Goal: Task Accomplishment & Management: Use online tool/utility

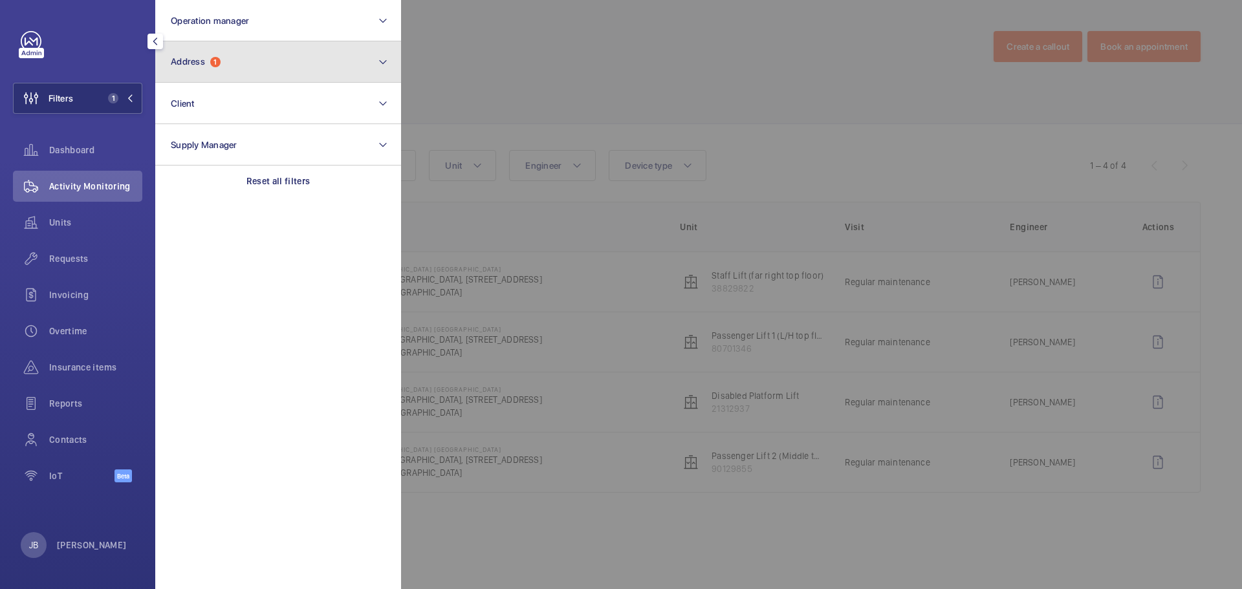
drag, startPoint x: 250, startPoint y: 56, endPoint x: 256, endPoint y: 72, distance: 17.8
click at [251, 56] on button "Address 1" at bounding box center [278, 61] width 246 height 41
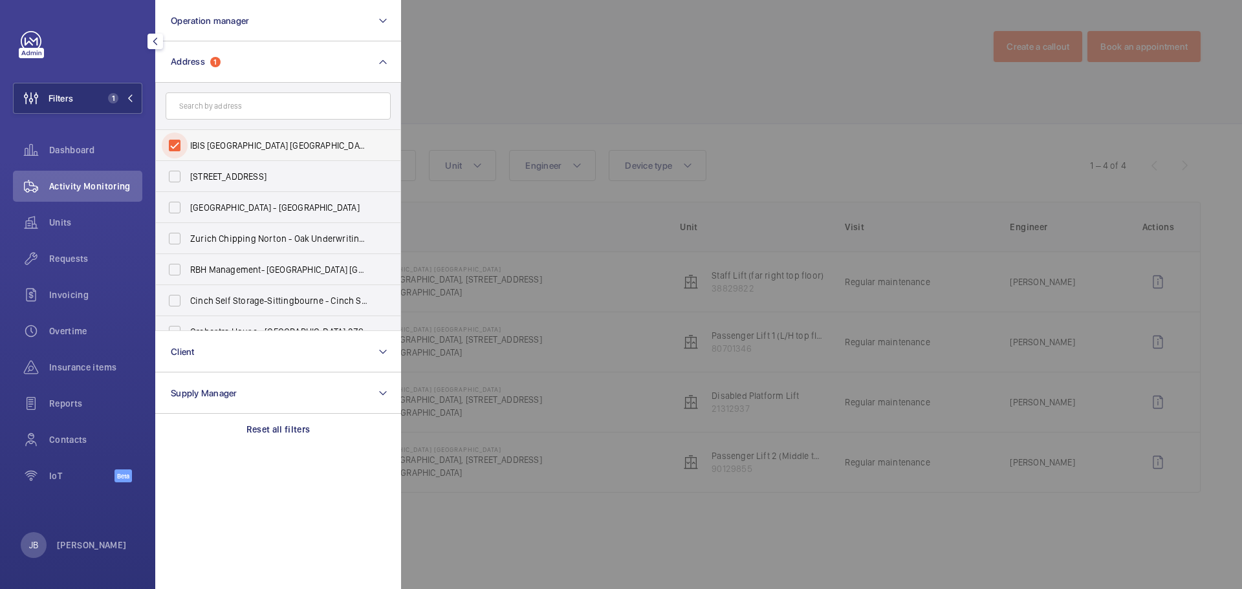
drag, startPoint x: 175, startPoint y: 144, endPoint x: 181, endPoint y: 130, distance: 14.8
click at [175, 142] on input "IBIS LONDON CANNING TOWN - HA070, IBIS LONDON CANNING TOWN, 8 Silvertown Way, L…" at bounding box center [175, 146] width 26 height 26
checkbox input "false"
paste input "PI London, Lewisham"
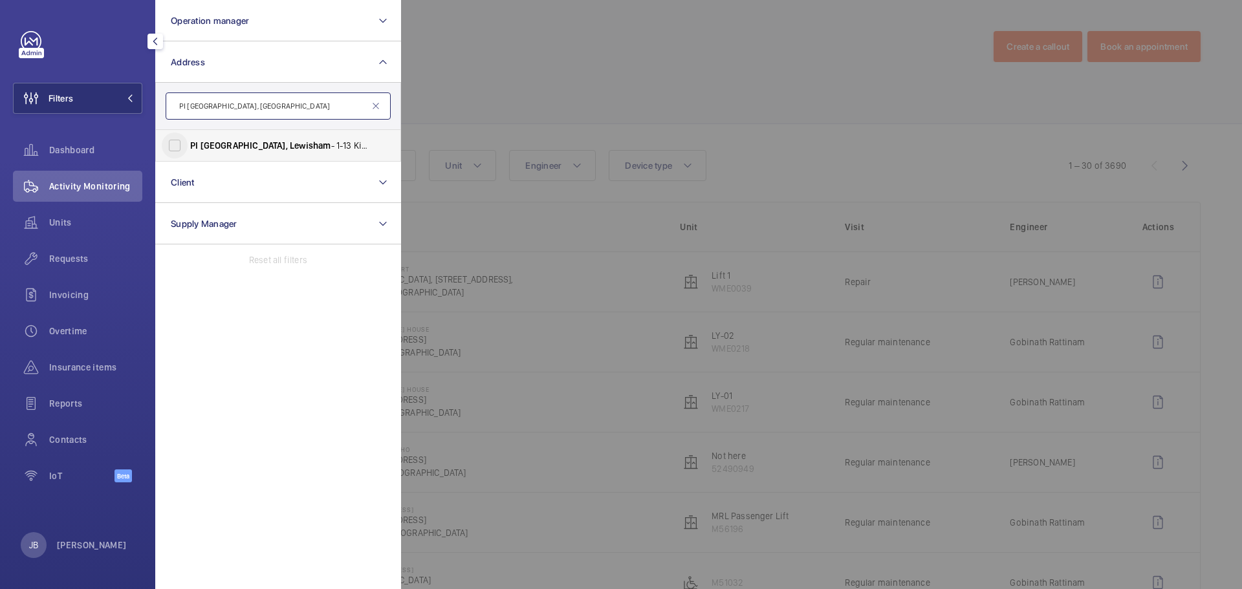
type input "PI London, Lewisham"
click at [168, 147] on input "PI London, Lewisham - 1-13 Kings Hall Mews, LEWISHAM SE13 5AF" at bounding box center [175, 146] width 26 height 26
checkbox input "true"
click at [450, 89] on div at bounding box center [1022, 294] width 1242 height 589
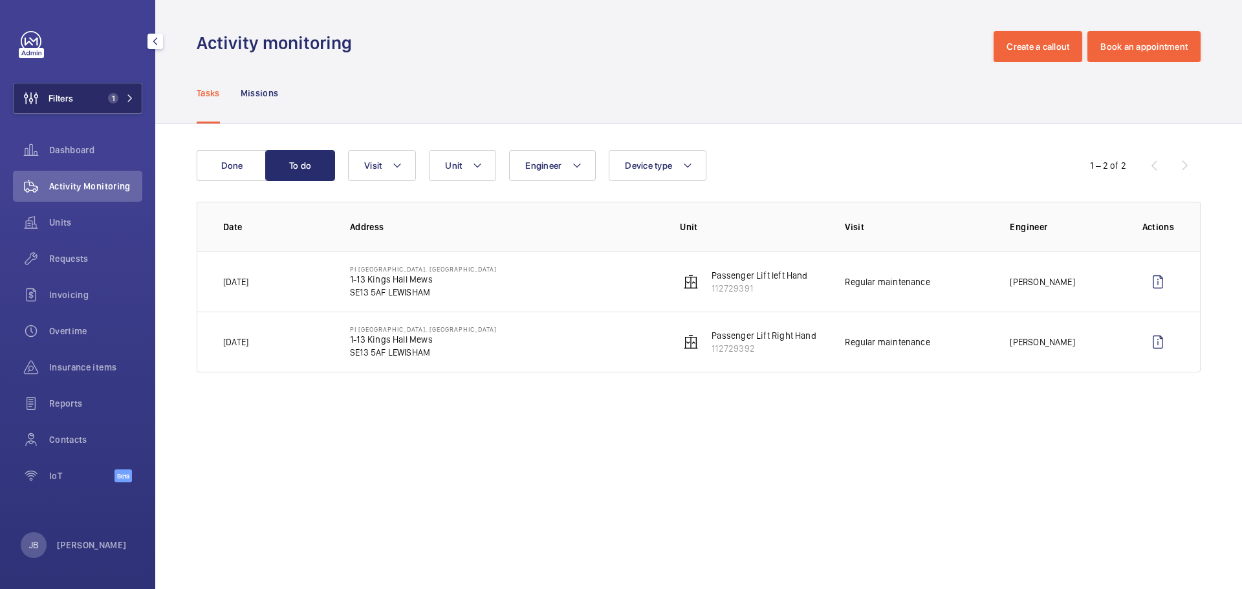
click at [57, 87] on span "Filters" at bounding box center [44, 98] width 60 height 31
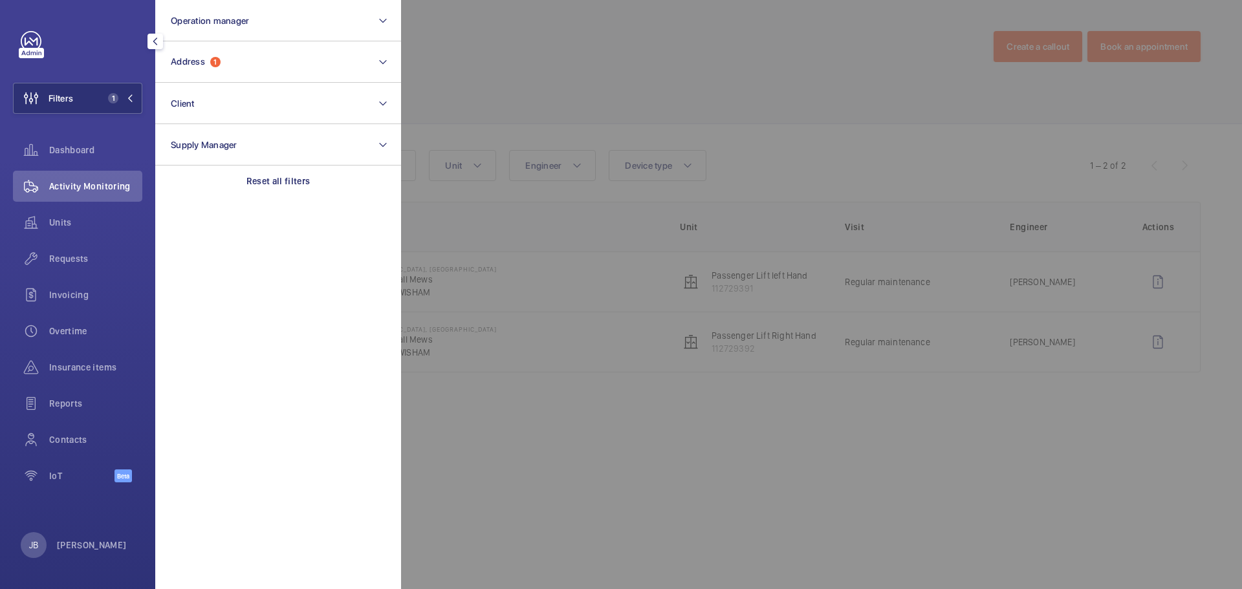
click at [538, 100] on div at bounding box center [1022, 294] width 1242 height 589
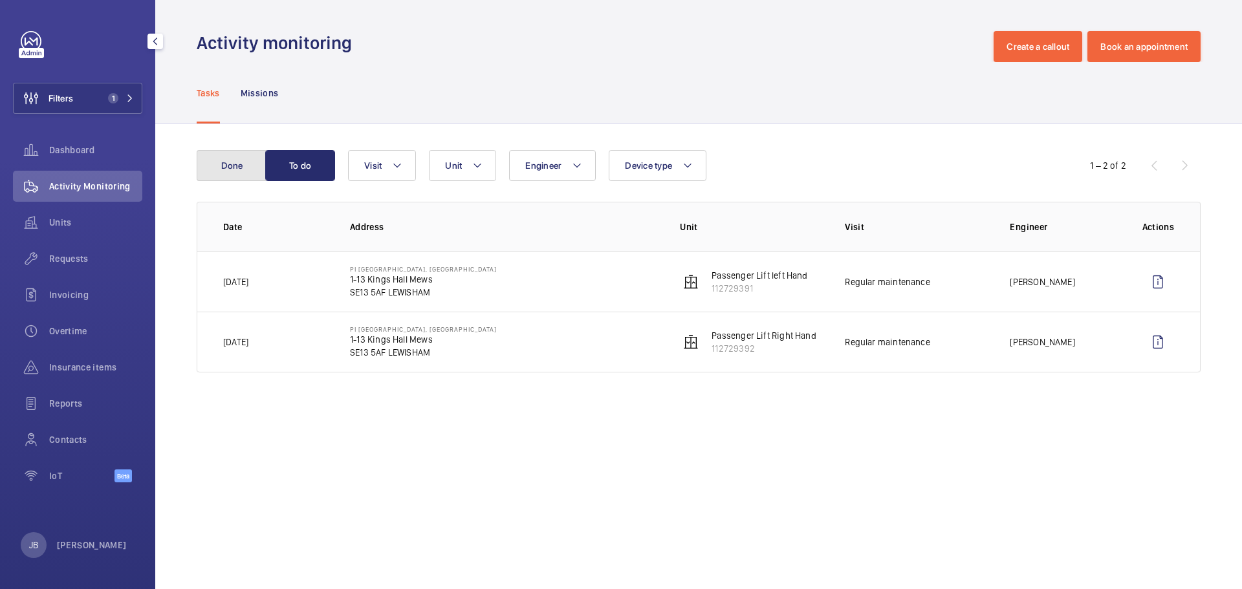
click at [232, 175] on button "Done" at bounding box center [232, 165] width 70 height 31
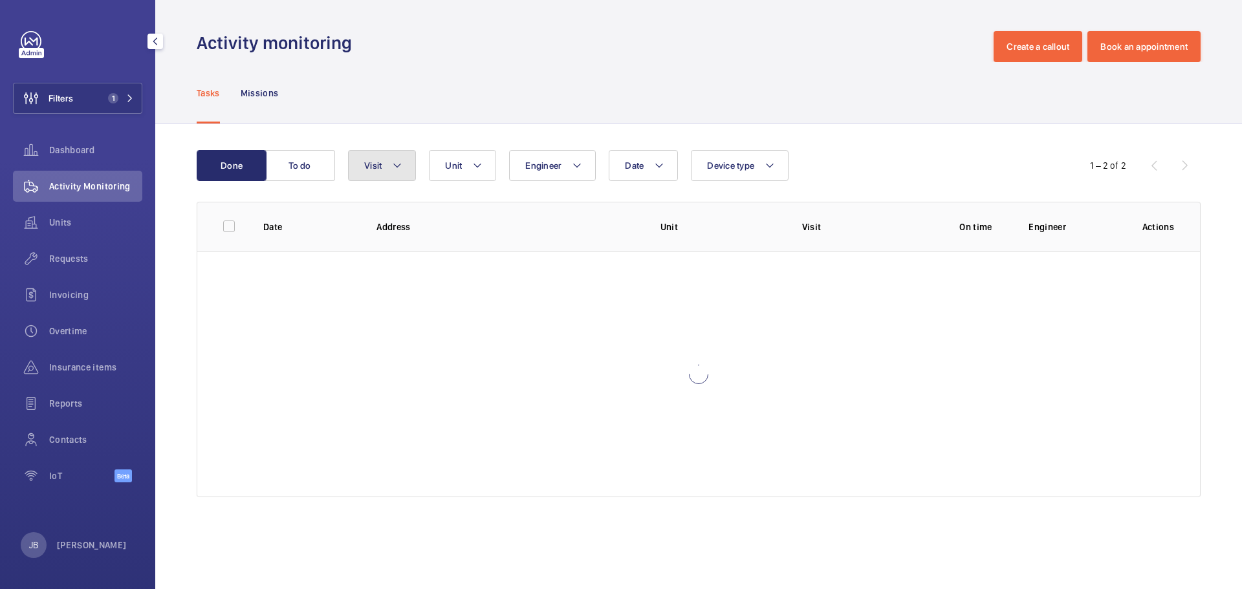
click at [394, 168] on mat-icon at bounding box center [397, 166] width 10 height 16
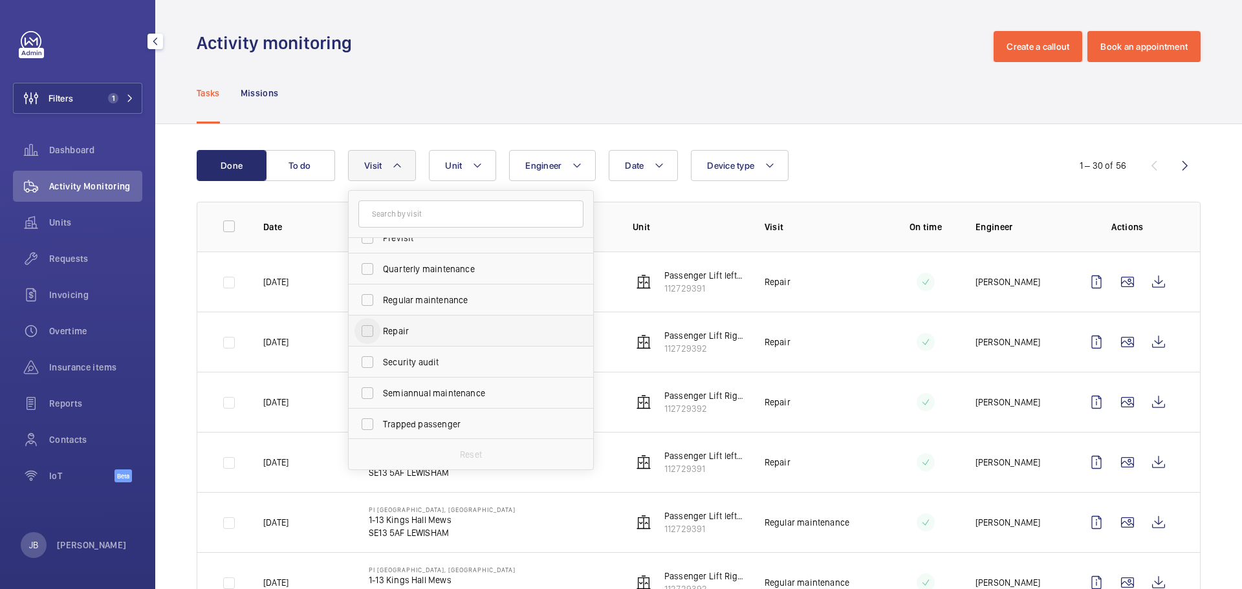
scroll to position [203, 0]
click at [370, 336] on input "Repair" at bounding box center [367, 330] width 26 height 26
checkbox input "true"
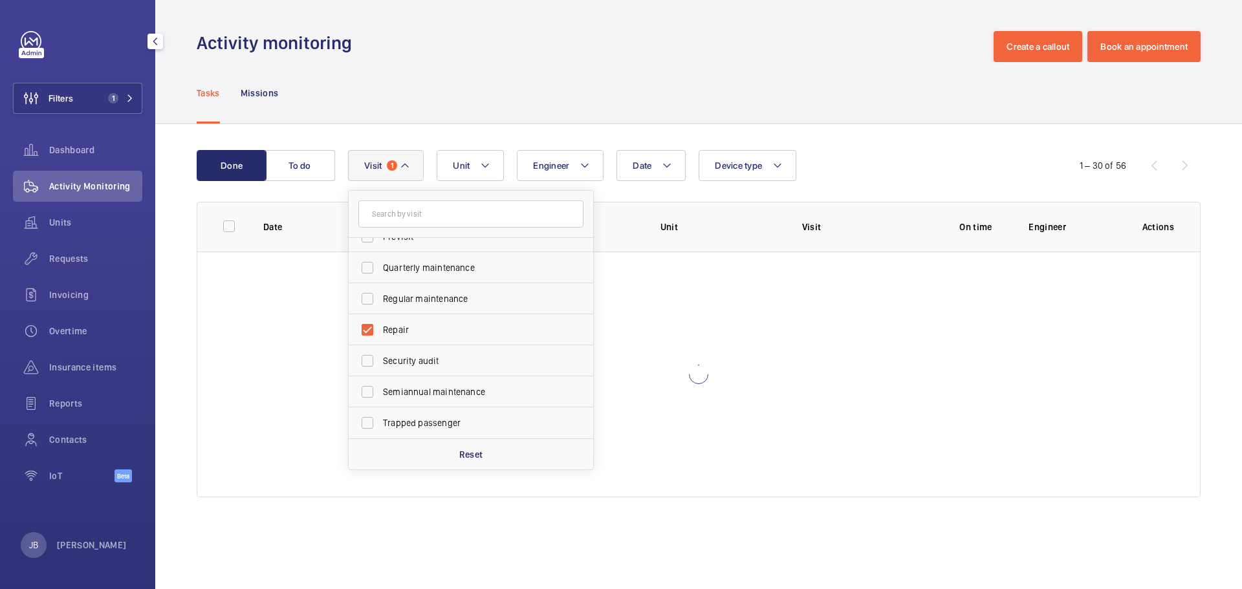
click at [481, 94] on div "Tasks Missions" at bounding box center [699, 92] width 1004 height 61
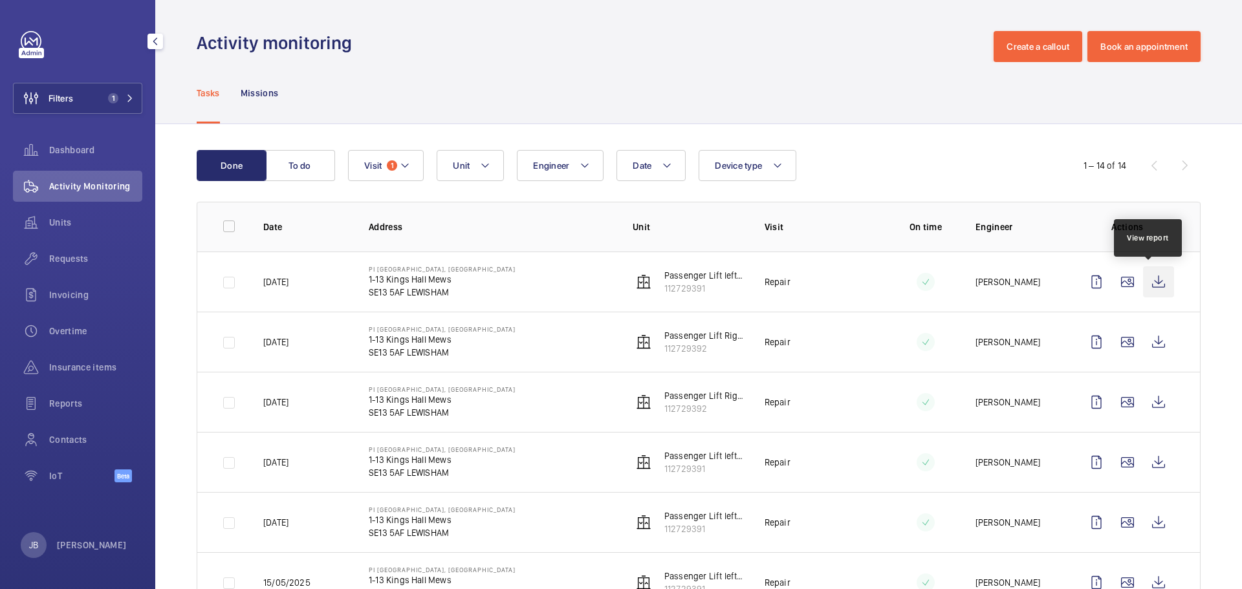
click at [1152, 288] on wm-front-icon-button at bounding box center [1158, 282] width 31 height 31
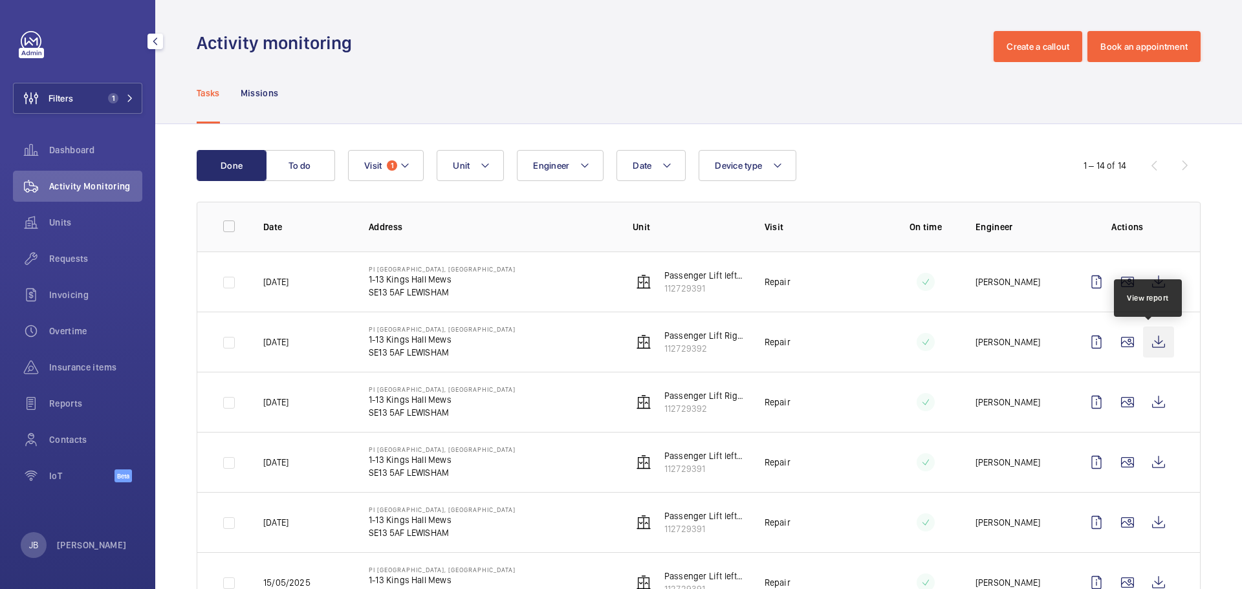
click at [1152, 340] on wm-front-icon-button at bounding box center [1158, 342] width 31 height 31
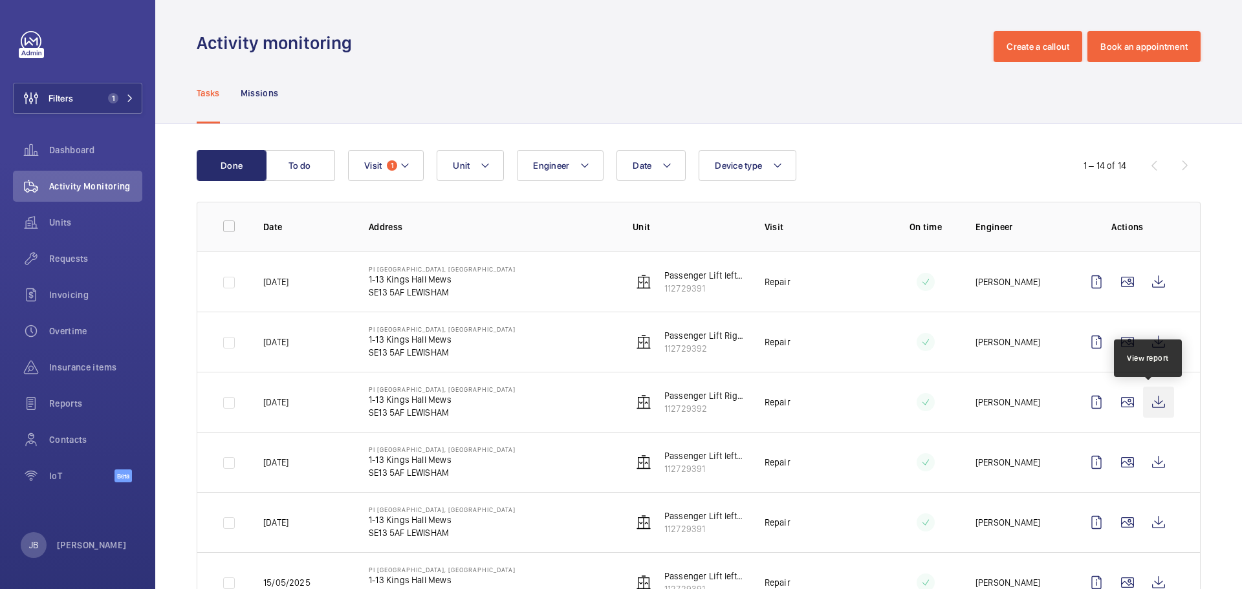
click at [1155, 395] on wm-front-icon-button at bounding box center [1158, 402] width 31 height 31
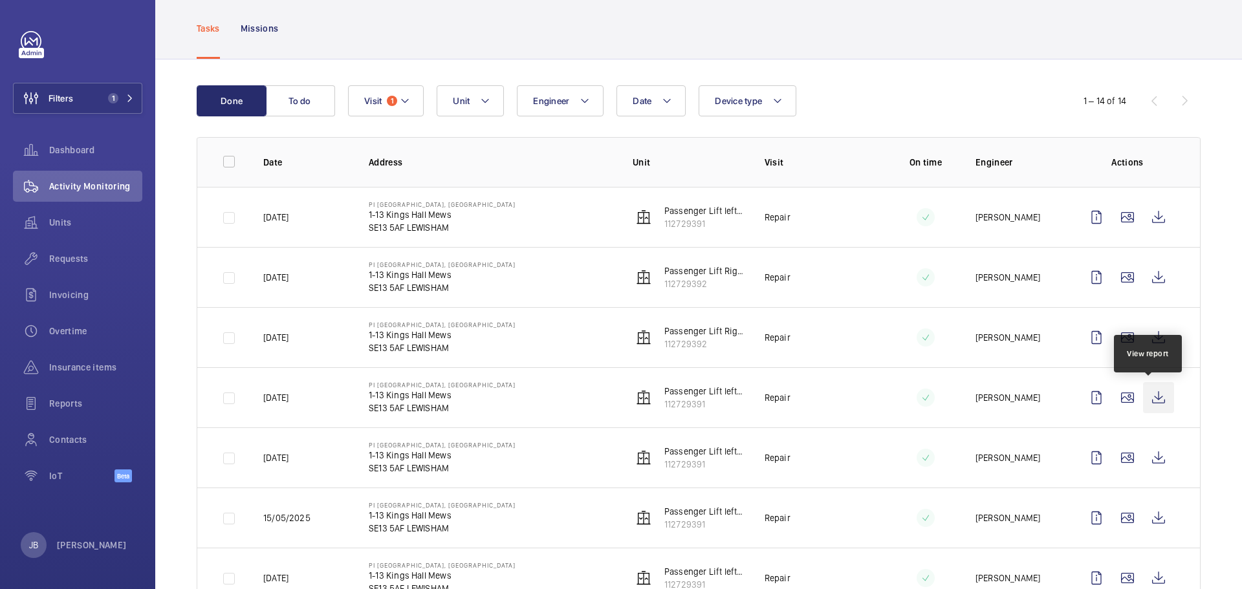
click at [1144, 395] on wm-front-icon-button at bounding box center [1158, 397] width 31 height 31
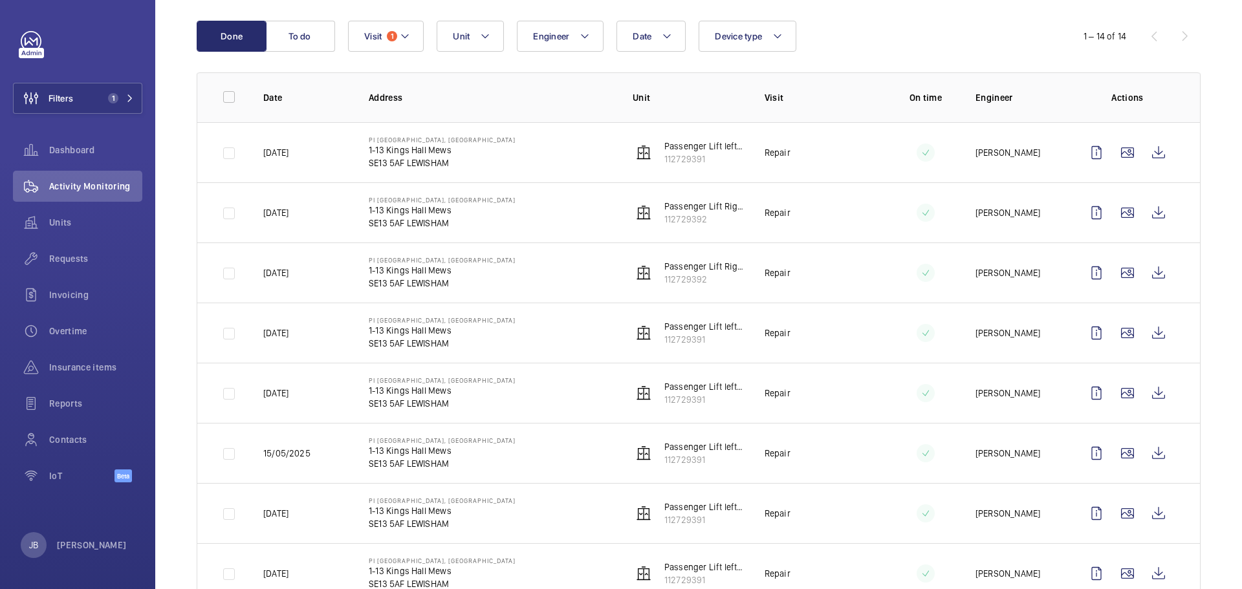
scroll to position [194, 0]
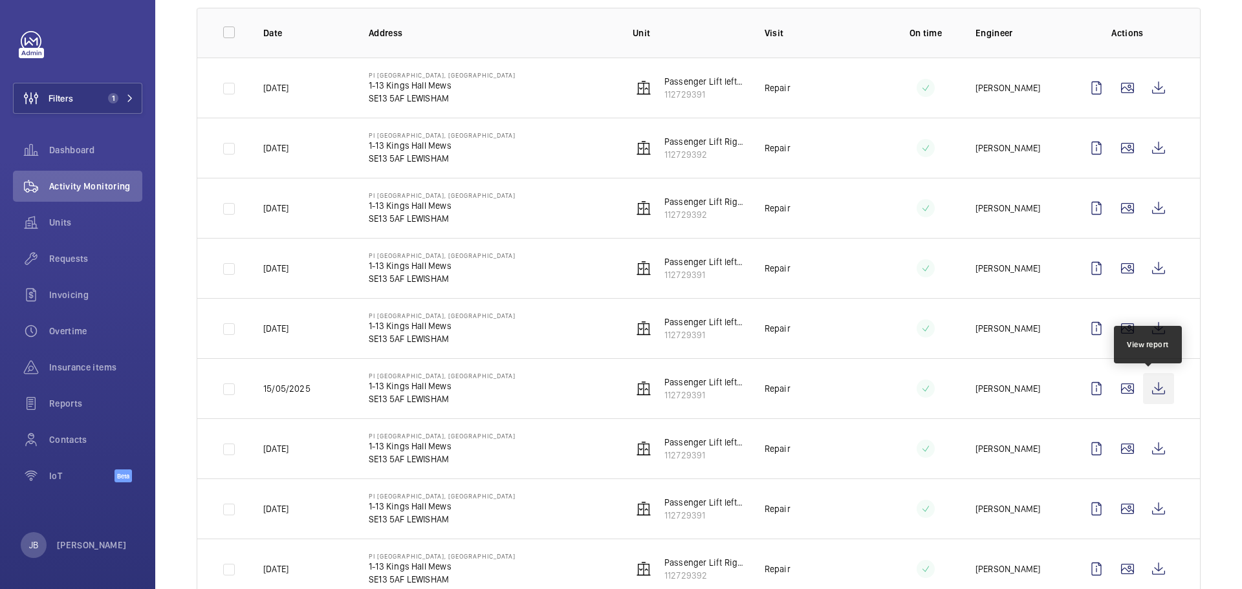
click at [1144, 387] on wm-front-icon-button at bounding box center [1158, 388] width 31 height 31
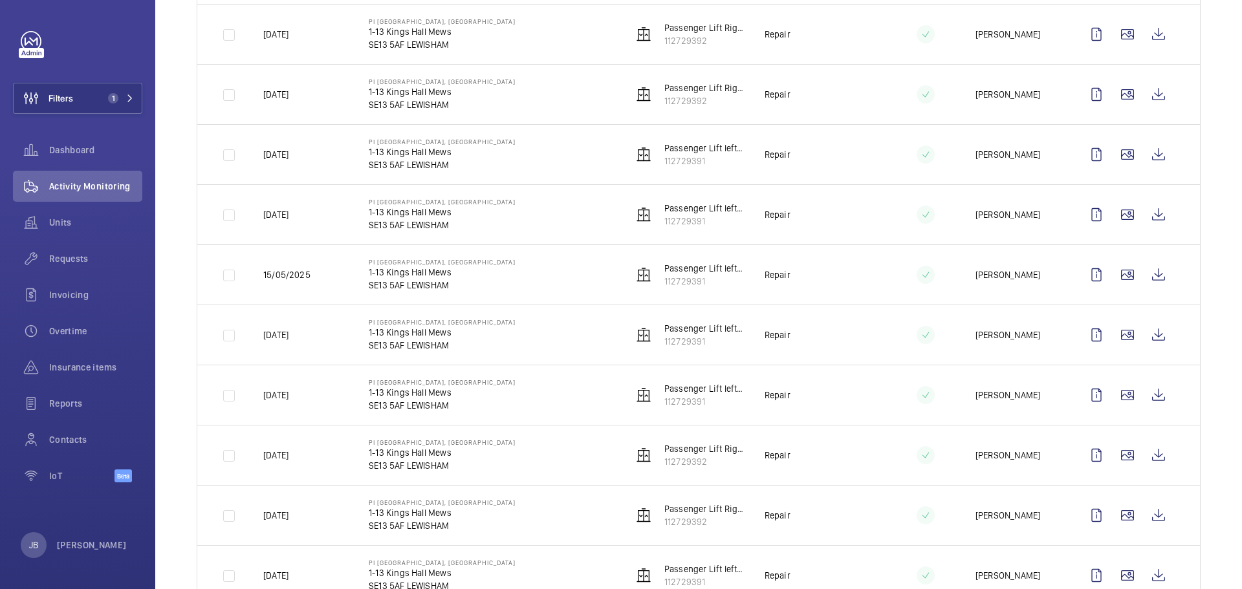
scroll to position [323, 0]
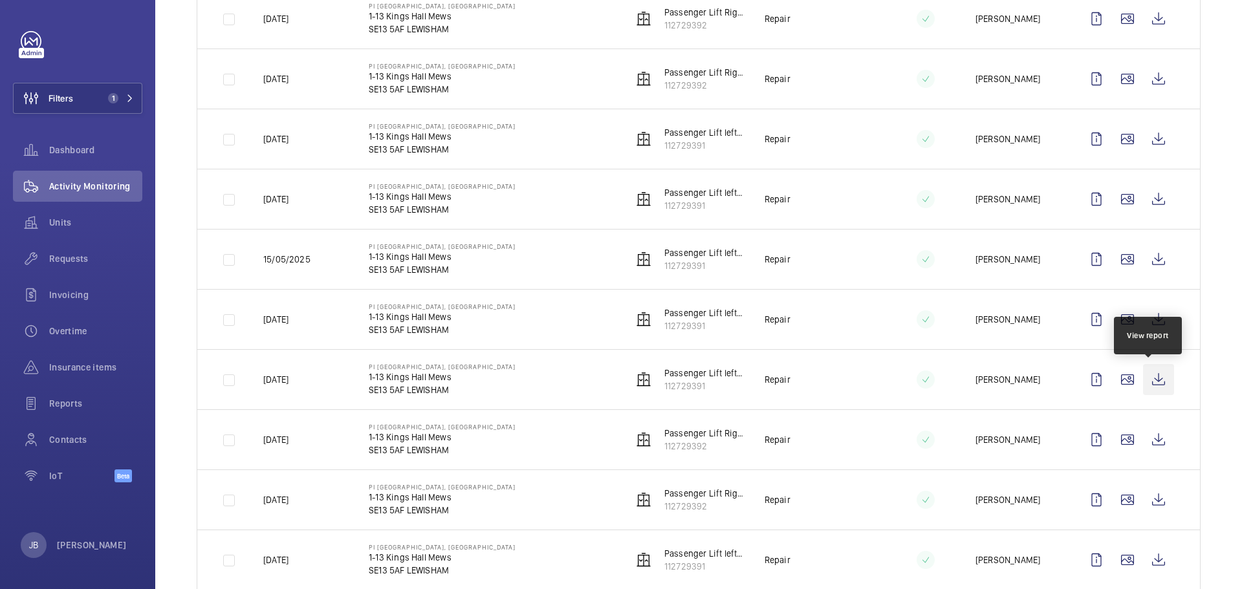
click at [1146, 380] on wm-front-icon-button at bounding box center [1158, 379] width 31 height 31
click at [1151, 378] on wm-front-icon-button at bounding box center [1158, 379] width 31 height 31
click at [1154, 375] on wm-front-icon-button at bounding box center [1158, 379] width 31 height 31
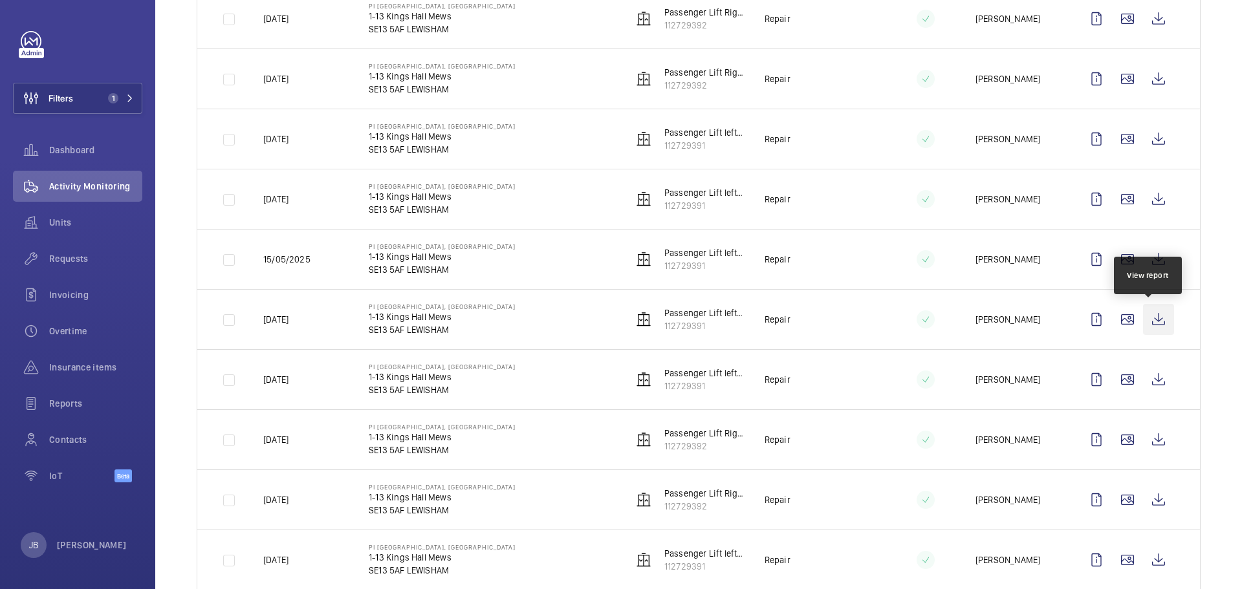
click at [1147, 320] on wm-front-icon-button at bounding box center [1158, 319] width 31 height 31
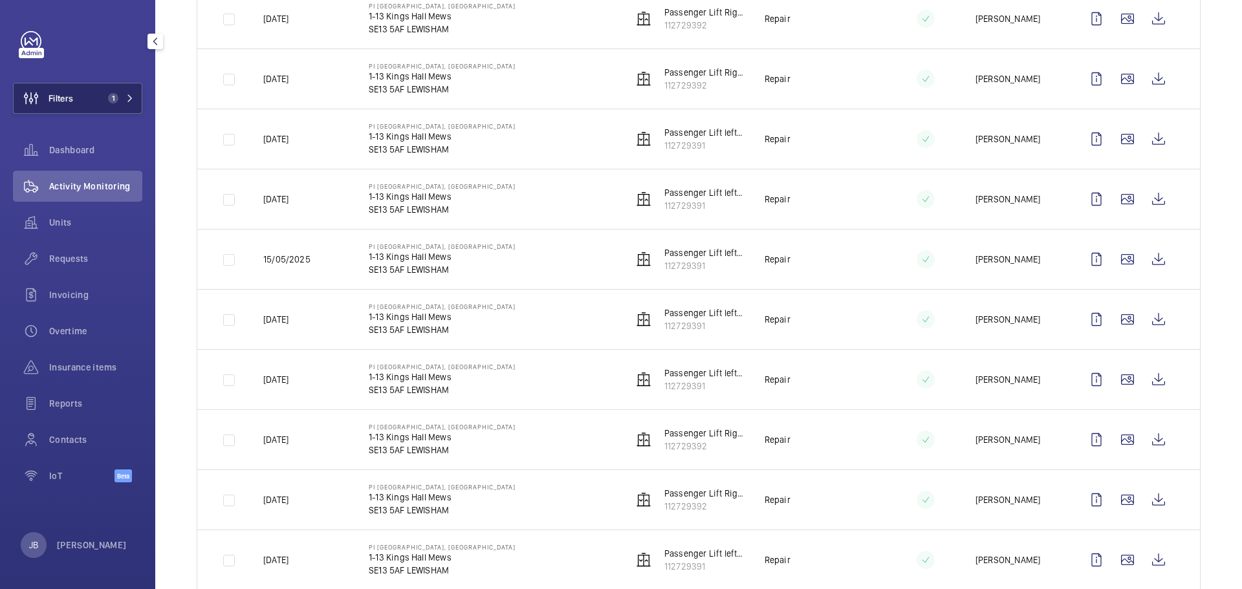
click at [73, 103] on span "Filters" at bounding box center [61, 98] width 25 height 13
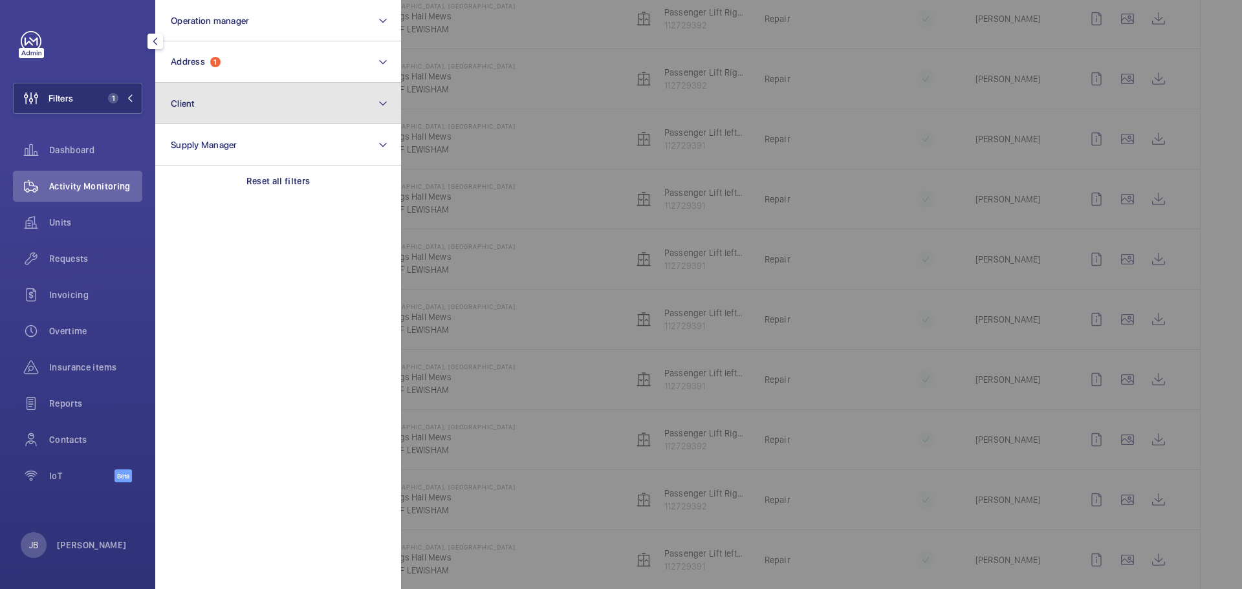
click at [269, 83] on button "Client" at bounding box center [278, 103] width 246 height 41
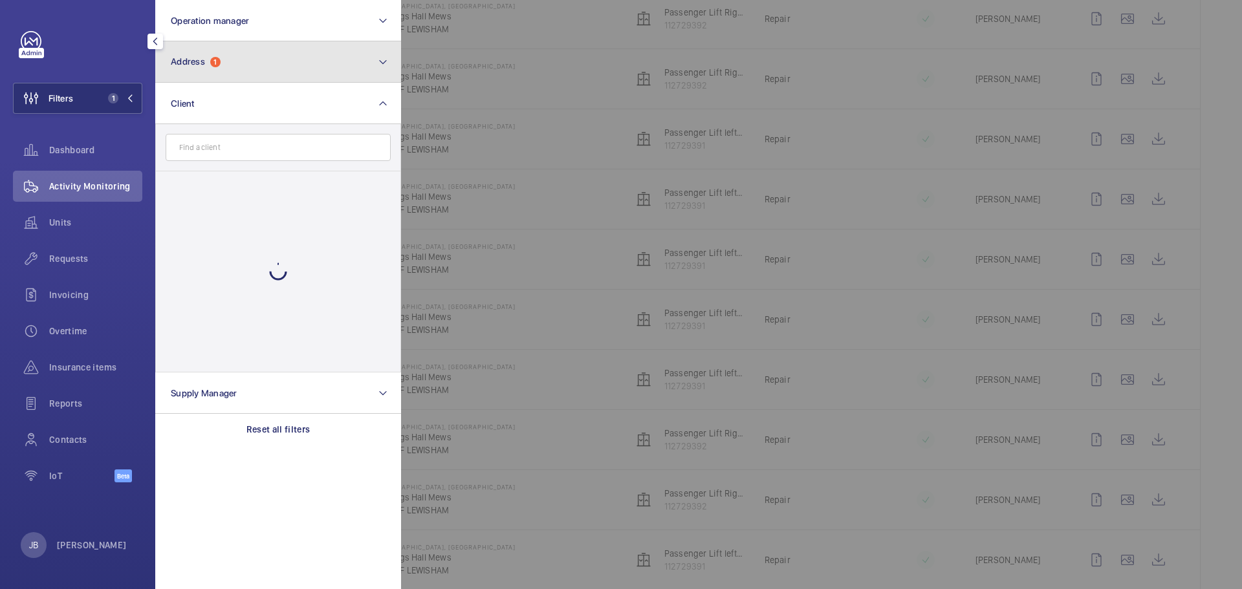
click at [276, 64] on button "Address 1" at bounding box center [278, 61] width 246 height 41
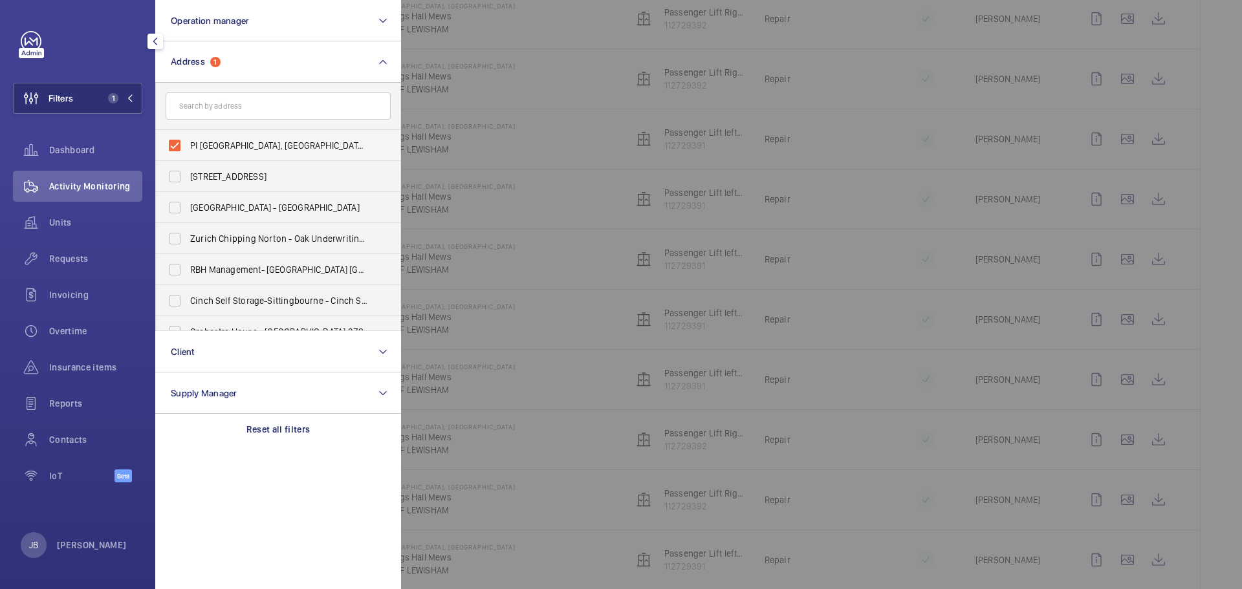
click at [160, 136] on label "PI London, Lewisham - 1-13 Kings Hall Mews, LEWISHAM SE13 5AF" at bounding box center [268, 145] width 225 height 31
click at [162, 136] on input "PI London, Lewisham - 1-13 Kings Hall Mews, LEWISHAM SE13 5AF" at bounding box center [175, 146] width 26 height 26
checkbox input "false"
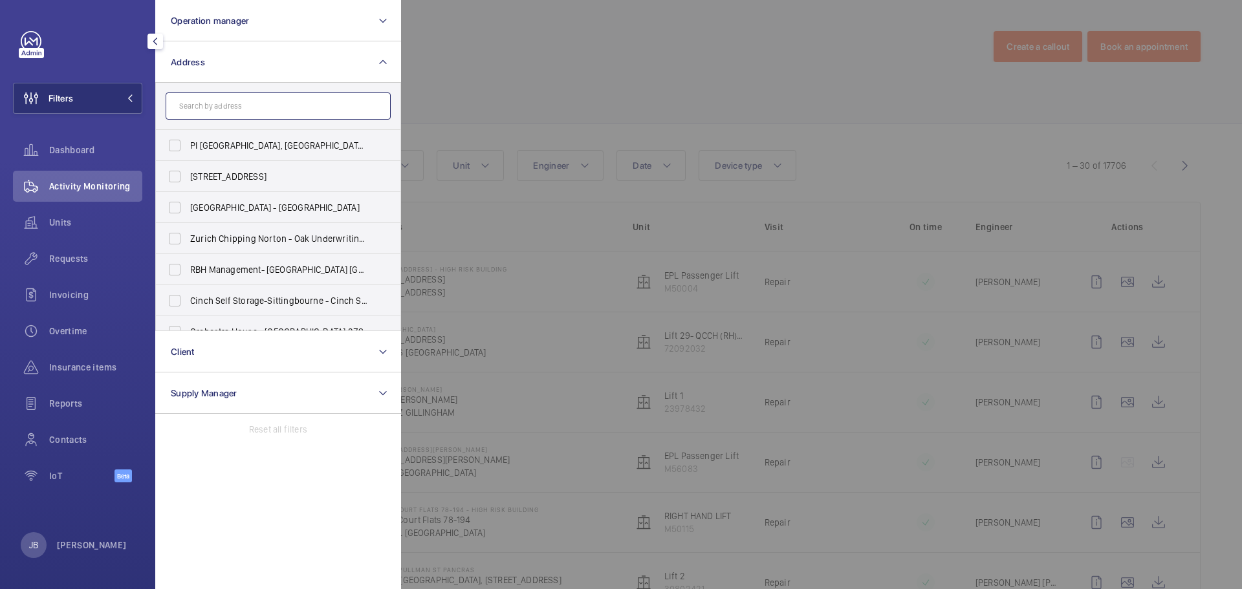
click at [196, 110] on input "text" at bounding box center [278, 106] width 225 height 27
drag, startPoint x: 196, startPoint y: 110, endPoint x: 579, endPoint y: 109, distance: 382.9
click at [579, 109] on div at bounding box center [1022, 294] width 1242 height 589
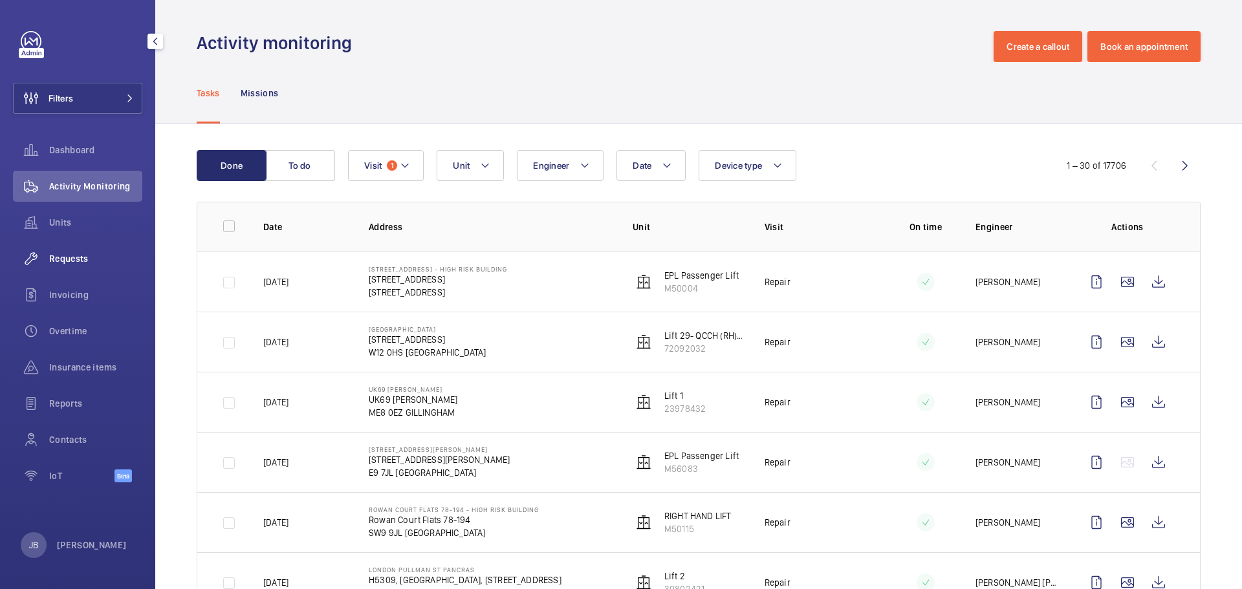
click at [63, 250] on div "Requests" at bounding box center [77, 258] width 129 height 31
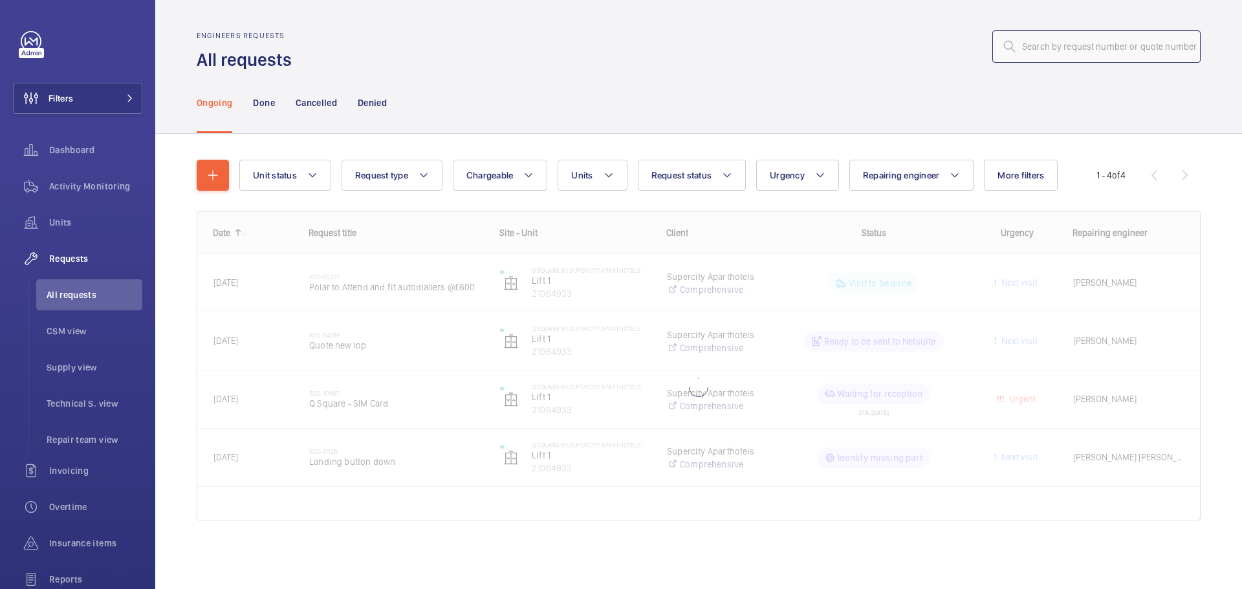
click at [1087, 38] on input "text" at bounding box center [1096, 46] width 208 height 32
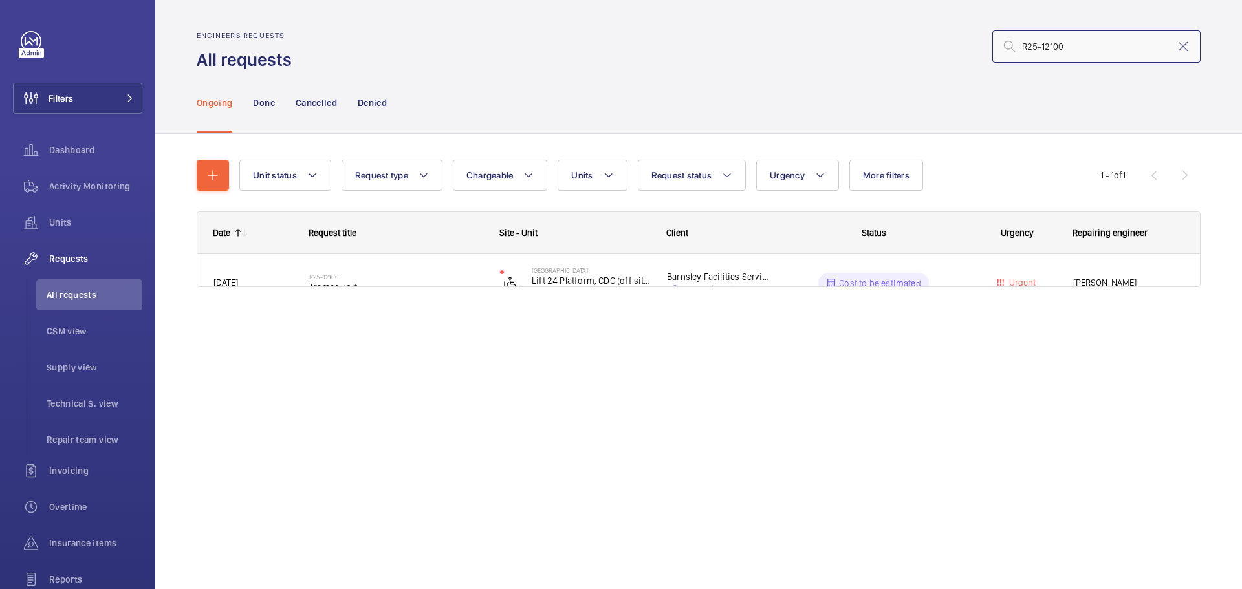
type input "R25-12100"
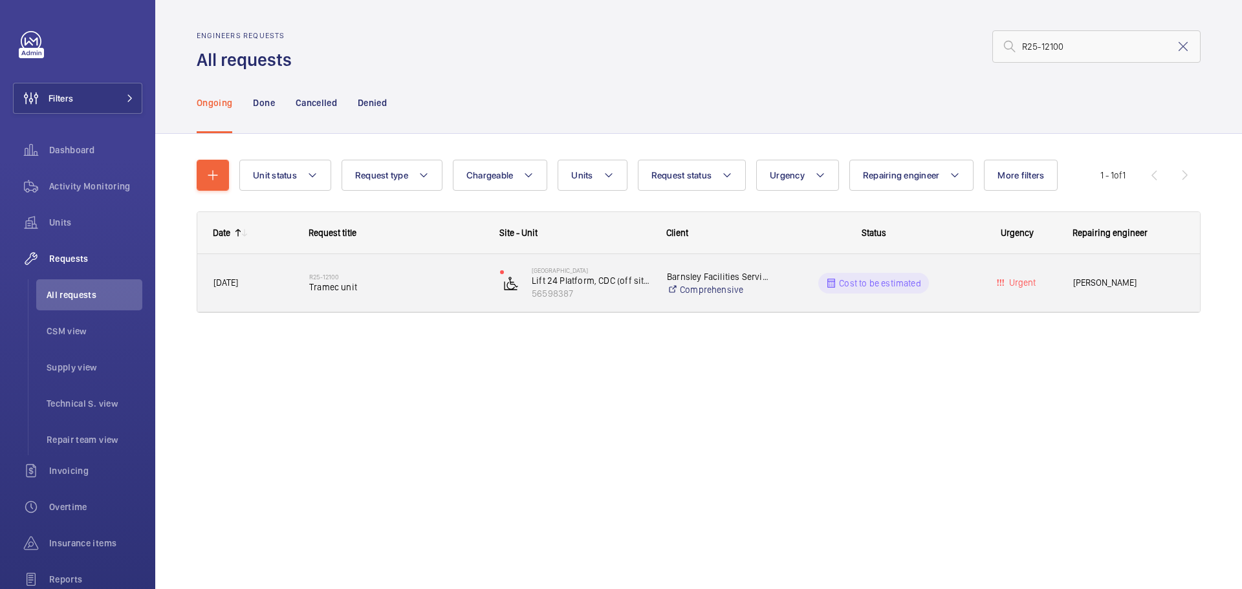
click at [772, 298] on div "Cost to be estimated" at bounding box center [866, 283] width 190 height 47
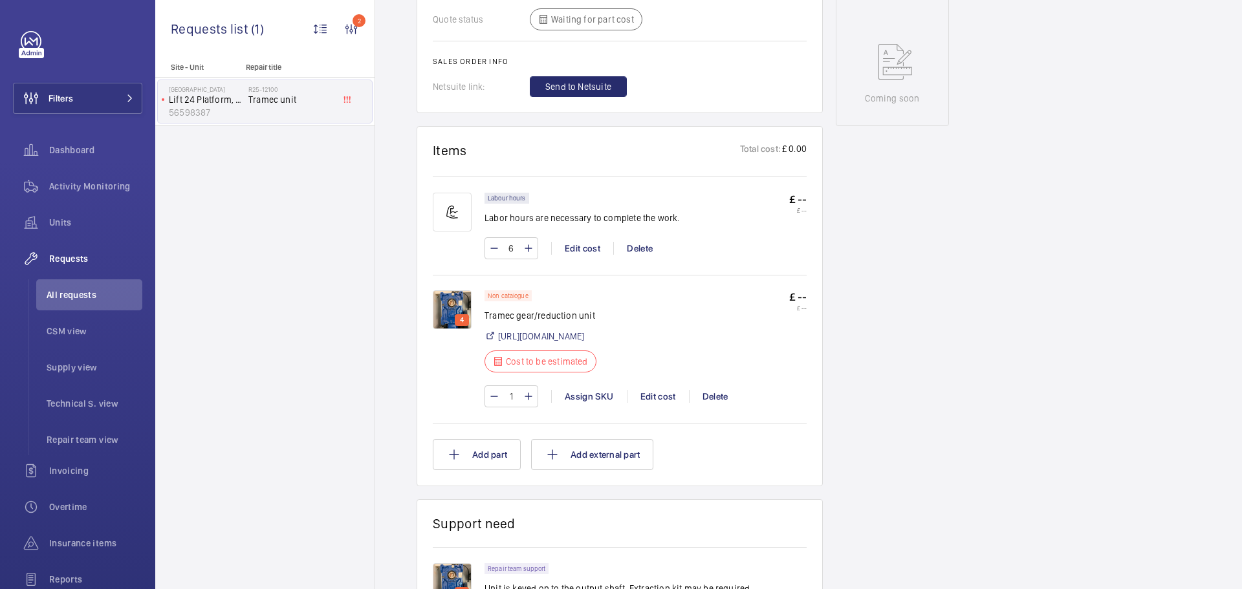
scroll to position [647, 0]
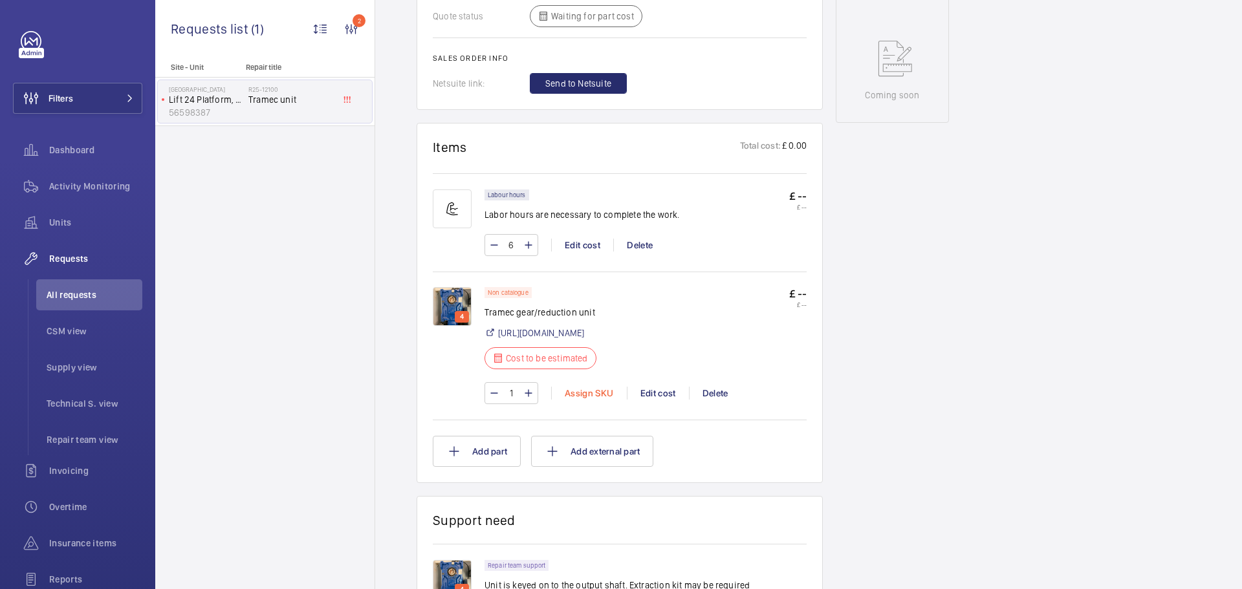
click at [592, 400] on div "Assign SKU" at bounding box center [589, 393] width 76 height 13
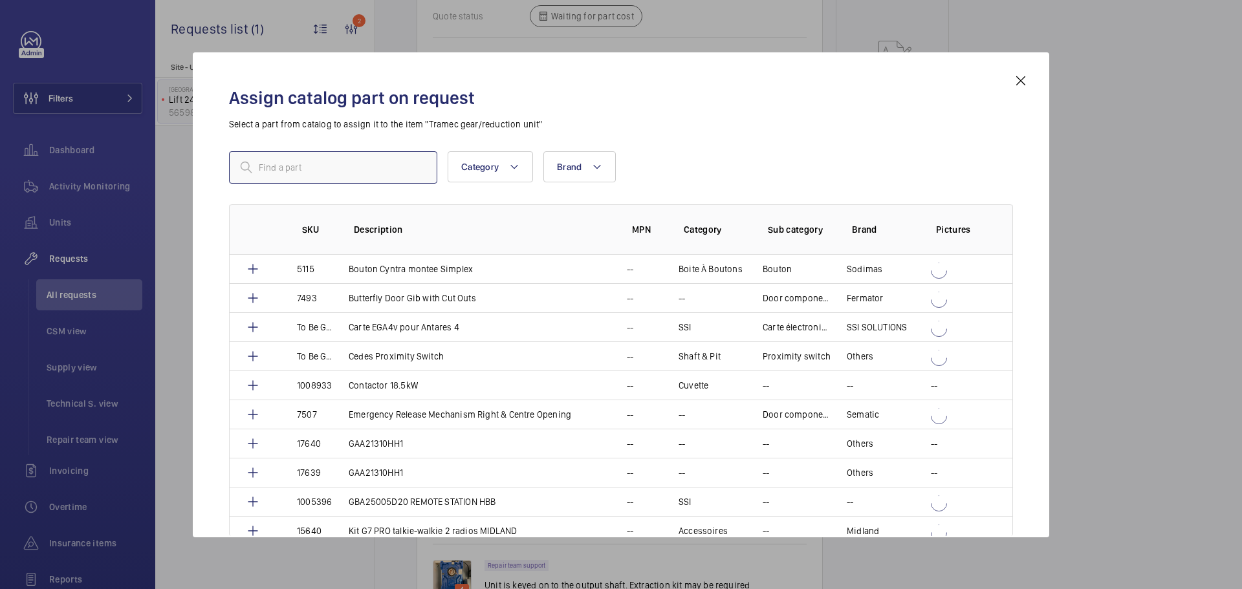
click at [342, 168] on input "text" at bounding box center [333, 167] width 208 height 32
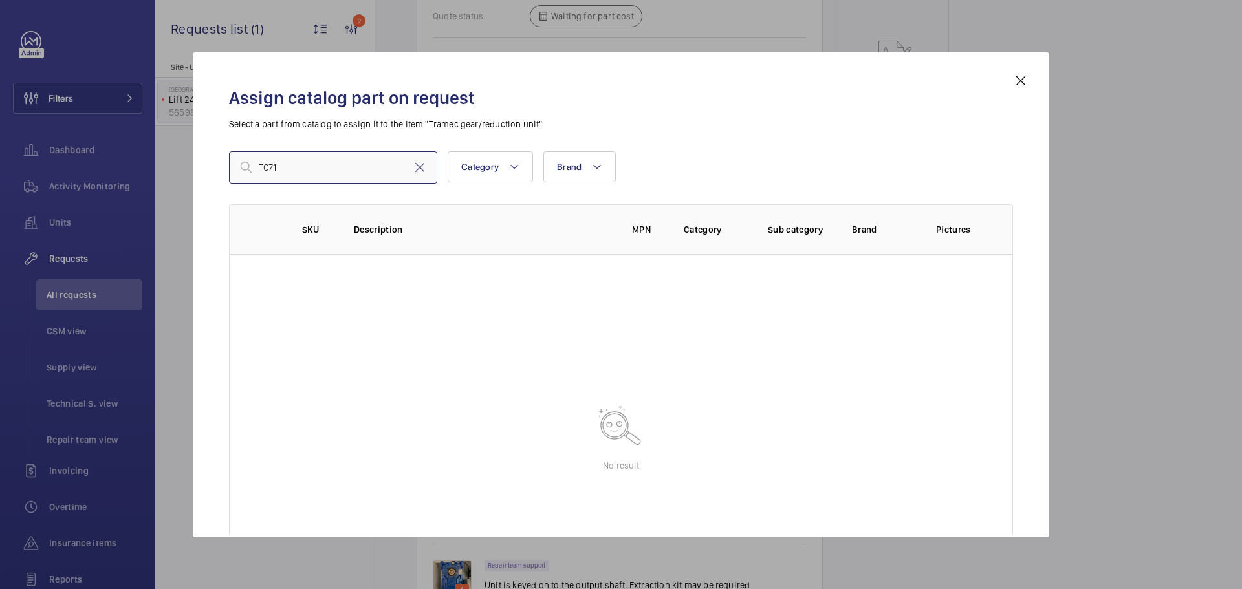
drag, startPoint x: 221, startPoint y: 162, endPoint x: 213, endPoint y: 159, distance: 8.8
click at [213, 159] on div "Assign catalog part on request Select a part from catalog to assign it to the i…" at bounding box center [621, 294] width 856 height 485
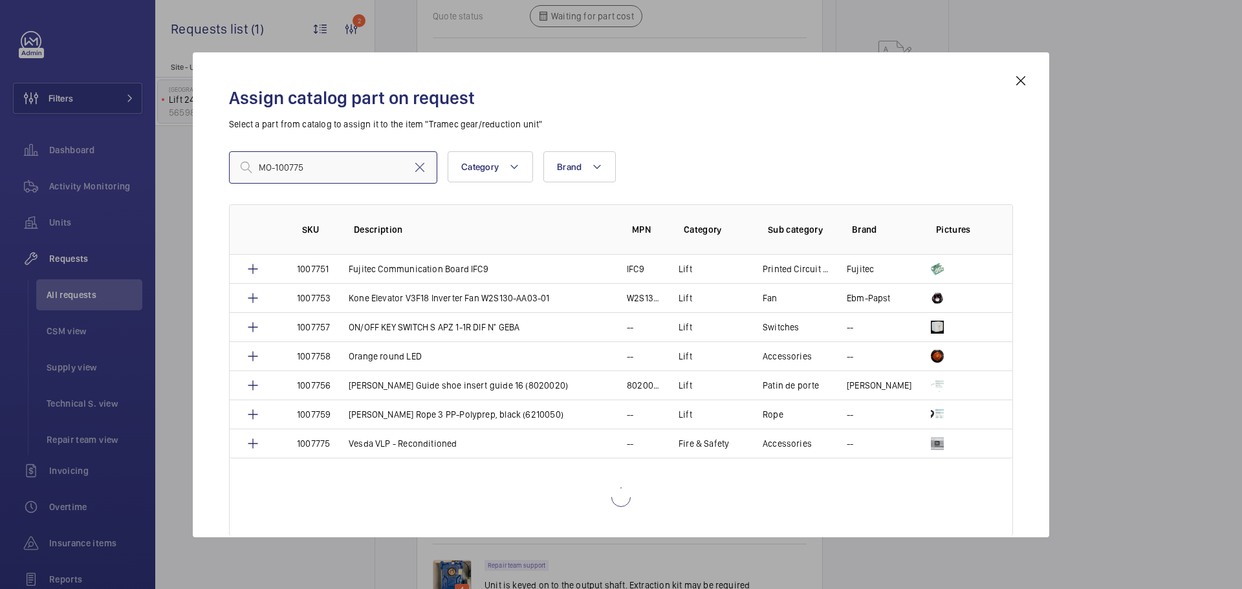
scroll to position [39, 0]
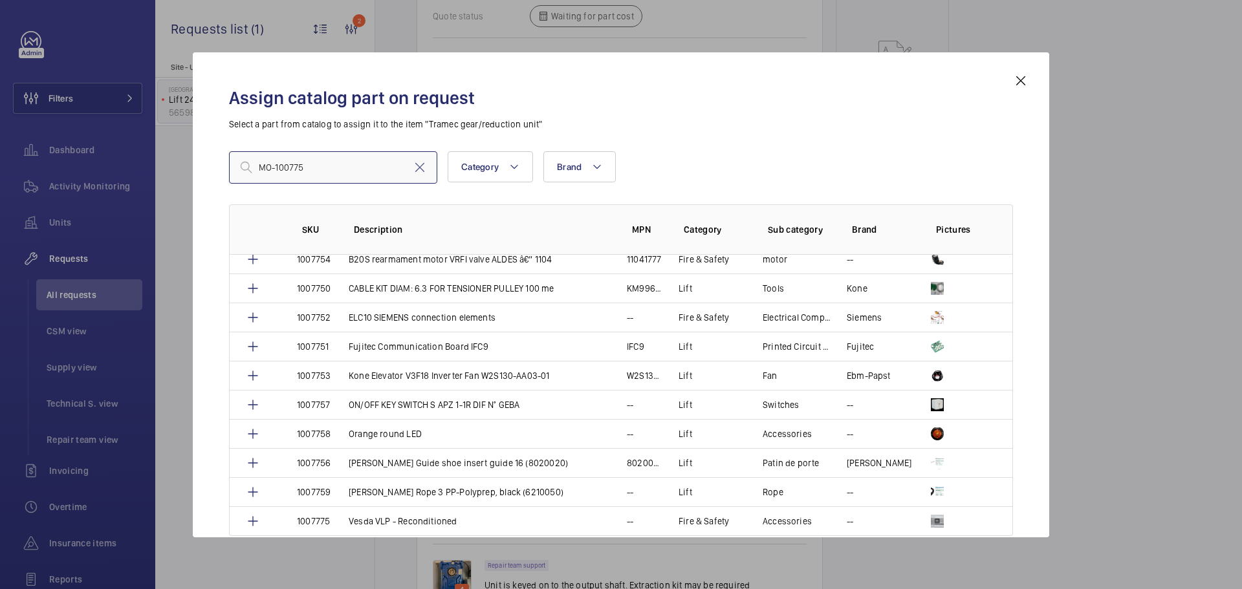
type input "MO-100775"
click at [1019, 87] on mat-icon at bounding box center [1021, 81] width 16 height 16
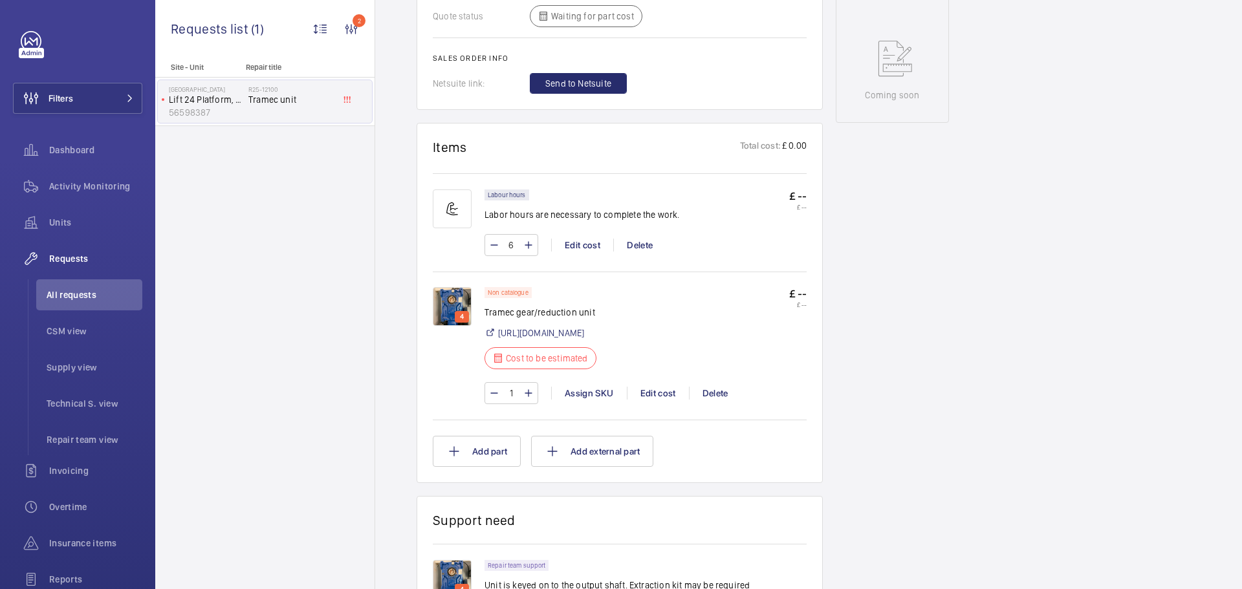
click at [465, 305] on img at bounding box center [452, 306] width 39 height 39
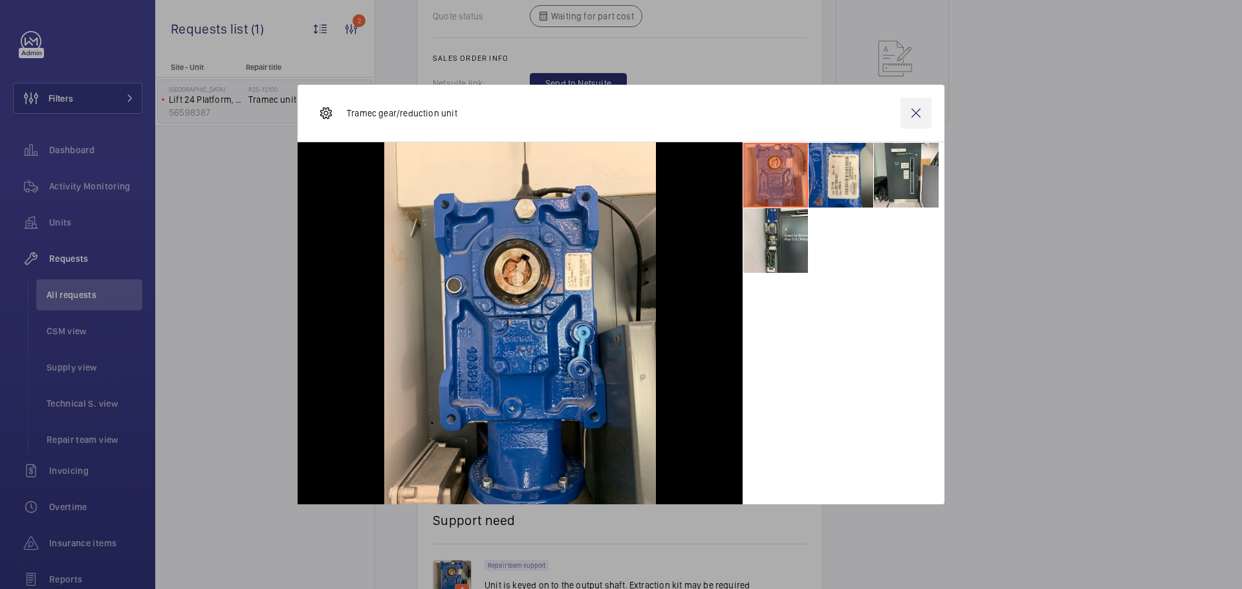
click at [928, 114] on wm-front-icon-button at bounding box center [915, 113] width 31 height 31
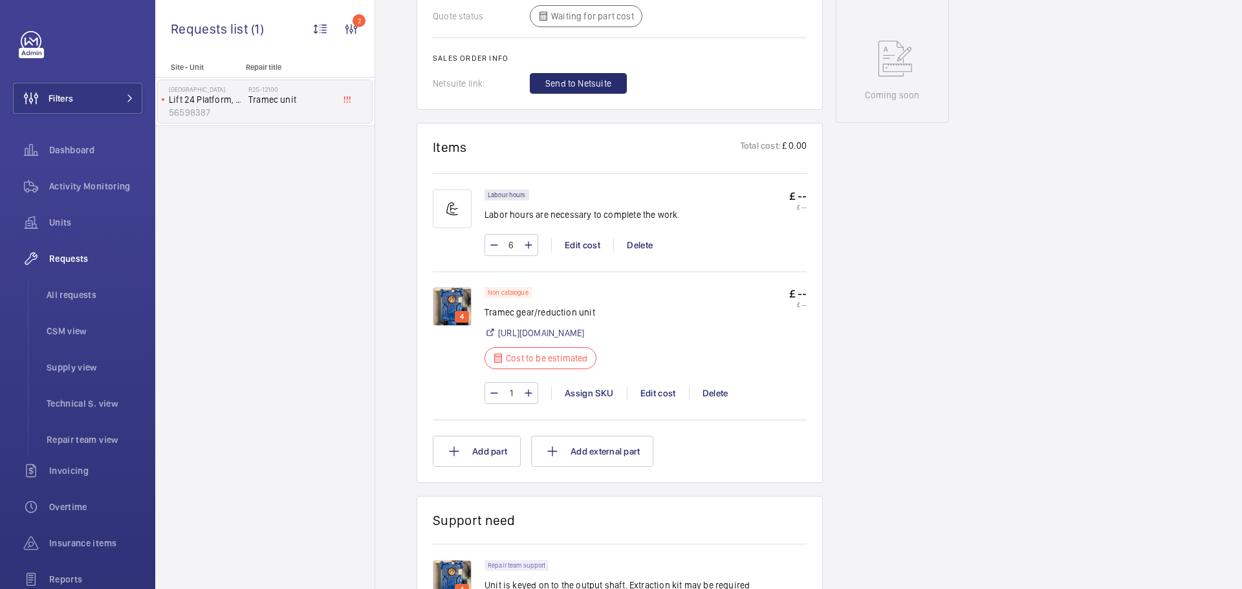
scroll to position [129, 0]
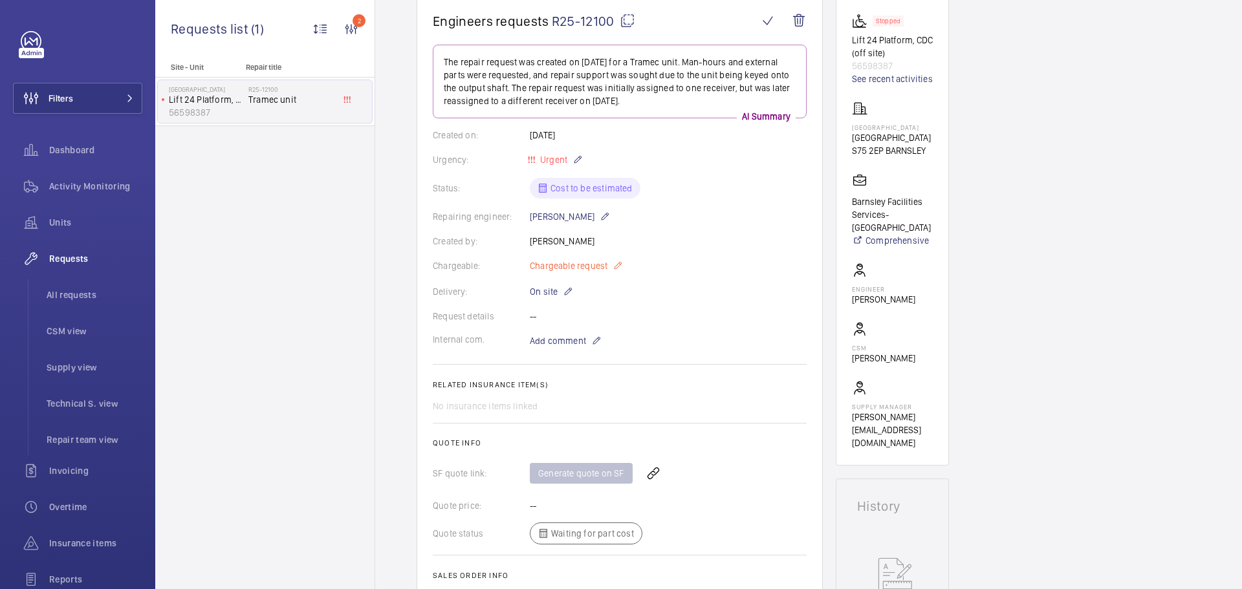
click at [618, 265] on mat-icon at bounding box center [618, 266] width 10 height 16
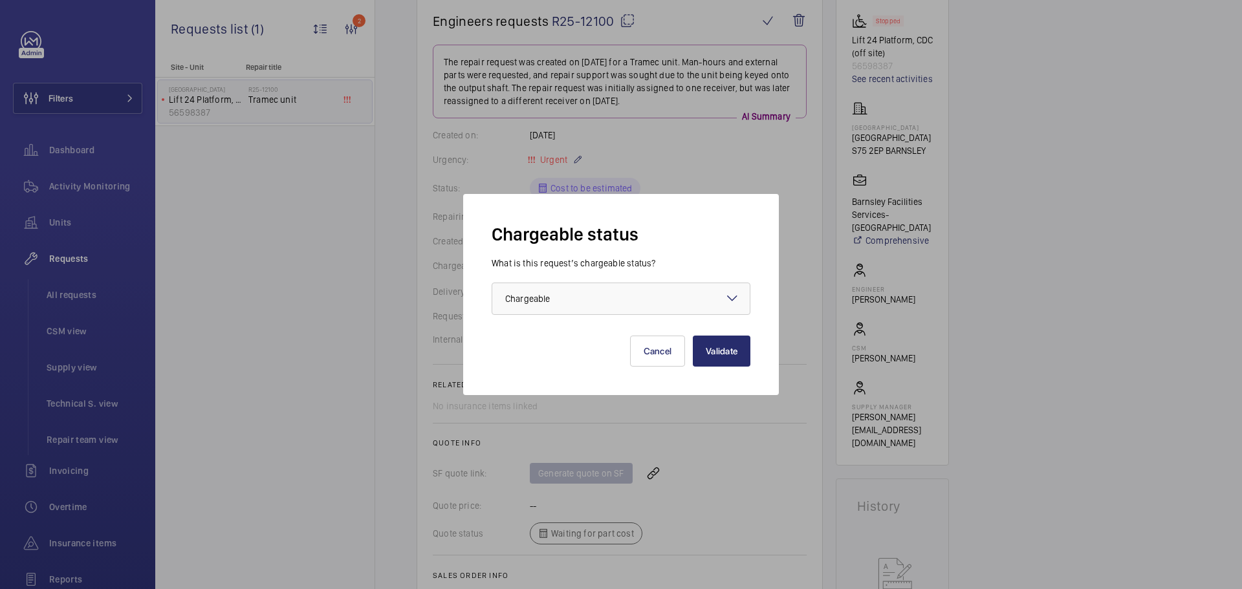
click at [677, 295] on div at bounding box center [620, 298] width 257 height 31
click at [734, 296] on mat-icon at bounding box center [732, 298] width 16 height 16
click at [534, 372] on div "Chargeable status What is this request’s chargeable status? Choose one option ×…" at bounding box center [621, 294] width 316 height 201
click at [704, 358] on button "Validate" at bounding box center [722, 351] width 58 height 31
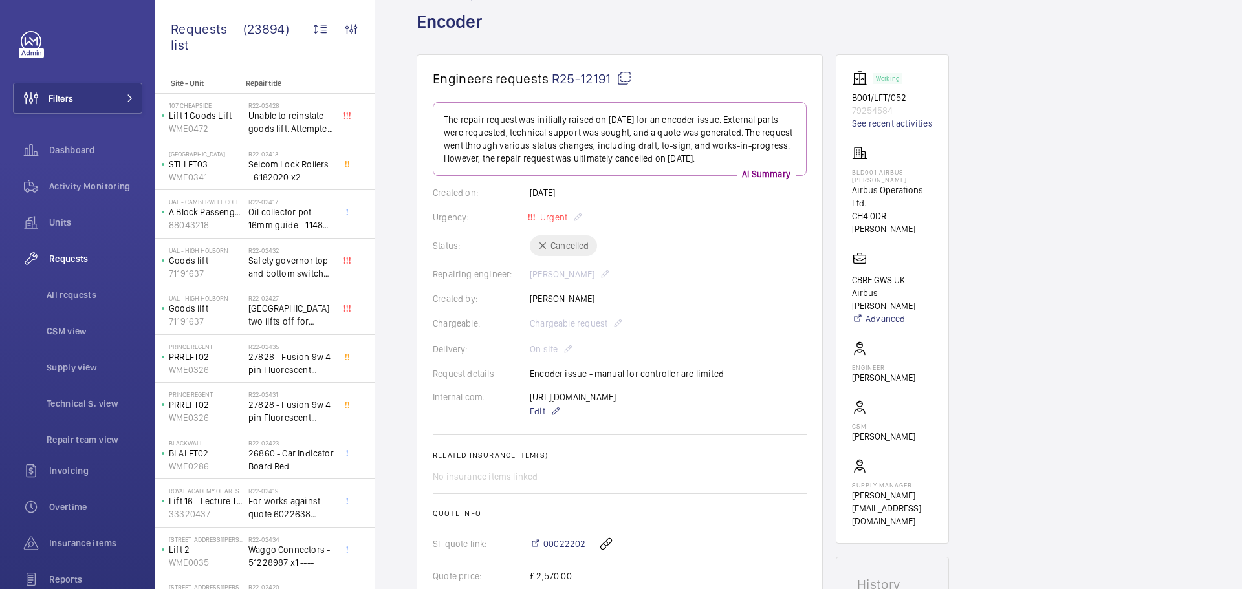
scroll to position [194, 0]
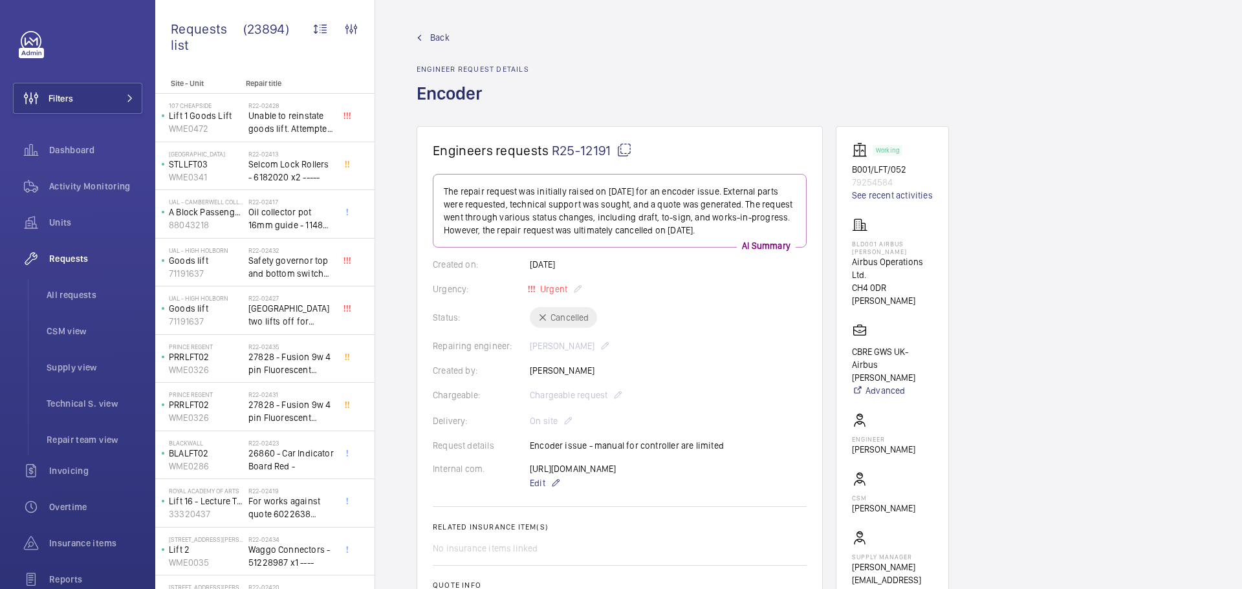
scroll to position [194, 0]
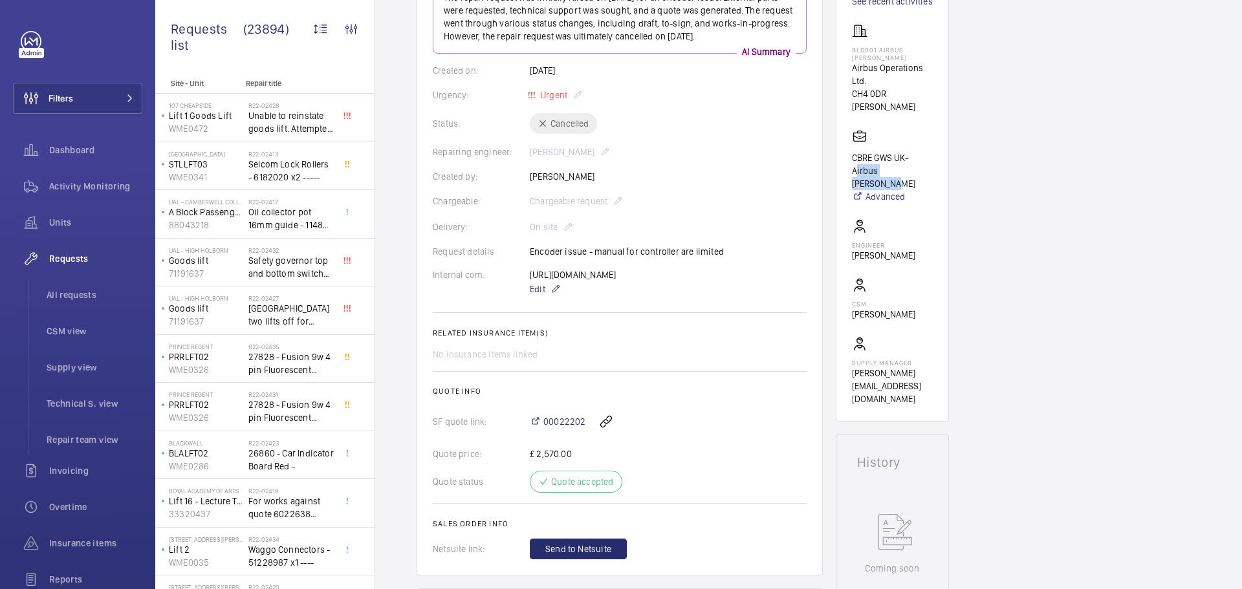
drag, startPoint x: 851, startPoint y: 157, endPoint x: 922, endPoint y: 157, distance: 71.2
click at [922, 157] on wm-front-card "Working B001/LFT/052 79254584 See recent activities Bld001 Airbus Broughton Air…" at bounding box center [892, 177] width 113 height 490
copy p "Airbus Broughton"
click at [83, 99] on button "Filters" at bounding box center [77, 98] width 129 height 31
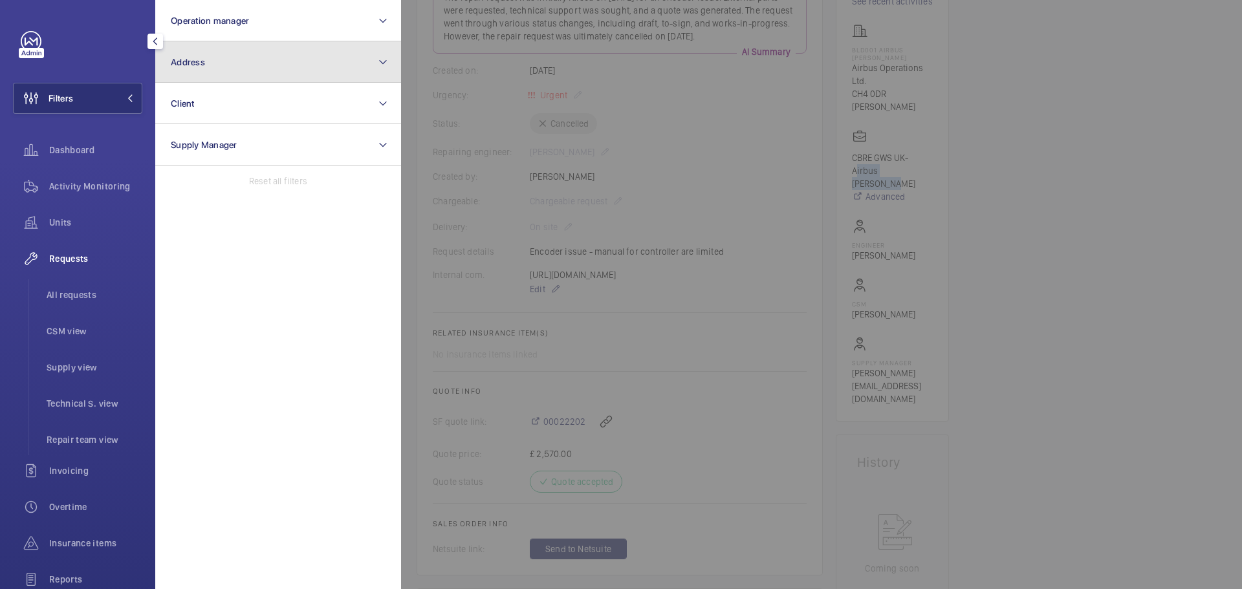
click at [205, 49] on button "Address" at bounding box center [278, 61] width 246 height 41
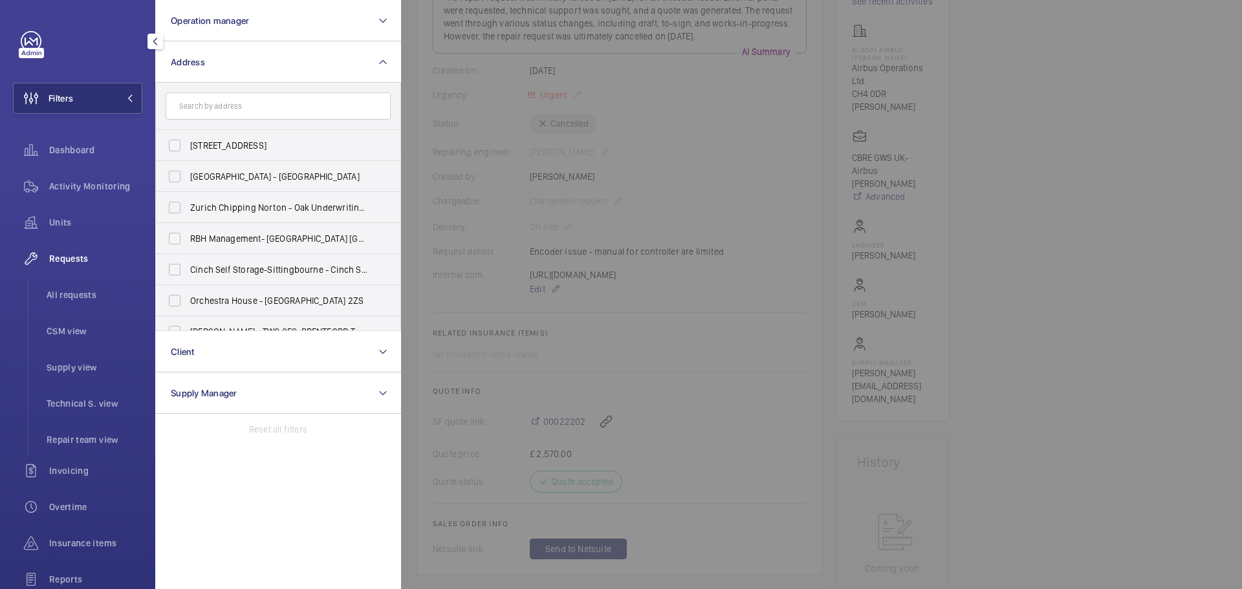
click at [220, 108] on input "text" at bounding box center [278, 106] width 225 height 27
type input "Airbus Broughton"
click at [721, 188] on div at bounding box center [1022, 294] width 1242 height 589
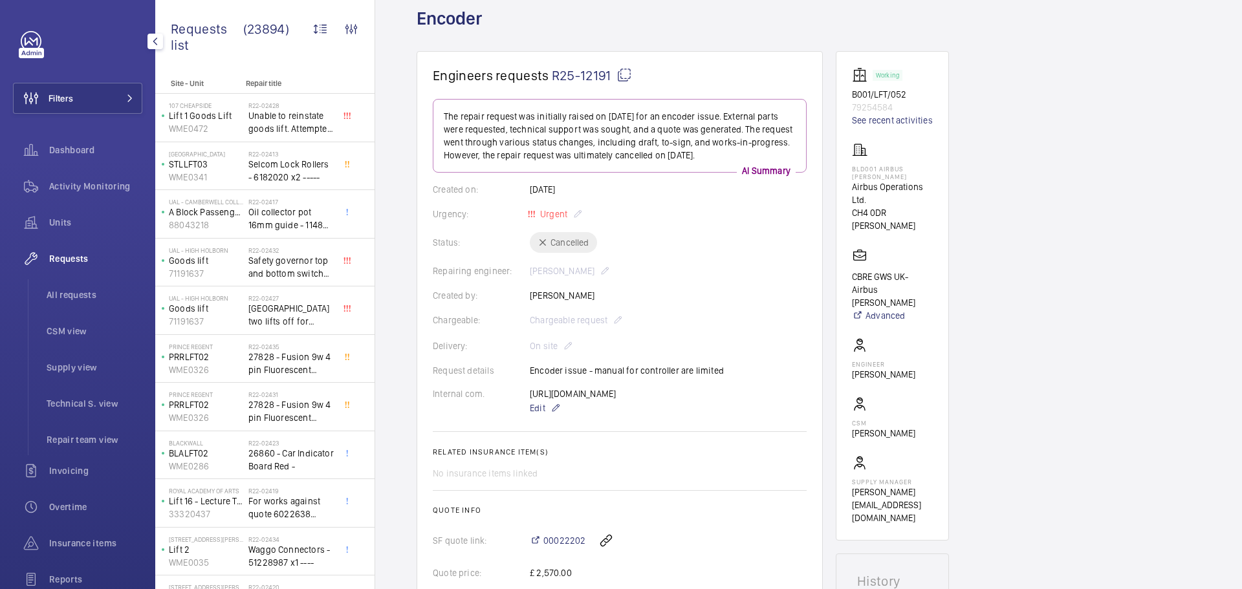
scroll to position [0, 0]
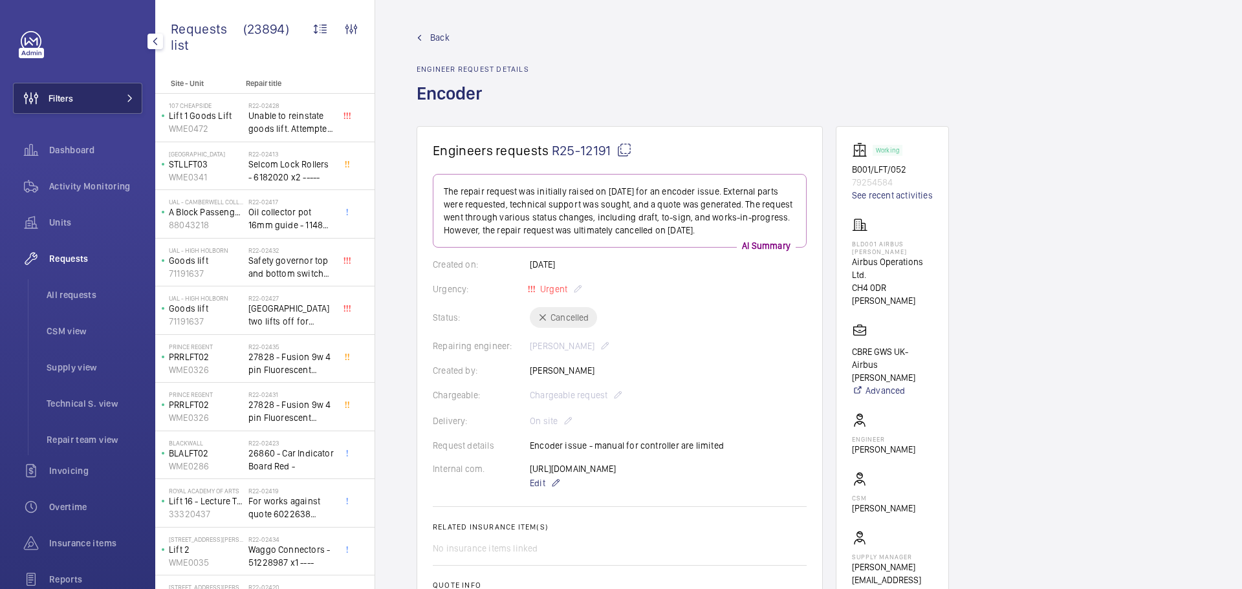
click at [76, 98] on button "Filters" at bounding box center [77, 98] width 129 height 31
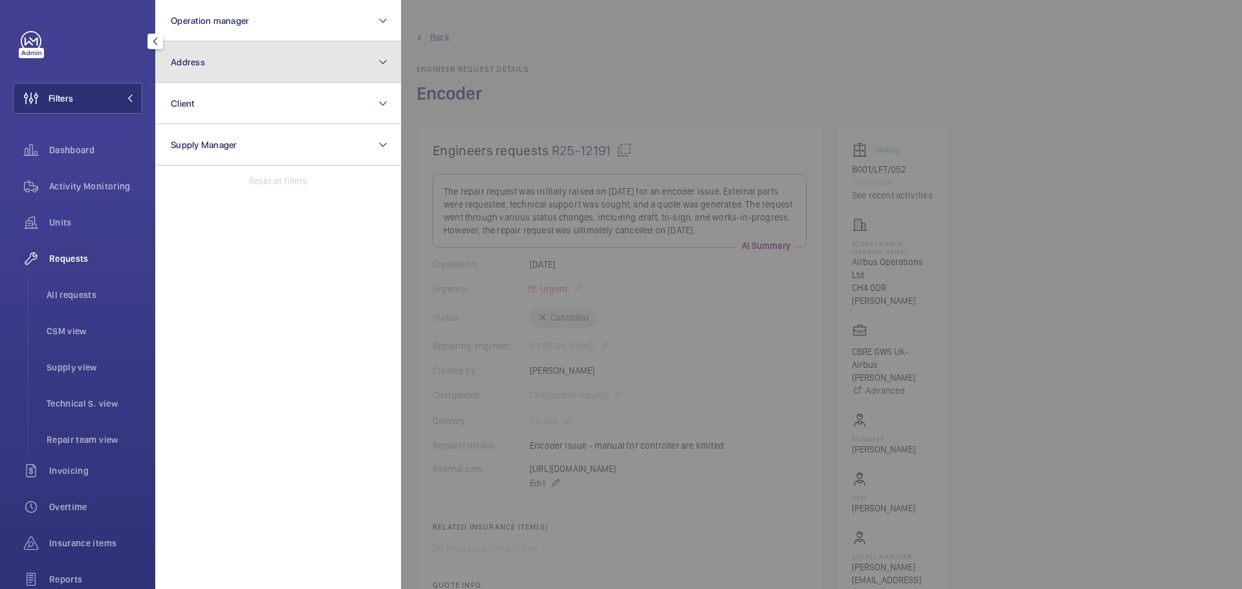
click at [221, 72] on button "Address" at bounding box center [278, 61] width 246 height 41
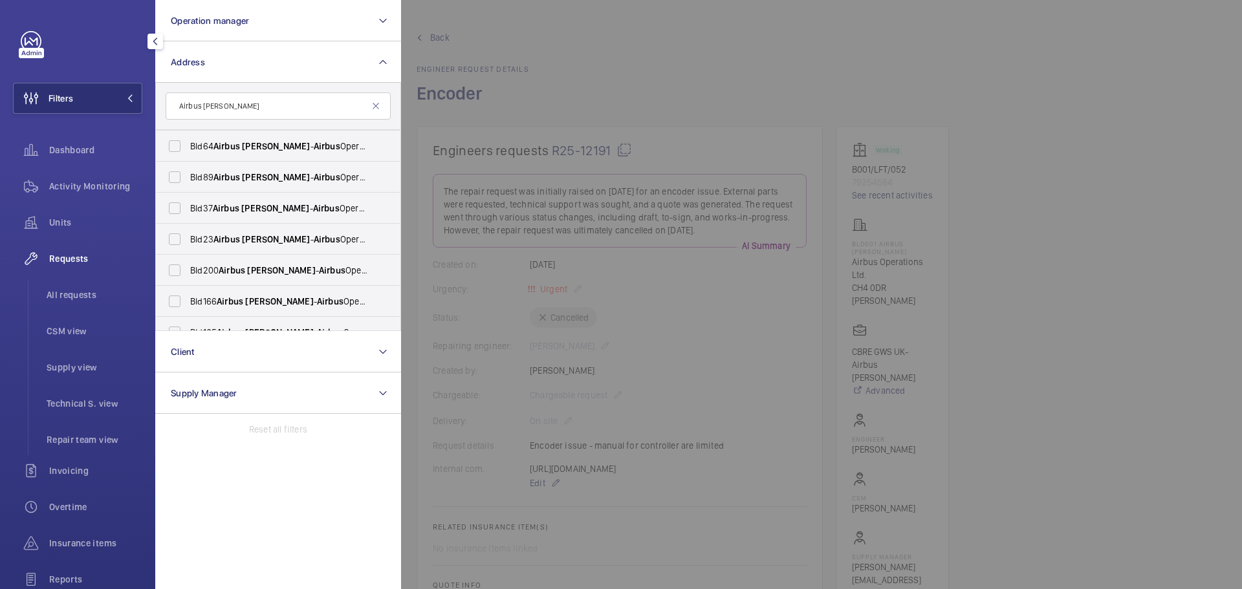
scroll to position [358, 0]
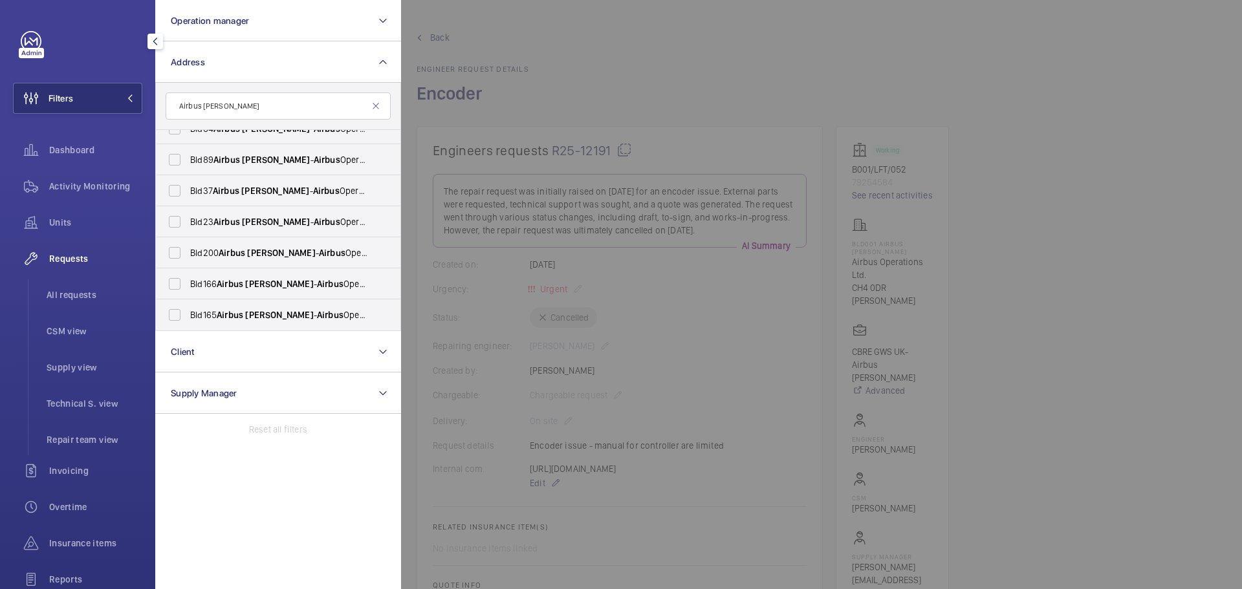
type input "Airbus Broughton"
click at [1046, 102] on div at bounding box center [1022, 294] width 1242 height 589
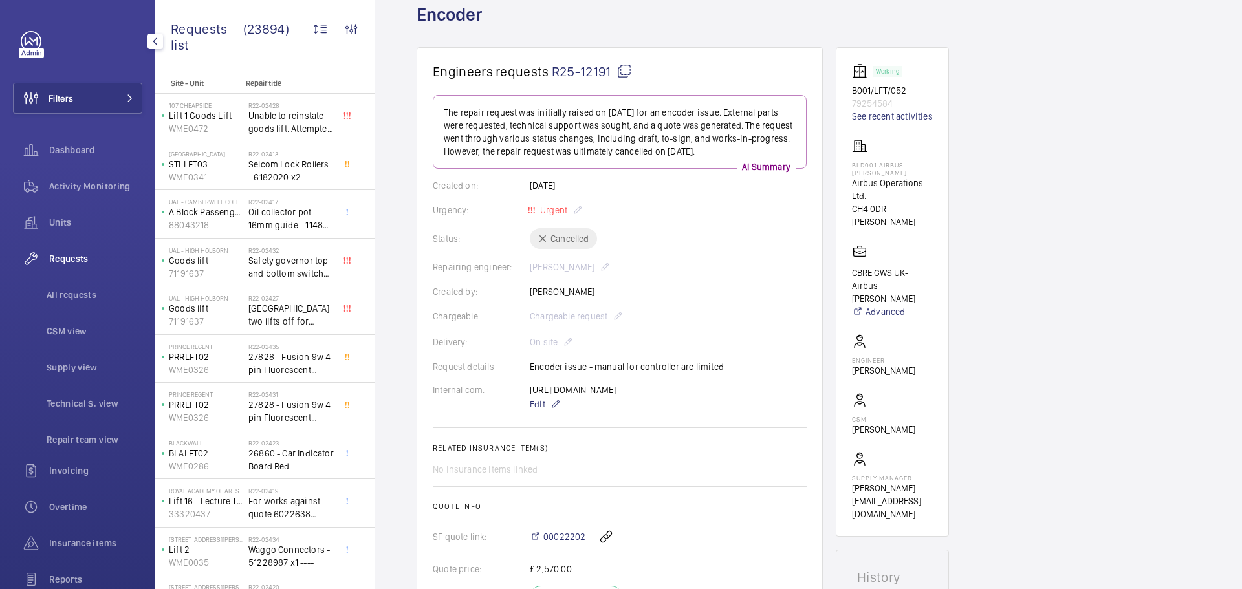
scroll to position [194, 0]
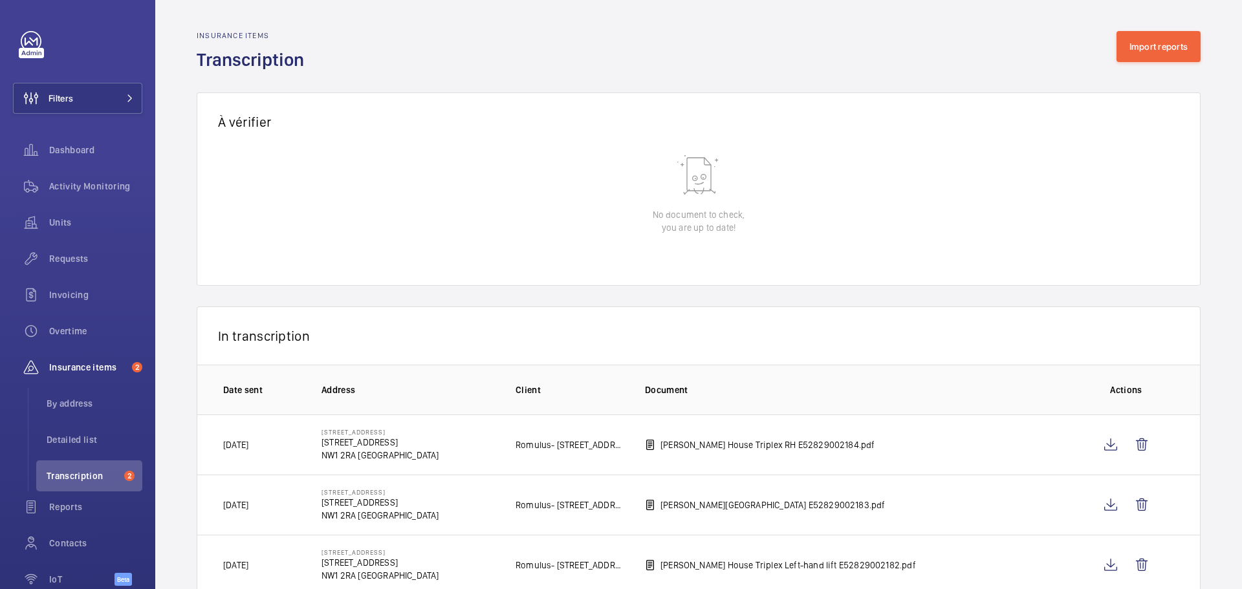
scroll to position [129, 0]
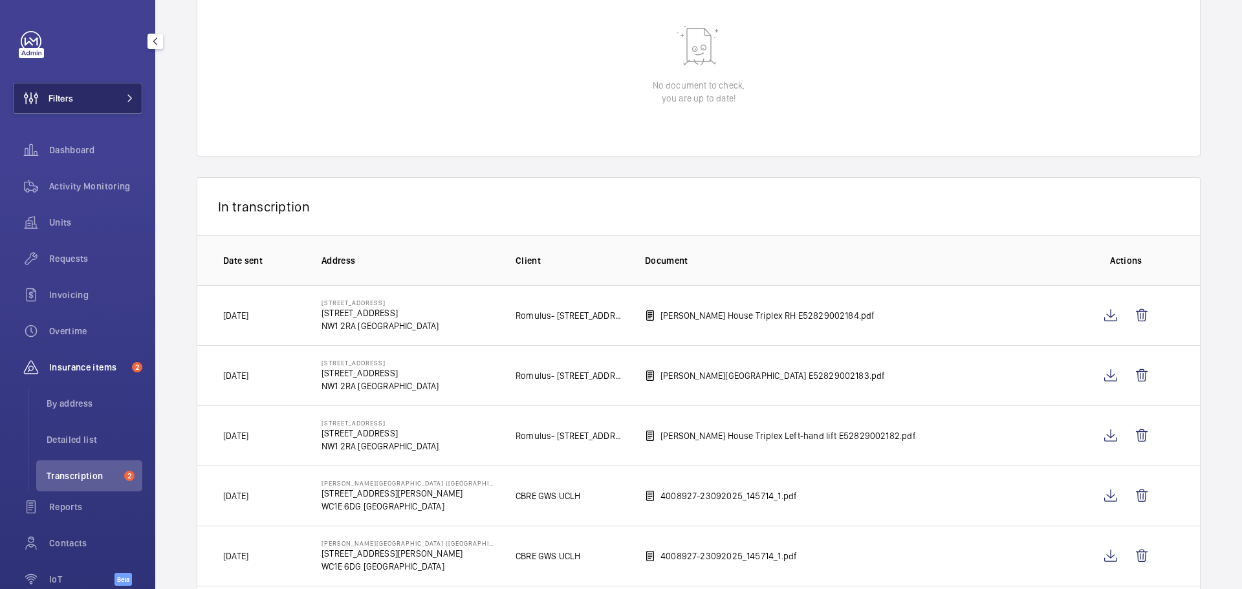
click at [65, 103] on span "Filters" at bounding box center [61, 98] width 25 height 13
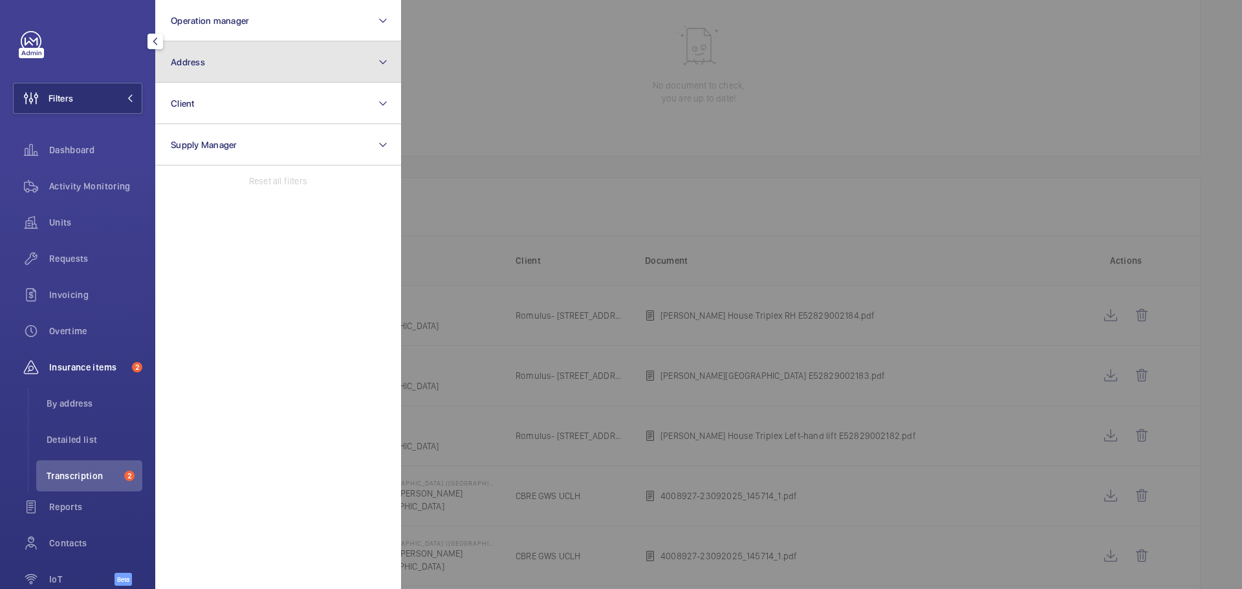
click at [209, 67] on button "Address" at bounding box center [278, 61] width 246 height 41
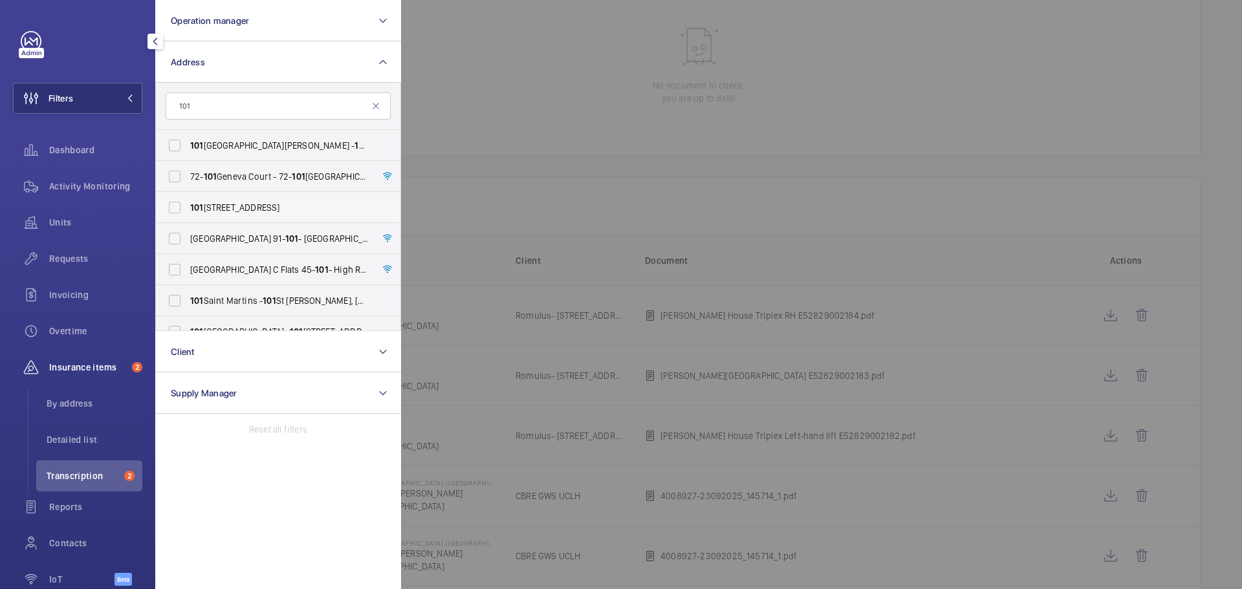
type input "101"
click at [224, 203] on span "101 Euston Road - Euston Road, LONDON NW1 2RA" at bounding box center [279, 207] width 178 height 13
click at [188, 203] on input "101 Euston Road - Euston Road, LONDON NW1 2RA" at bounding box center [175, 208] width 26 height 26
checkbox input "true"
click at [491, 65] on div at bounding box center [1022, 294] width 1242 height 589
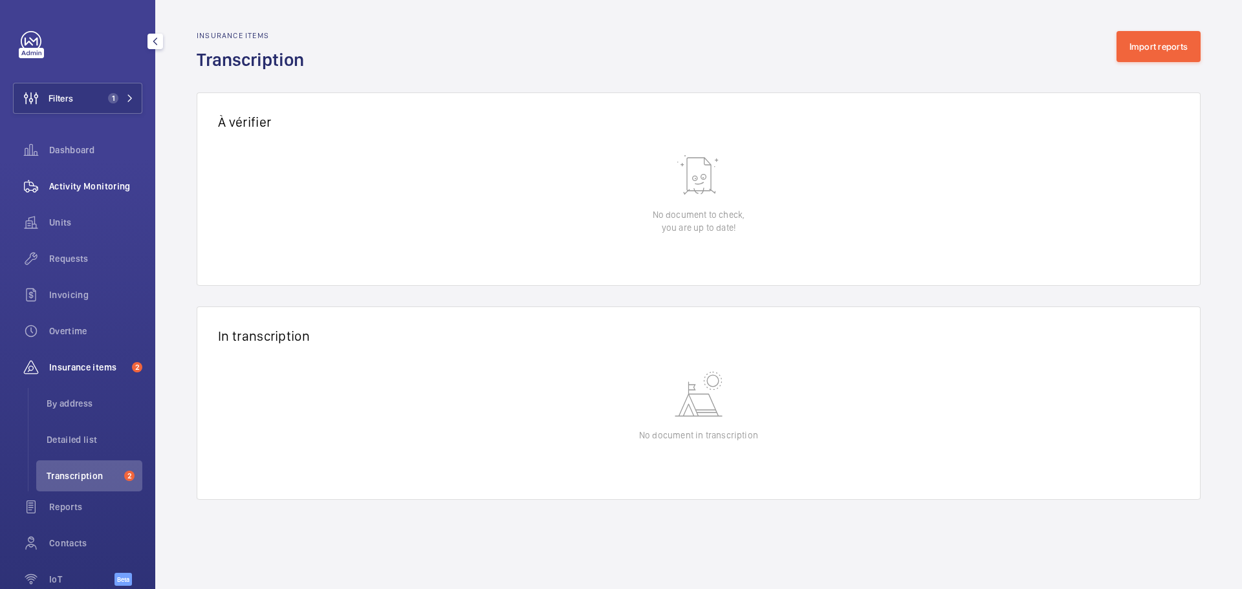
drag, startPoint x: 28, startPoint y: 196, endPoint x: 38, endPoint y: 190, distance: 11.1
click at [28, 195] on wm-front-icon-button at bounding box center [31, 186] width 36 height 31
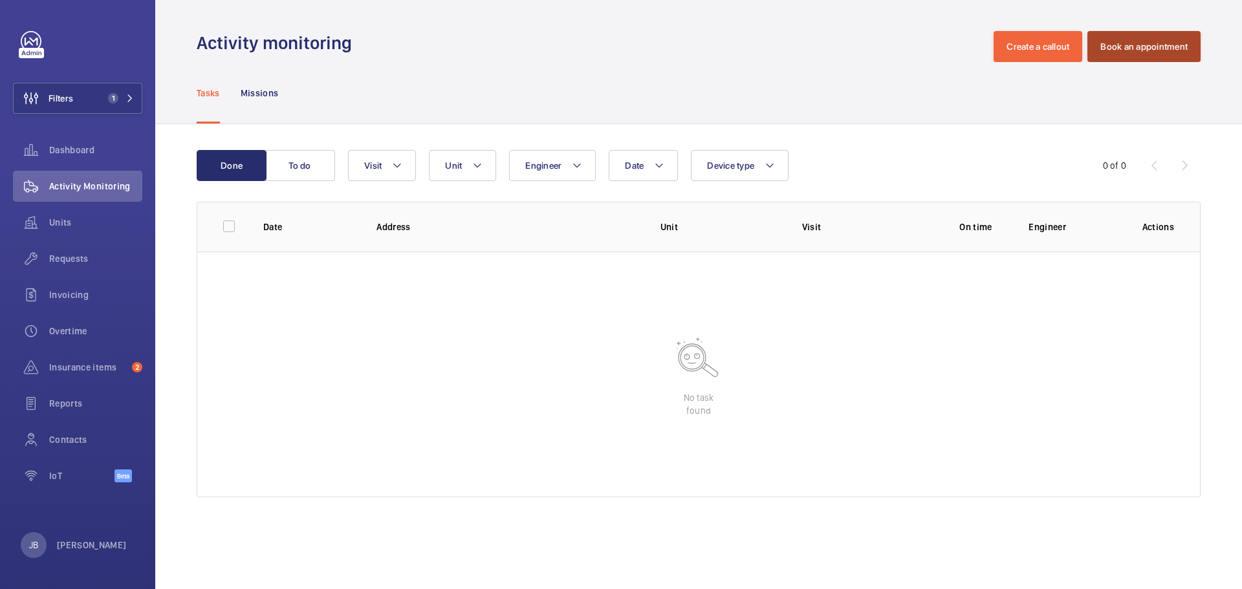
click at [1133, 45] on button "Book an appointment" at bounding box center [1143, 46] width 113 height 31
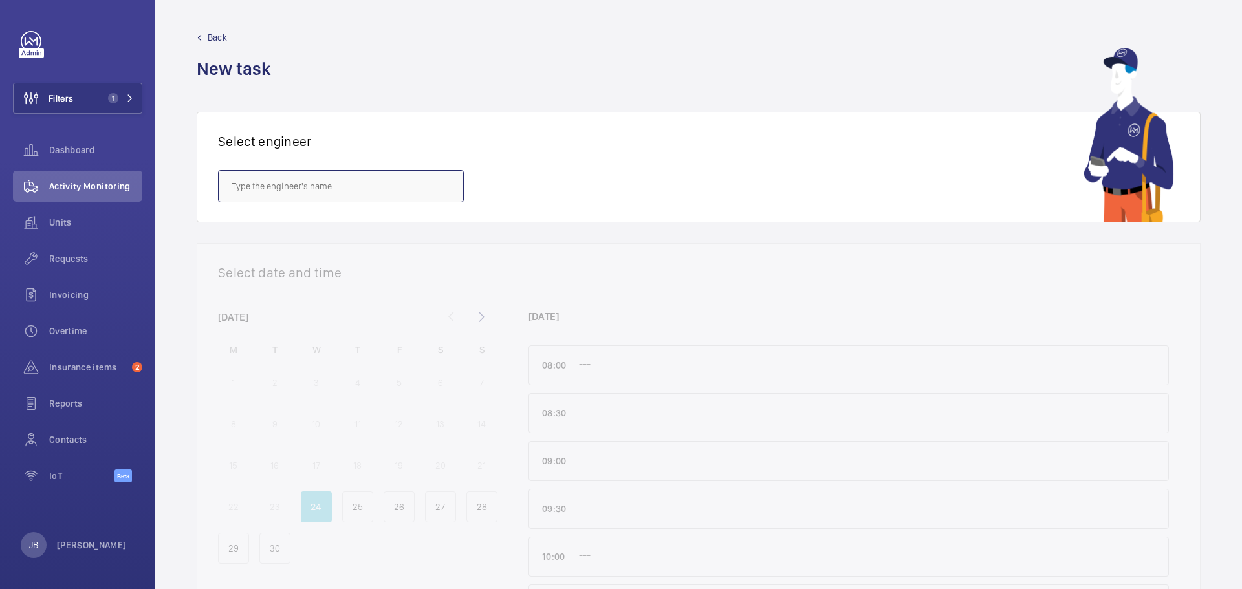
click at [358, 186] on input "text" at bounding box center [341, 186] width 246 height 32
click at [277, 230] on span "[PERSON_NAME]" at bounding box center [264, 225] width 65 height 13
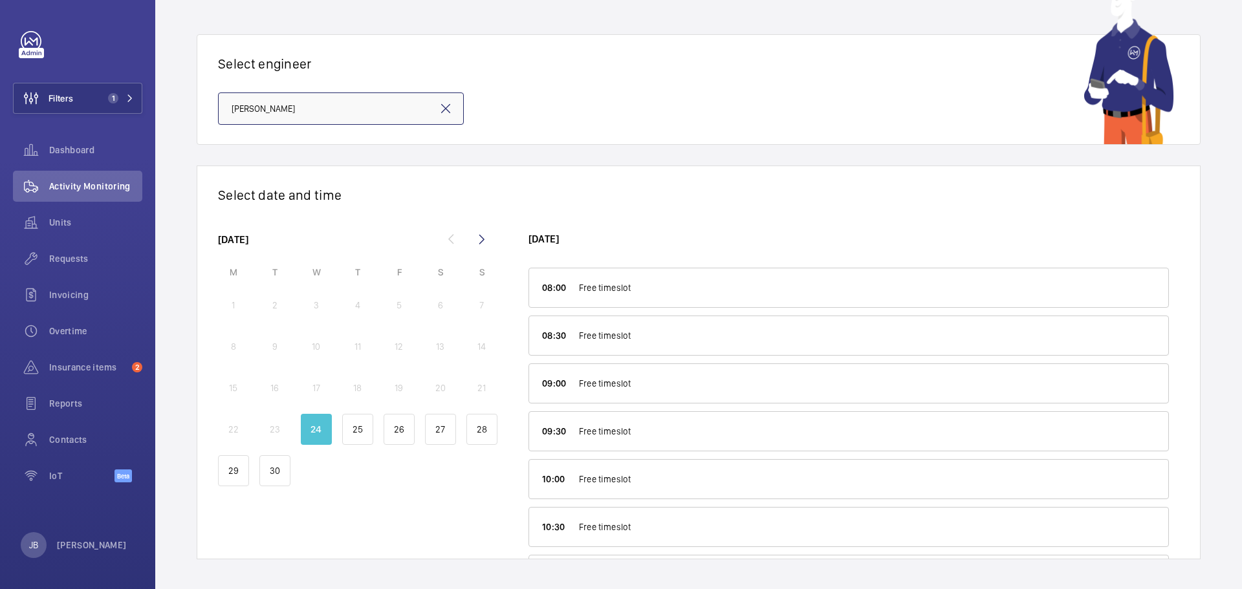
scroll to position [79, 0]
drag, startPoint x: 360, startPoint y: 109, endPoint x: 155, endPoint y: 83, distance: 206.7
click at [155, 83] on mat-sidenav-content "Filters 1 Dashboard Activity Monitoring Units Requests Invoicing Overtime Insur…" at bounding box center [621, 294] width 1242 height 589
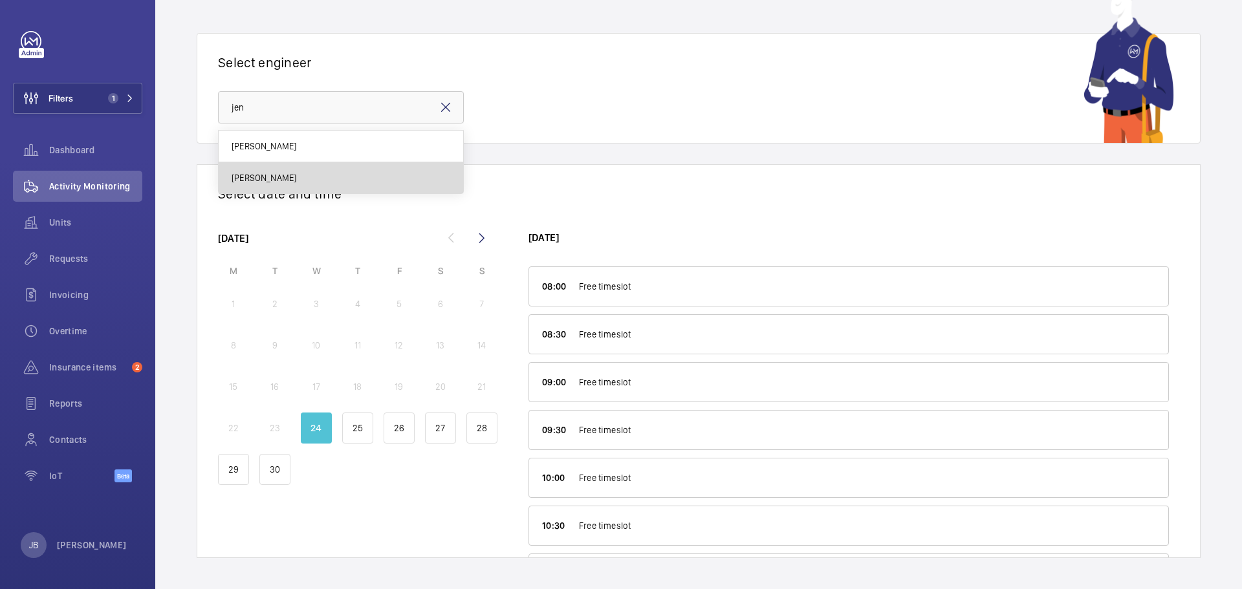
click at [249, 178] on span "Jennifer Cross" at bounding box center [264, 177] width 65 height 13
type input "Jennifer Cross"
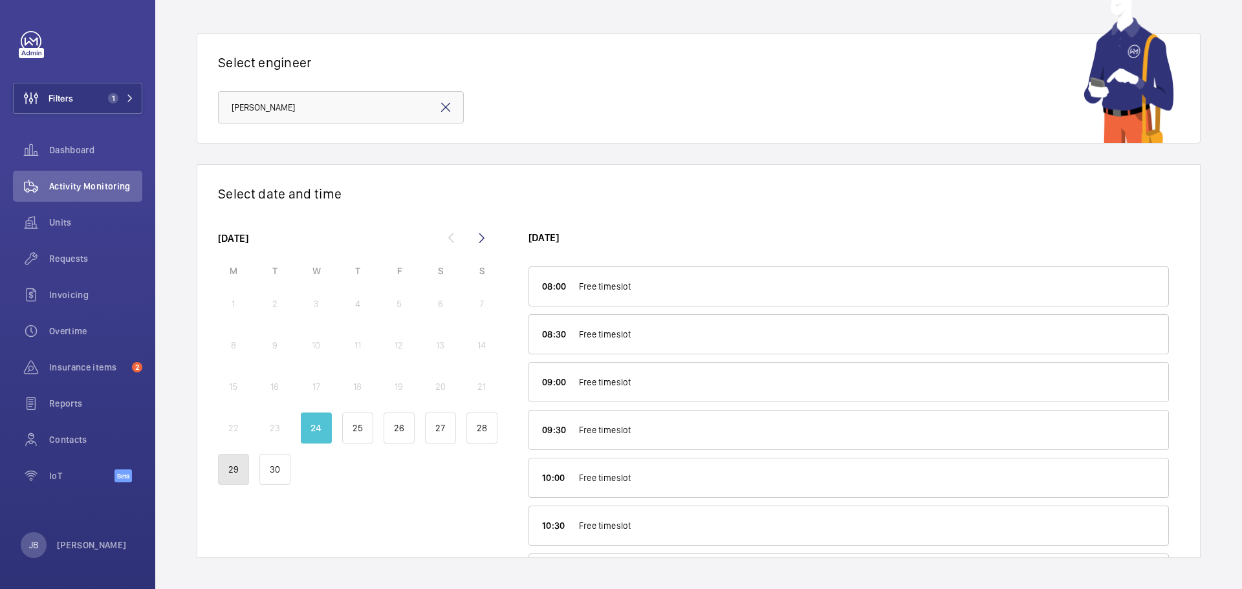
click at [234, 474] on p "29" at bounding box center [233, 469] width 10 height 13
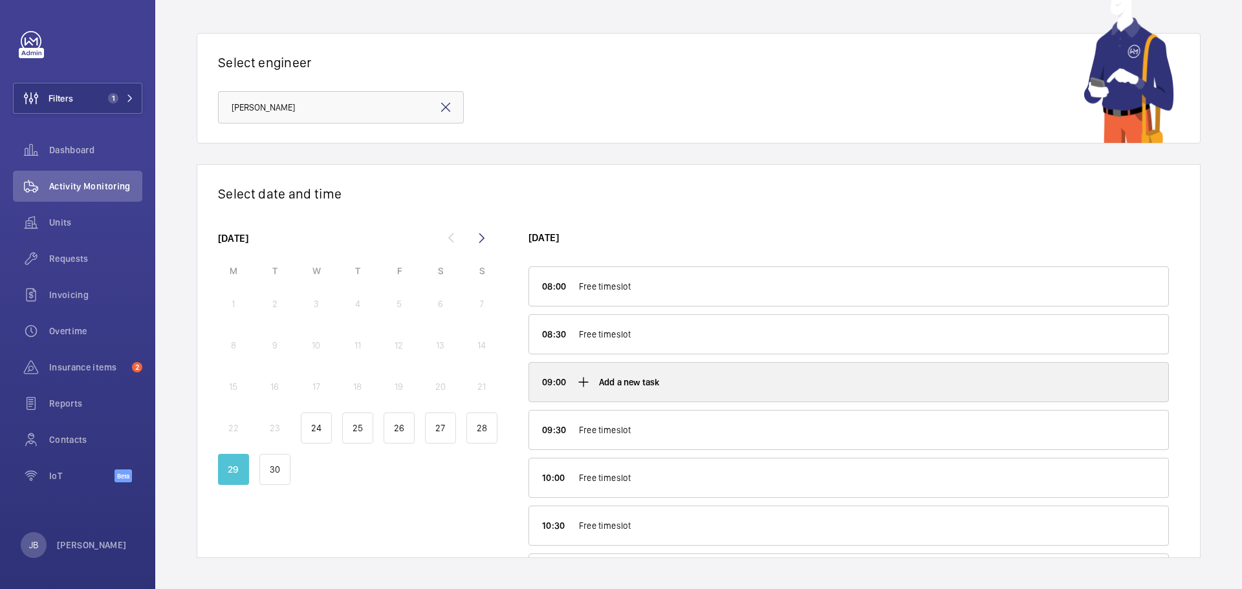
click at [776, 382] on div "Add a new task" at bounding box center [848, 382] width 639 height 39
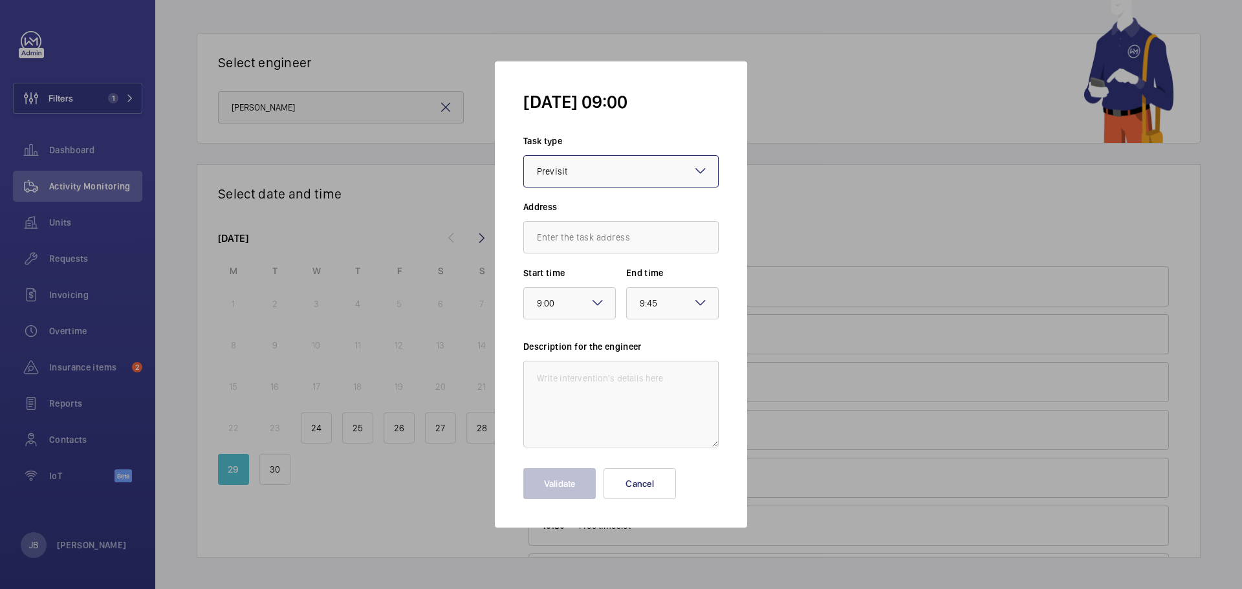
click at [687, 172] on div at bounding box center [621, 171] width 194 height 31
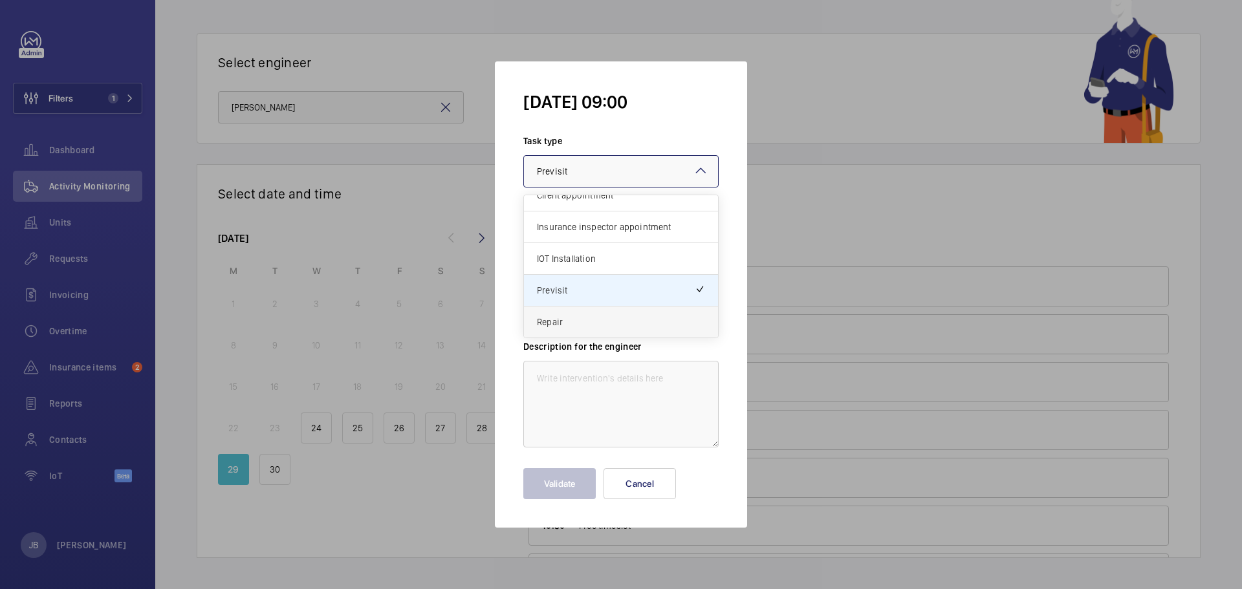
click at [565, 317] on span "Repair" at bounding box center [621, 322] width 168 height 13
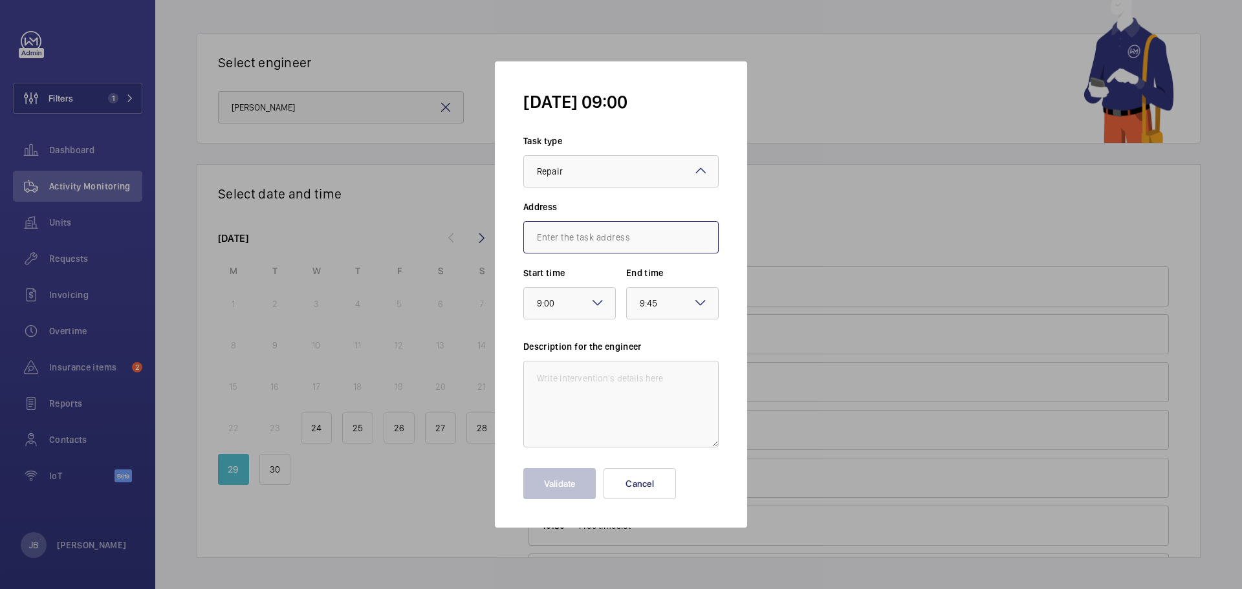
click at [599, 240] on input "text" at bounding box center [620, 237] width 195 height 32
click at [613, 281] on span "101 Euston Rd., NW1 2RA LONDON" at bounding box center [575, 276] width 76 height 13
type input "101 Euston Rd., NW1 2RA LONDON"
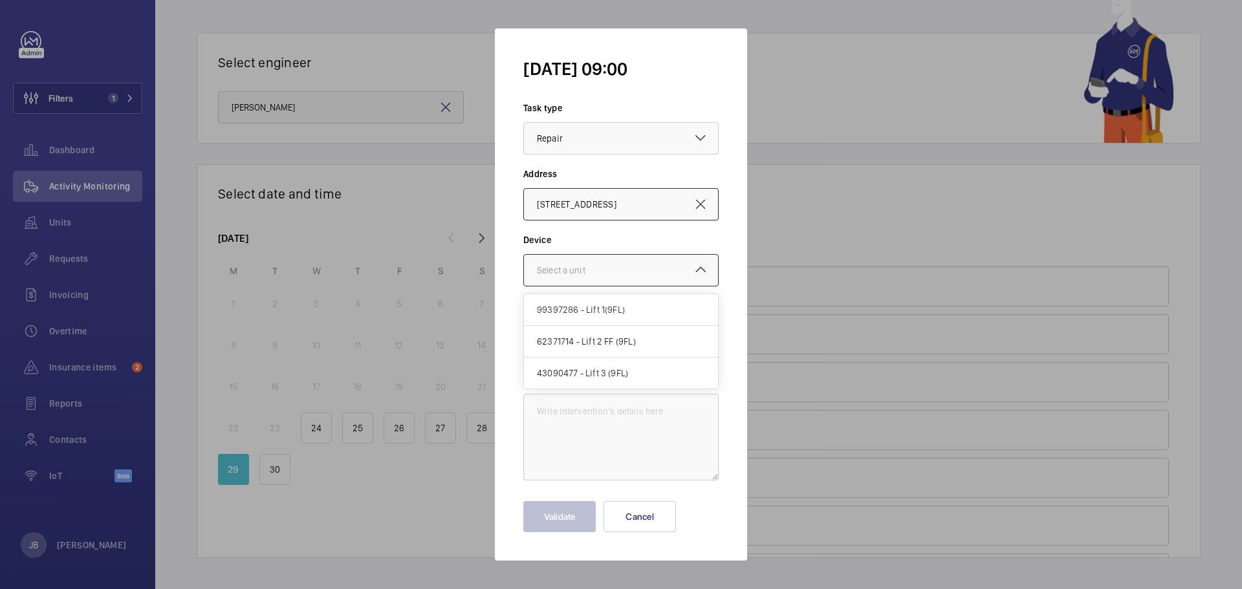
click at [648, 281] on div at bounding box center [621, 270] width 194 height 31
click at [600, 376] on span "43090477 - Lift 3 (9FL)" at bounding box center [621, 373] width 168 height 13
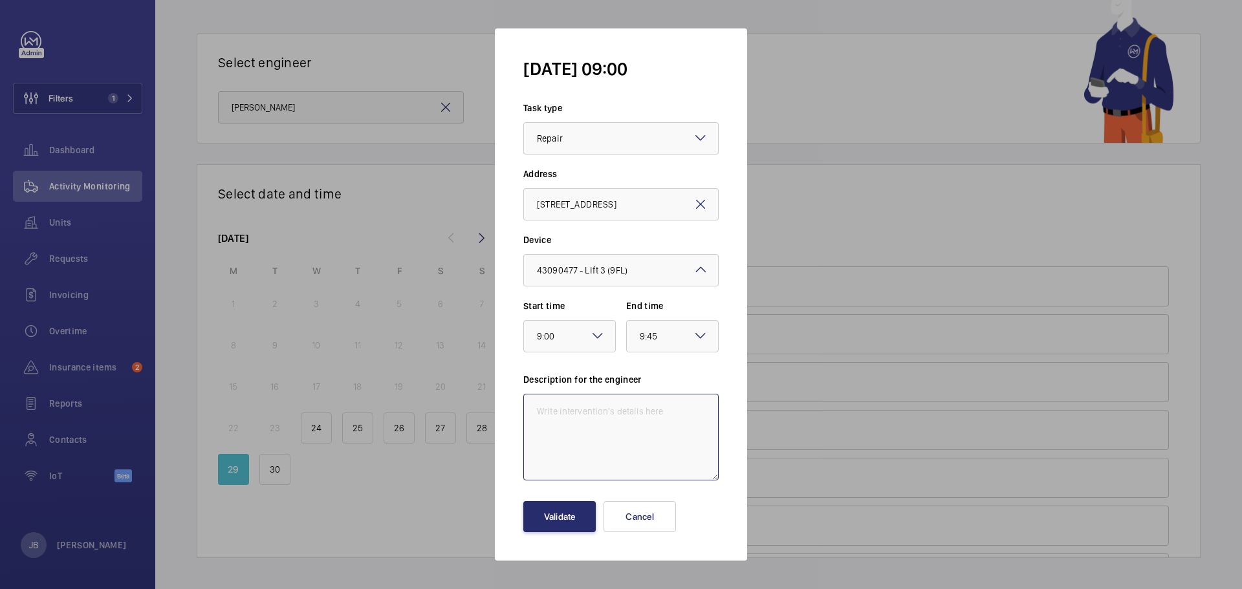
click at [648, 403] on textarea at bounding box center [620, 437] width 195 height 87
click at [659, 412] on textarea "Immediate insurance defect -" at bounding box center [620, 437] width 195 height 87
click at [675, 411] on textarea "Immediate insurance defect -" at bounding box center [620, 437] width 195 height 87
paste textarea "The distance between the overspeed tension frame weight and the back wall is no…"
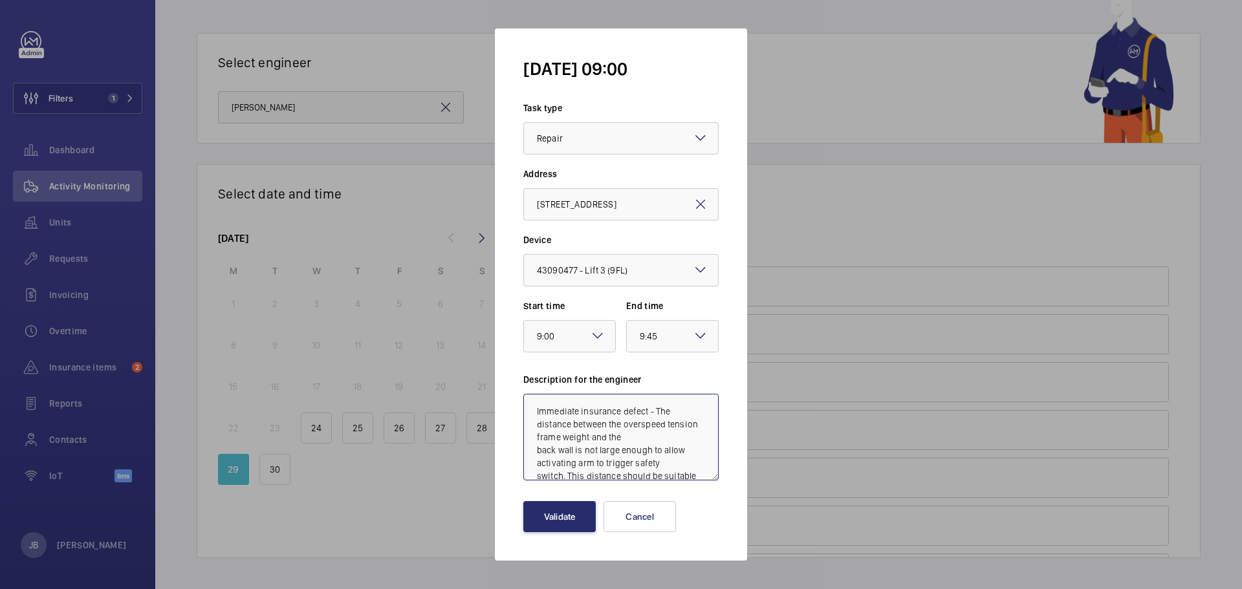
scroll to position [14, 0]
type textarea "Immediate insurance defect - The distance between the overspeed tension frame w…"
click at [574, 513] on button "Validate" at bounding box center [559, 516] width 72 height 31
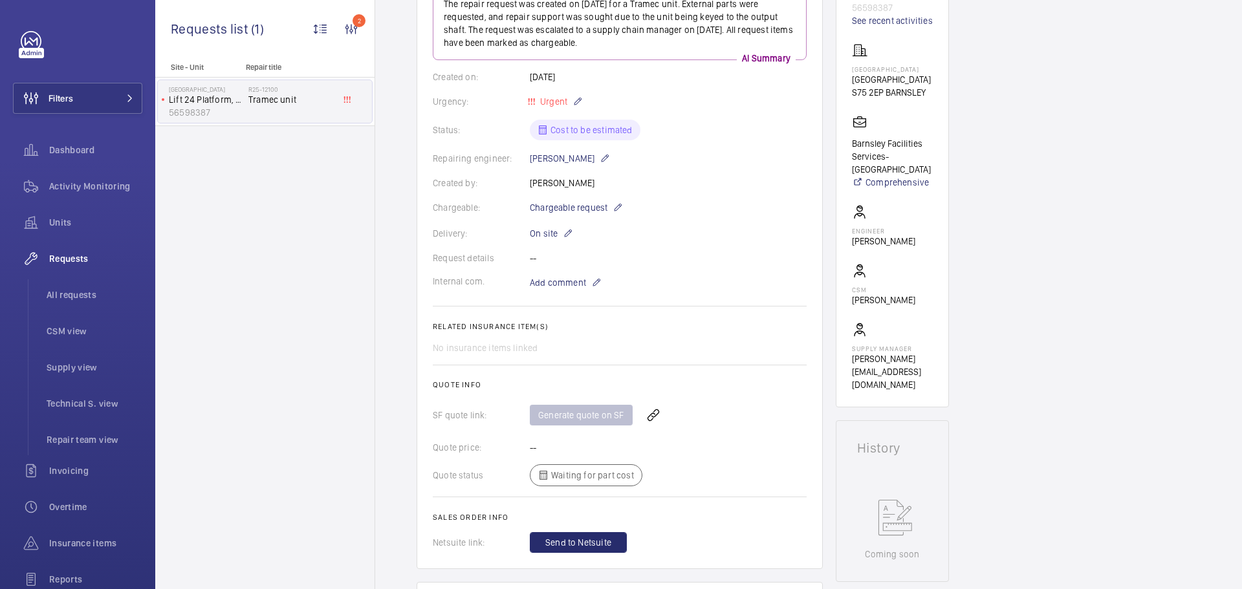
scroll to position [259, 0]
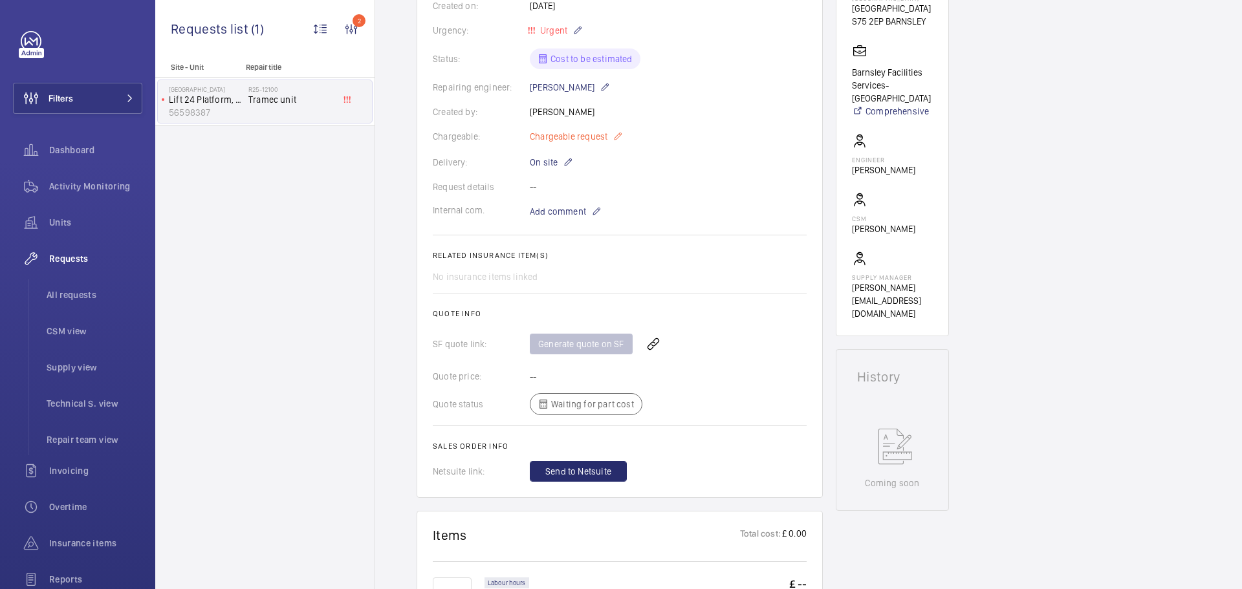
click at [613, 136] on mat-icon at bounding box center [618, 137] width 10 height 16
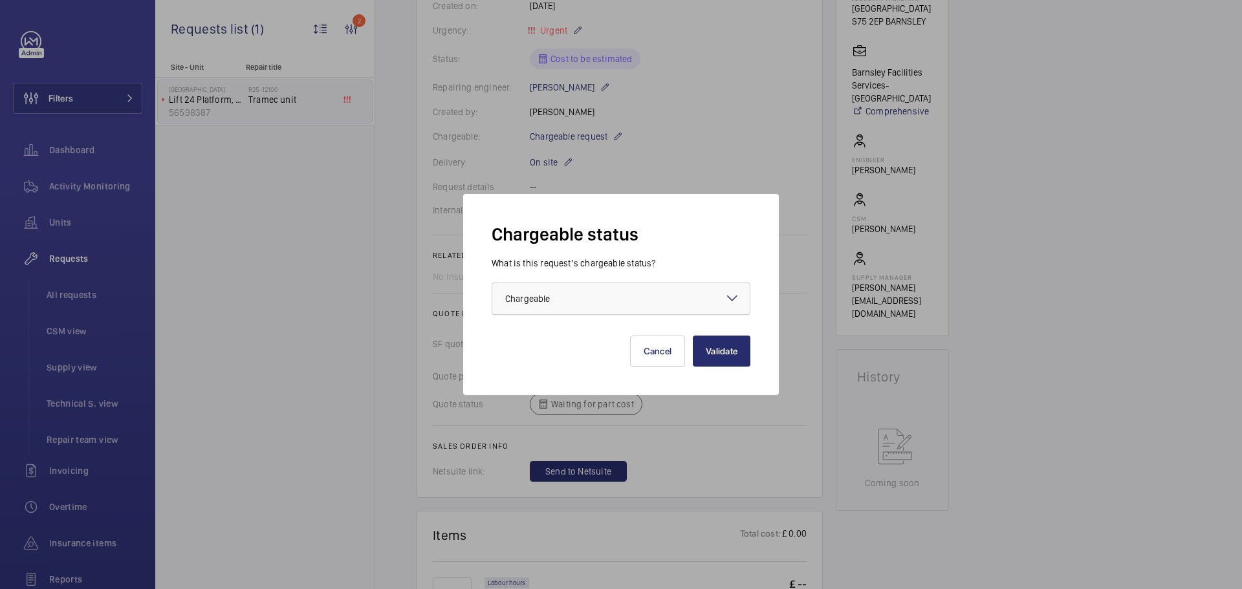
click at [721, 291] on div at bounding box center [620, 298] width 257 height 31
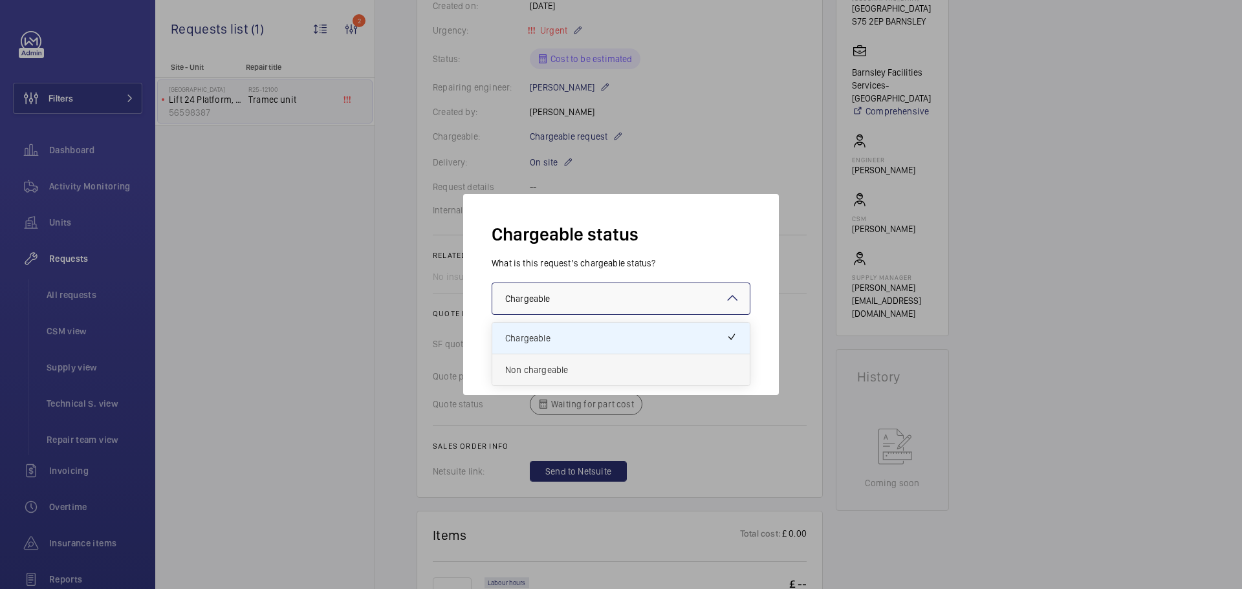
click at [569, 365] on span "Non chargeable" at bounding box center [621, 370] width 232 height 13
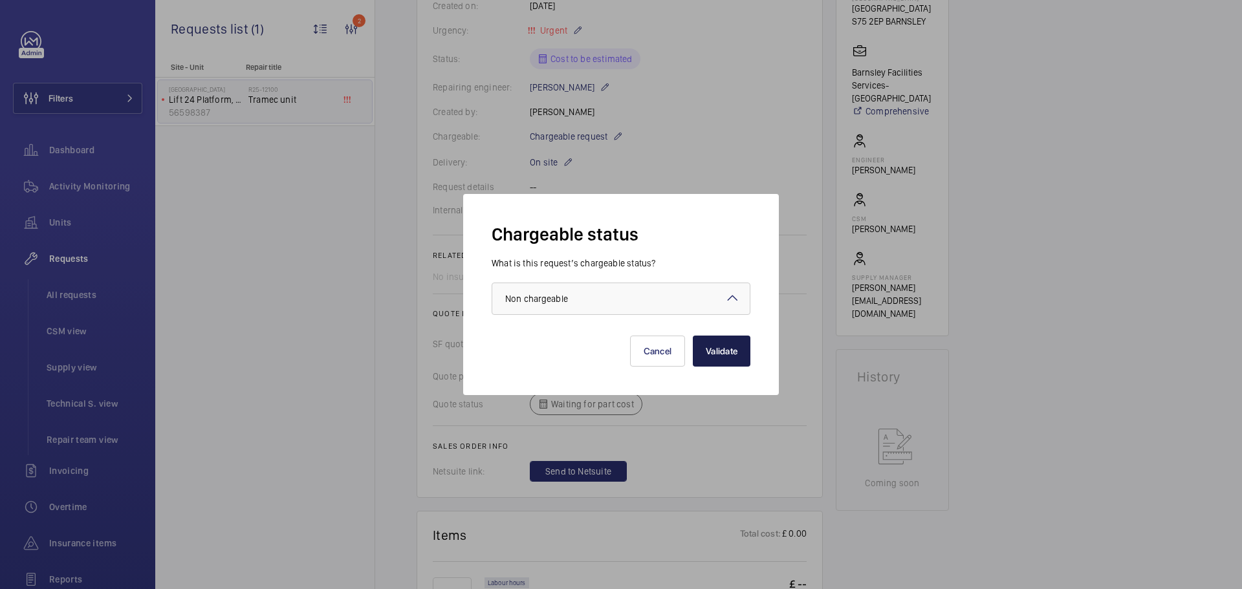
click at [732, 358] on button "Validate" at bounding box center [722, 351] width 58 height 31
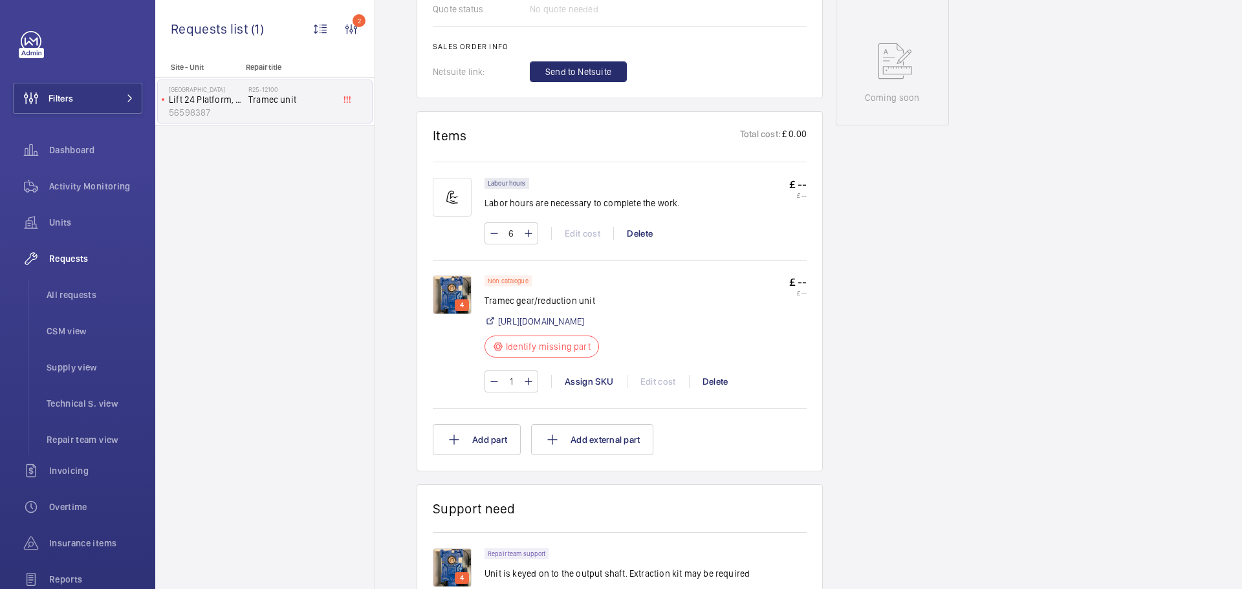
scroll to position [634, 0]
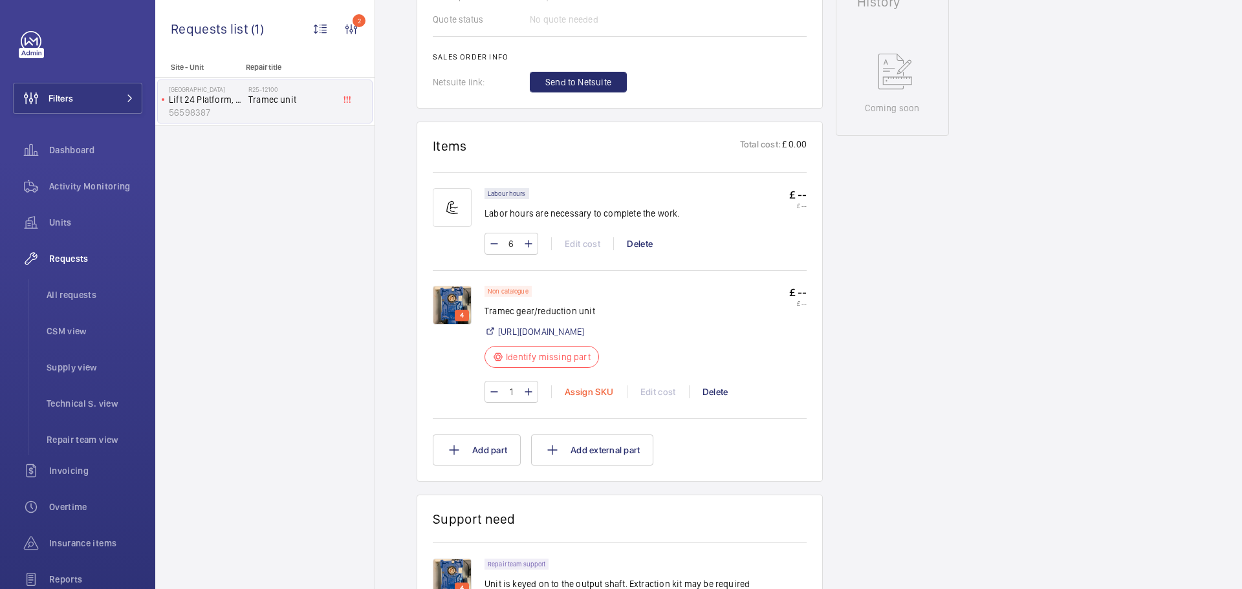
click at [585, 398] on div "Assign SKU" at bounding box center [589, 392] width 76 height 13
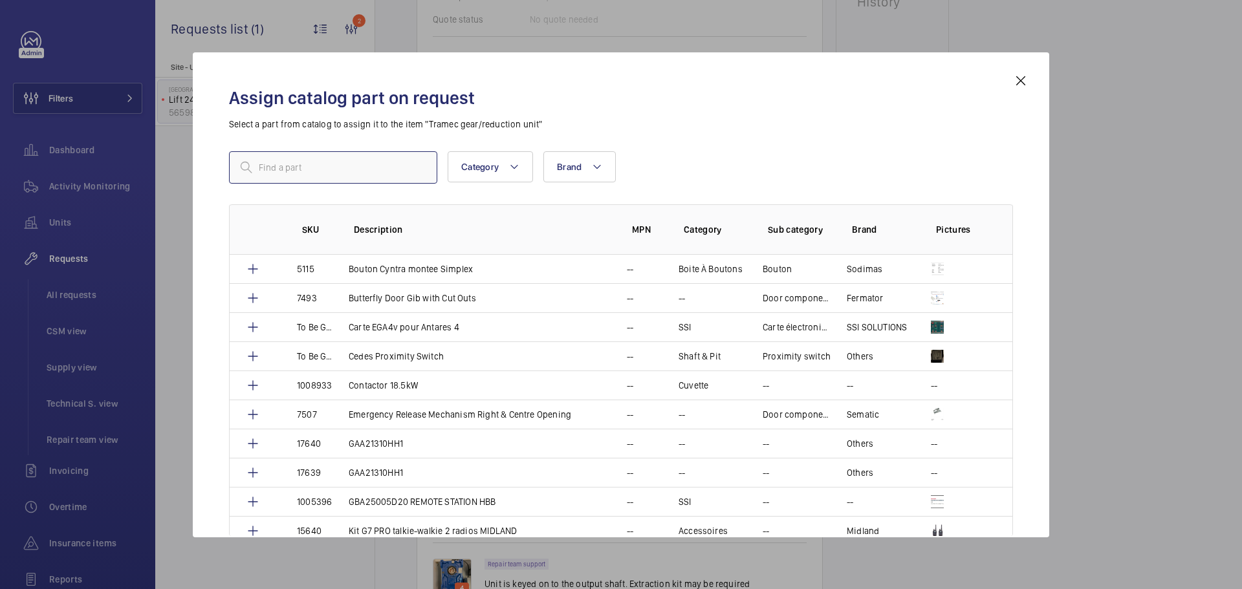
paste input "1010341"
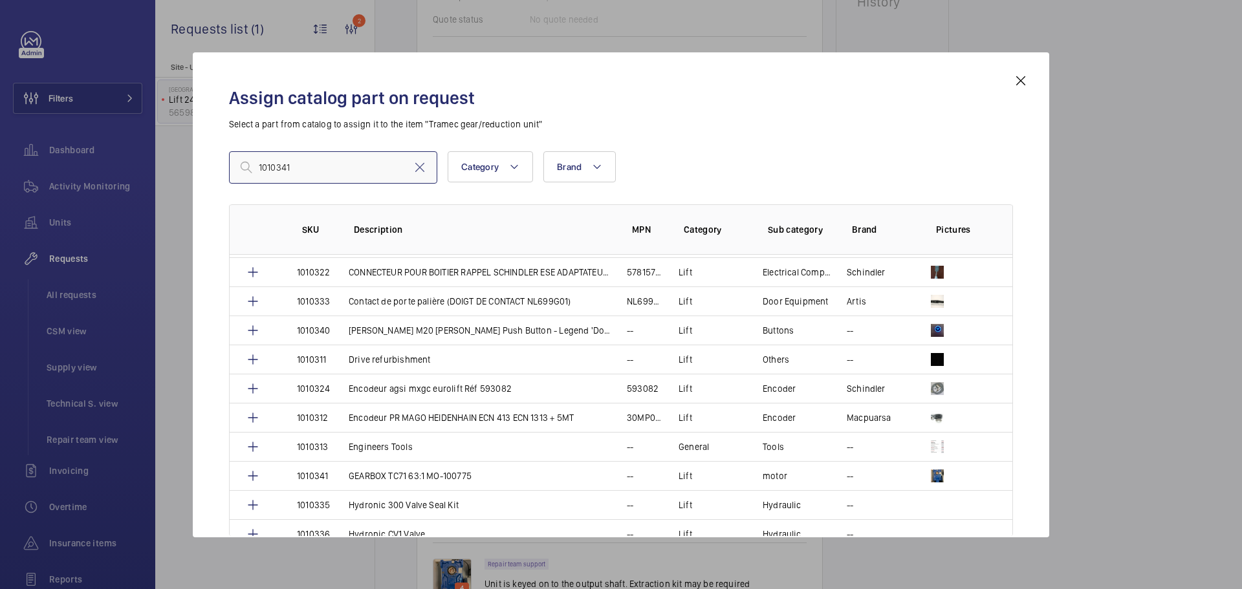
scroll to position [323, 0]
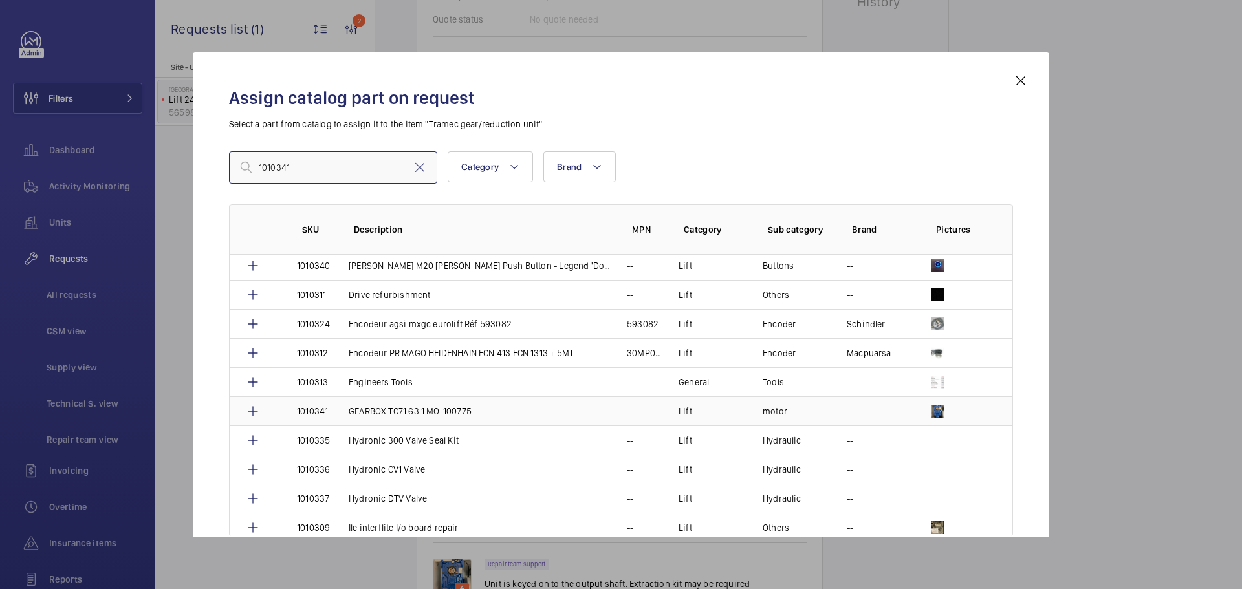
type input "1010341"
click at [312, 409] on p "1010341" at bounding box center [312, 411] width 31 height 13
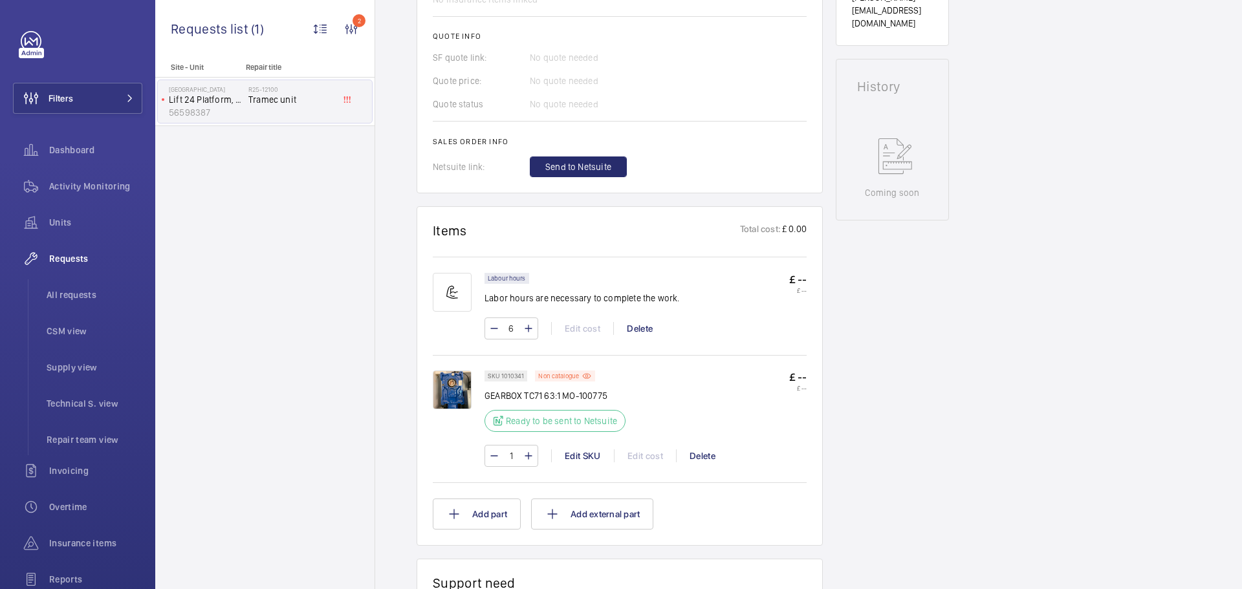
scroll to position [427, 0]
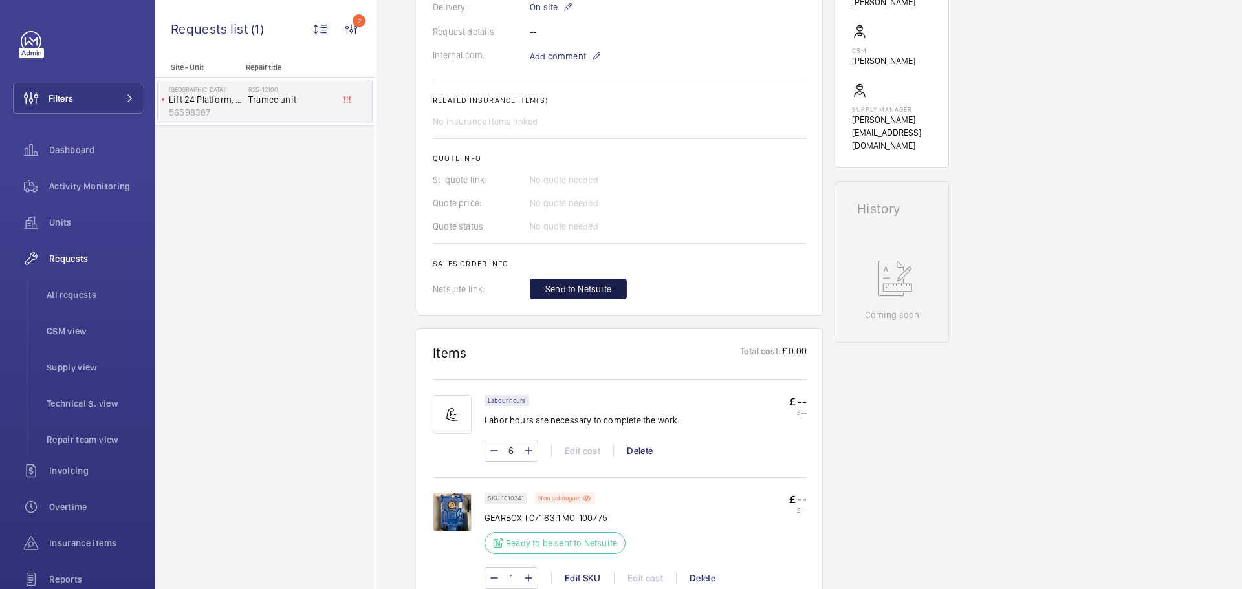
click at [574, 287] on span "Send to Netsuite" at bounding box center [578, 289] width 66 height 13
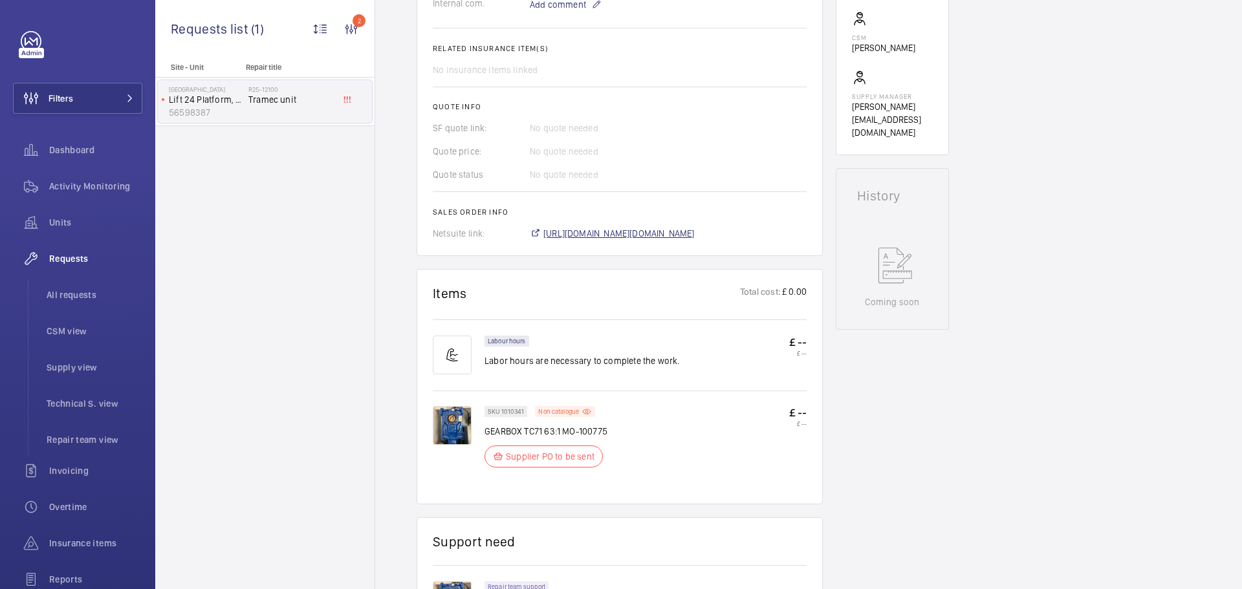
scroll to position [453, 0]
click at [625, 234] on span "https://6461500.app.netsuite.com/app/accounting/transactions/salesord.nl?id=303…" at bounding box center [618, 233] width 151 height 13
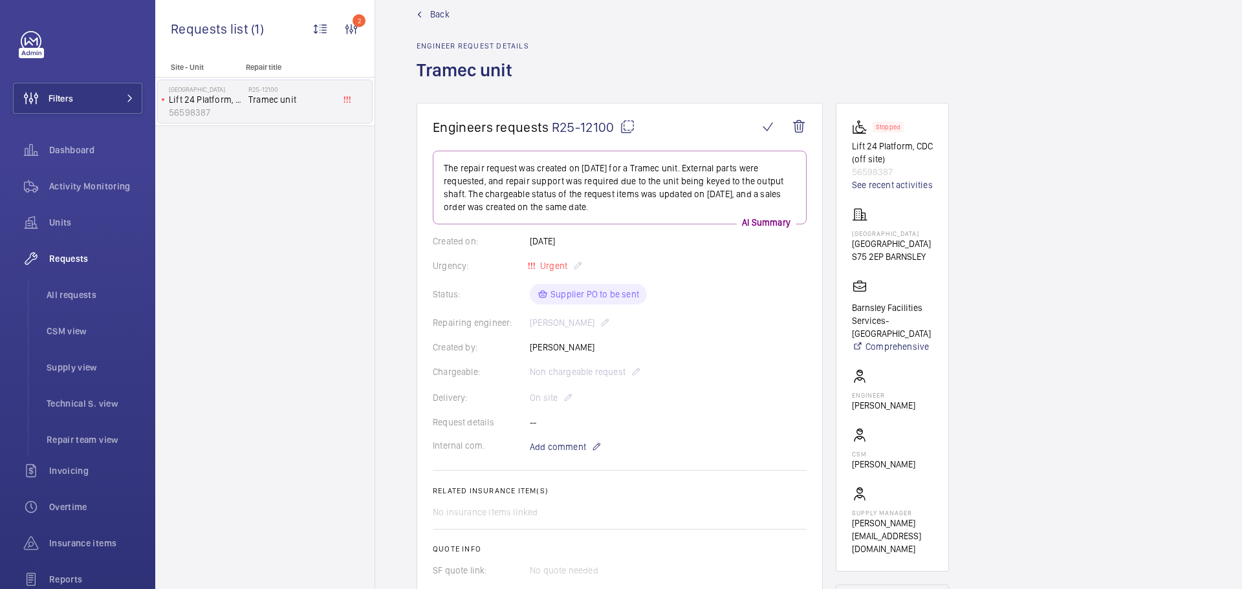
scroll to position [0, 0]
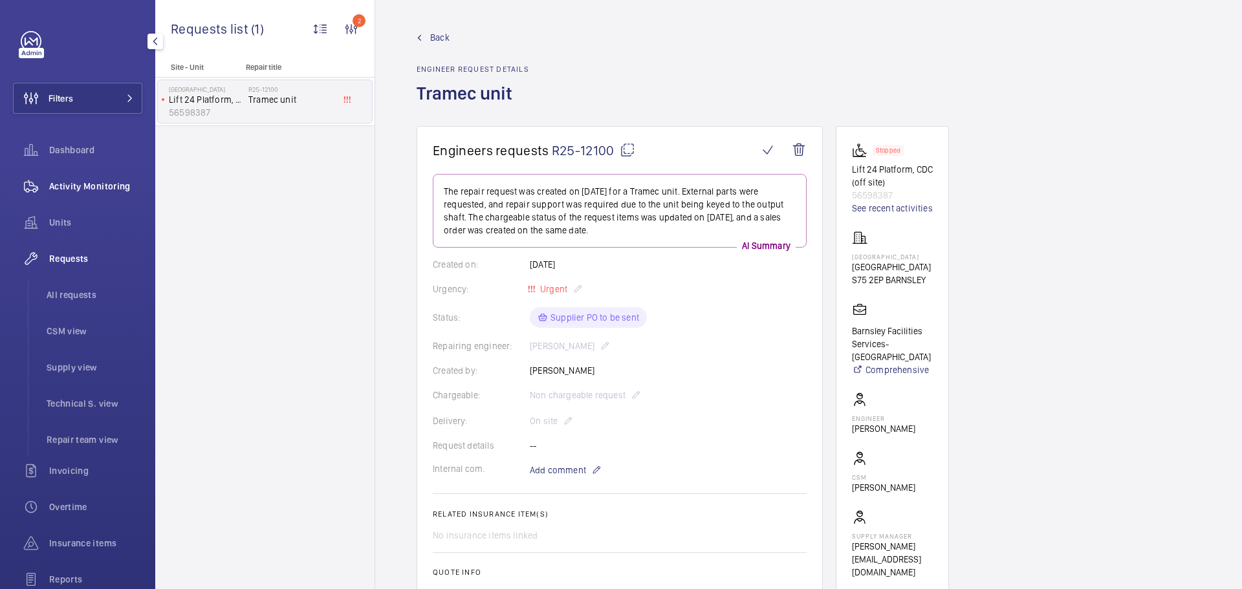
click at [86, 185] on span "Activity Monitoring" at bounding box center [95, 186] width 93 height 13
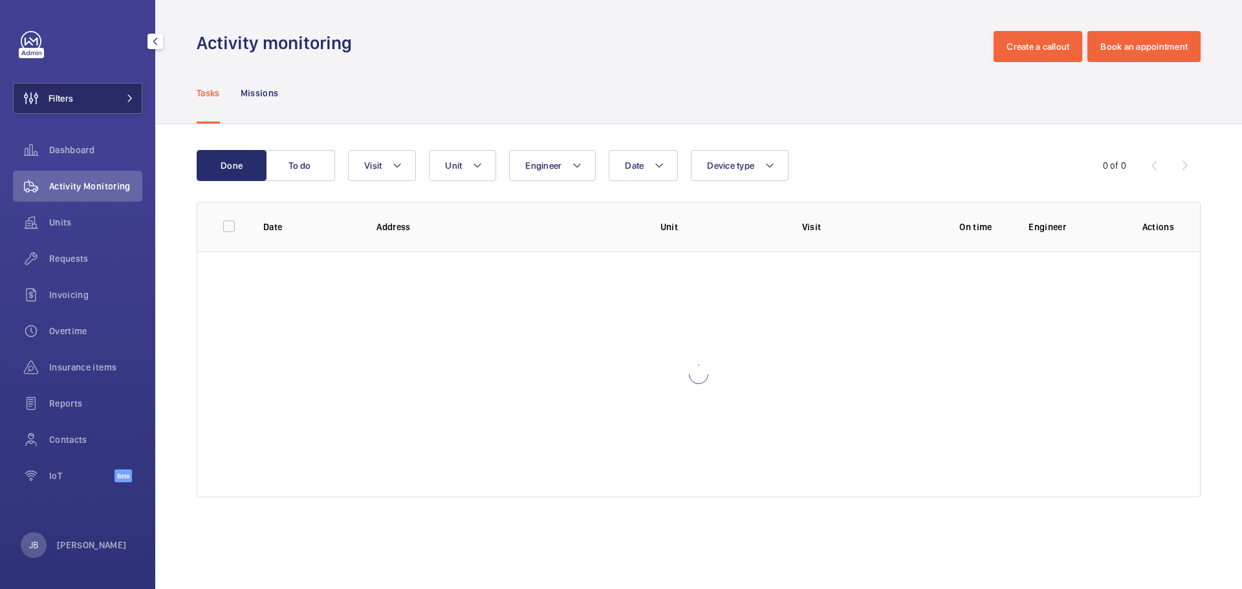
click at [115, 93] on button "Filters" at bounding box center [77, 98] width 129 height 31
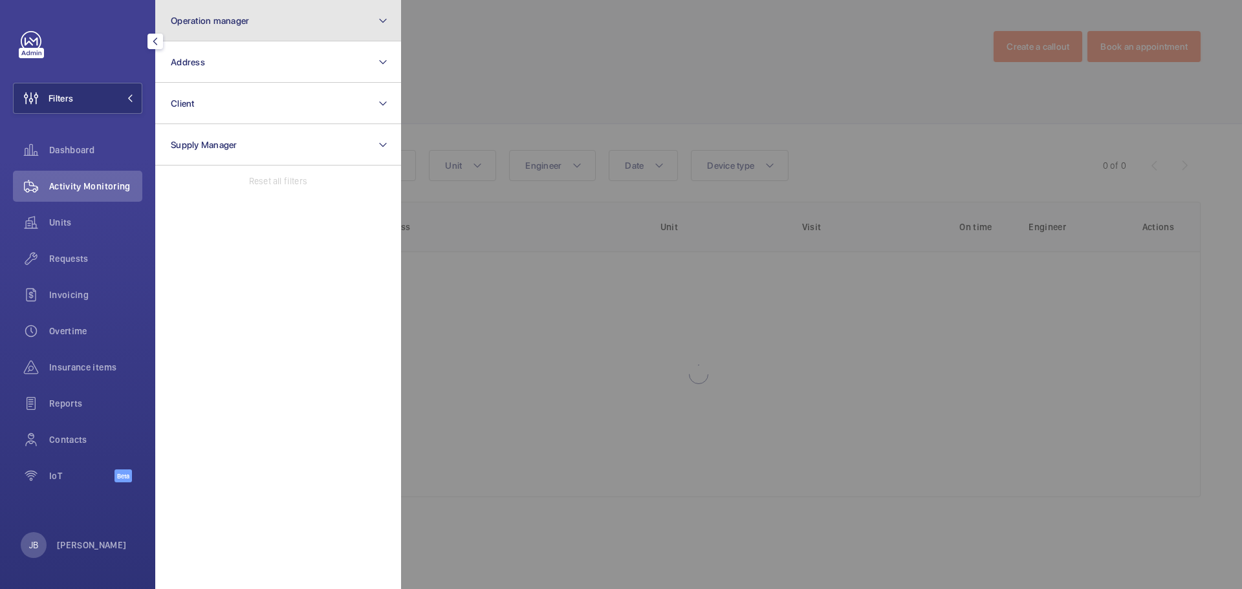
click at [243, 5] on button "Operation manager" at bounding box center [278, 20] width 246 height 41
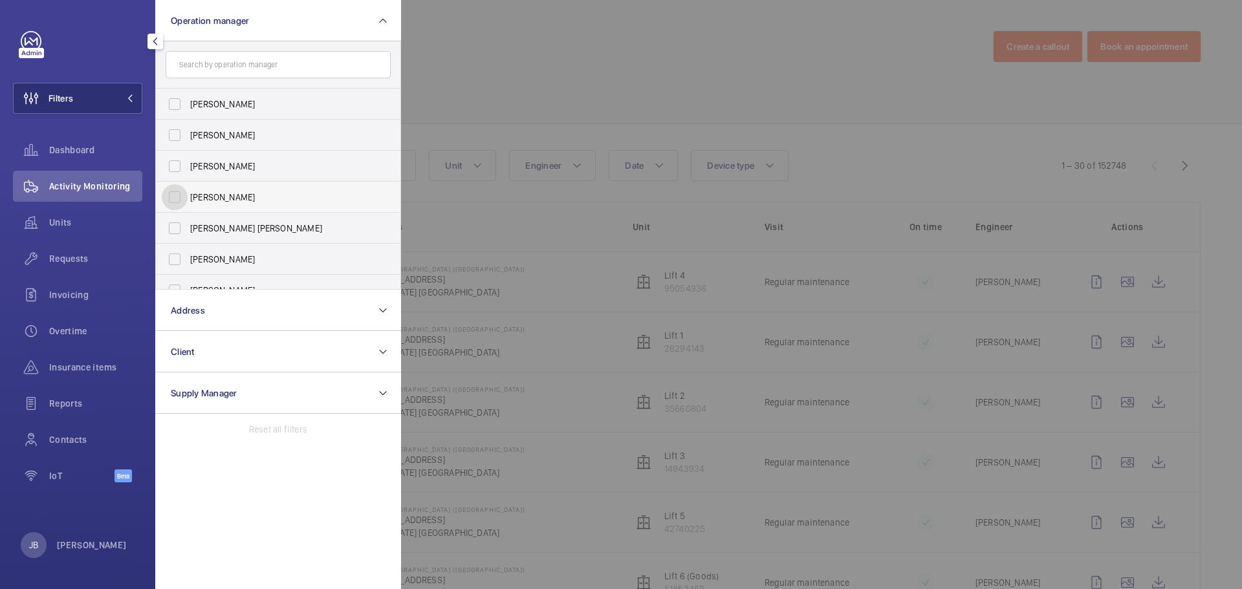
click at [172, 188] on input "Connor Dudley" at bounding box center [175, 197] width 26 height 26
checkbox input "true"
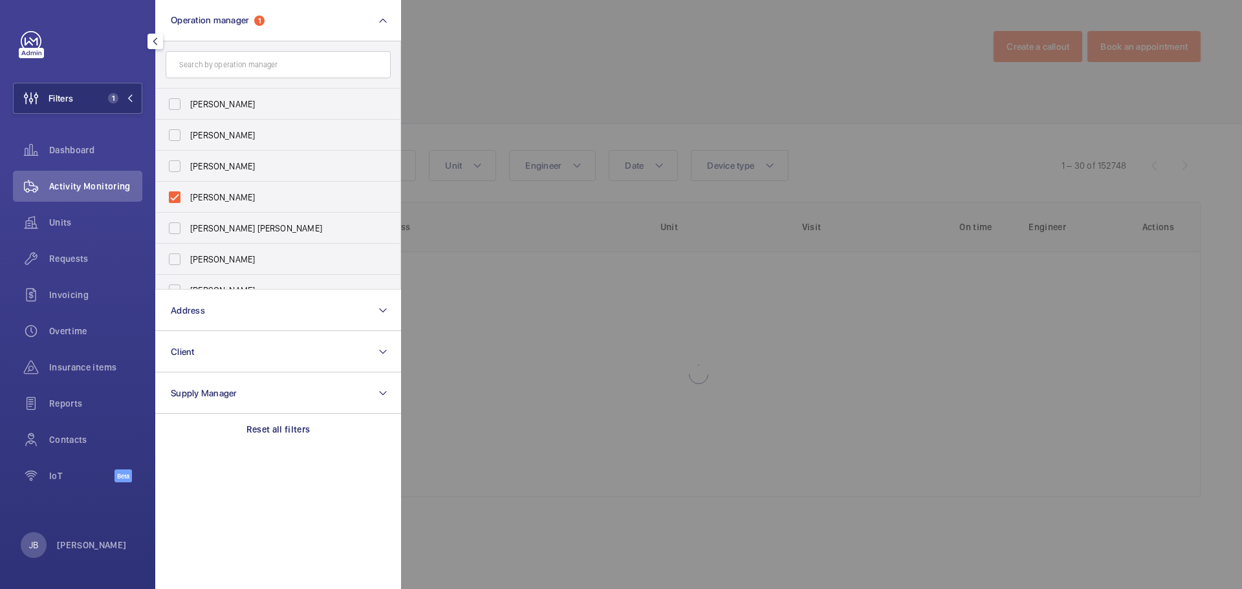
click at [487, 68] on div at bounding box center [1022, 294] width 1242 height 589
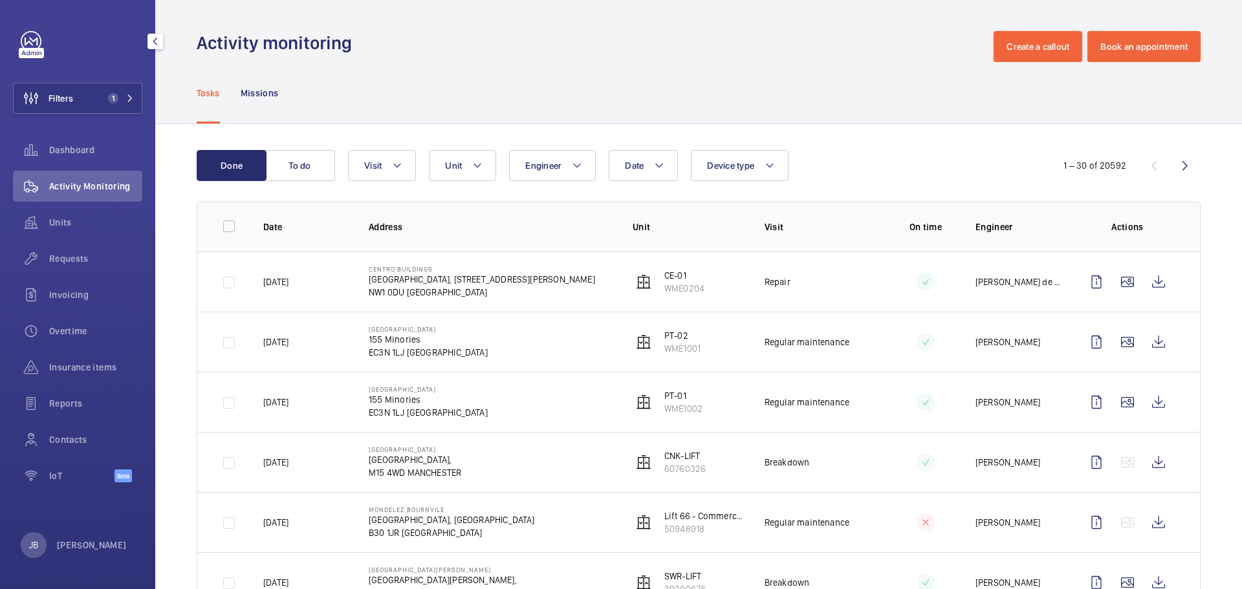
click at [75, 216] on div "Units" at bounding box center [77, 222] width 129 height 31
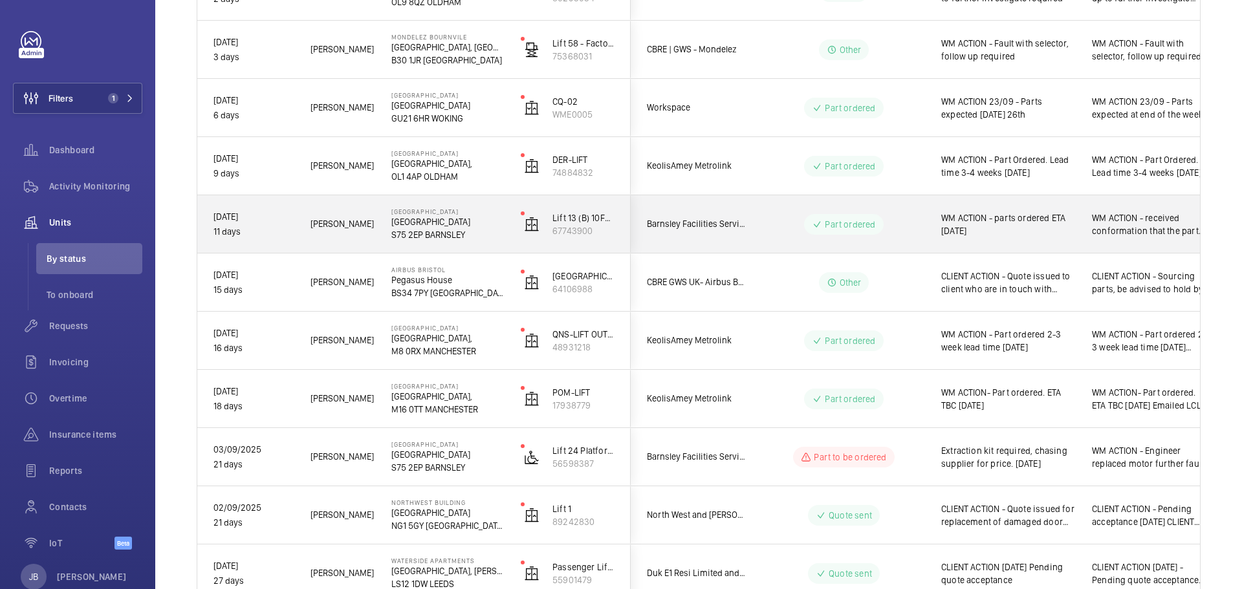
scroll to position [517, 0]
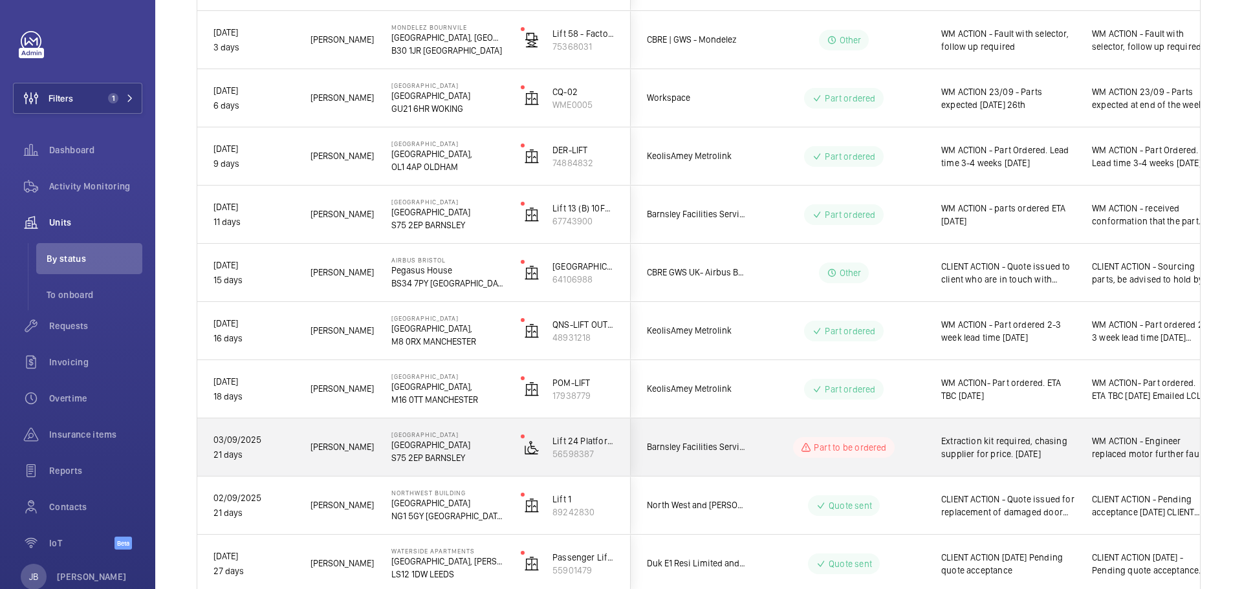
click at [989, 457] on span "Extraction kit required, chasing supplier for price. 15.09.25" at bounding box center [1008, 448] width 134 height 26
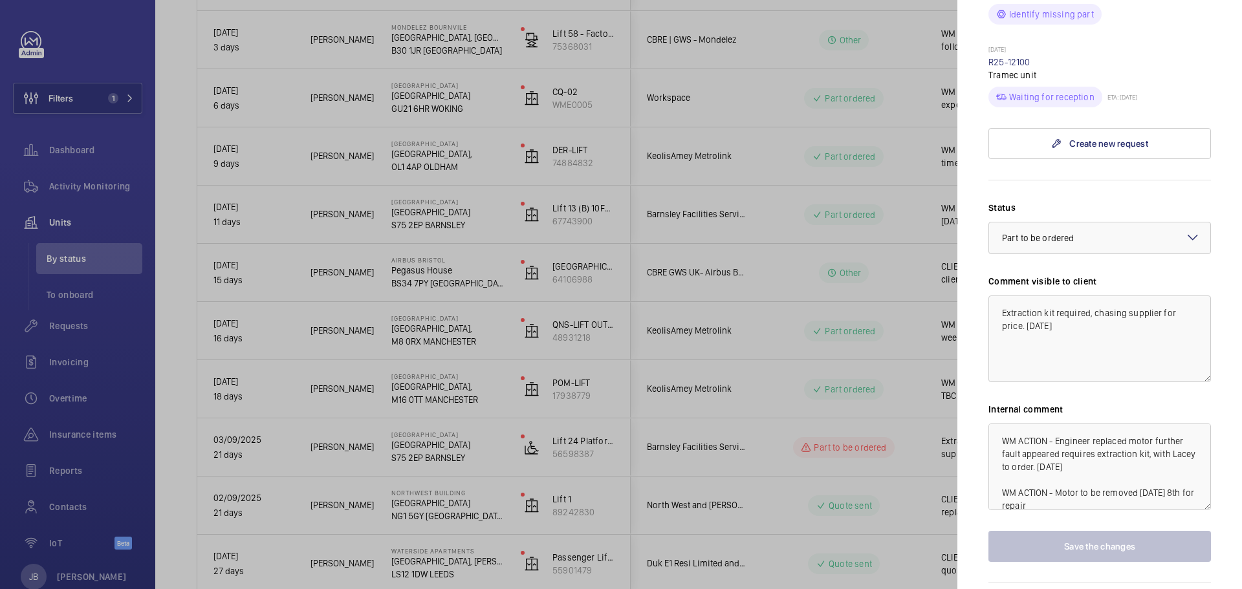
scroll to position [453, 0]
click at [999, 309] on textarea "Extraction kit required, chasing supplier for price. 15.09.25" at bounding box center [1099, 338] width 223 height 87
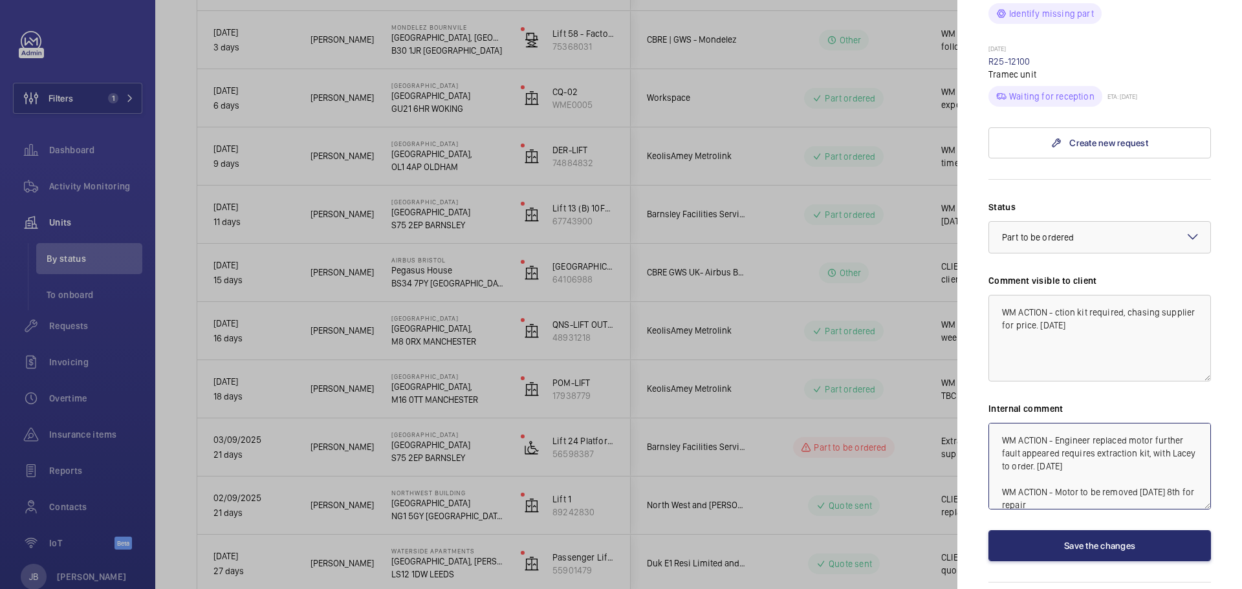
drag, startPoint x: 1126, startPoint y: 448, endPoint x: 1012, endPoint y: 468, distance: 115.6
click at [1012, 468] on textarea "WM ACTION - Engineer replaced motor further fault appeared requires extraction …" at bounding box center [1099, 466] width 223 height 87
click at [1054, 310] on textarea "WM ACTION - ction kit required, chasing supplier for price. 15.09.25" at bounding box center [1099, 338] width 223 height 87
paste textarea "extraction kit"
drag, startPoint x: 1053, startPoint y: 315, endPoint x: 1062, endPoint y: 312, distance: 9.0
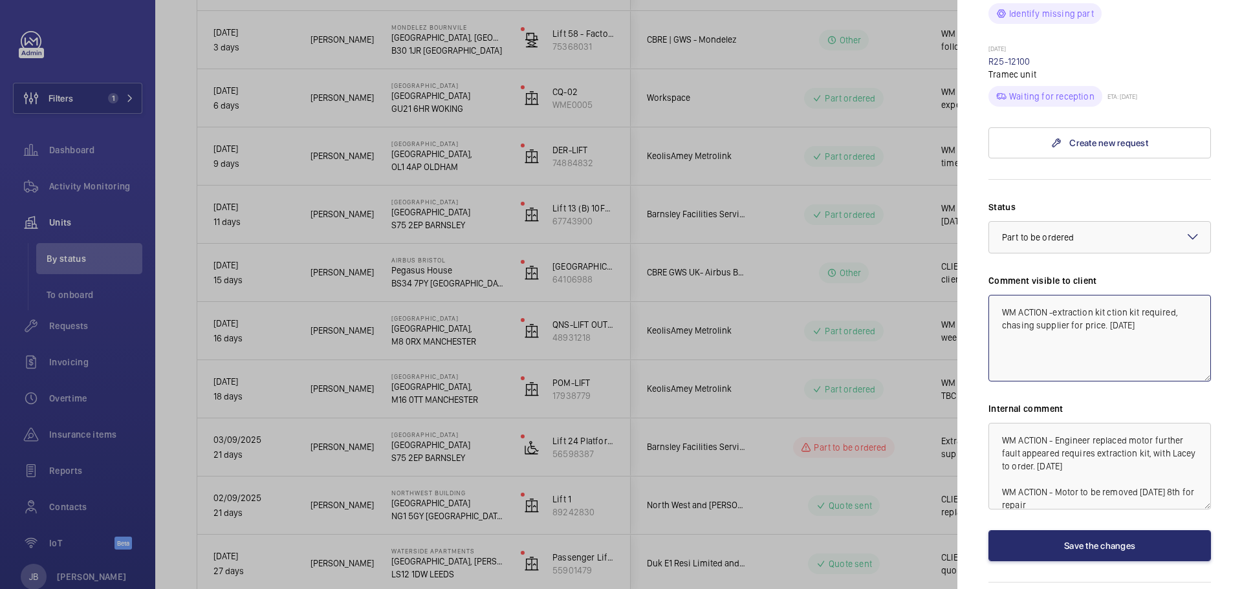
click at [1054, 314] on textarea "WM ACTION -extraction kit ction kit required, chasing supplier for price. 15.09…" at bounding box center [1099, 338] width 223 height 87
click at [1107, 312] on textarea "WM ACTION - Extraction kit ction kit required, chasing supplier for price. 15.0…" at bounding box center [1099, 338] width 223 height 87
drag, startPoint x: 1003, startPoint y: 310, endPoint x: 1049, endPoint y: 323, distance: 47.5
click at [1064, 323] on textarea "WM ACTION - Extraction kit on order eta 2-3 weeks 24.09.25" at bounding box center [1099, 338] width 223 height 87
type textarea "WM ACTION - Extraction kit on order eta 2-3 weeks 24.09.25"
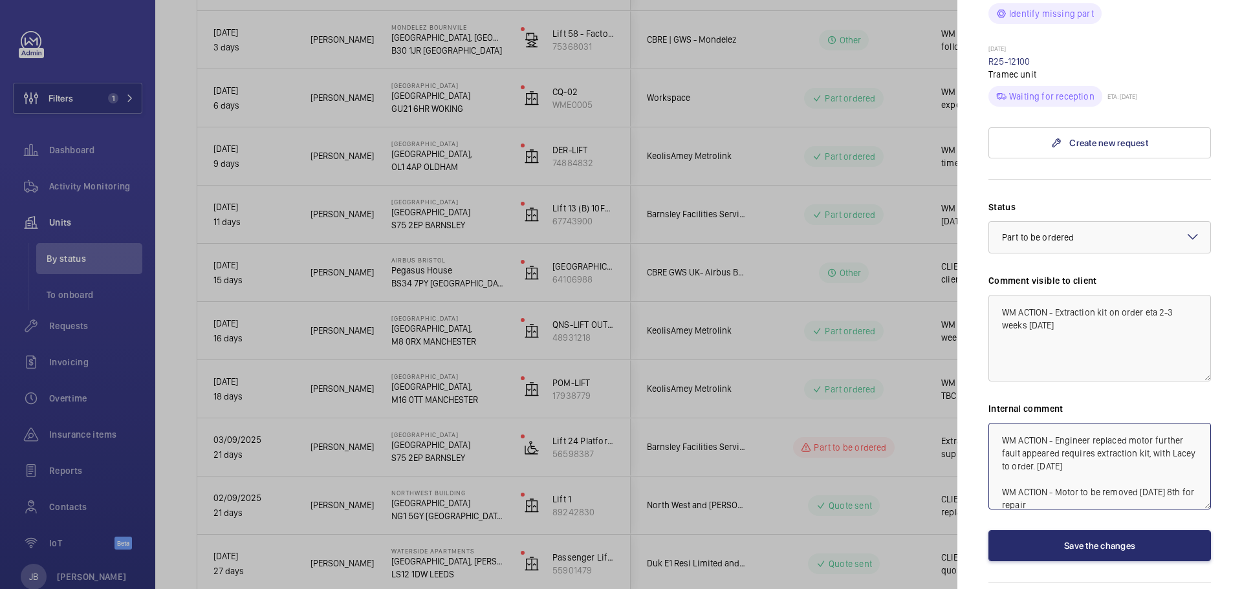
click at [1001, 440] on textarea "WM ACTION - Engineer replaced motor further fault appeared requires extraction …" at bounding box center [1099, 466] width 223 height 87
paste textarea "WM ACTION - Extraction kit on order eta 2-3 weeks 24.09.25"
click at [1159, 439] on textarea "WM ACTION - Extraction kit on order eta 2-3 weeks 24.09.25 WM ACTION - Engineer…" at bounding box center [1099, 466] width 223 height 87
type textarea "WM ACTION - Extraction kit on order eta 10 day lead 24.09.25 WM ACTION - Engine…"
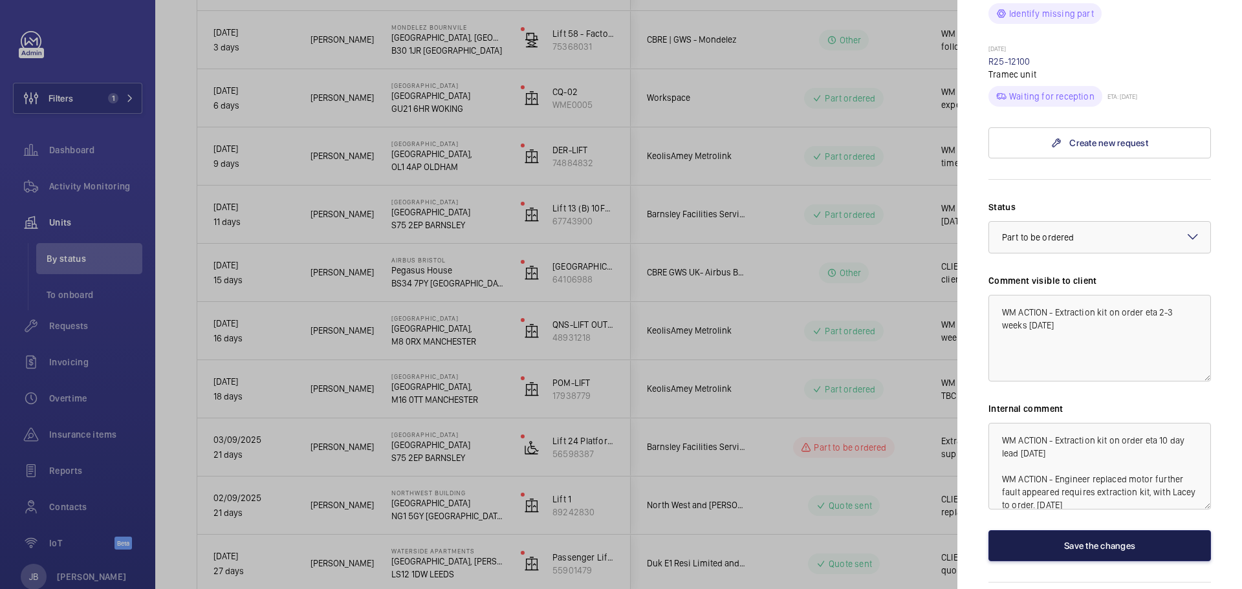
click at [1080, 546] on button "Save the changes" at bounding box center [1099, 545] width 223 height 31
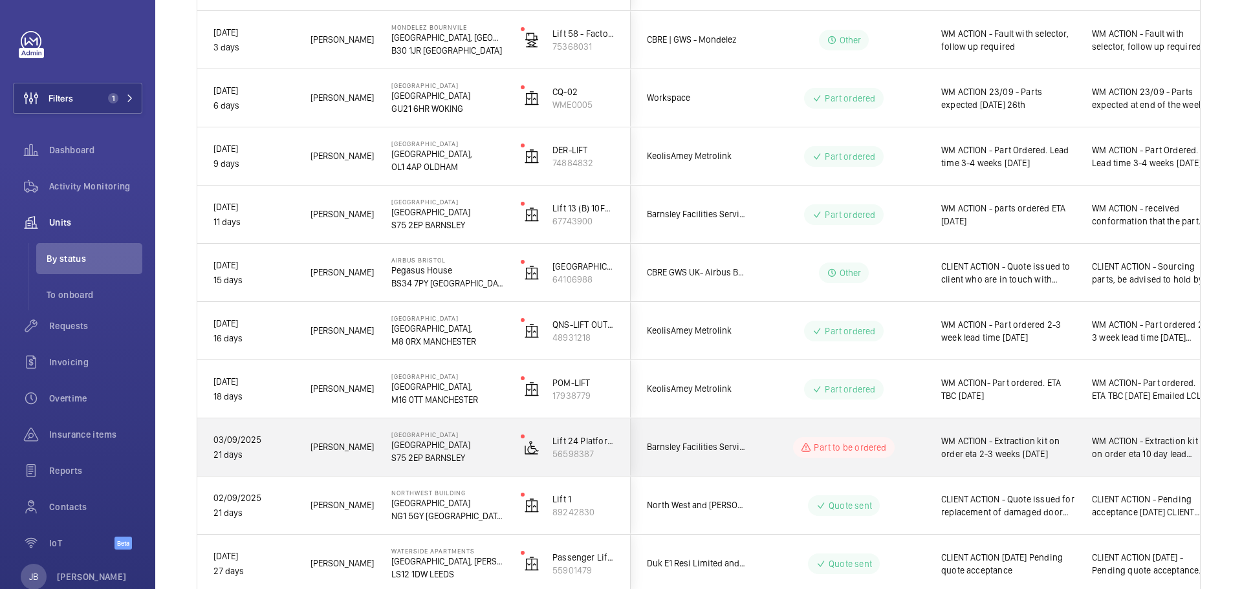
click at [998, 455] on span "WM ACTION - Extraction kit on order eta 2-3 weeks 24.09.25" at bounding box center [1008, 448] width 134 height 26
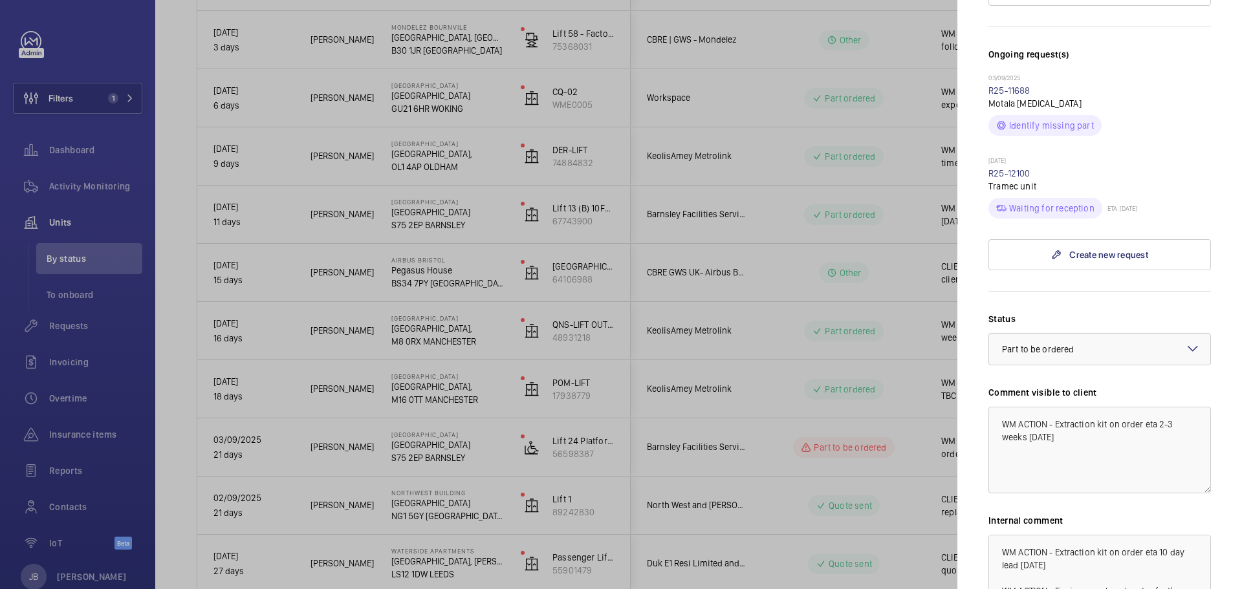
scroll to position [453, 0]
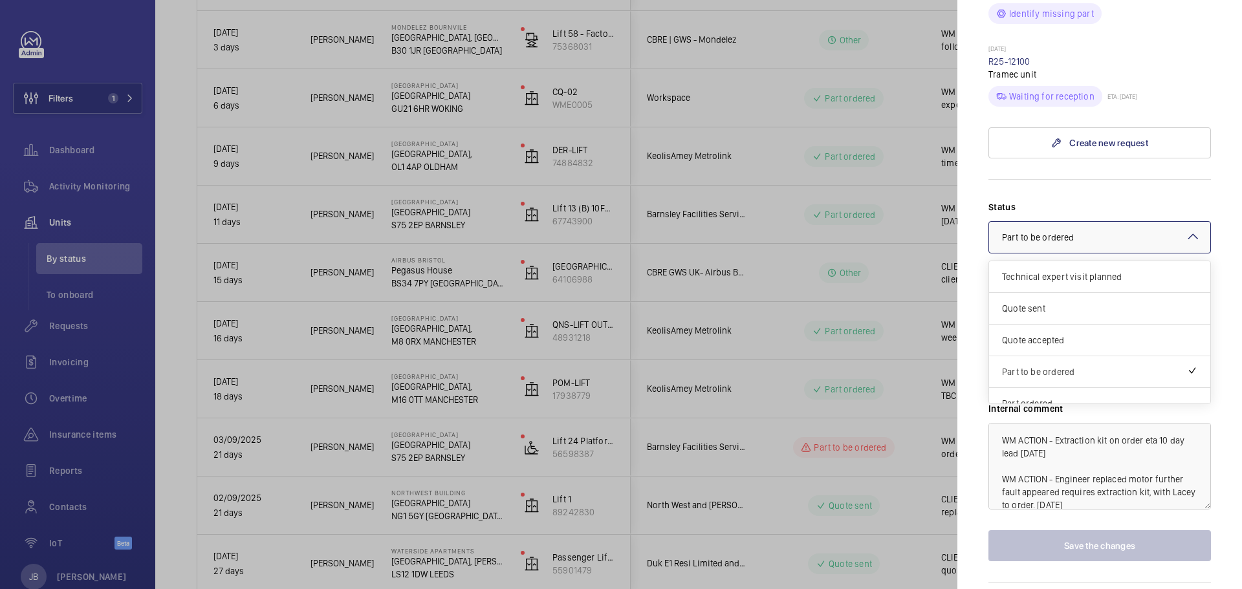
click at [1173, 232] on div at bounding box center [1099, 237] width 221 height 31
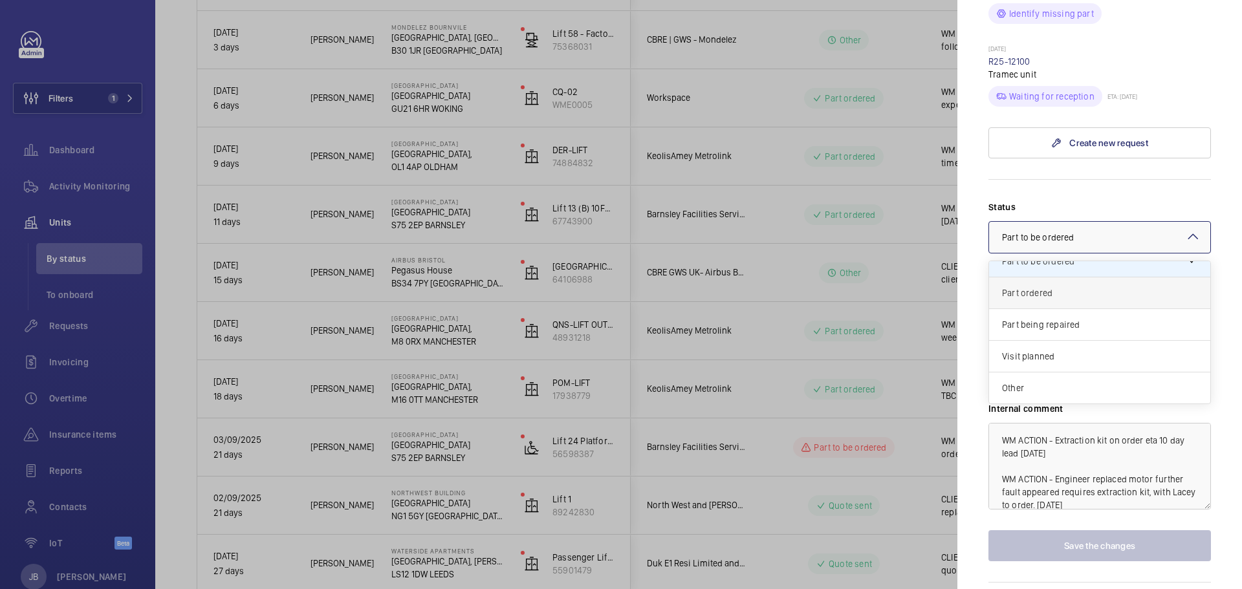
click at [1062, 298] on span "Part ordered" at bounding box center [1099, 293] width 195 height 13
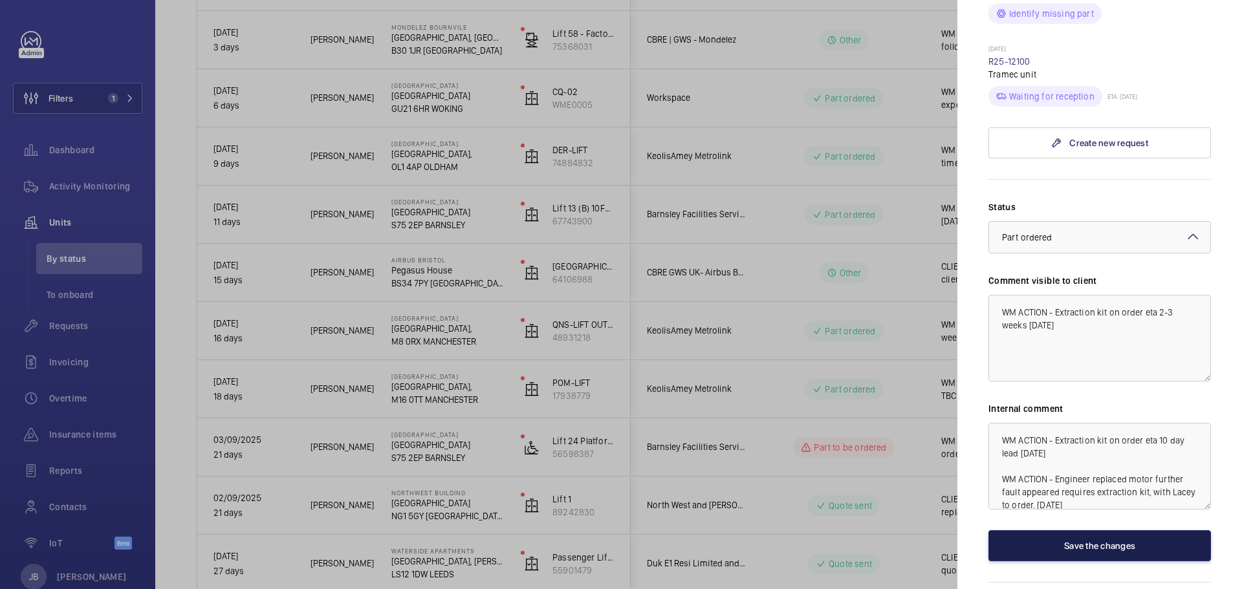
click at [1105, 539] on button "Save the changes" at bounding box center [1099, 545] width 223 height 31
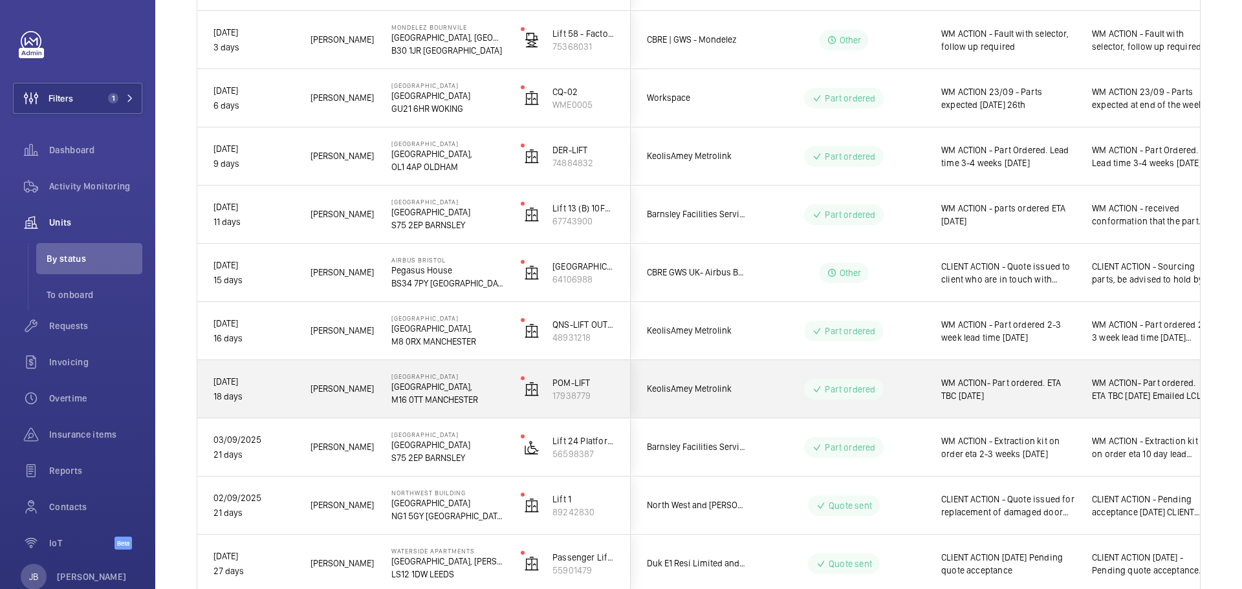
click at [1010, 393] on span "WM ACTION- Part ordered. ETA TBC 15.09.25" at bounding box center [1008, 389] width 134 height 26
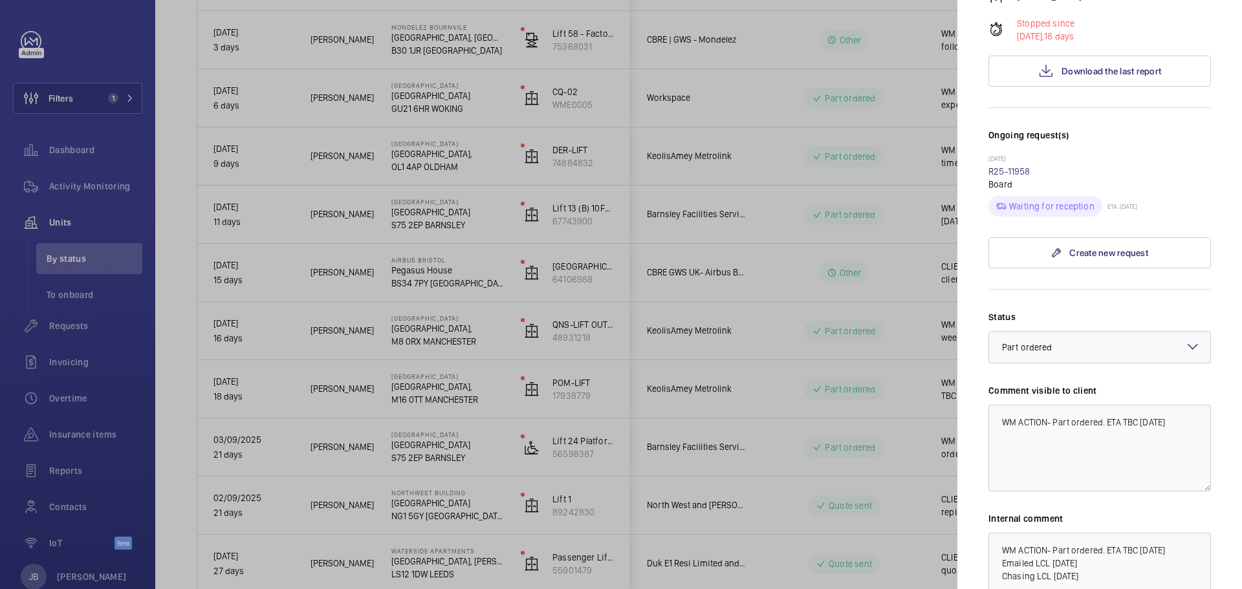
scroll to position [129, 0]
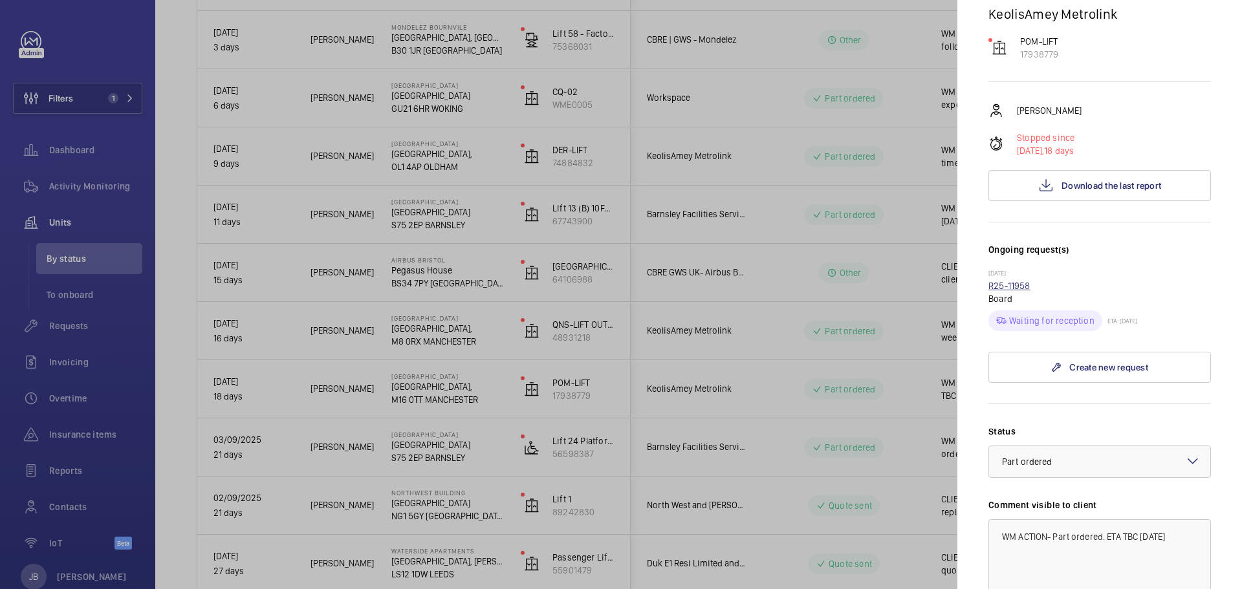
click at [1016, 283] on link "R25-11958" at bounding box center [1009, 286] width 42 height 10
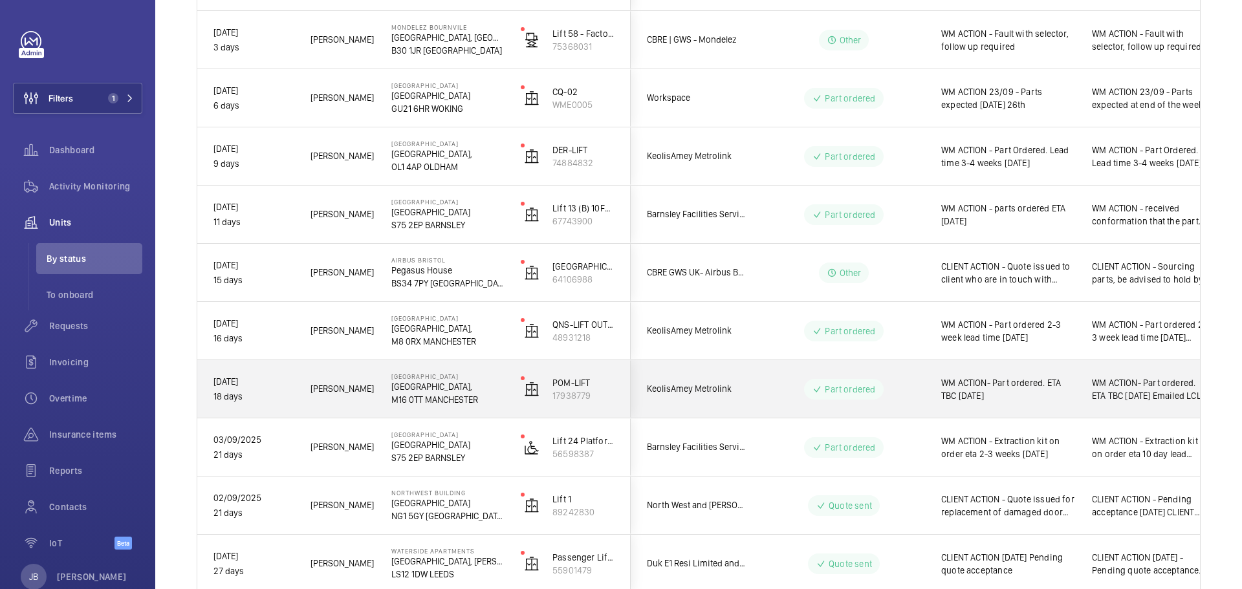
click at [1032, 389] on span "WM ACTION- Part ordered. ETA TBC 15.09.25" at bounding box center [1008, 389] width 134 height 26
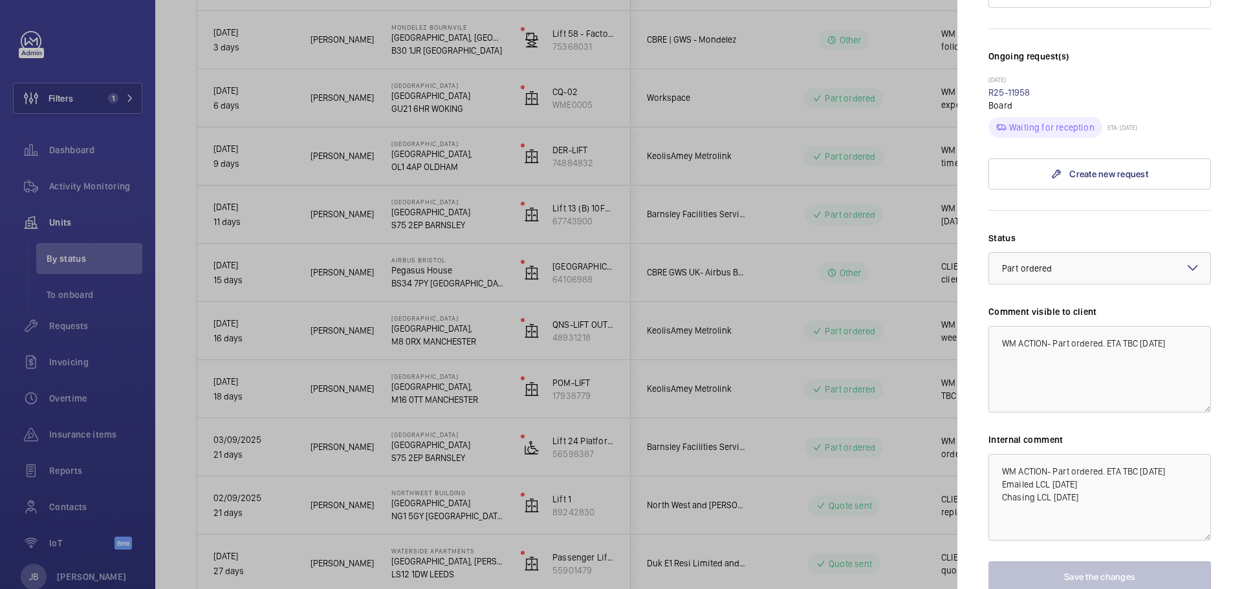
scroll to position [323, 0]
drag, startPoint x: 1054, startPoint y: 343, endPoint x: 1104, endPoint y: 343, distance: 49.2
click at [1104, 343] on textarea "WM ACTION- Part ordered. ETA TBC 15.09.25" at bounding box center [1099, 368] width 223 height 87
type textarea "WM ACTION- Otis PCB board ordered ETA TBC 15.09.25"
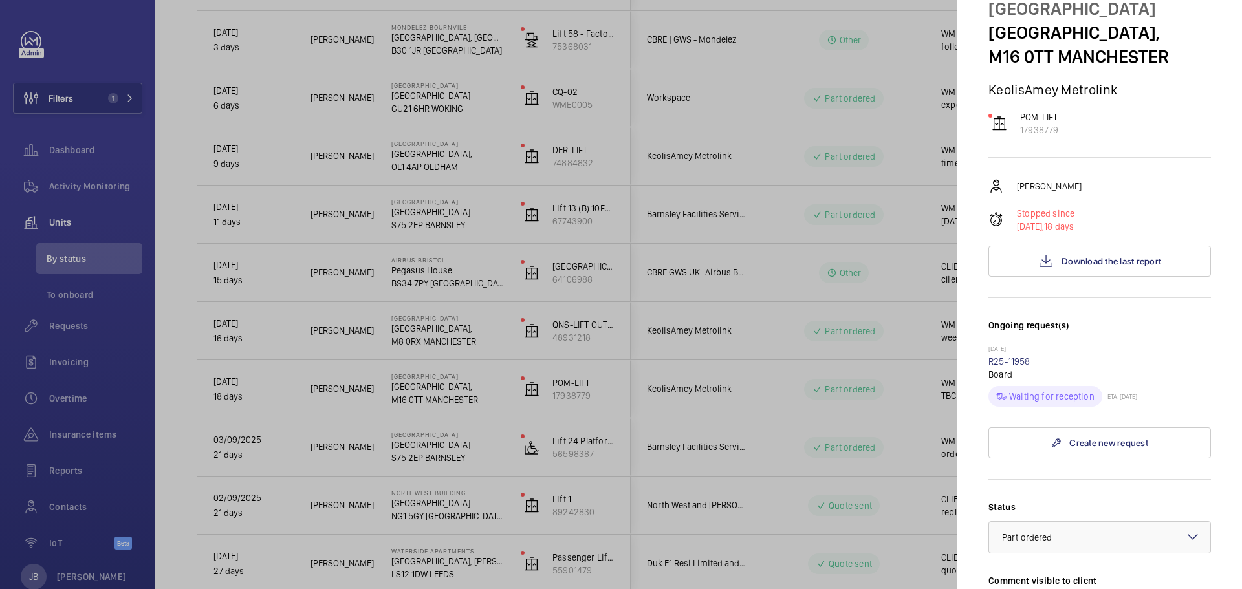
scroll to position [0, 0]
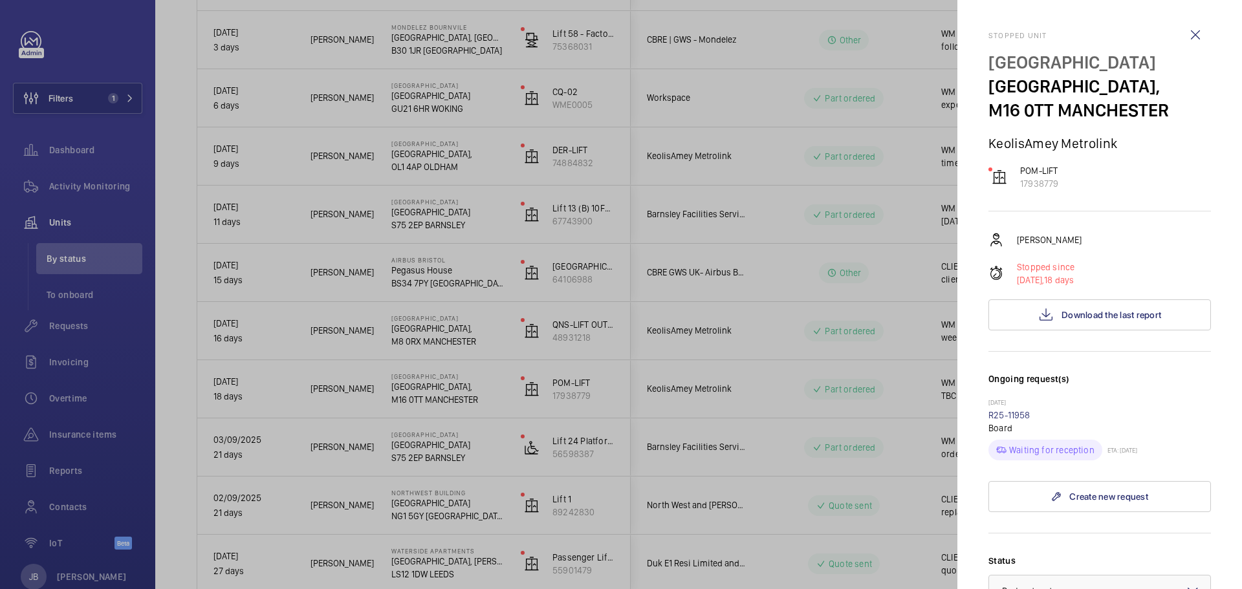
click at [796, 212] on div at bounding box center [621, 294] width 1242 height 589
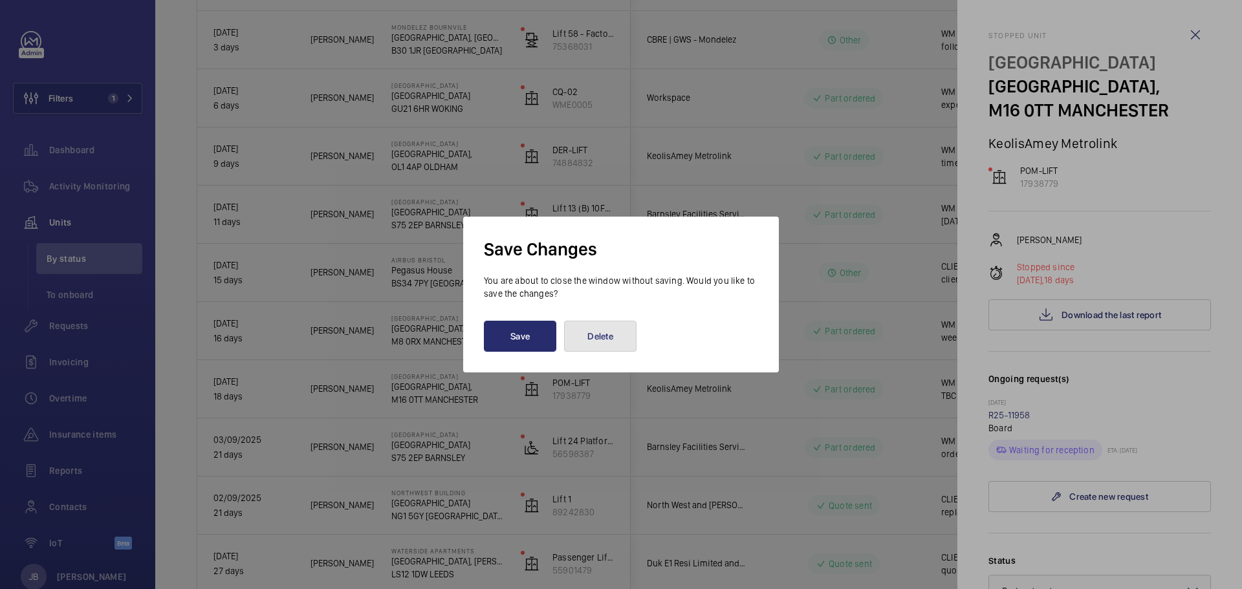
click at [621, 341] on button "Delete" at bounding box center [600, 336] width 72 height 31
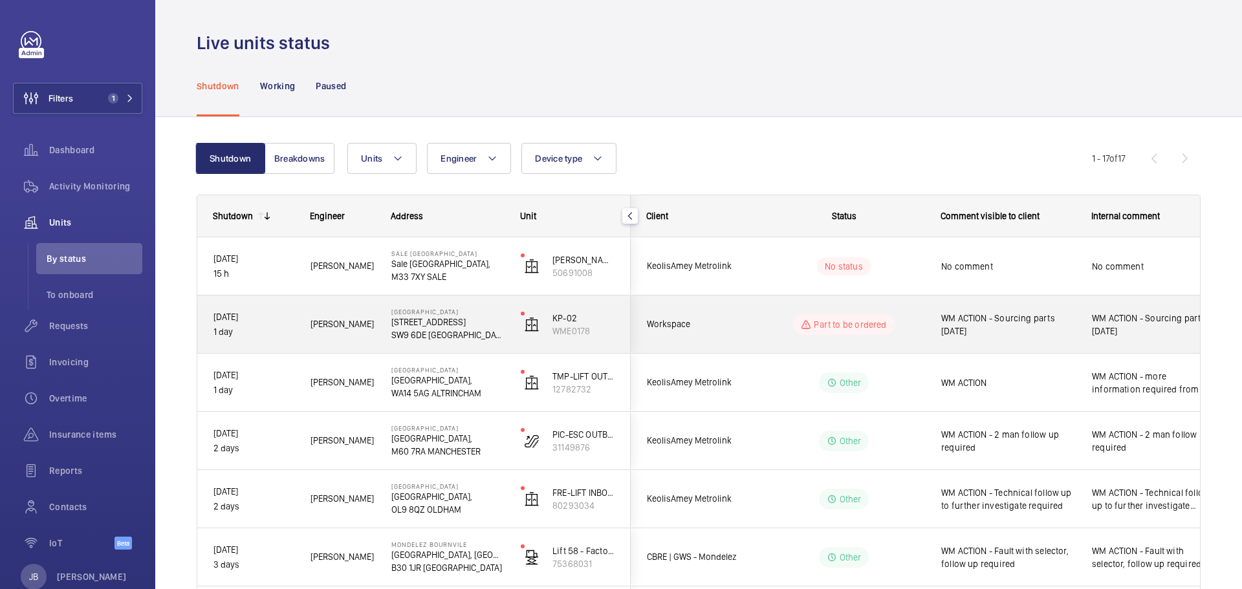
click at [1016, 331] on span "WM ACTION - Sourcing parts 23.09.25" at bounding box center [1008, 325] width 134 height 26
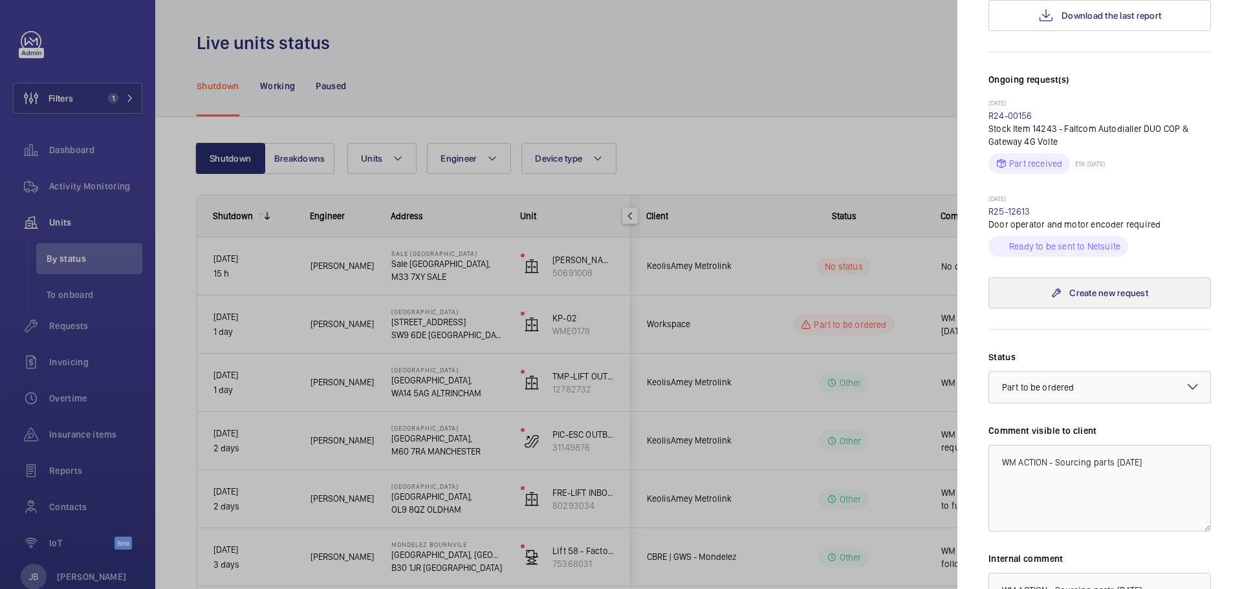
scroll to position [495, 0]
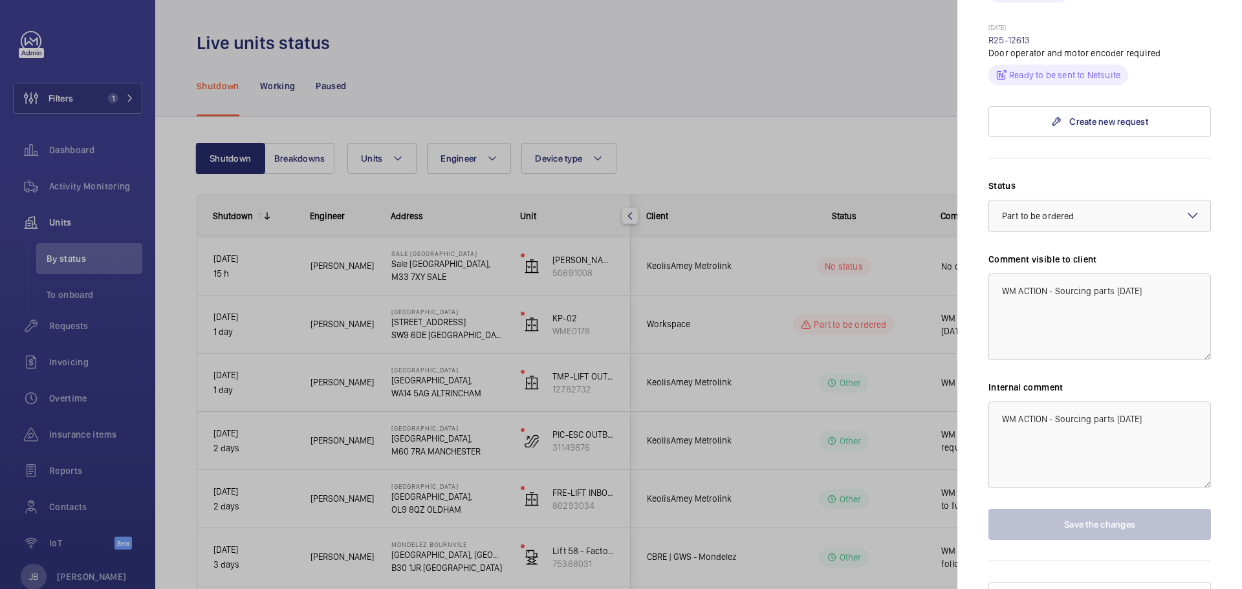
click at [738, 331] on div at bounding box center [621, 294] width 1242 height 589
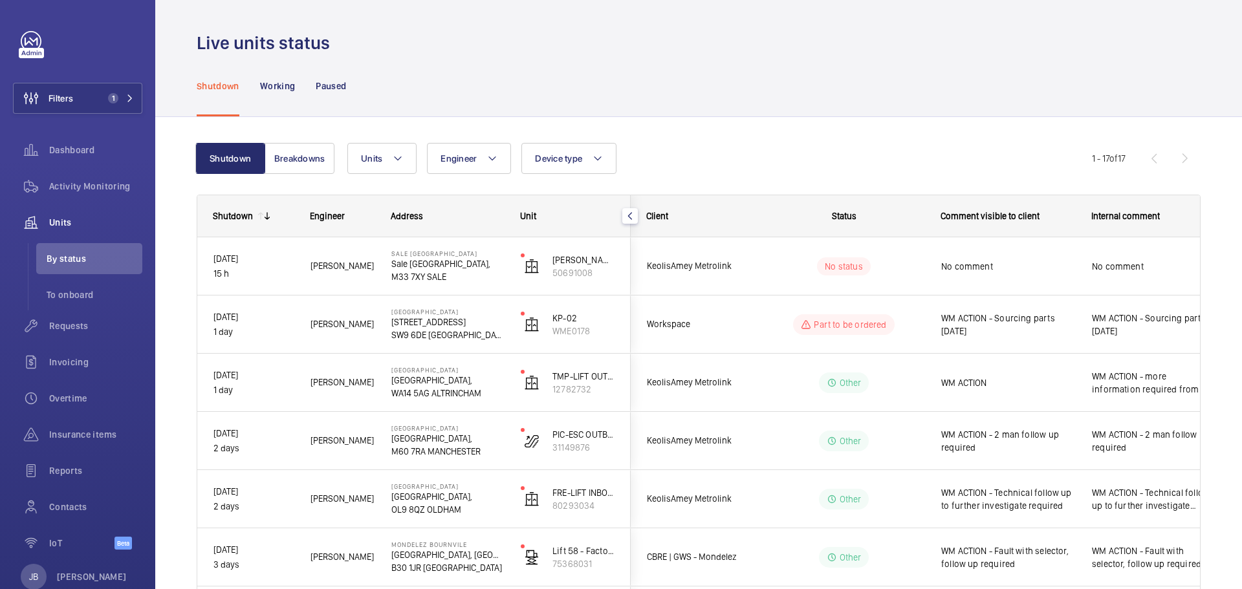
scroll to position [0, 0]
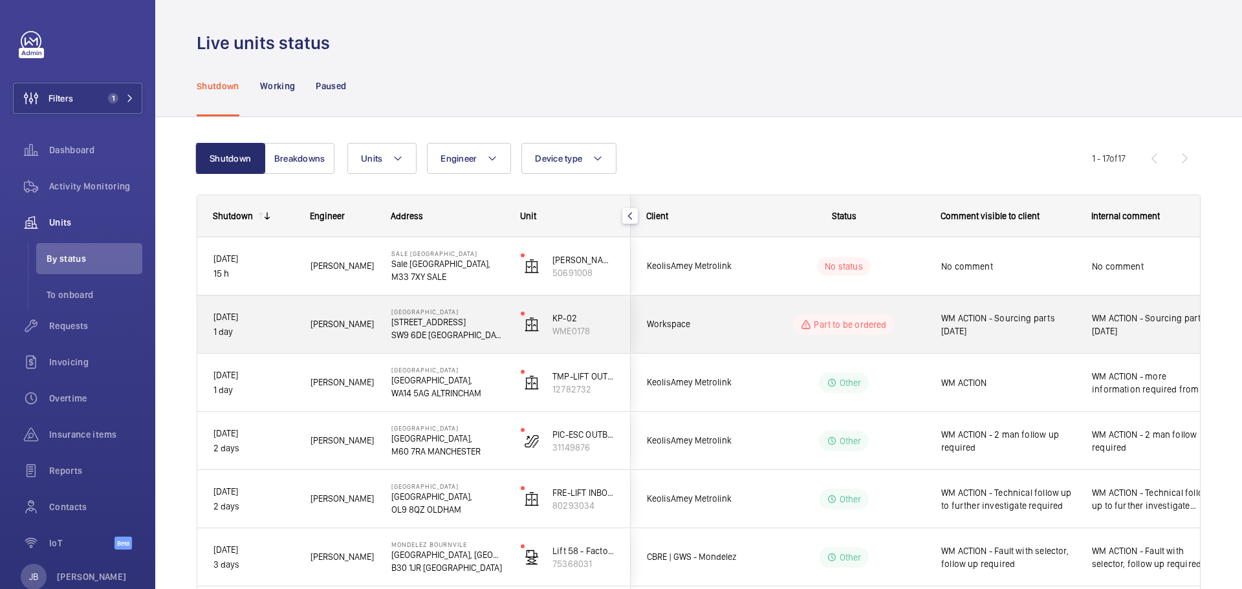
click at [938, 336] on div "WM ACTION - Sourcing parts 23.09.25" at bounding box center [1000, 325] width 149 height 56
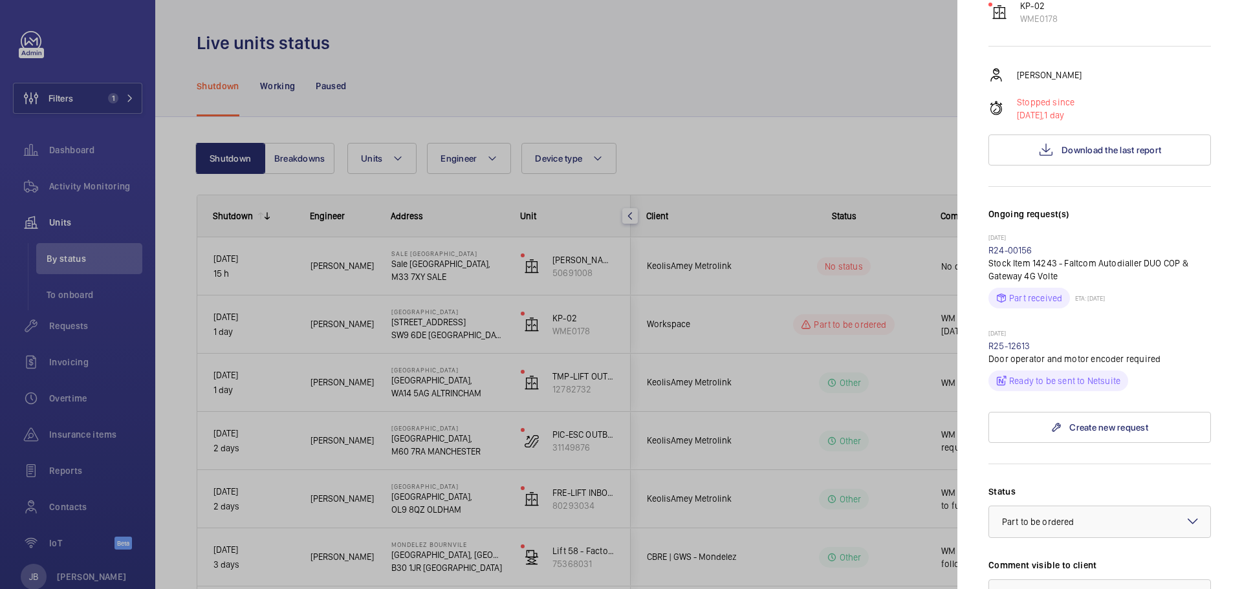
scroll to position [323, 0]
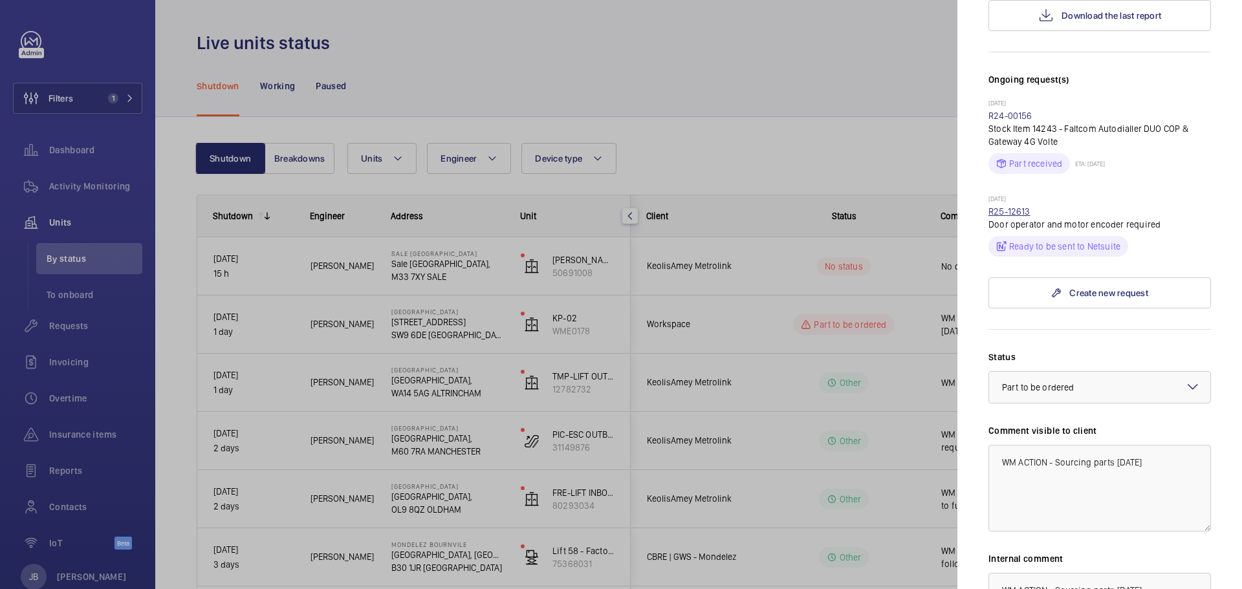
click at [1016, 206] on link "R25-12613" at bounding box center [1009, 211] width 42 height 10
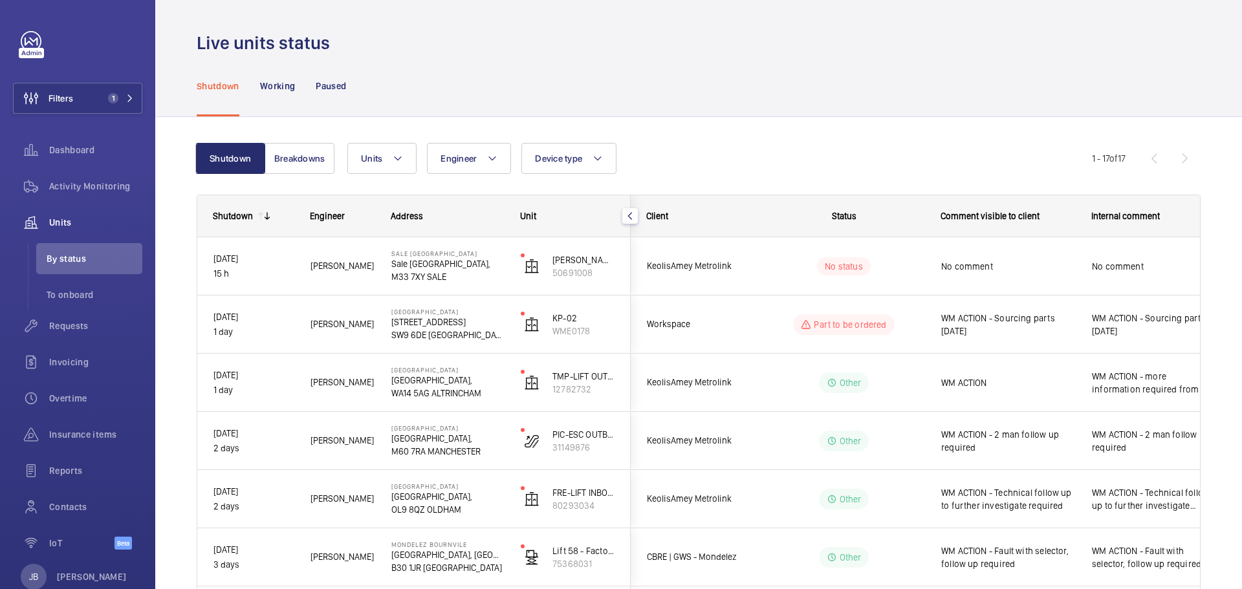
click at [924, 100] on div "Shutdown Working Paused" at bounding box center [699, 85] width 1004 height 61
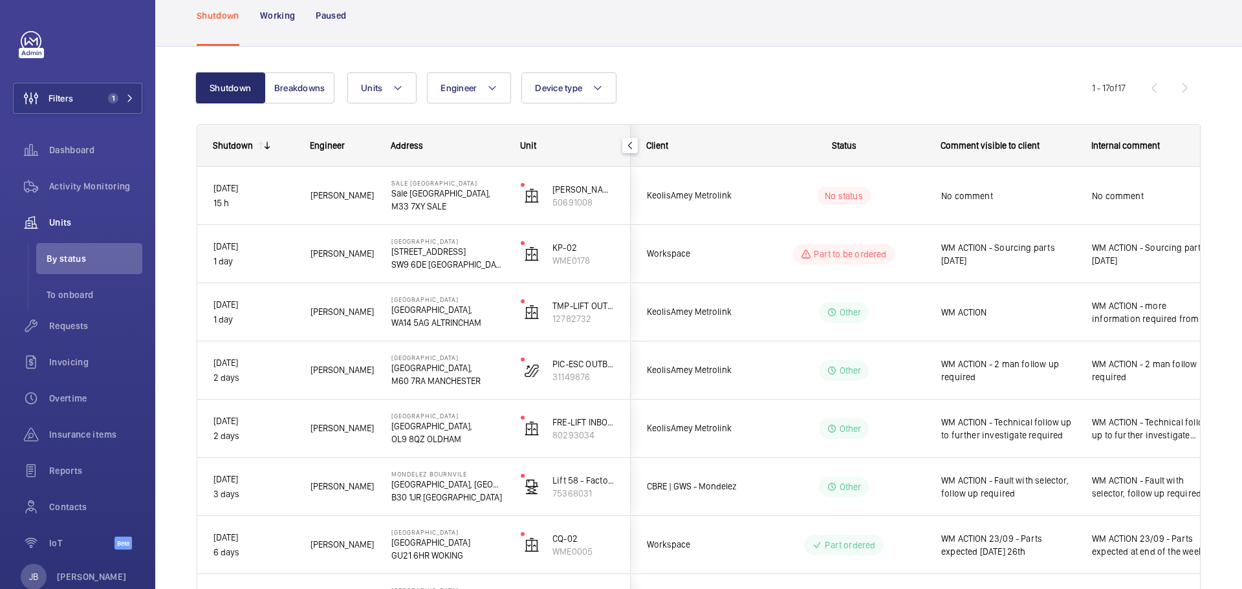
scroll to position [194, 0]
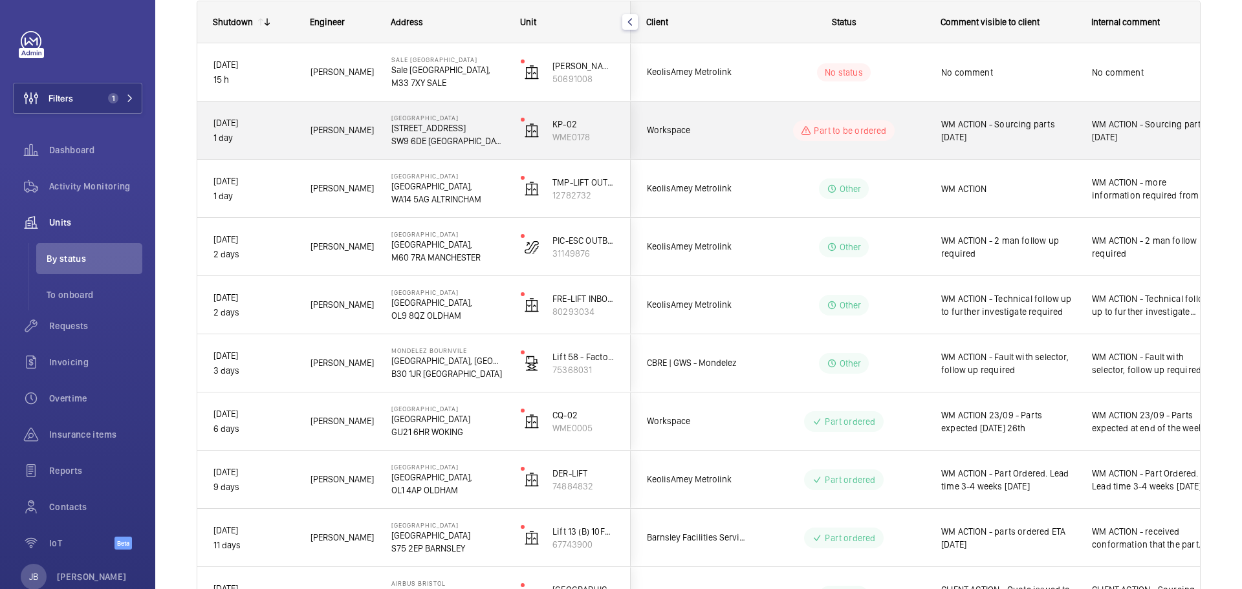
click at [994, 116] on div "WM ACTION - Sourcing parts 23.09.25" at bounding box center [1008, 131] width 134 height 30
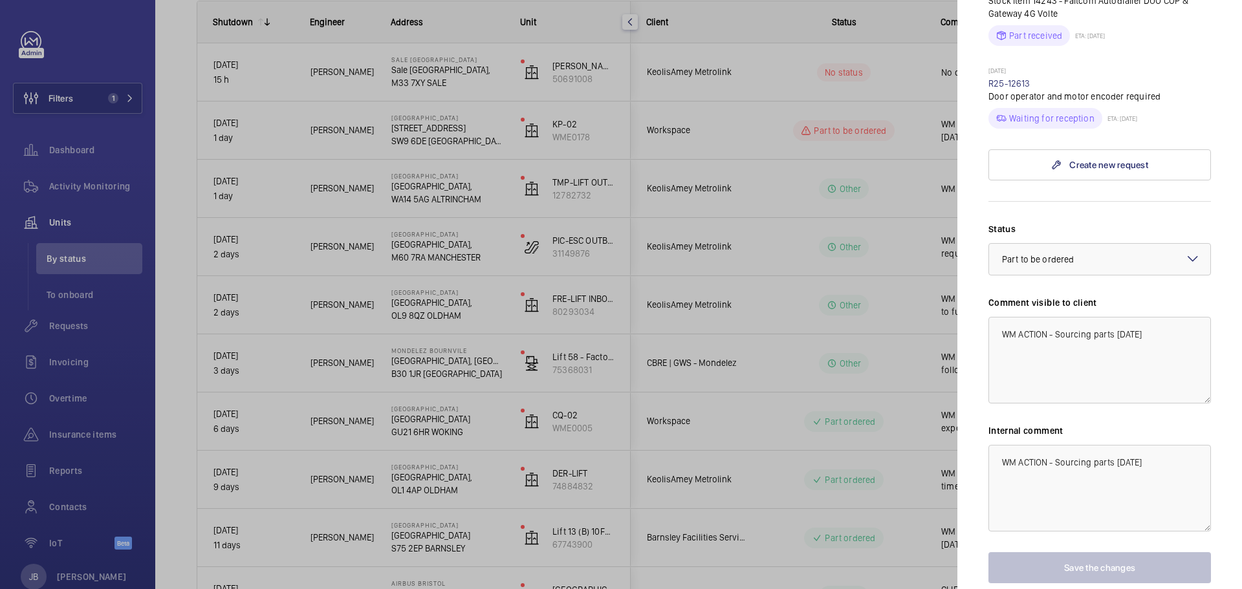
scroll to position [453, 0]
click at [779, 310] on div at bounding box center [621, 294] width 1242 height 589
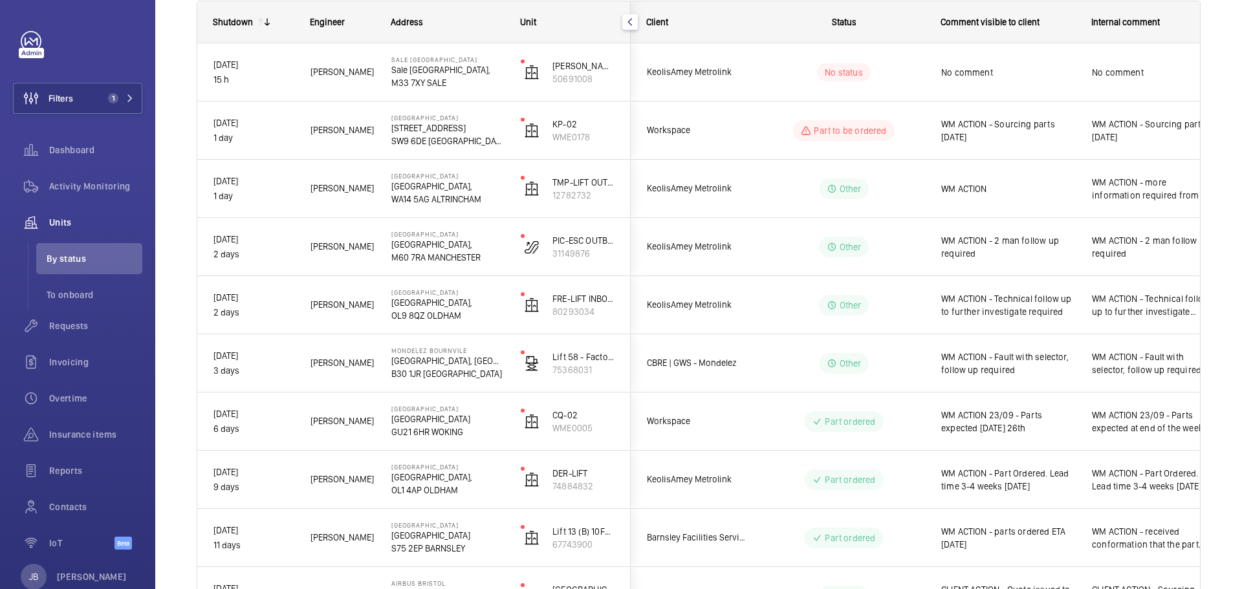
scroll to position [0, 0]
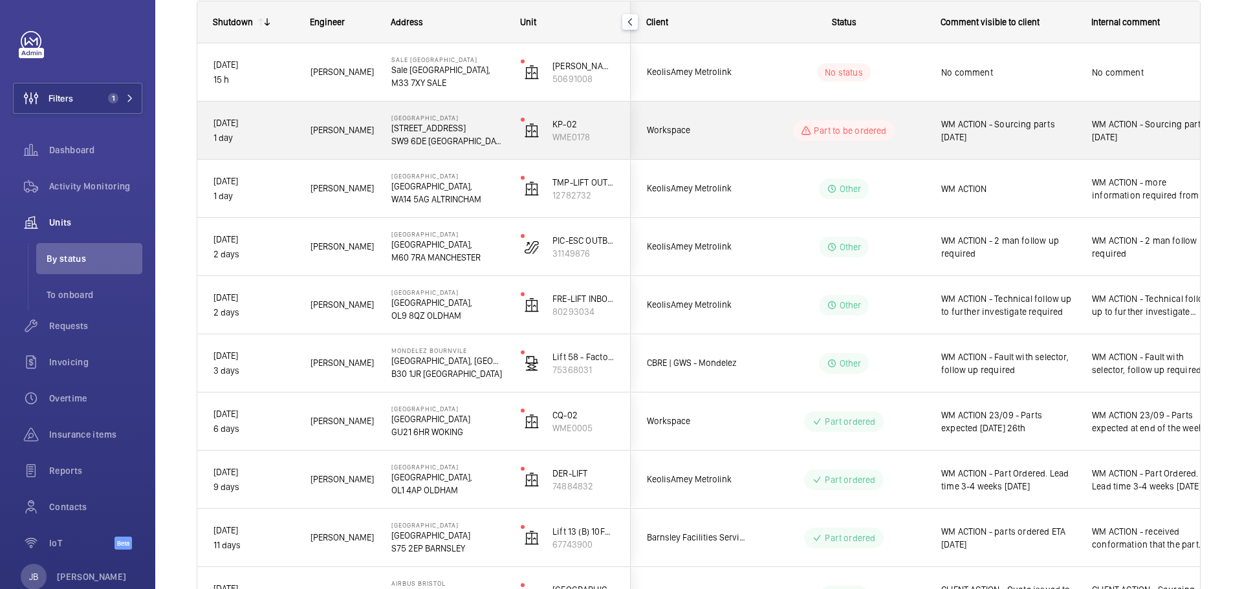
click at [969, 126] on span "WM ACTION - Sourcing parts 23.09.25" at bounding box center [1008, 131] width 134 height 26
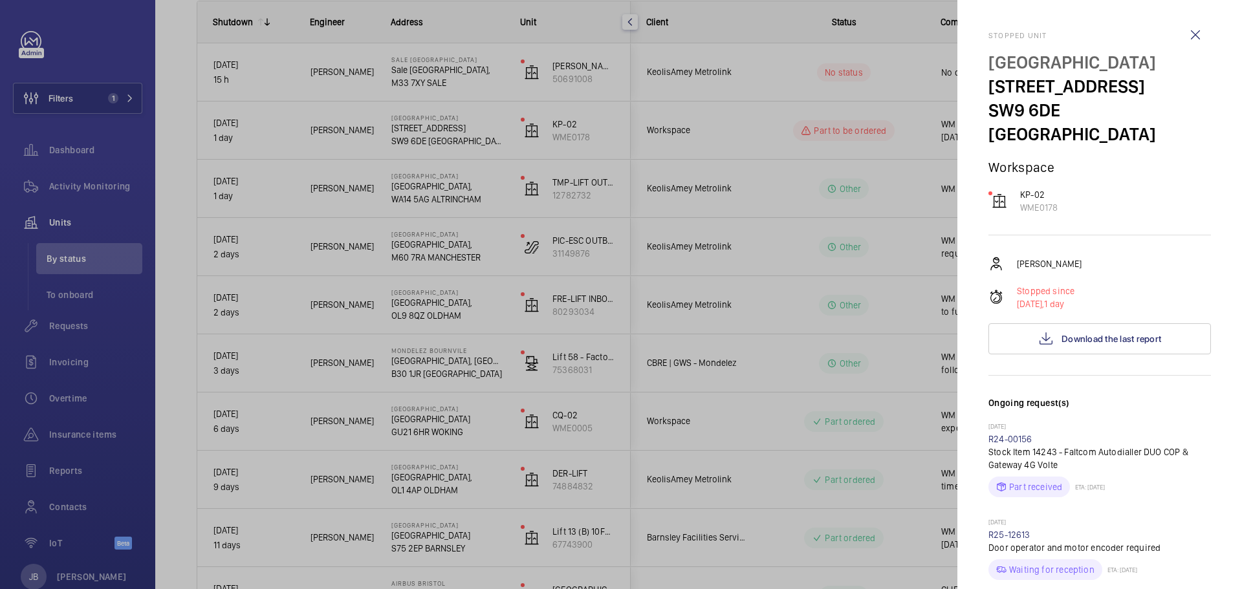
scroll to position [323, 0]
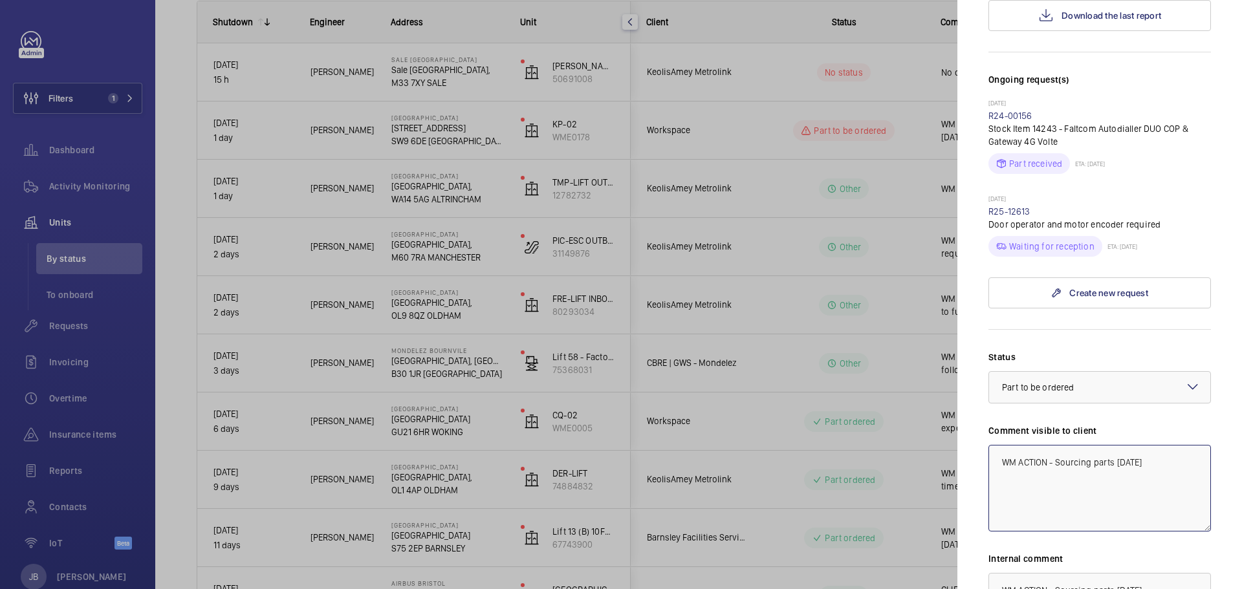
drag, startPoint x: 1057, startPoint y: 438, endPoint x: 1151, endPoint y: 437, distance: 93.8
click at [1151, 445] on textarea "WM ACTION - Sourcing parts 23.09.25" at bounding box center [1099, 488] width 223 height 87
click at [1120, 445] on textarea "WM ACTION - Door operator adn motor" at bounding box center [1099, 488] width 223 height 87
click at [1163, 445] on textarea "WM ACTION - Door operator and motor" at bounding box center [1099, 488] width 223 height 87
drag, startPoint x: 1105, startPoint y: 453, endPoint x: 990, endPoint y: 437, distance: 116.3
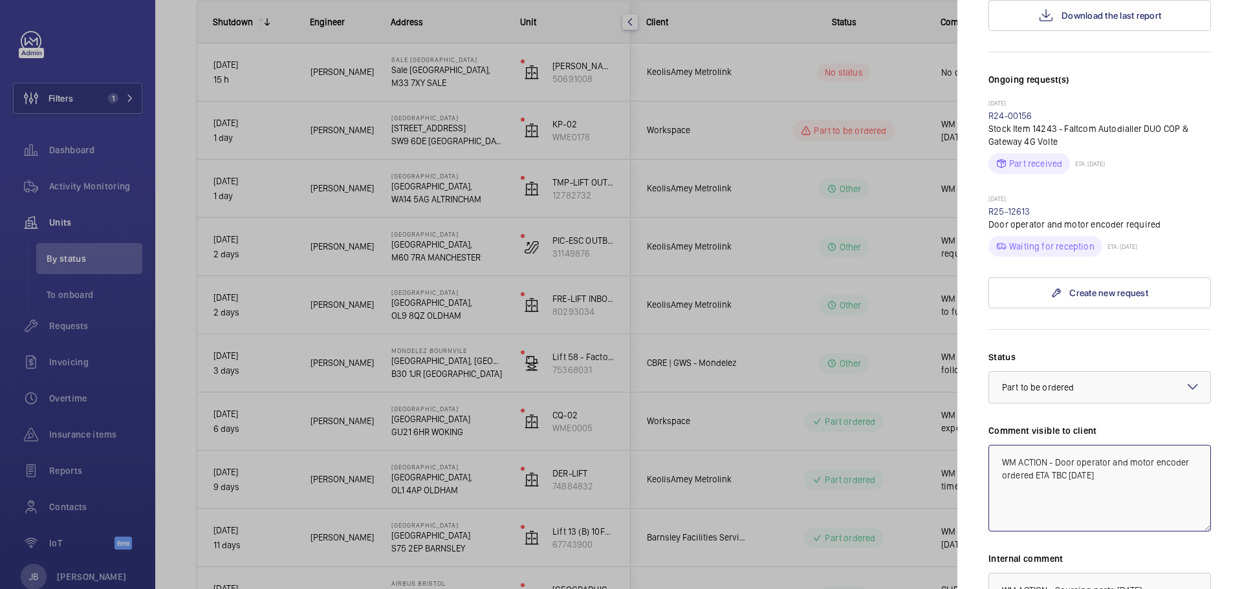
click at [990, 445] on textarea "WM ACTION - Door operator and motor encoder ordered ETA TBC 24.09.25" at bounding box center [1099, 488] width 223 height 87
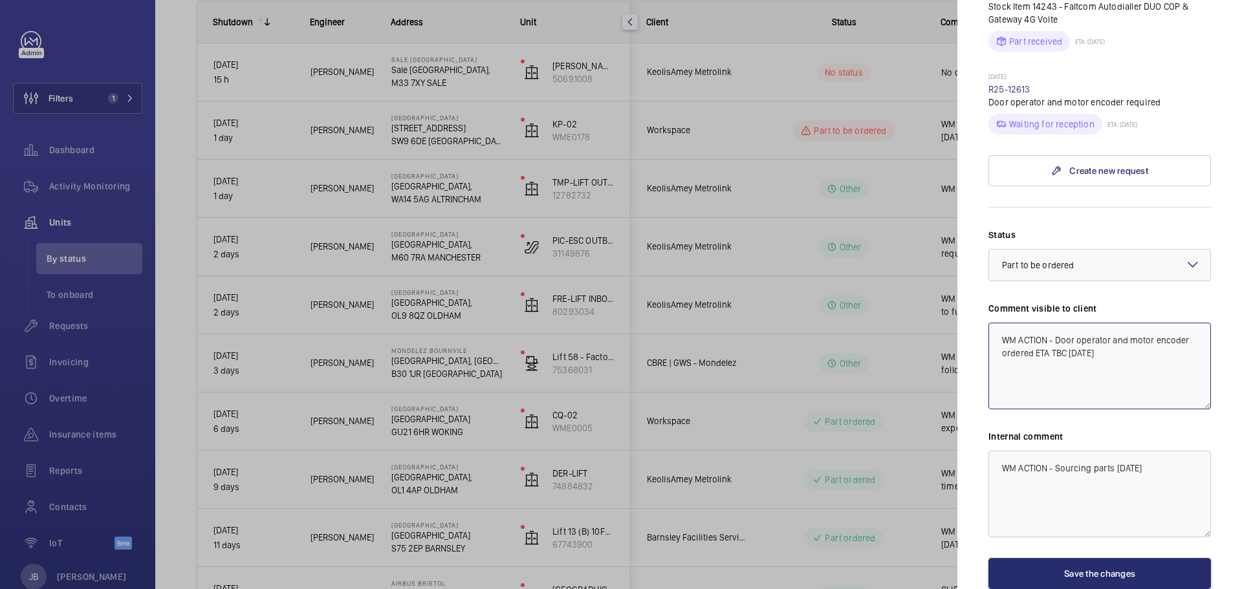
scroll to position [453, 0]
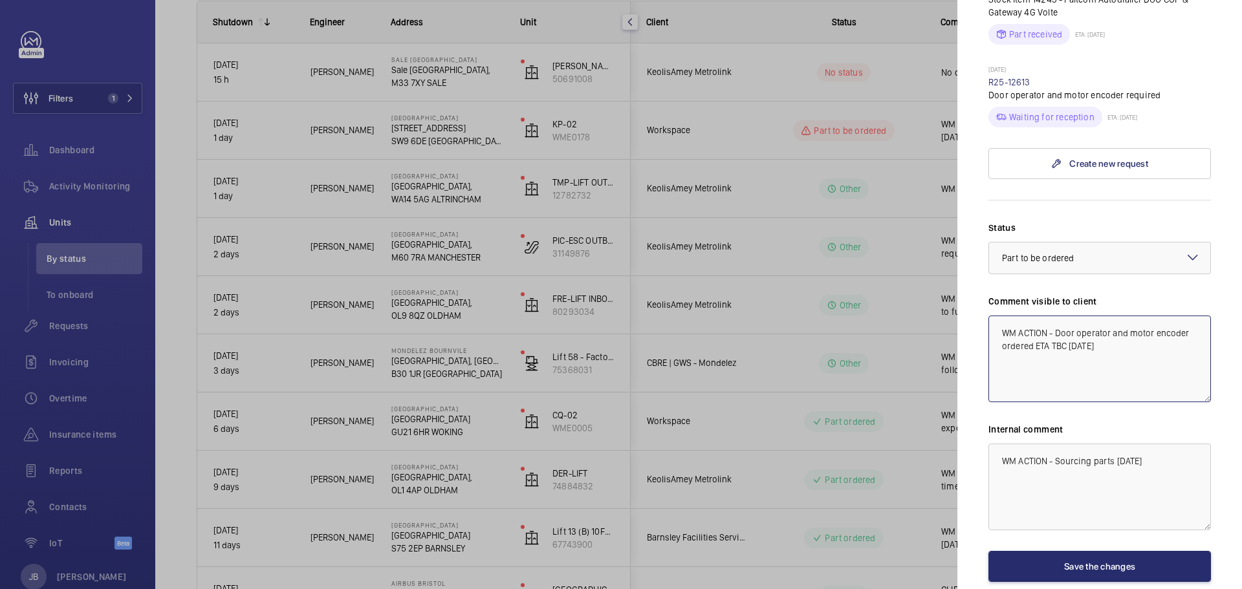
type textarea "WM ACTION - Door operator and motor encoder ordered ETA TBC 24.09.25"
click at [999, 444] on textarea "WM ACTION - Sourcing parts 23.09.25" at bounding box center [1099, 487] width 223 height 87
paste textarea "WM ACTION - Door operator and motor encoder ordered ETA TBC 24.09.25"
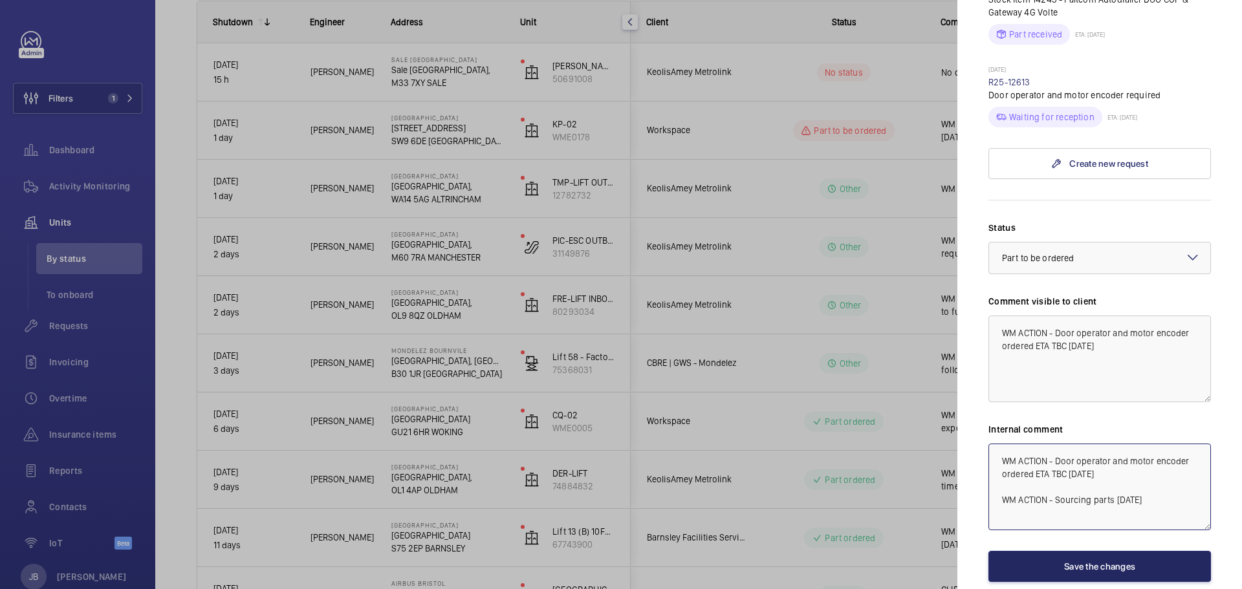
type textarea "WM ACTION - Door operator and motor encoder ordered ETA TBC 24.09.25 WM ACTION …"
click at [1106, 551] on button "Save the changes" at bounding box center [1099, 566] width 223 height 31
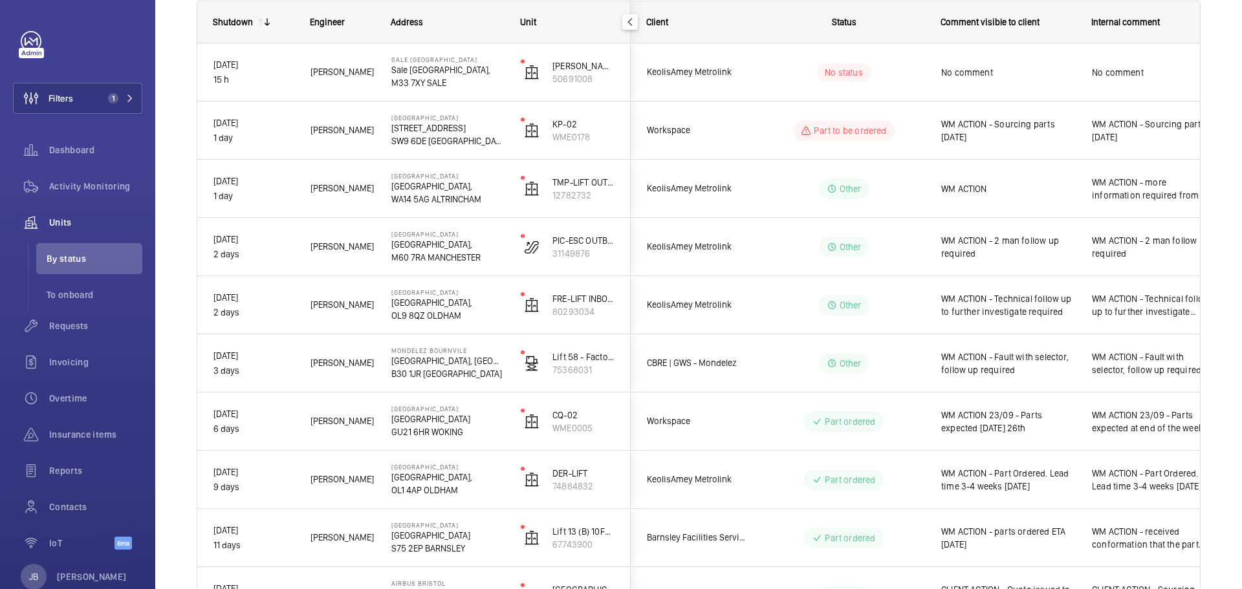
scroll to position [0, 0]
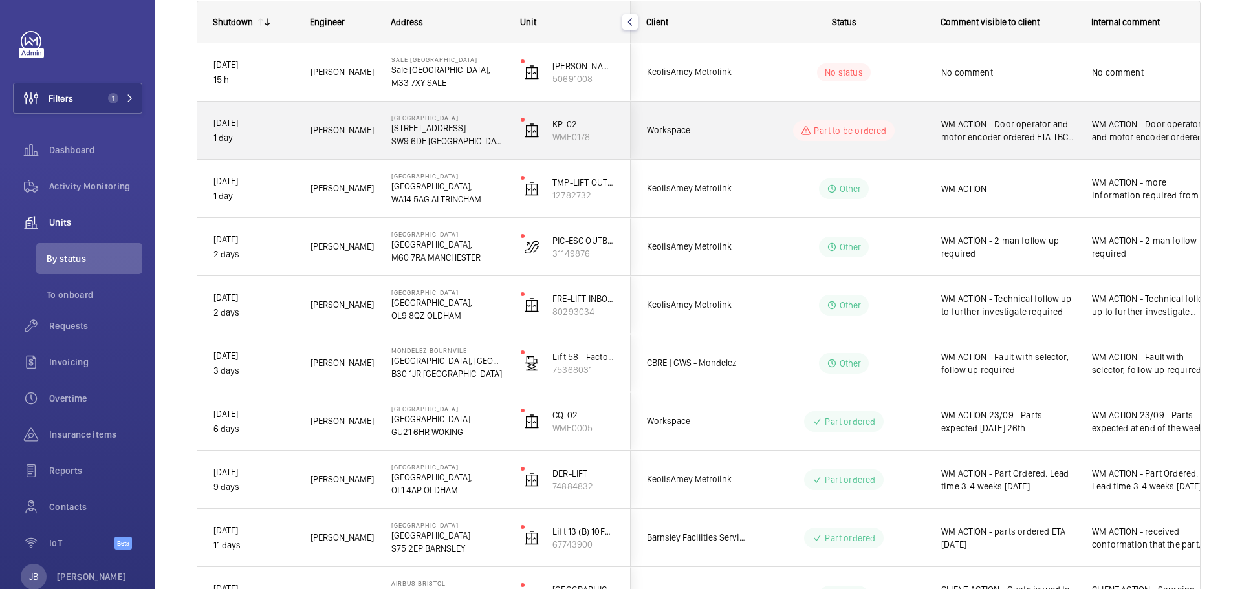
click at [881, 136] on p "Part to be ordered" at bounding box center [850, 130] width 72 height 13
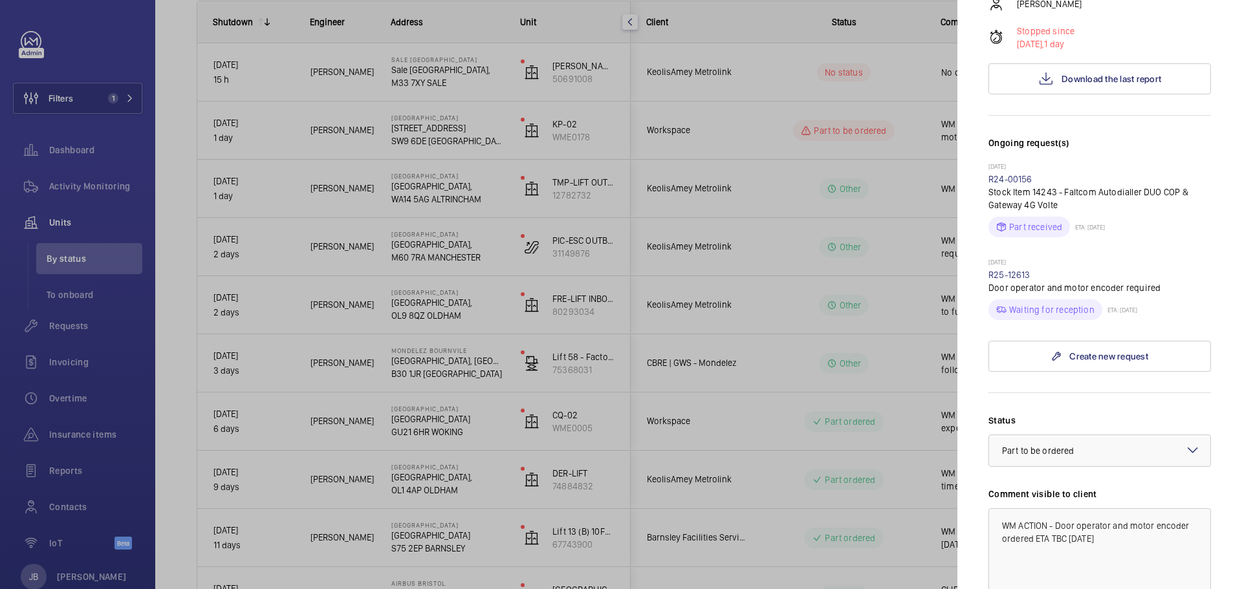
scroll to position [323, 0]
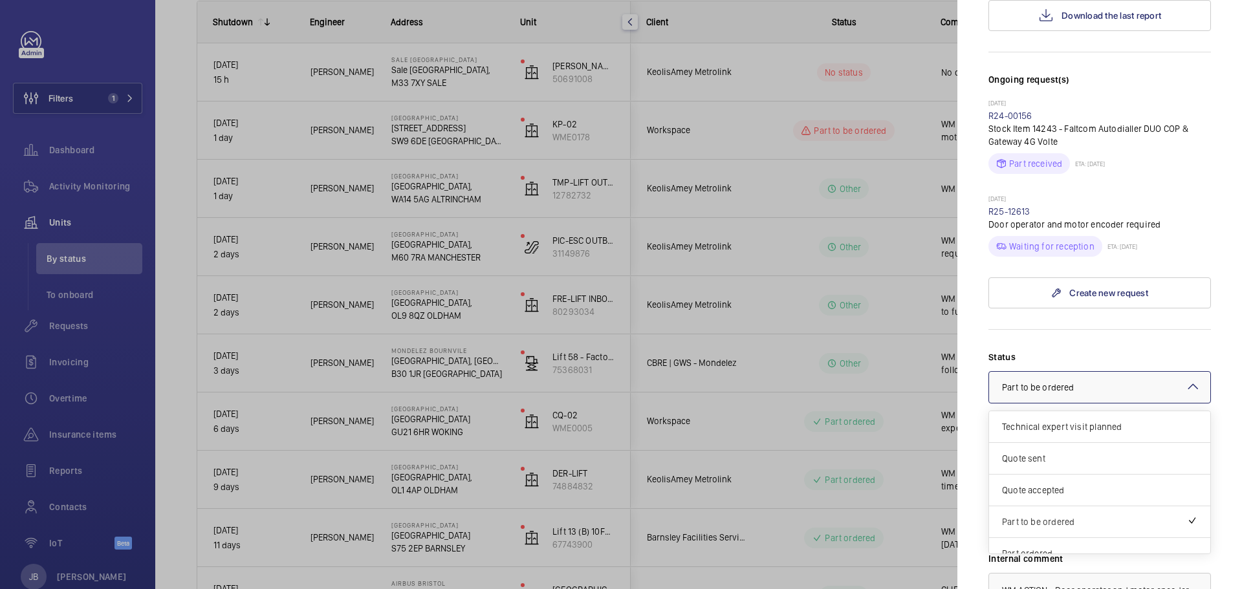
click at [1104, 372] on div at bounding box center [1099, 387] width 221 height 31
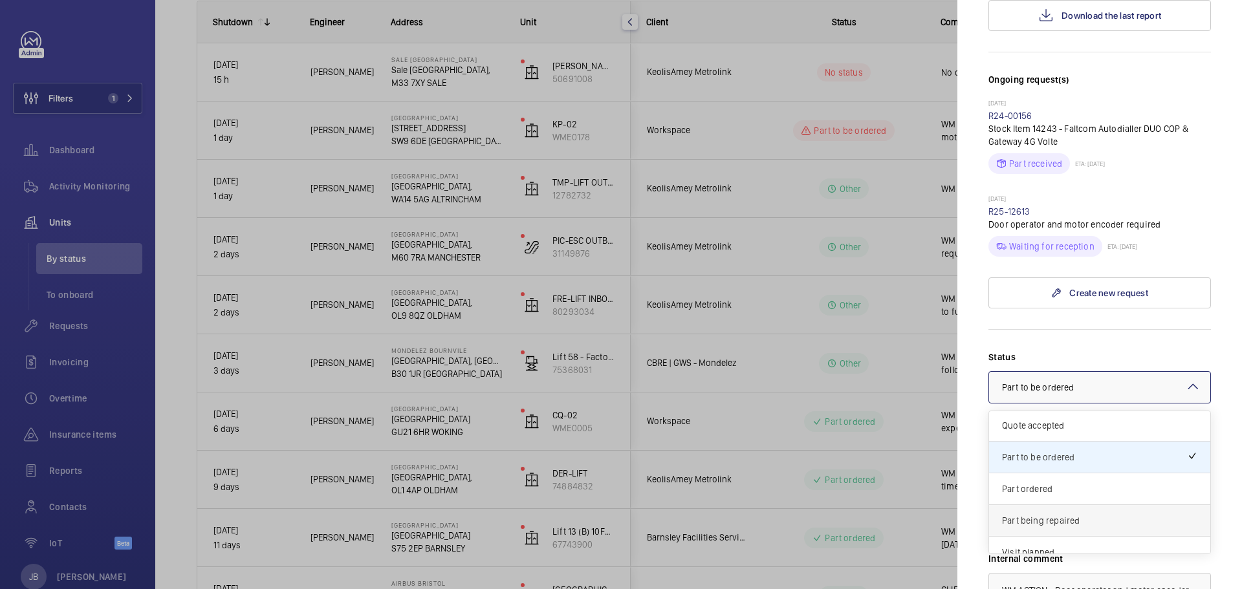
click at [1064, 514] on span "Part being repaired" at bounding box center [1099, 520] width 195 height 13
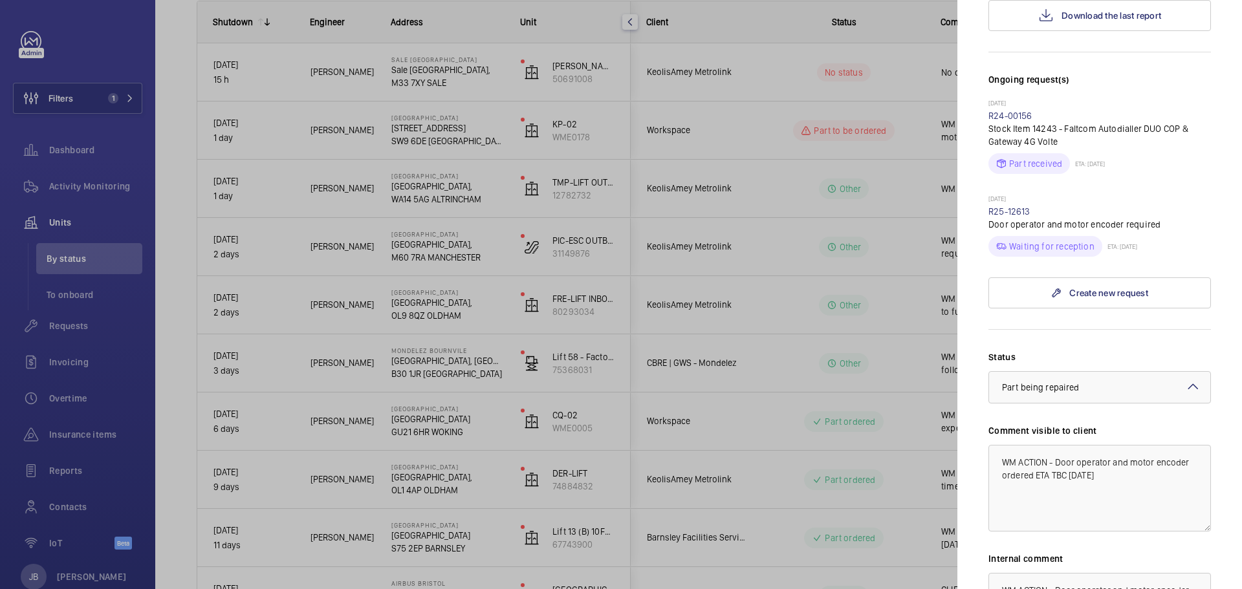
scroll to position [495, 0]
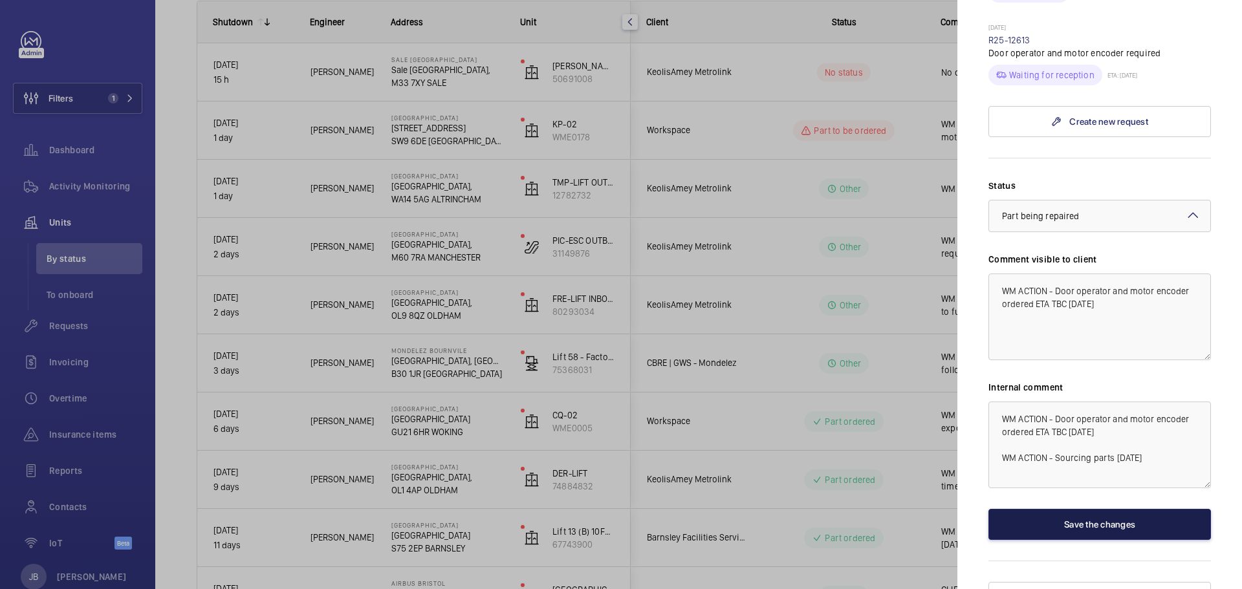
click at [1076, 509] on button "Save the changes" at bounding box center [1099, 524] width 223 height 31
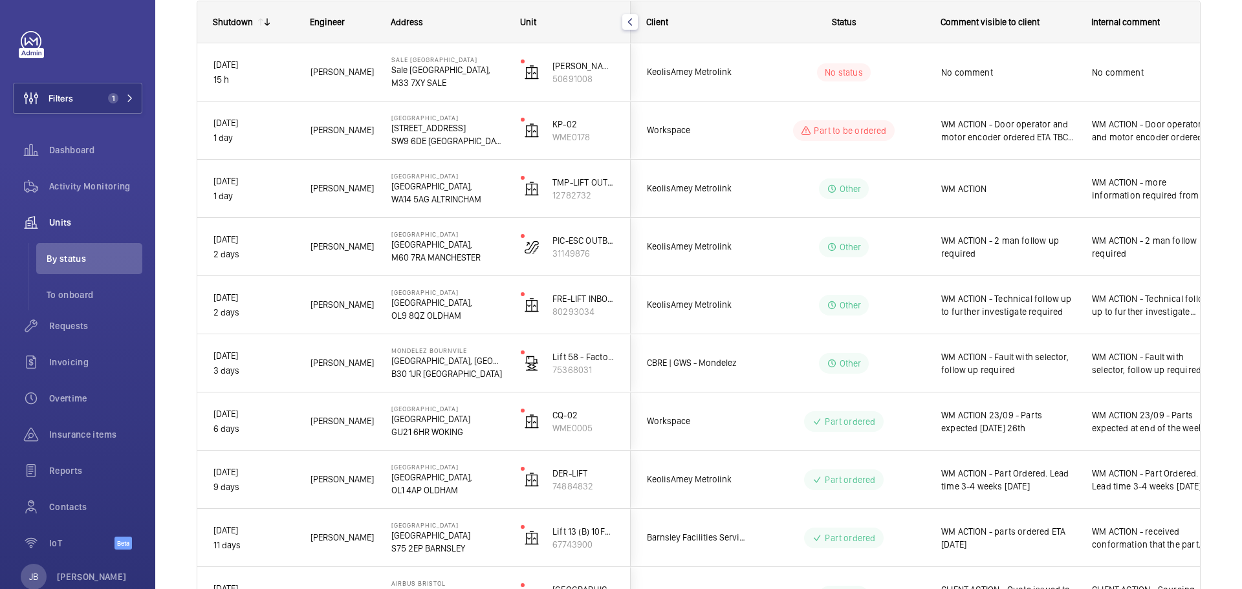
scroll to position [0, 0]
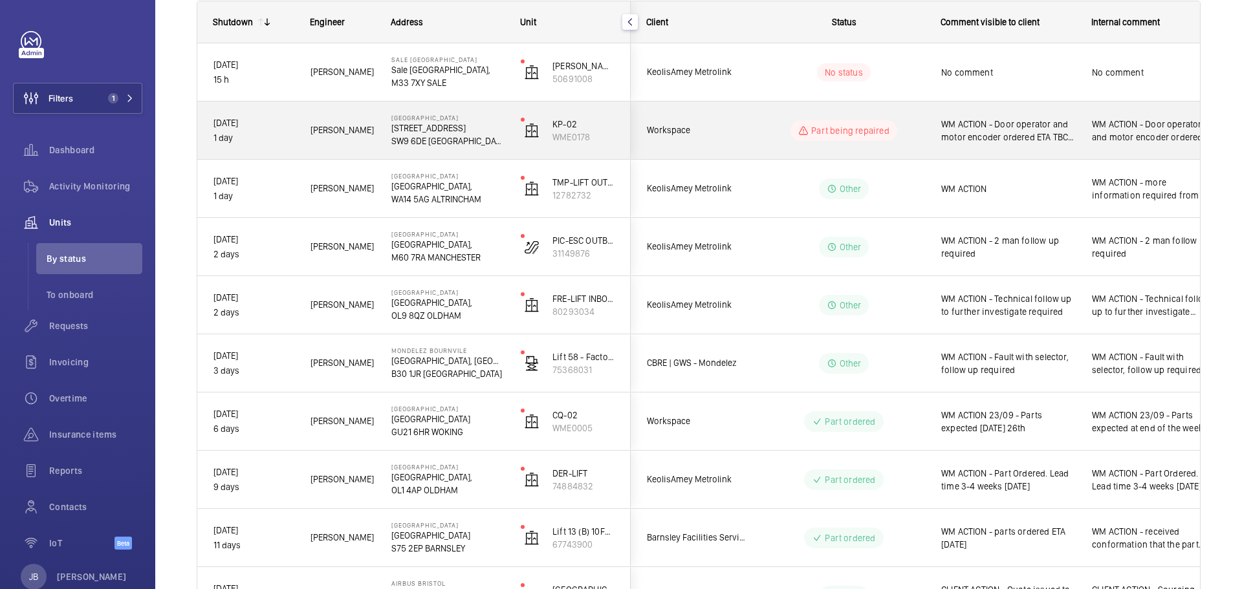
click at [1004, 127] on span "WM ACTION - Door operator and motor encoder ordered ETA TBC 24.09.25" at bounding box center [1008, 131] width 134 height 26
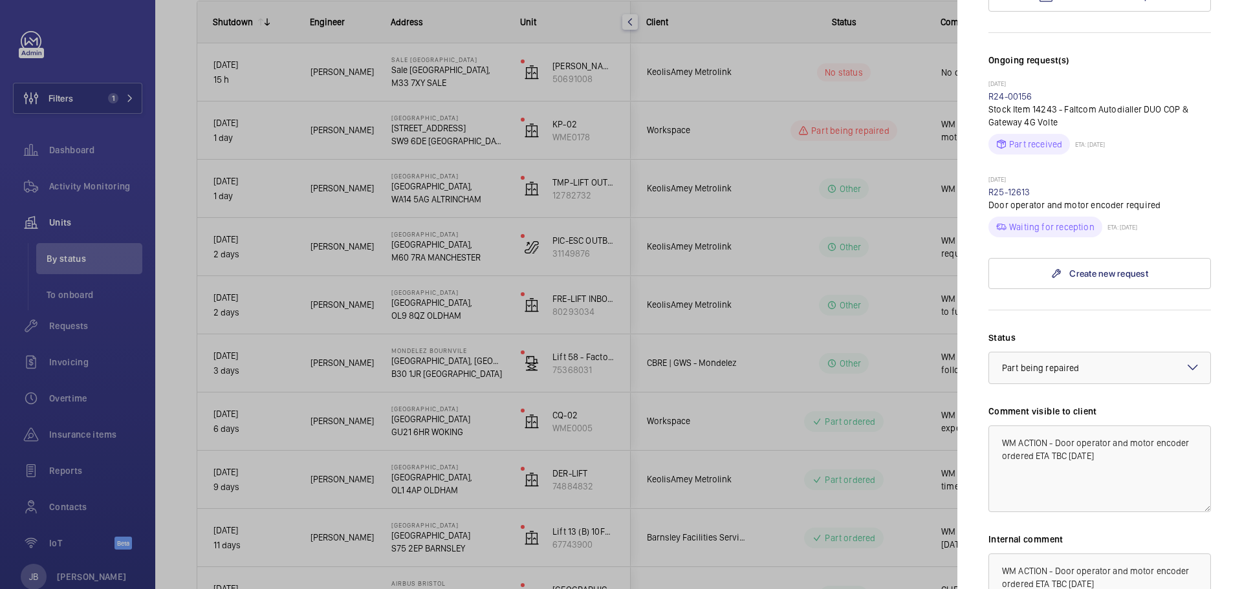
scroll to position [453, 0]
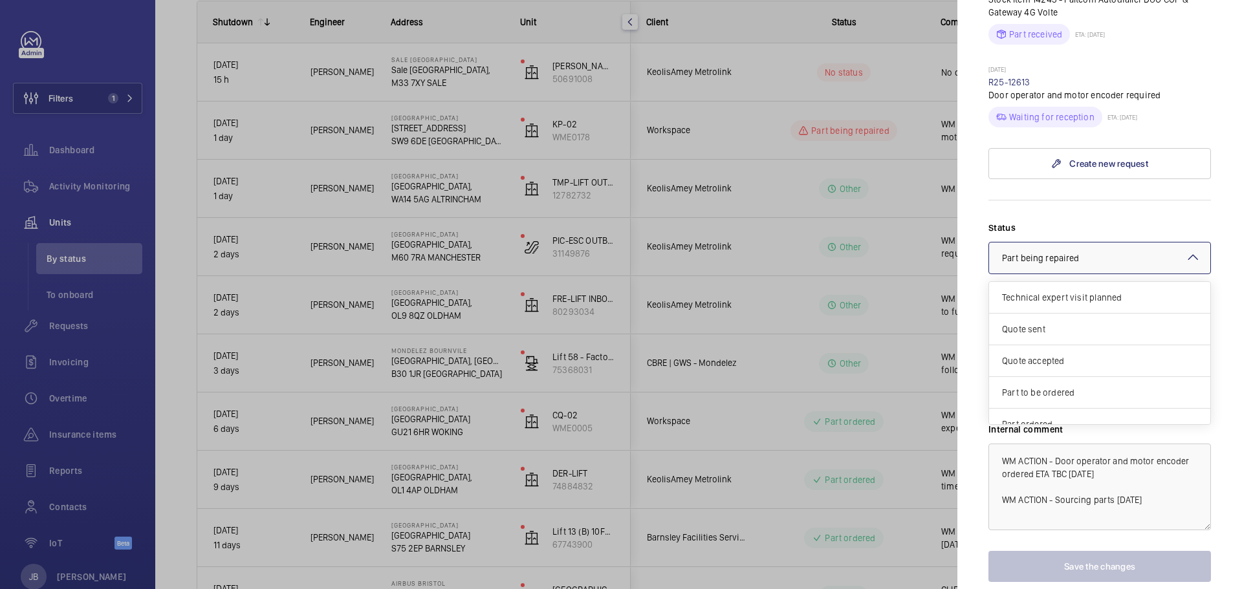
click at [1088, 243] on div at bounding box center [1099, 258] width 221 height 31
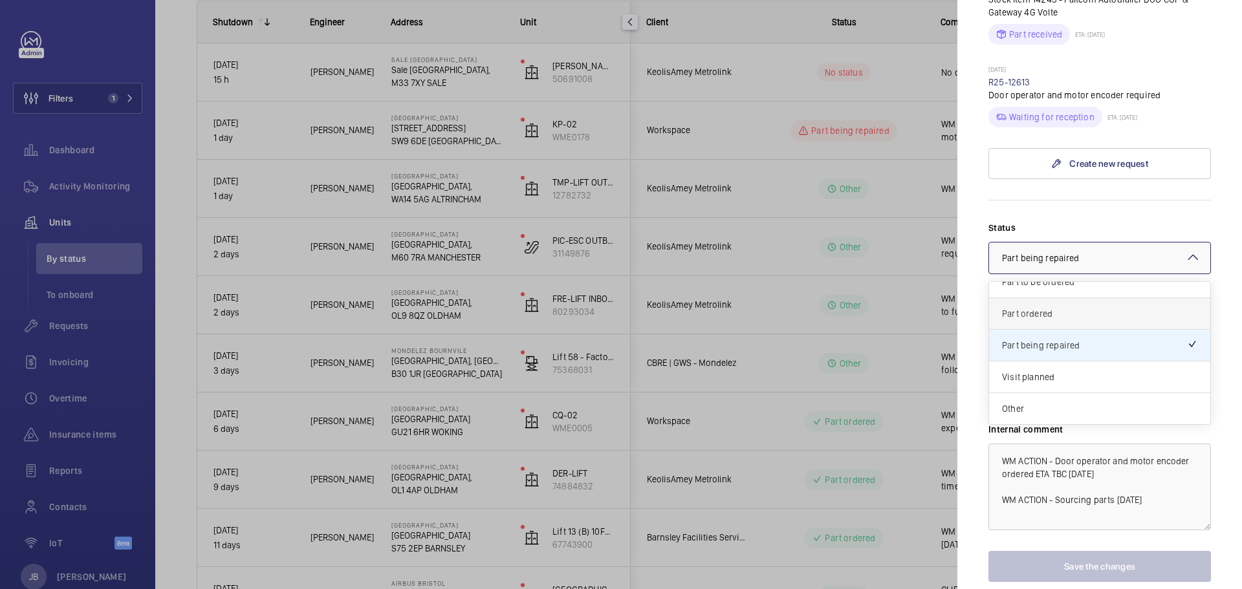
click at [1077, 298] on div "Part ordered" at bounding box center [1099, 314] width 221 height 32
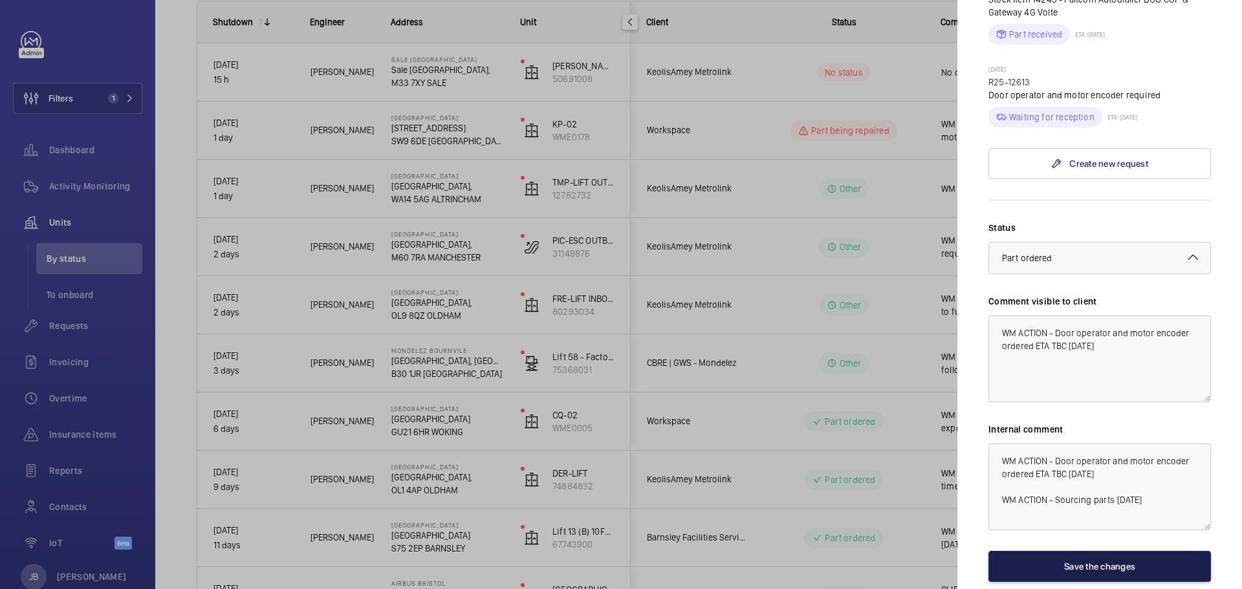
click at [1109, 552] on button "Save the changes" at bounding box center [1099, 566] width 223 height 31
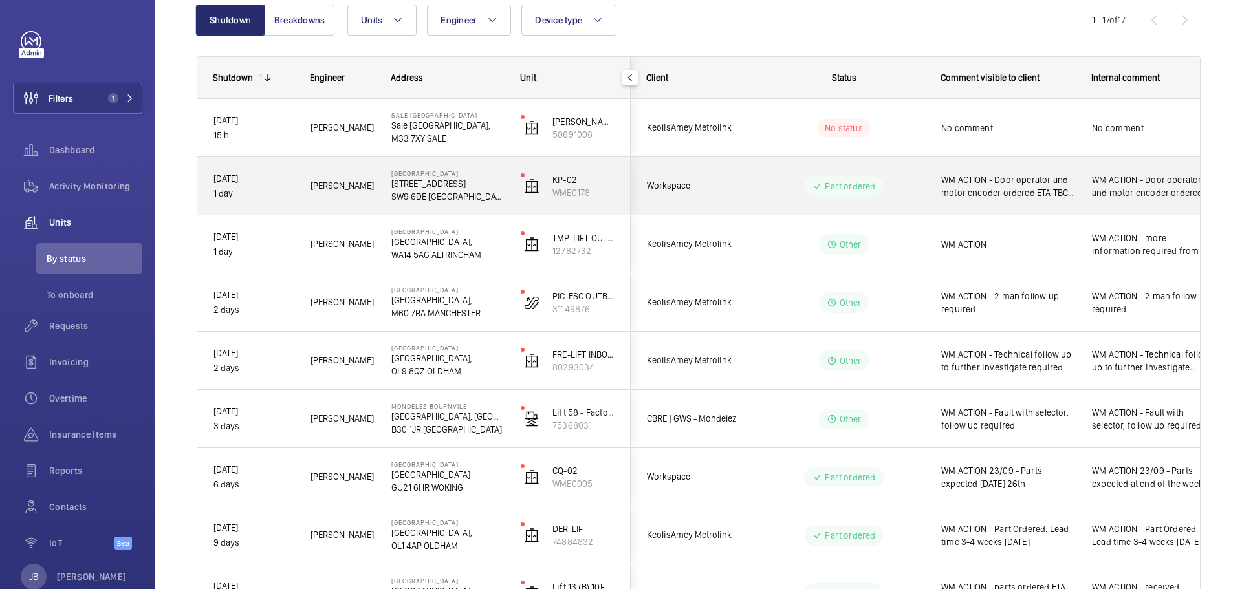
scroll to position [65, 0]
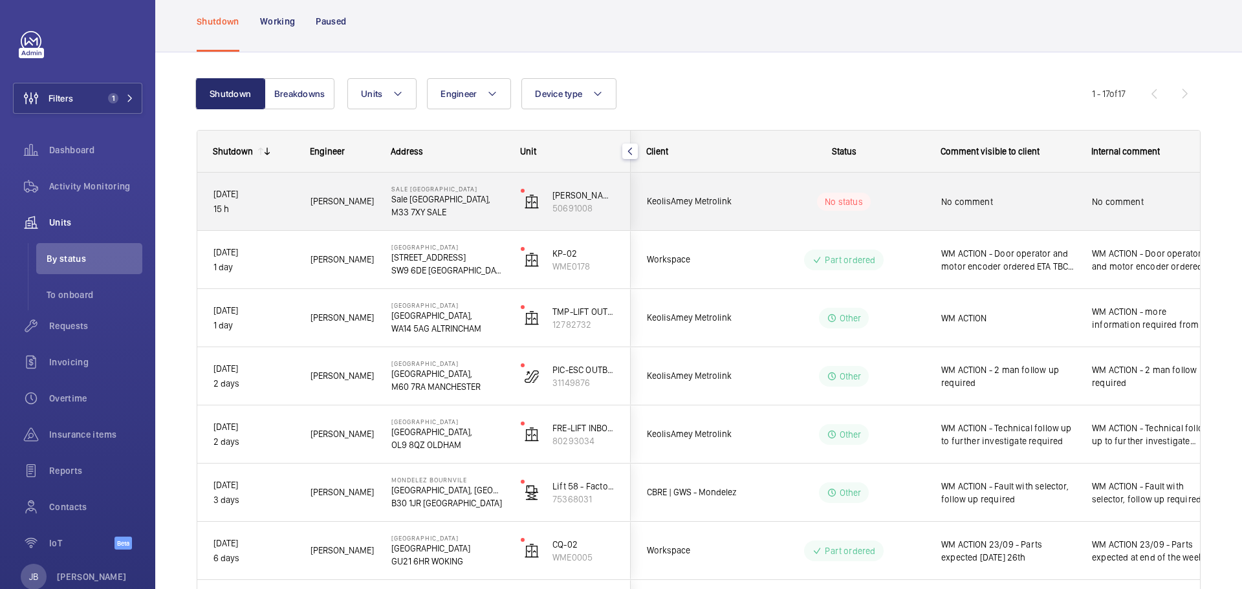
click at [726, 211] on div "KeolisAmey Metrolink" at bounding box center [688, 201] width 115 height 41
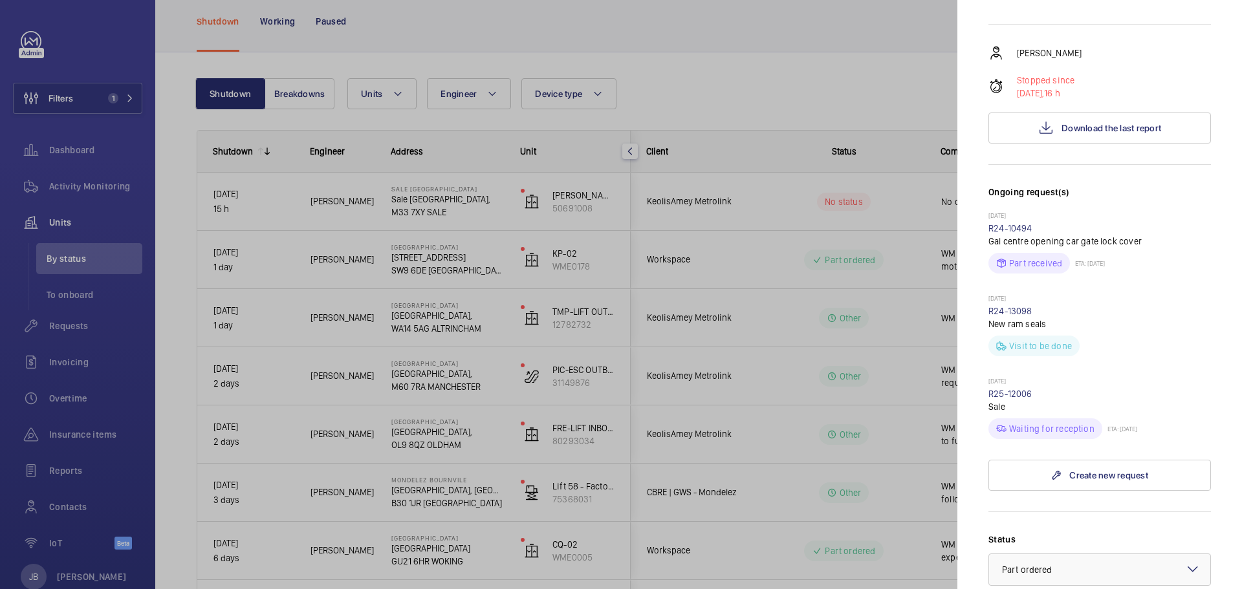
scroll to position [259, 0]
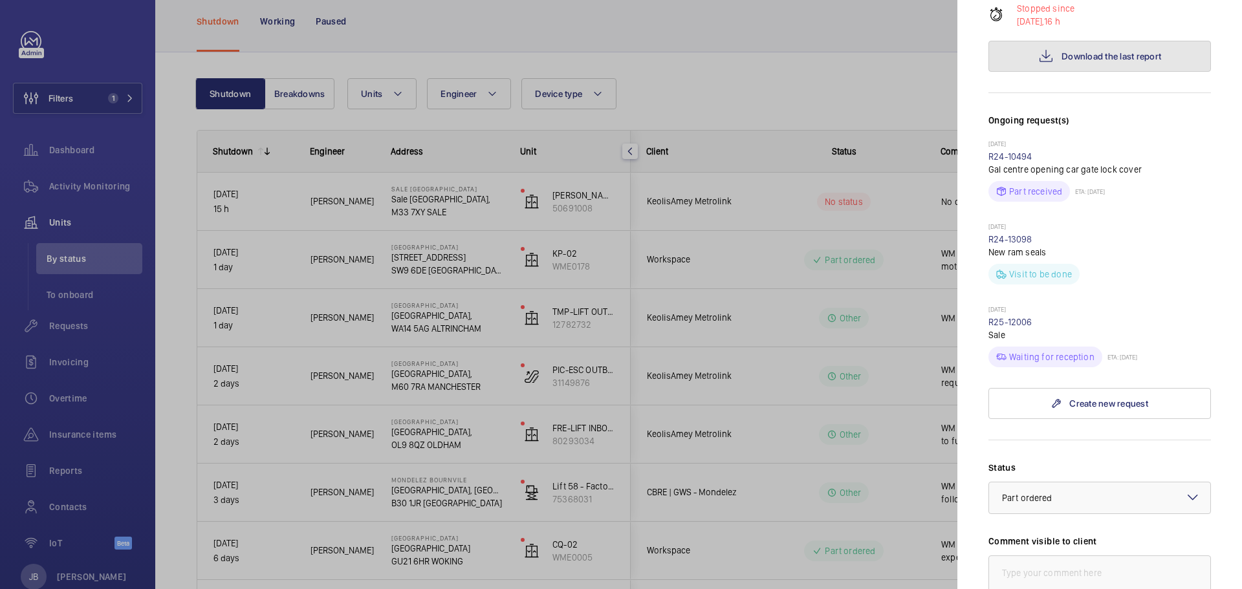
click at [1076, 49] on button "Download the last report" at bounding box center [1099, 56] width 223 height 31
click at [1099, 61] on span "Download the last report" at bounding box center [1112, 56] width 100 height 10
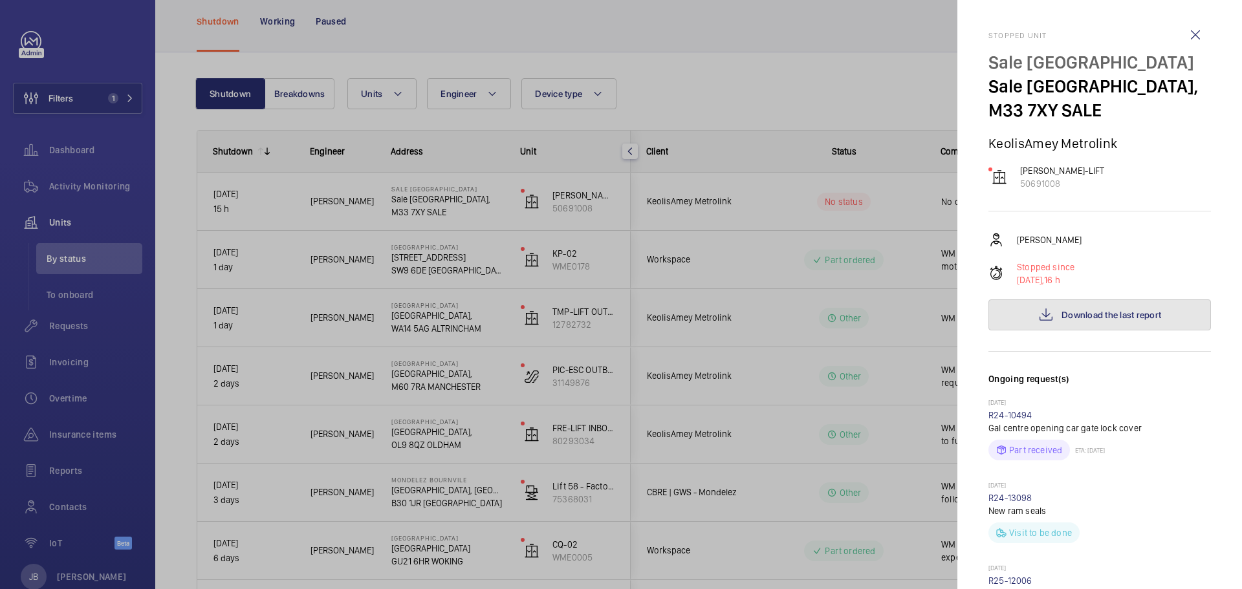
click at [1076, 315] on span "Download the last report" at bounding box center [1112, 315] width 100 height 10
click at [1069, 305] on button "Download the last report" at bounding box center [1099, 315] width 223 height 31
click at [1071, 316] on span "Download the last report" at bounding box center [1112, 315] width 100 height 10
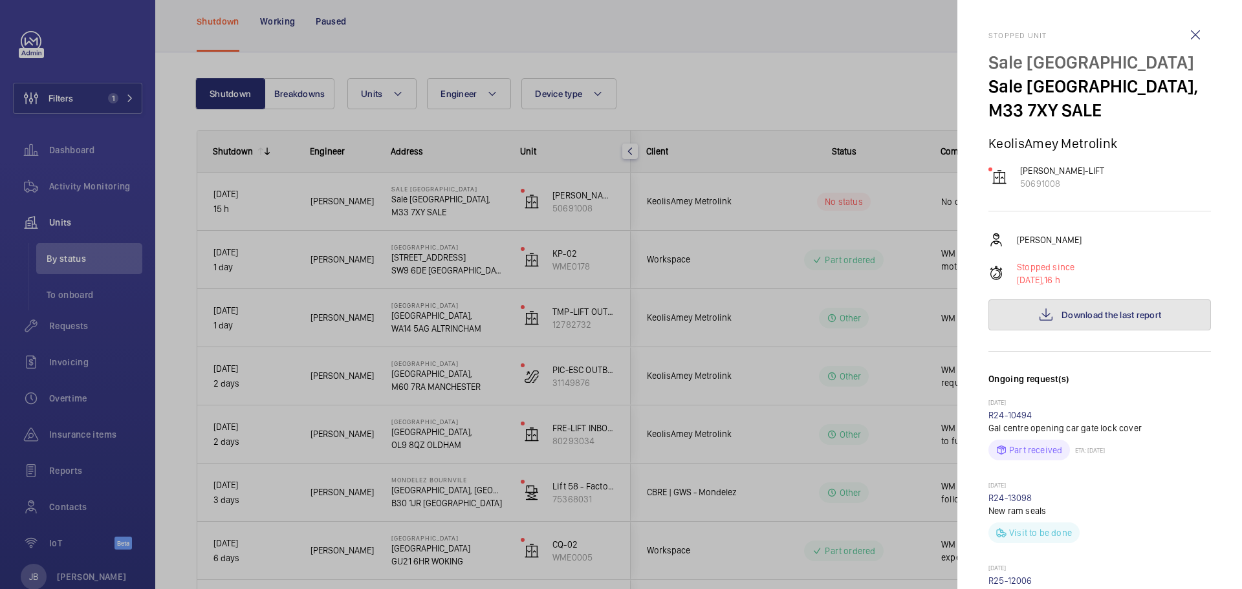
click at [1071, 316] on span "Download the last report" at bounding box center [1112, 315] width 100 height 10
click at [1185, 26] on wm-front-icon-button at bounding box center [1195, 34] width 31 height 31
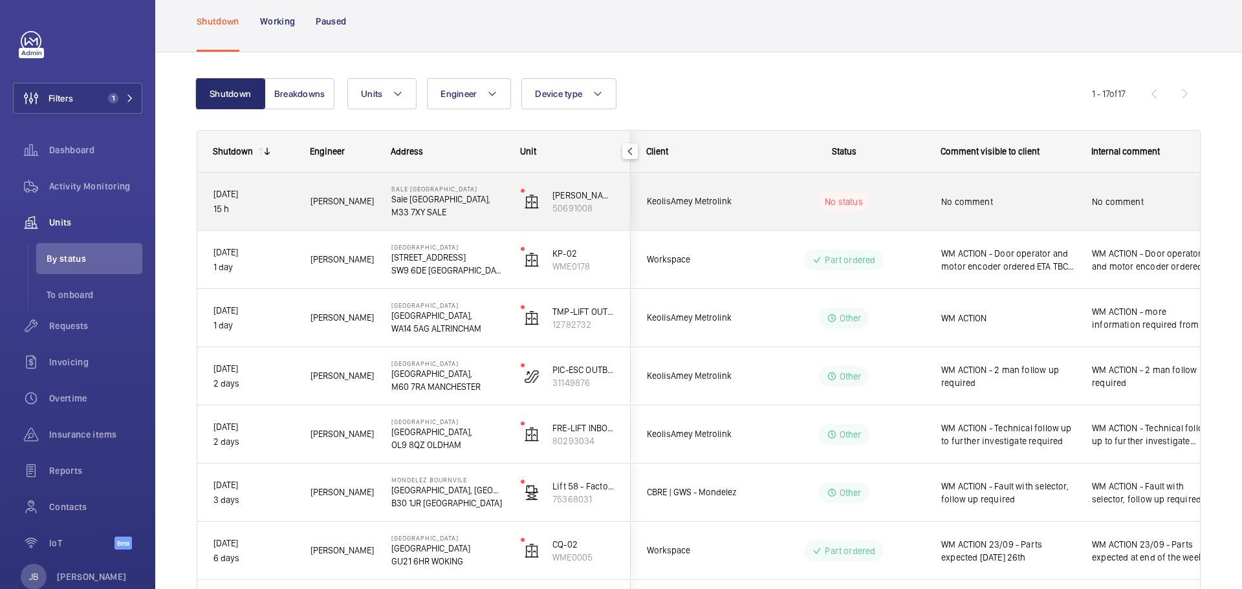
click at [1023, 207] on span "No comment" at bounding box center [1008, 201] width 134 height 13
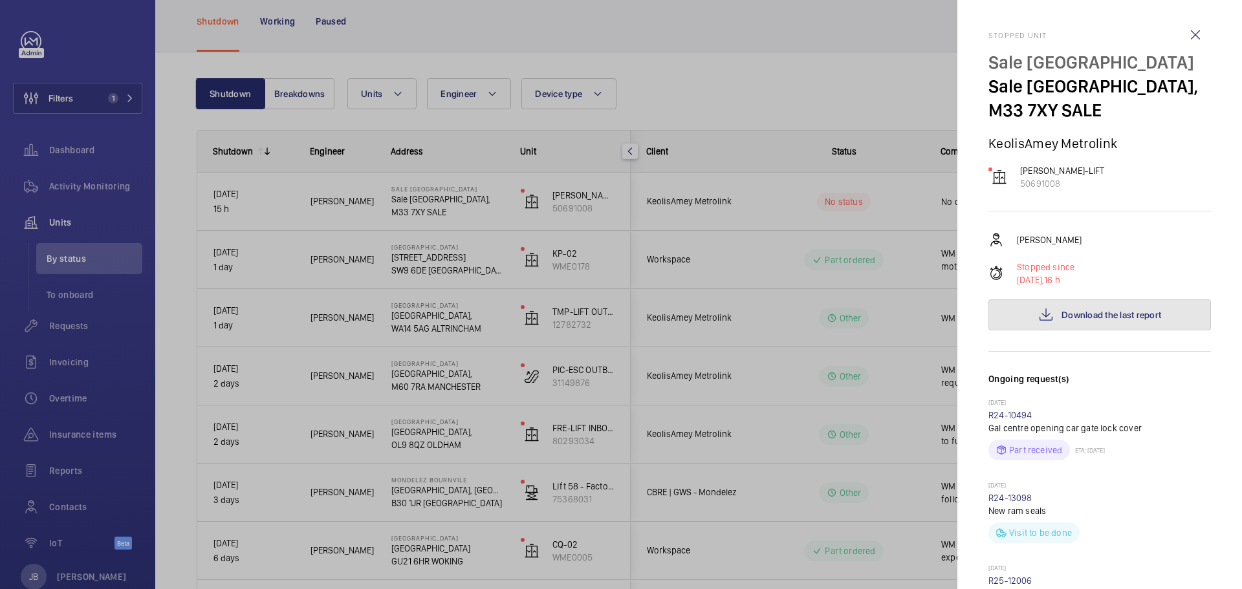
click at [1135, 306] on button "Download the last report" at bounding box center [1099, 315] width 223 height 31
click at [713, 62] on div at bounding box center [621, 294] width 1242 height 589
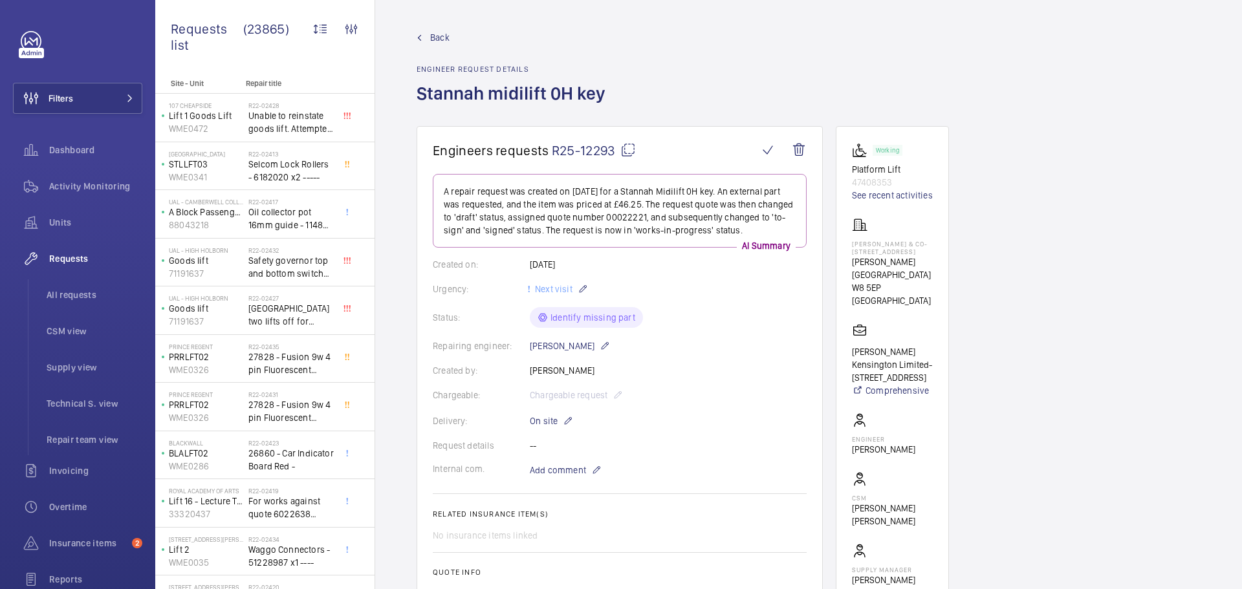
scroll to position [135, 0]
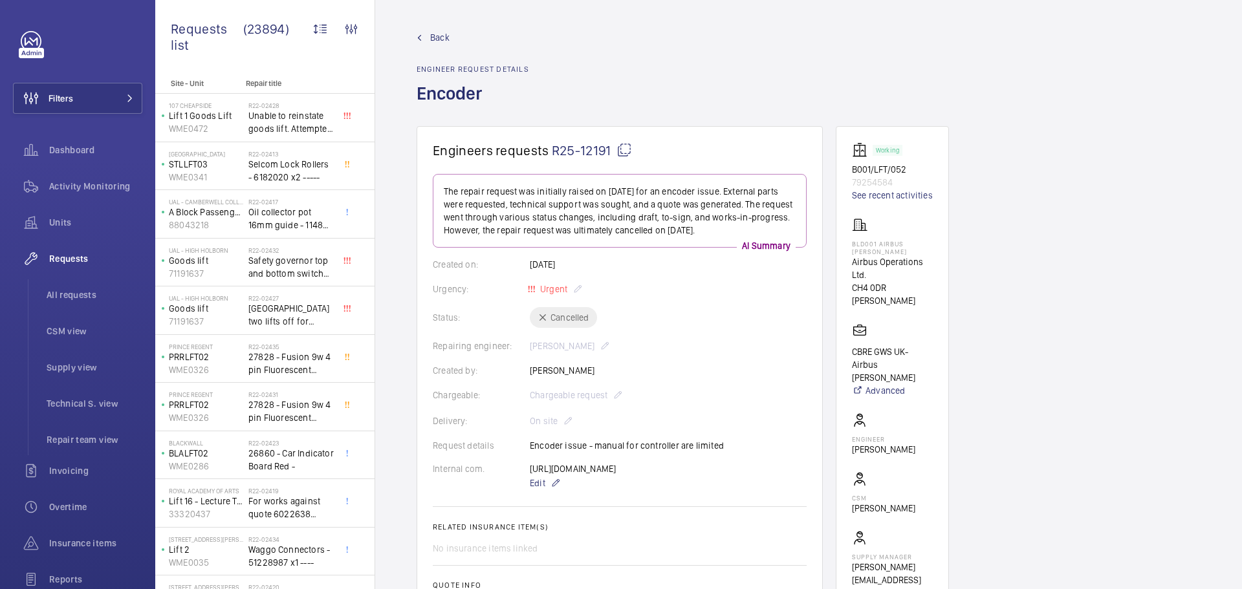
scroll to position [194, 0]
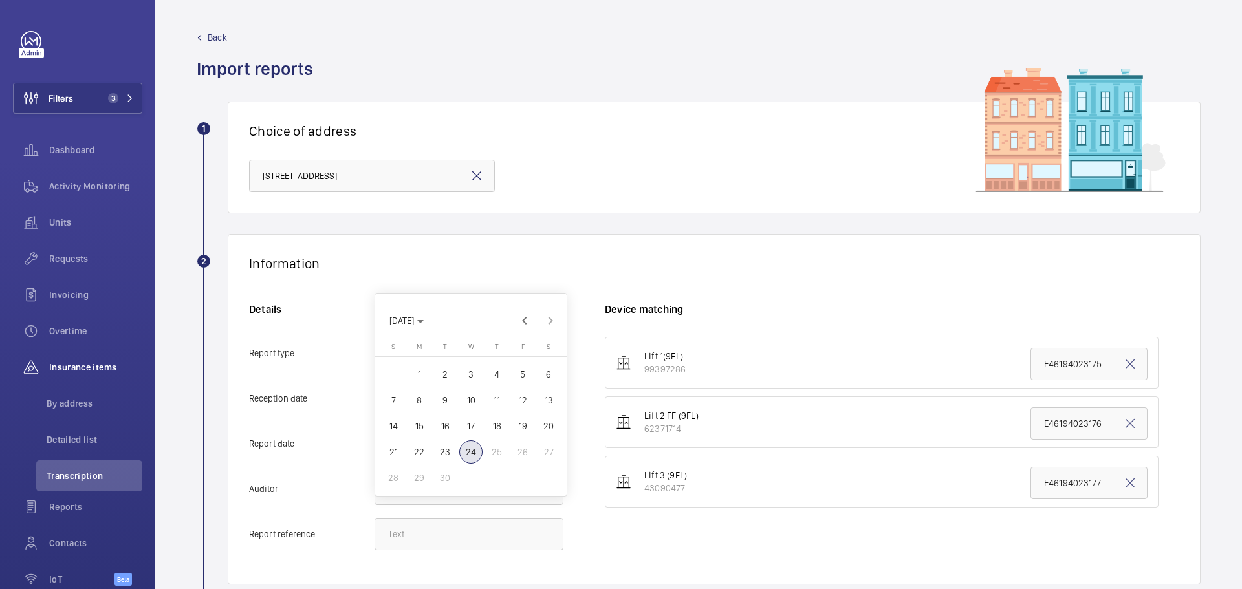
scroll to position [129, 0]
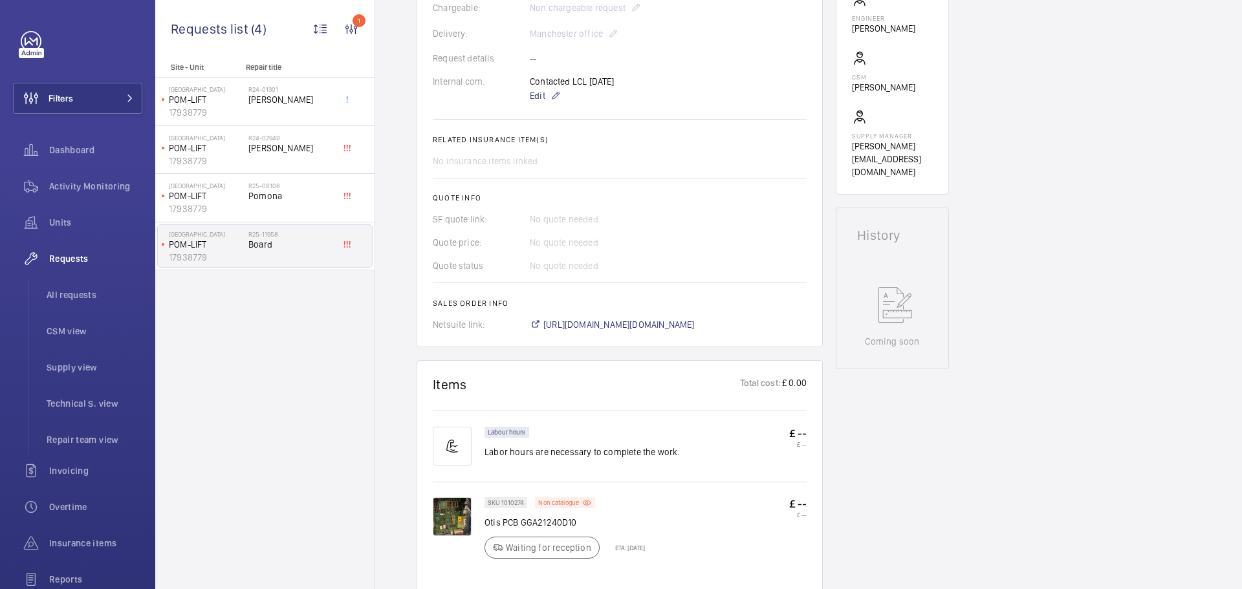
scroll to position [388, 0]
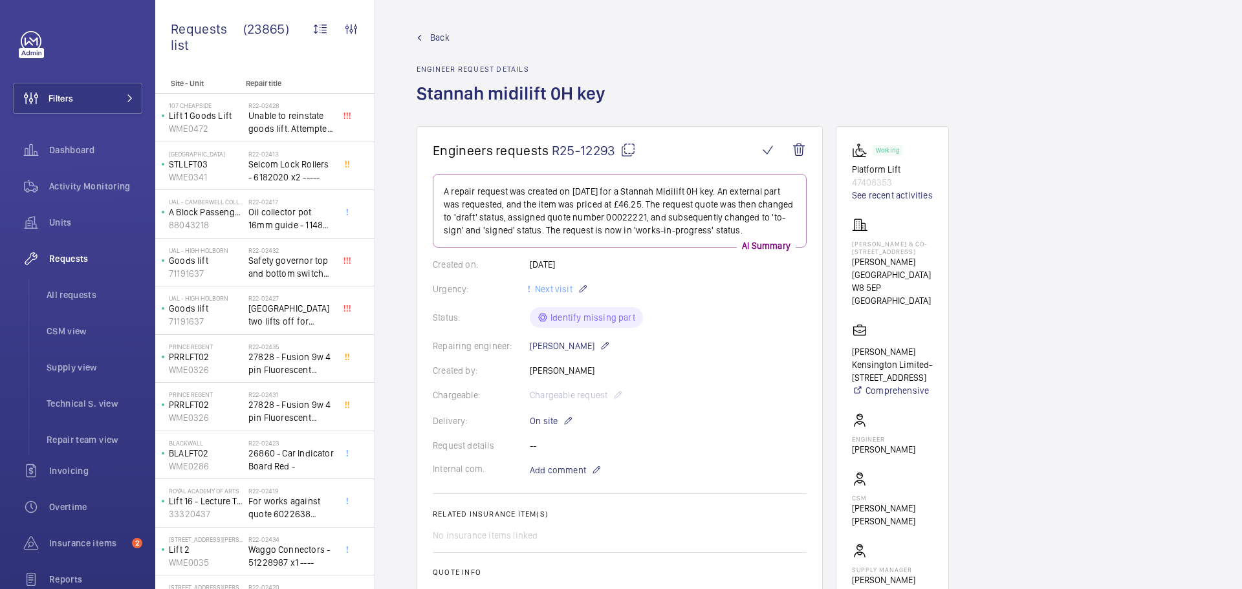
scroll to position [135, 0]
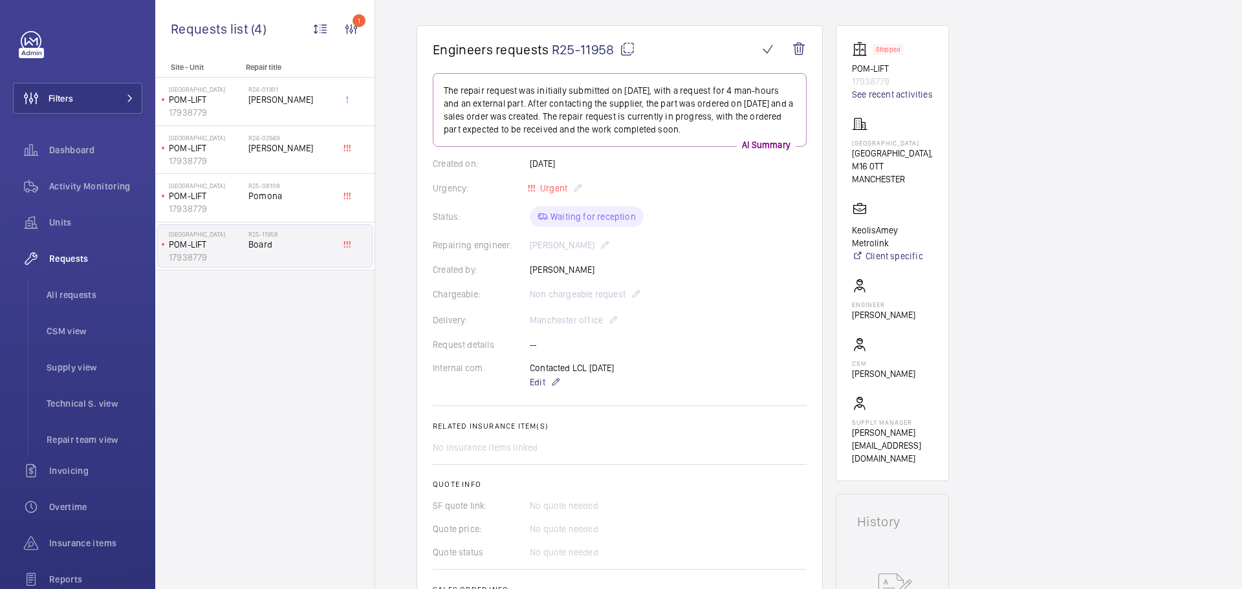
scroll to position [65, 0]
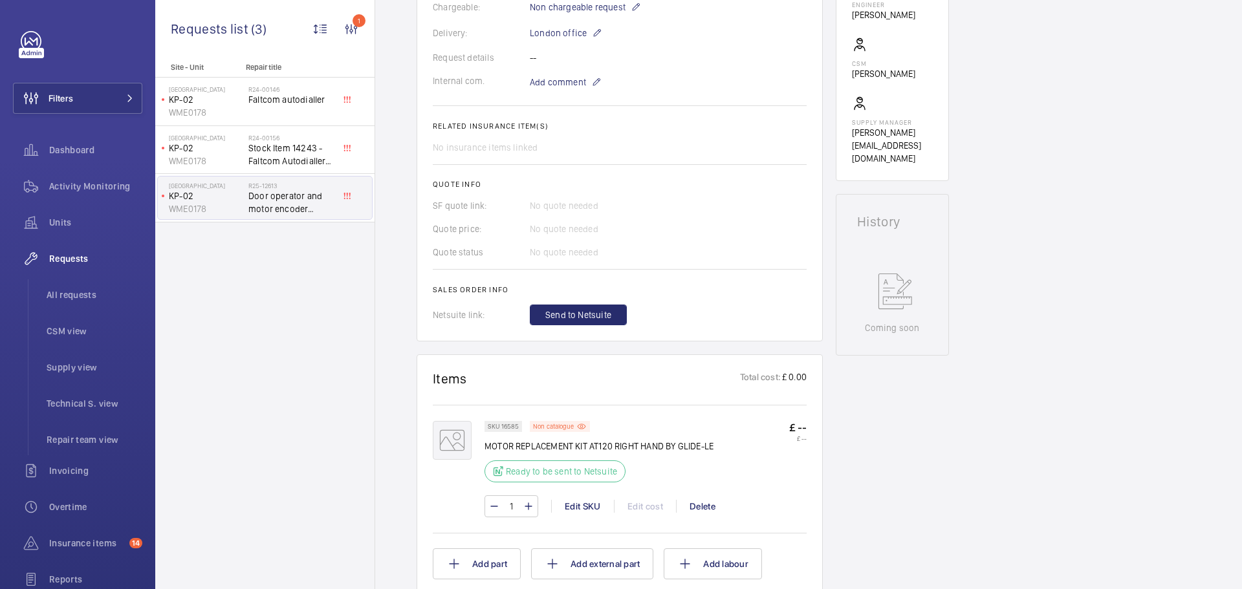
scroll to position [712, 0]
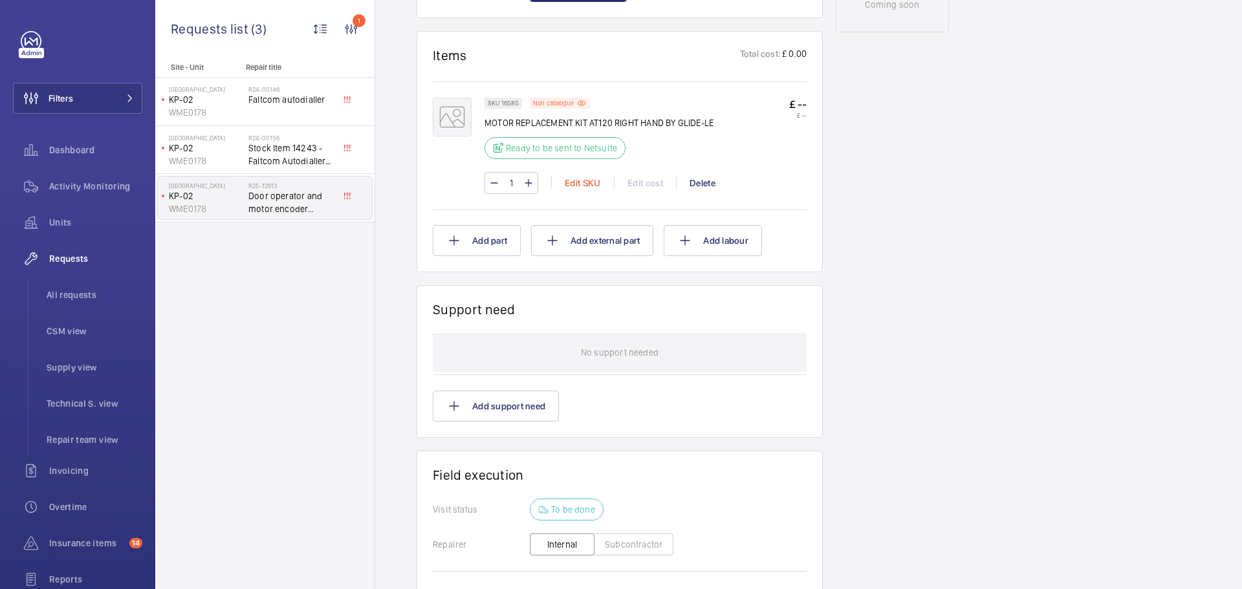
click at [585, 186] on div "Edit SKU" at bounding box center [582, 183] width 63 height 13
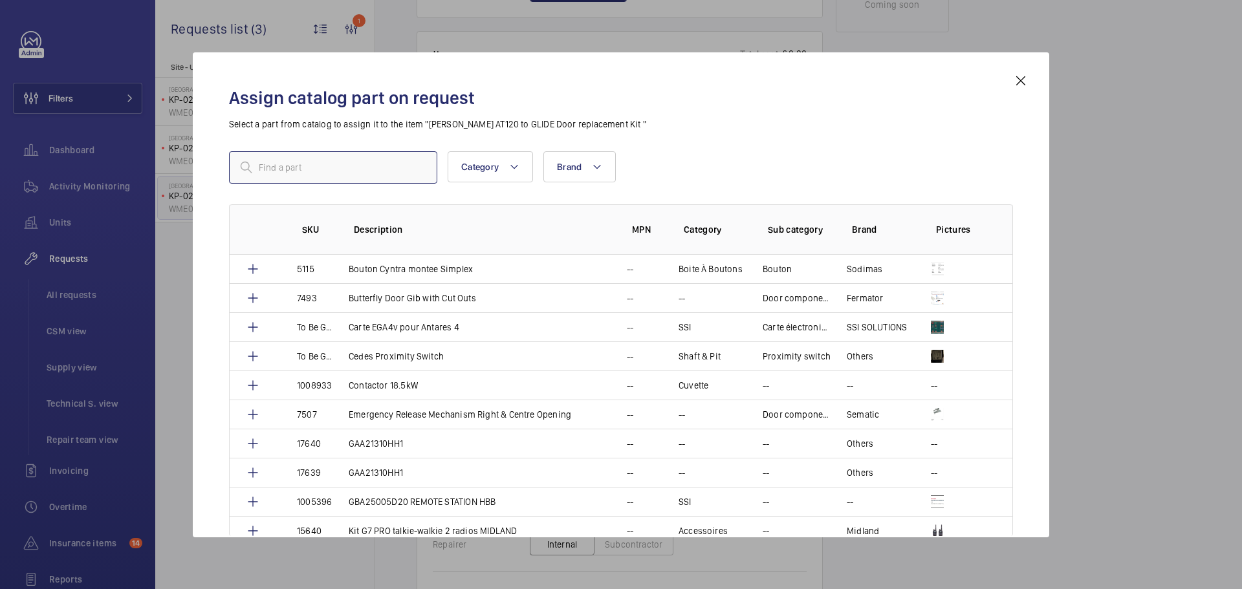
paste input "EAA5393A010"
type input "EAA5393A010"
click at [420, 171] on mat-icon at bounding box center [420, 168] width 16 height 16
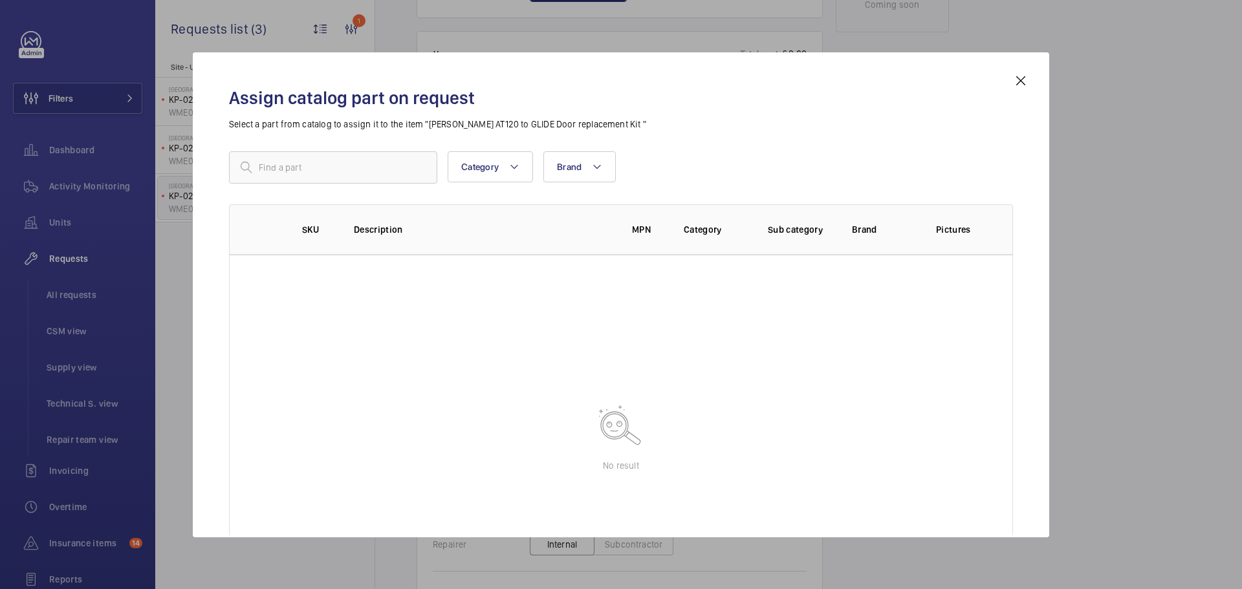
click at [1023, 80] on mat-icon at bounding box center [1021, 81] width 16 height 16
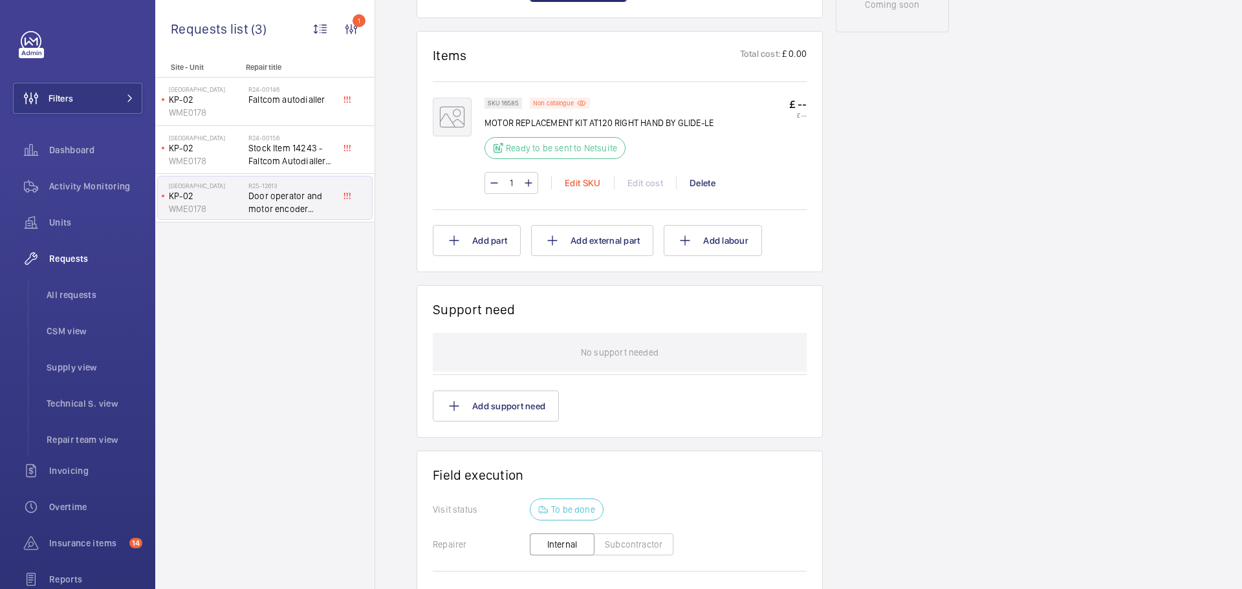
click at [579, 181] on div "Edit SKU" at bounding box center [582, 183] width 63 height 13
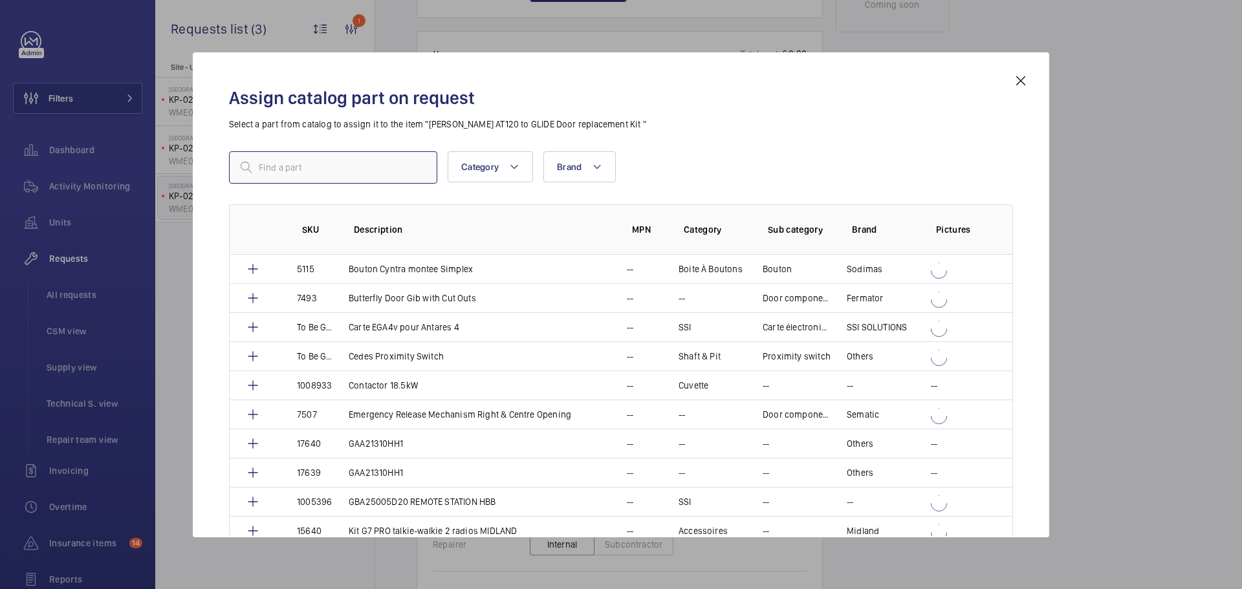
click at [376, 177] on input "text" at bounding box center [333, 167] width 208 height 32
paste input "1010343"
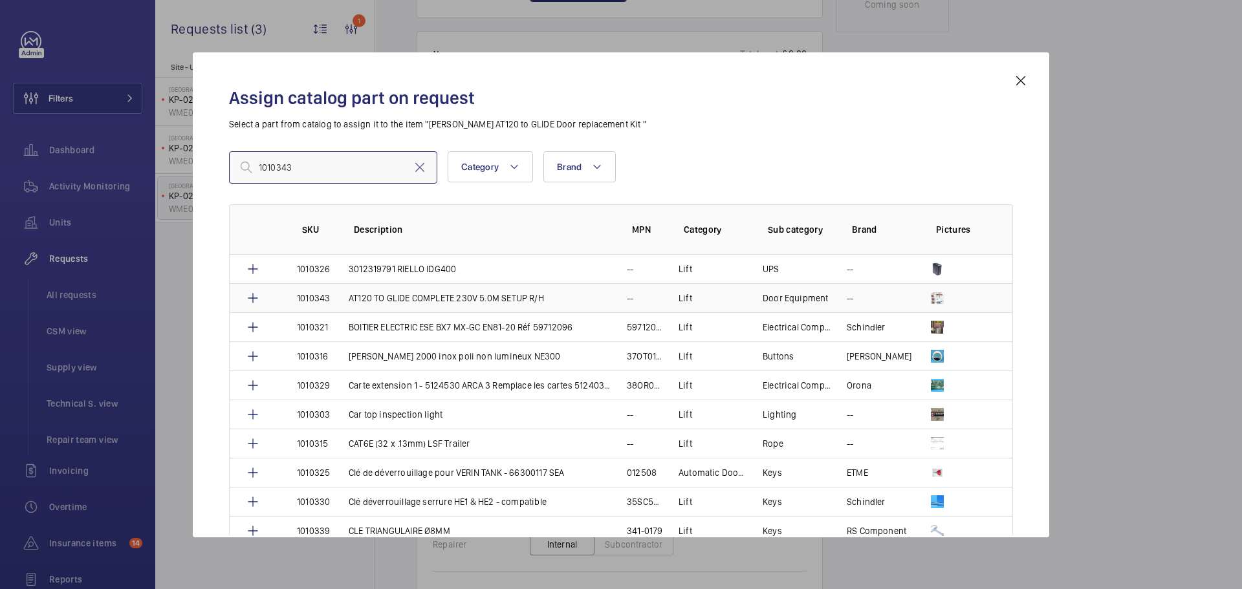
type input "1010343"
click at [561, 295] on td "AT120 TO GLIDE COMPLETE 230V 5.0M SETUP R/H" at bounding box center [472, 297] width 278 height 29
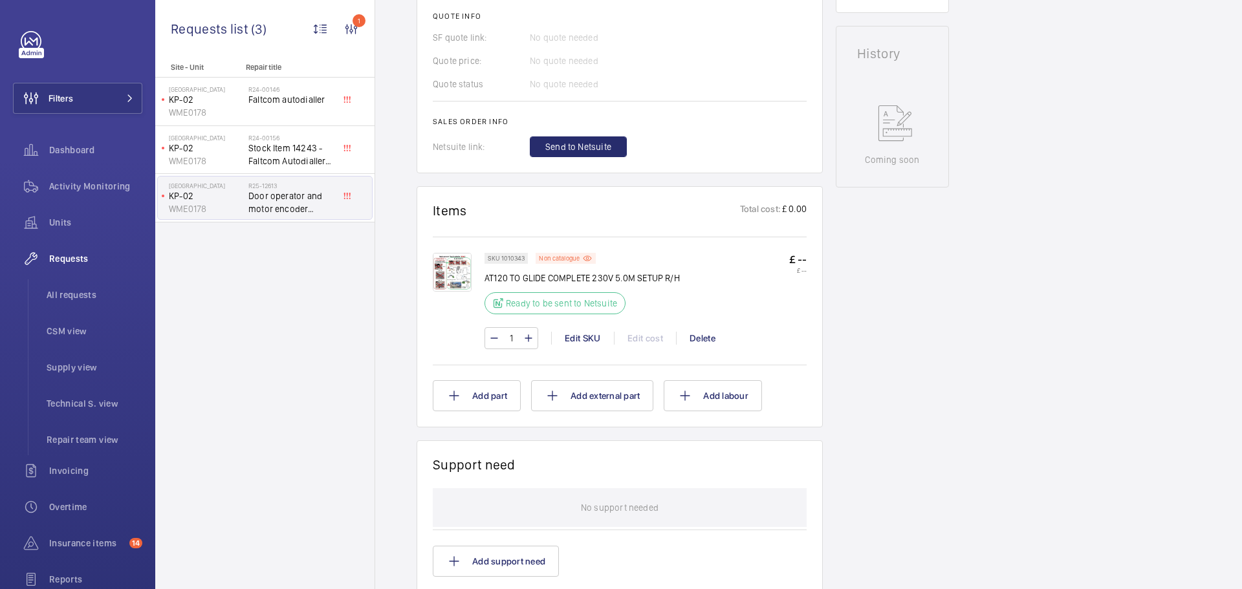
scroll to position [362, 0]
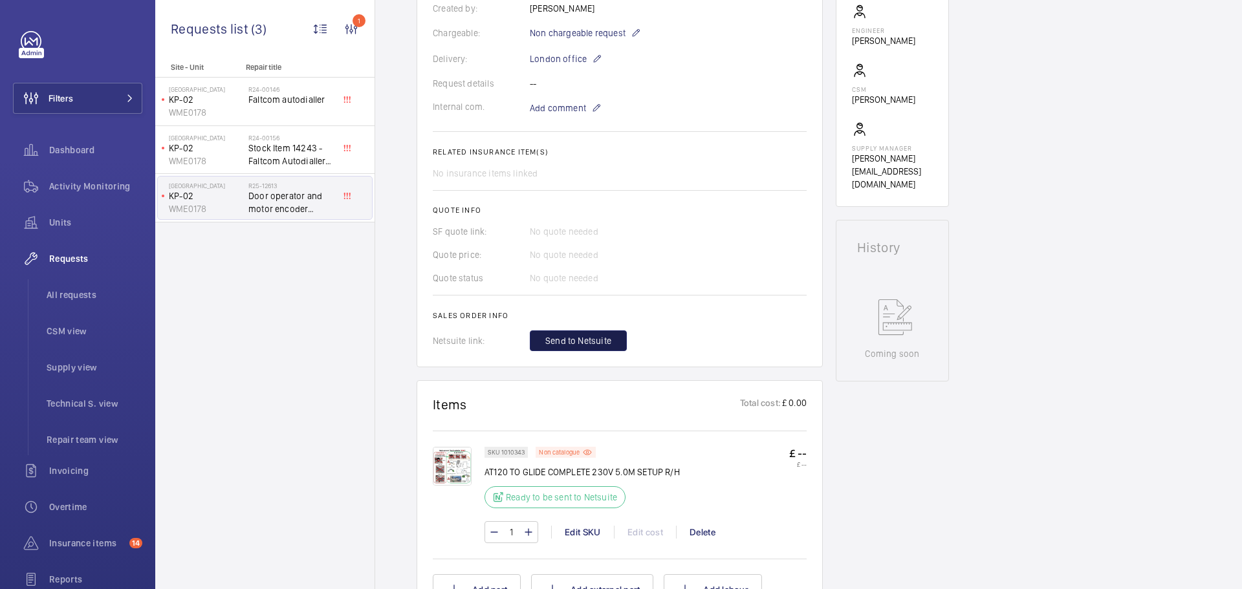
click at [572, 339] on span "Send to Netsuite" at bounding box center [578, 340] width 66 height 13
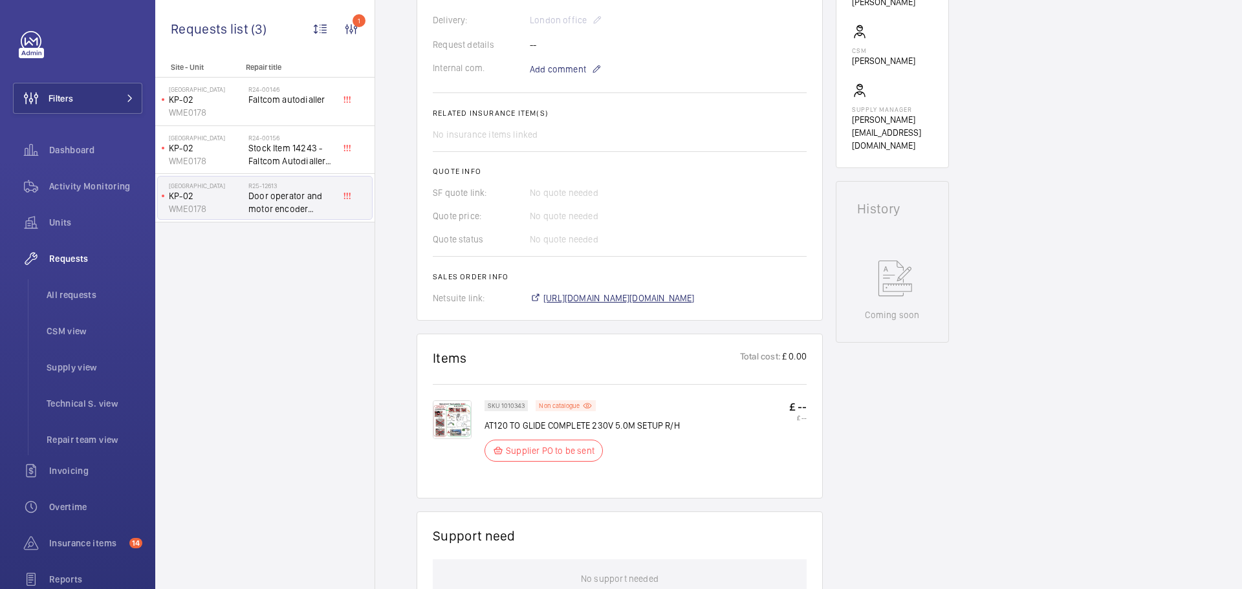
scroll to position [414, 0]
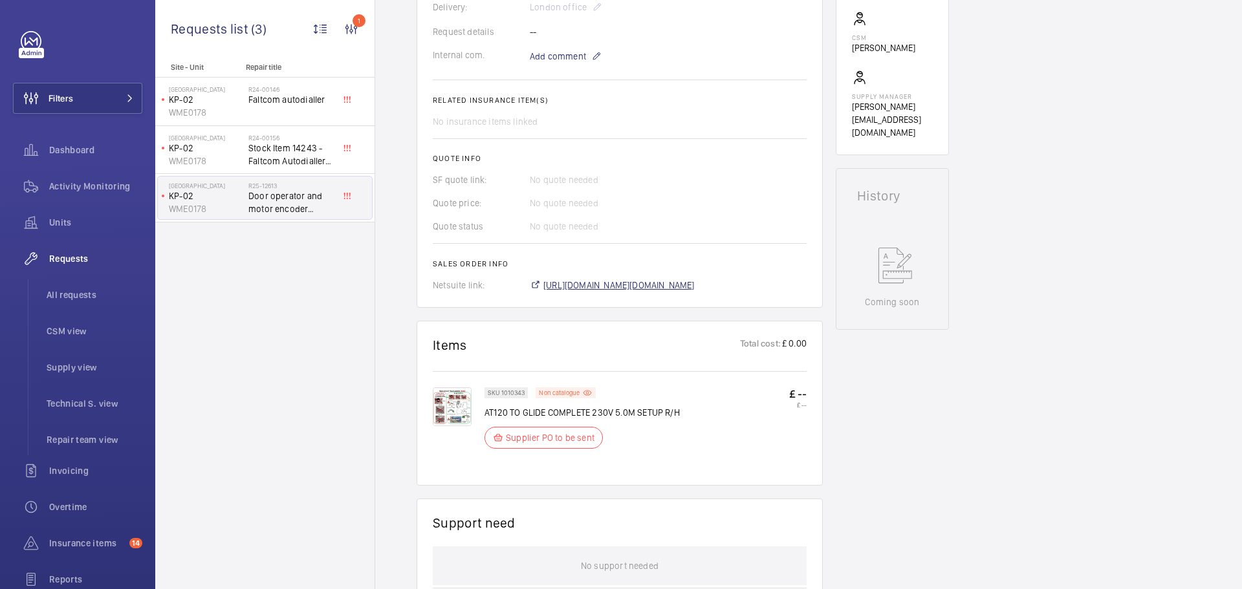
click at [643, 292] on span "https://6461500.app.netsuite.com/app/accounting/transactions/salesord.nl?id=303…" at bounding box center [618, 285] width 151 height 13
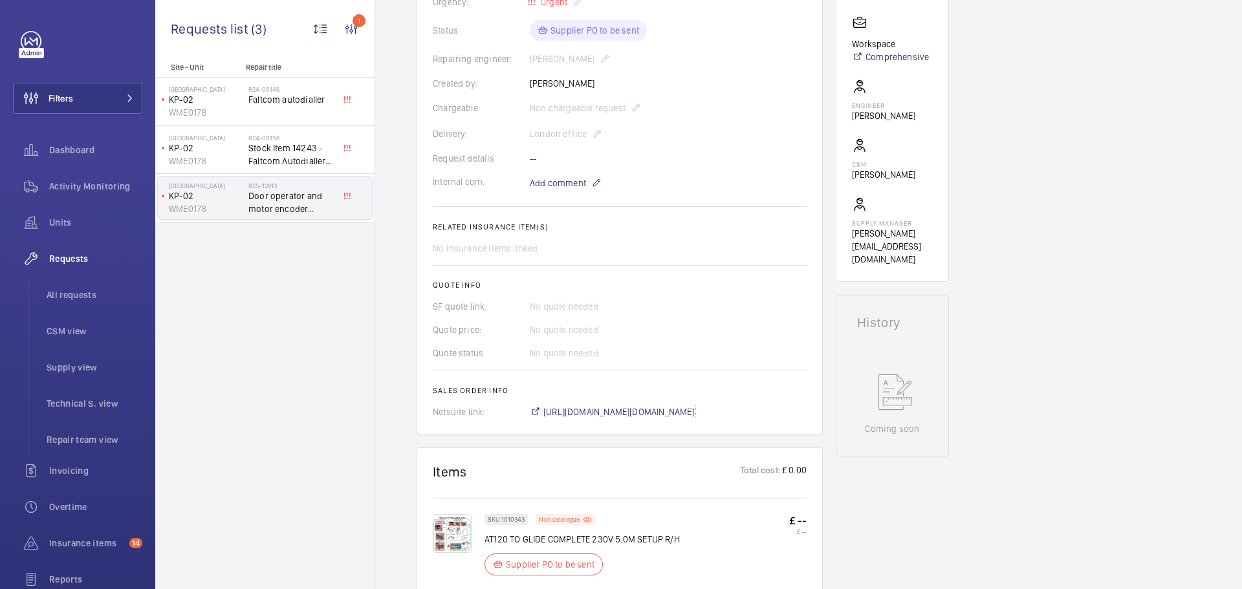
scroll to position [349, 0]
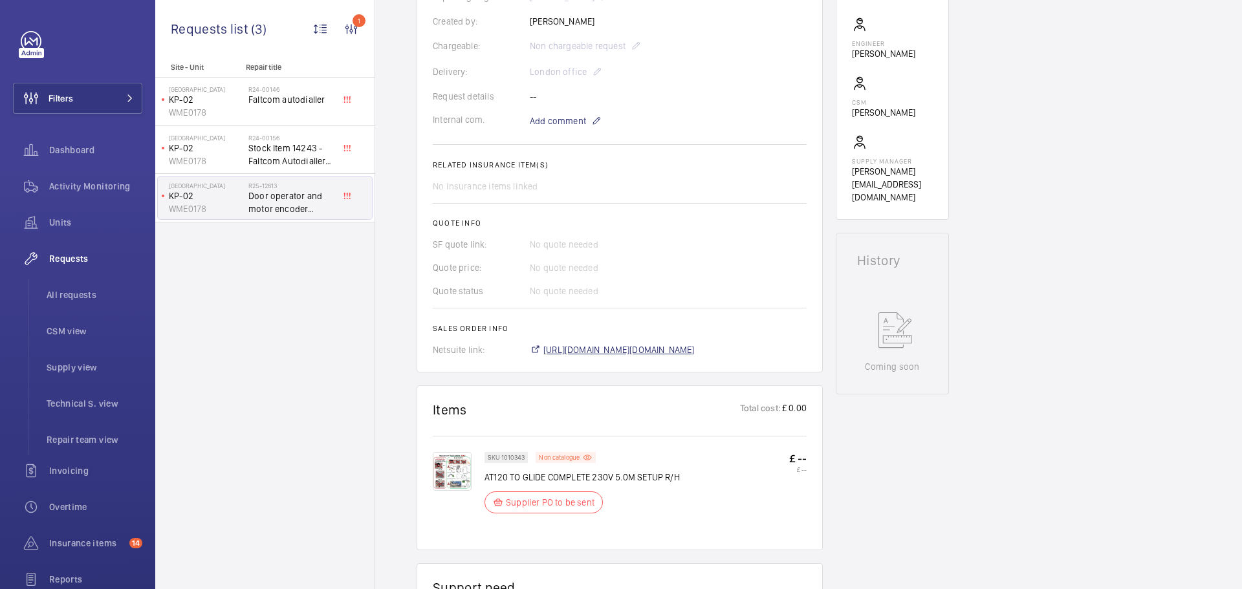
click at [652, 356] on span "https://6461500.app.netsuite.com/app/accounting/transactions/salesord.nl?id=303…" at bounding box center [618, 349] width 151 height 13
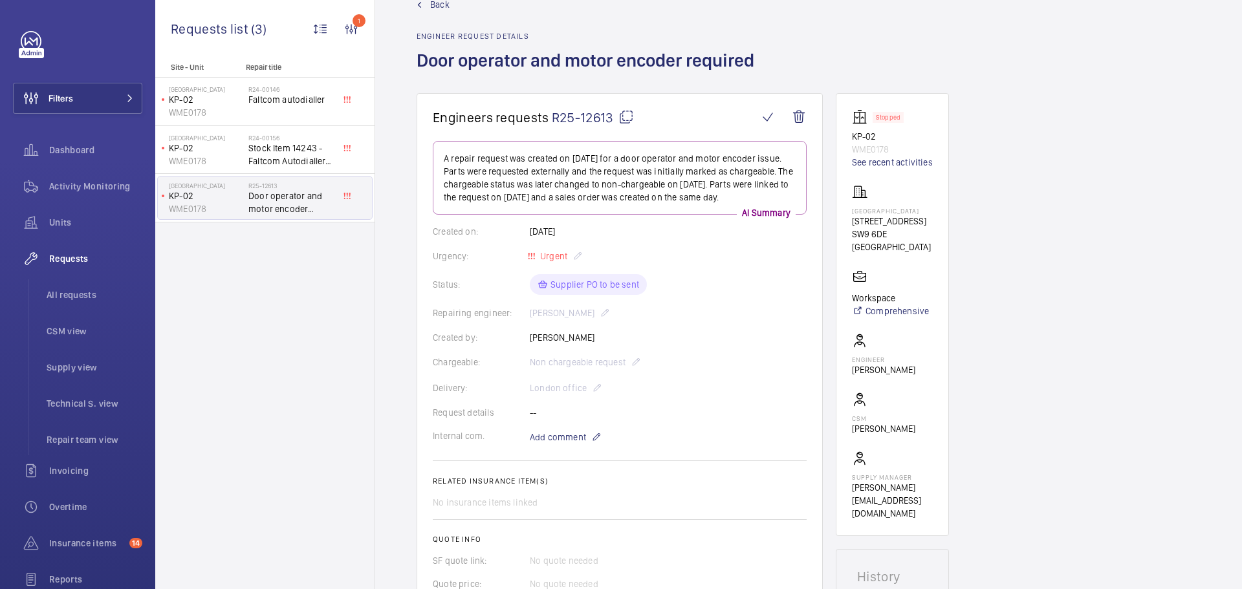
scroll to position [0, 0]
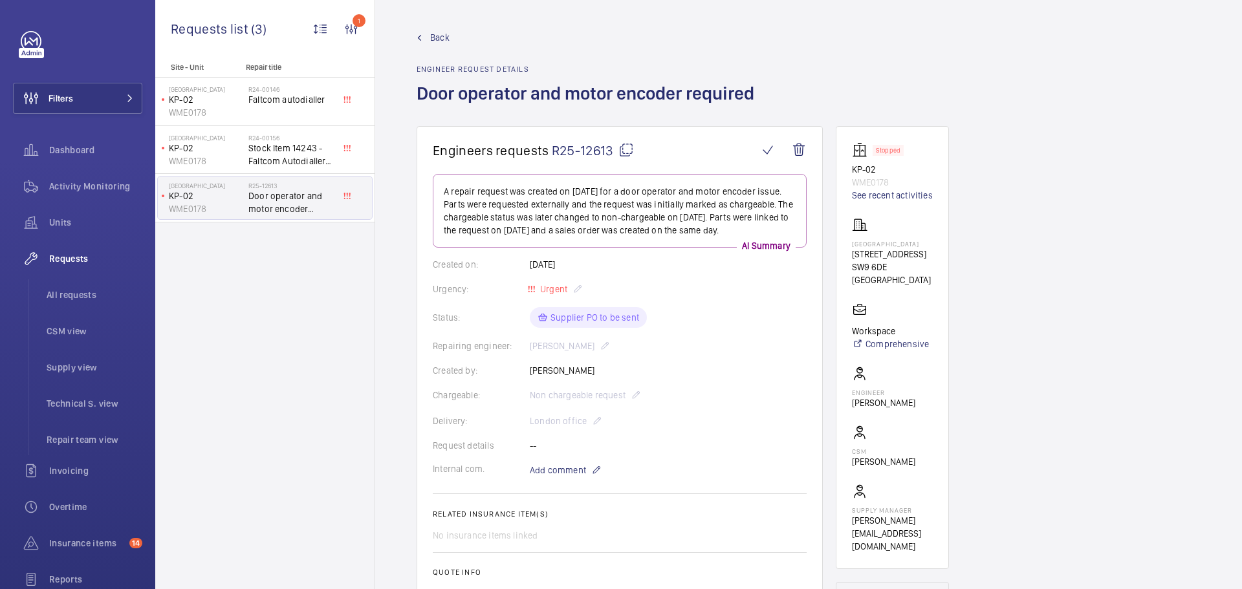
drag, startPoint x: 549, startPoint y: 147, endPoint x: 610, endPoint y: 146, distance: 61.5
click at [610, 146] on h1 "Engineers requests R25-12613" at bounding box center [595, 150] width 325 height 16
copy h1 "R25-12613"
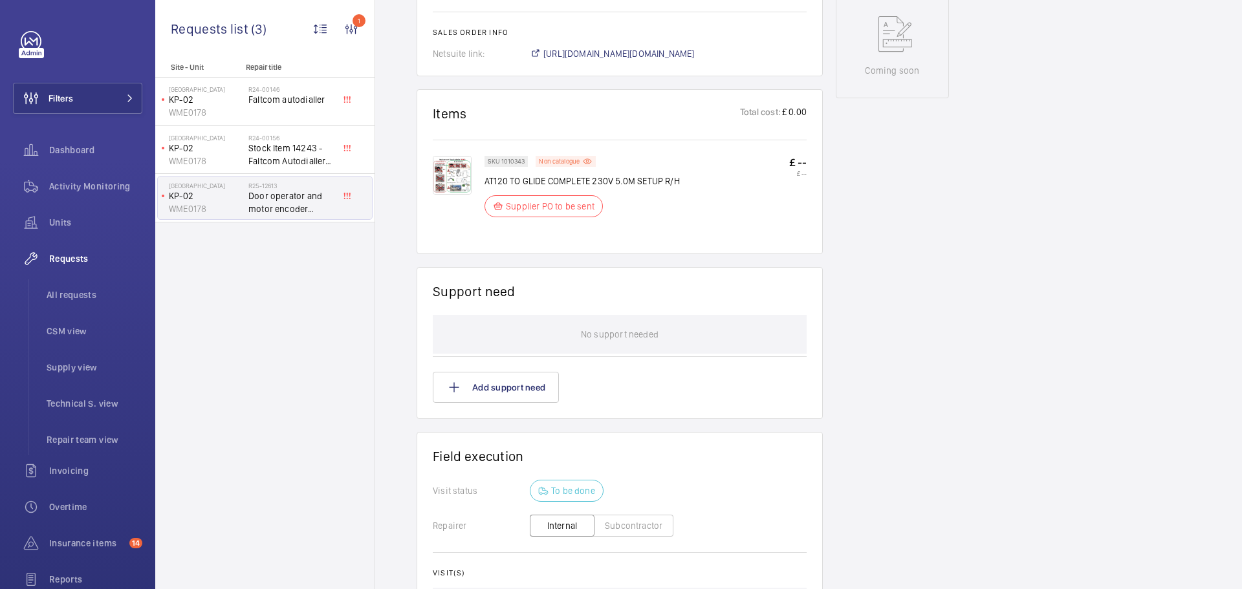
scroll to position [647, 0]
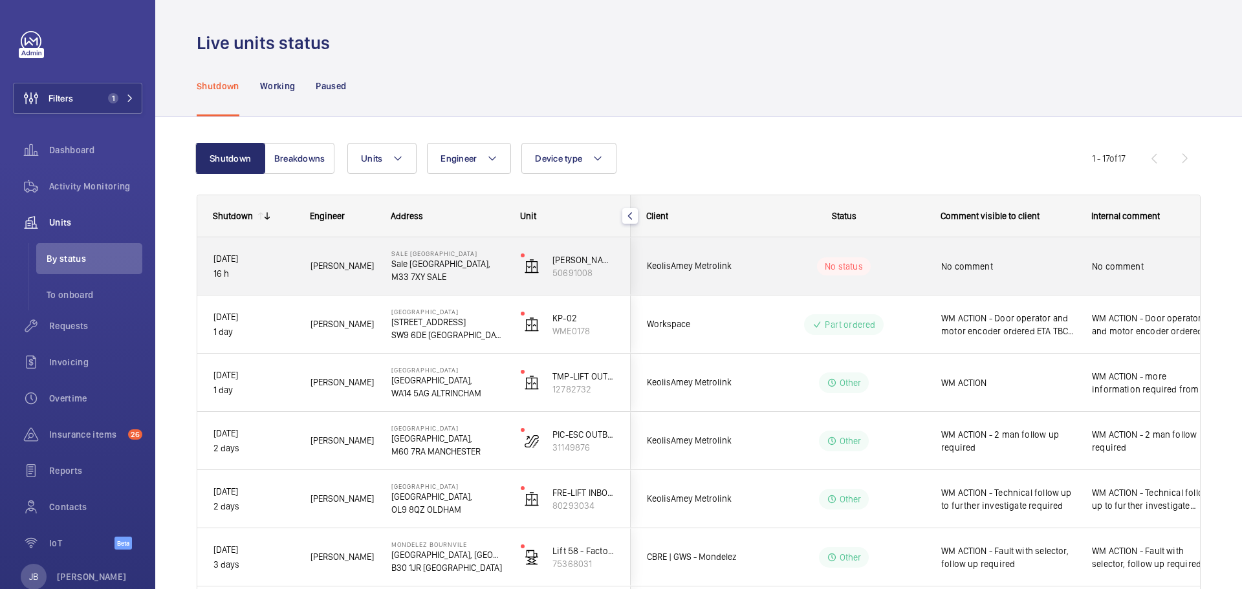
click at [993, 256] on div "No comment" at bounding box center [1008, 267] width 134 height 30
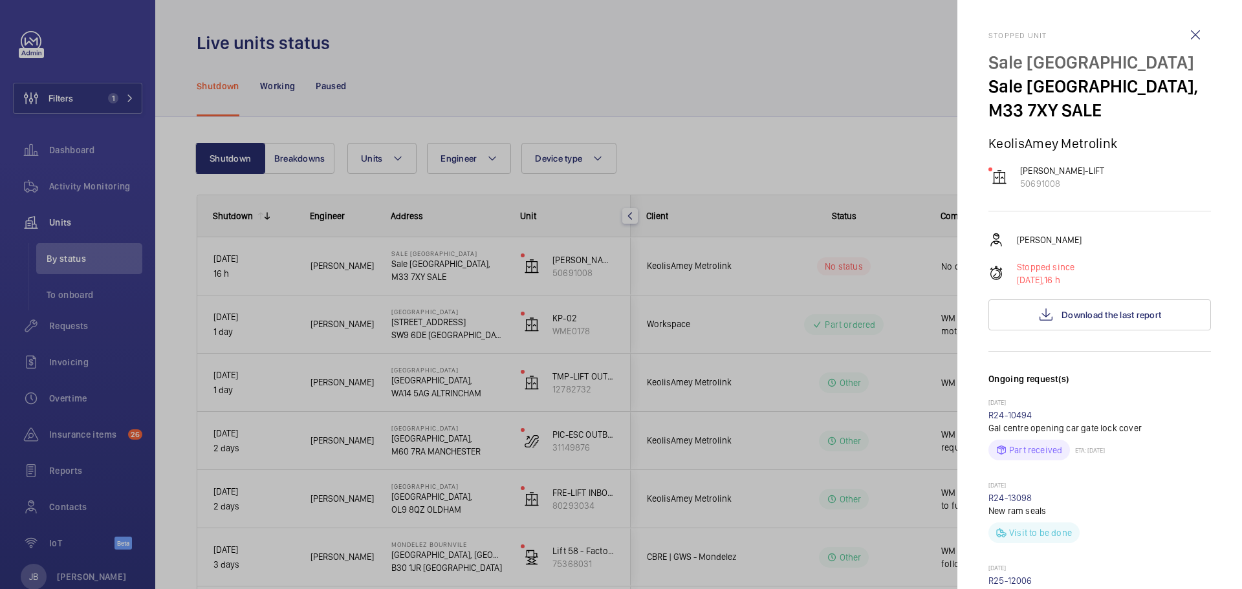
click at [1083, 339] on div "Stopped unit Sale [GEOGRAPHIC_DATA], M33 7XY SALE KeolisAmey Metrolink [PERSON_…" at bounding box center [1099, 592] width 223 height 1123
click at [1089, 316] on span "Download the last report" at bounding box center [1112, 315] width 100 height 10
click at [1137, 304] on button "Download the last report" at bounding box center [1099, 315] width 223 height 31
click at [757, 155] on div at bounding box center [621, 294] width 1242 height 589
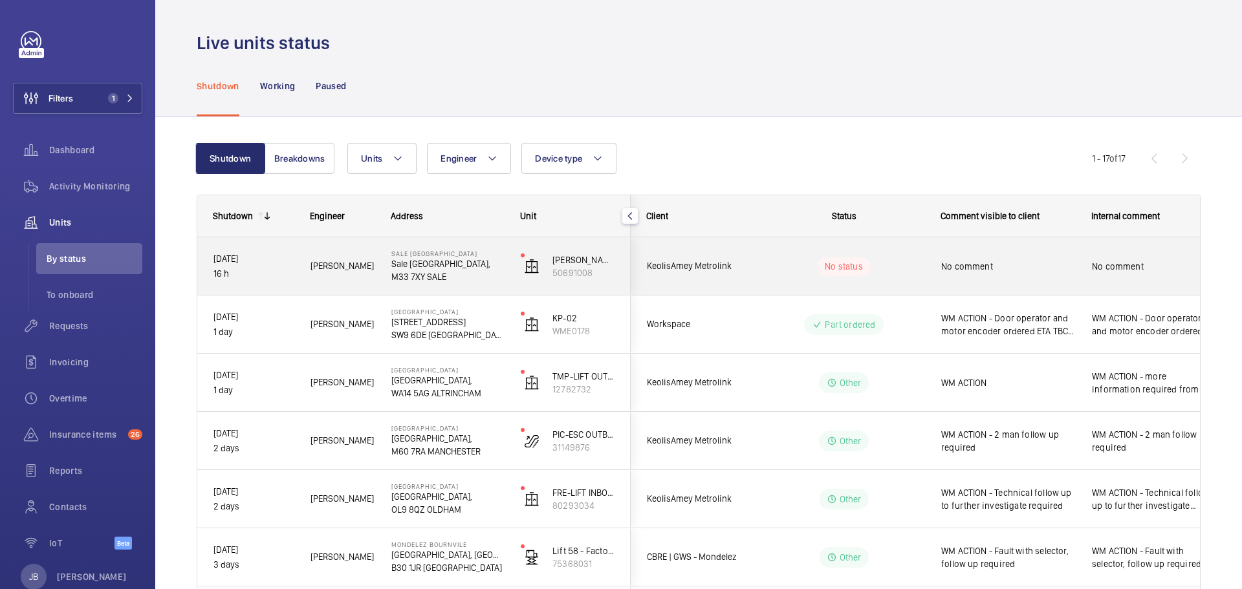
click at [981, 257] on div "No comment" at bounding box center [1008, 267] width 134 height 30
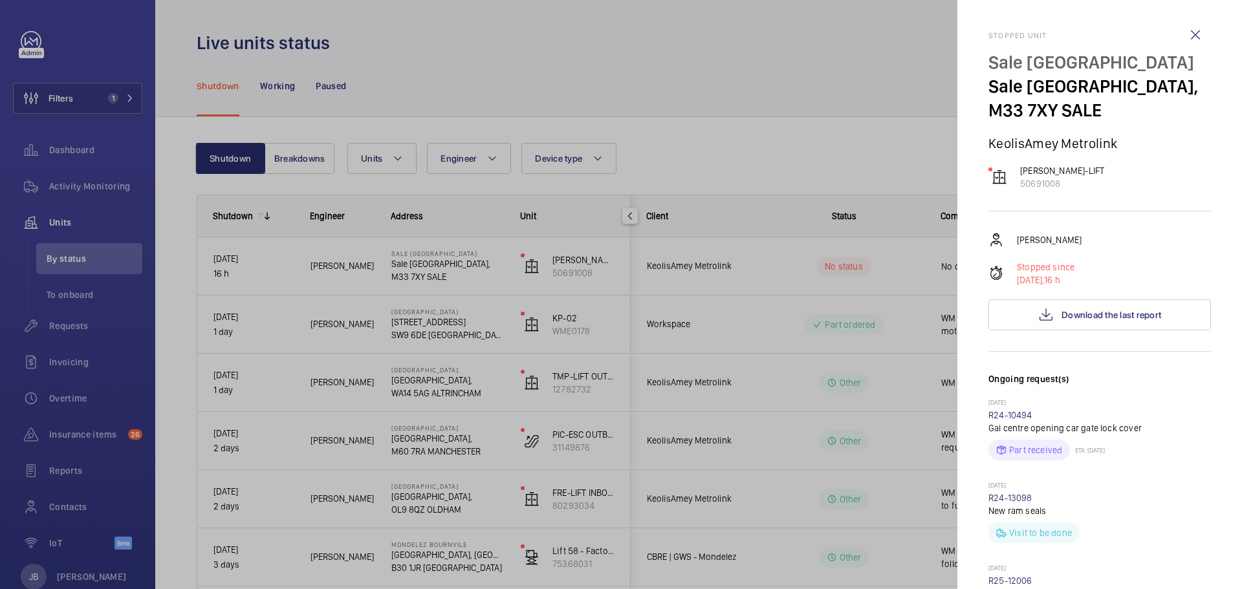
click at [76, 180] on div at bounding box center [621, 294] width 1242 height 589
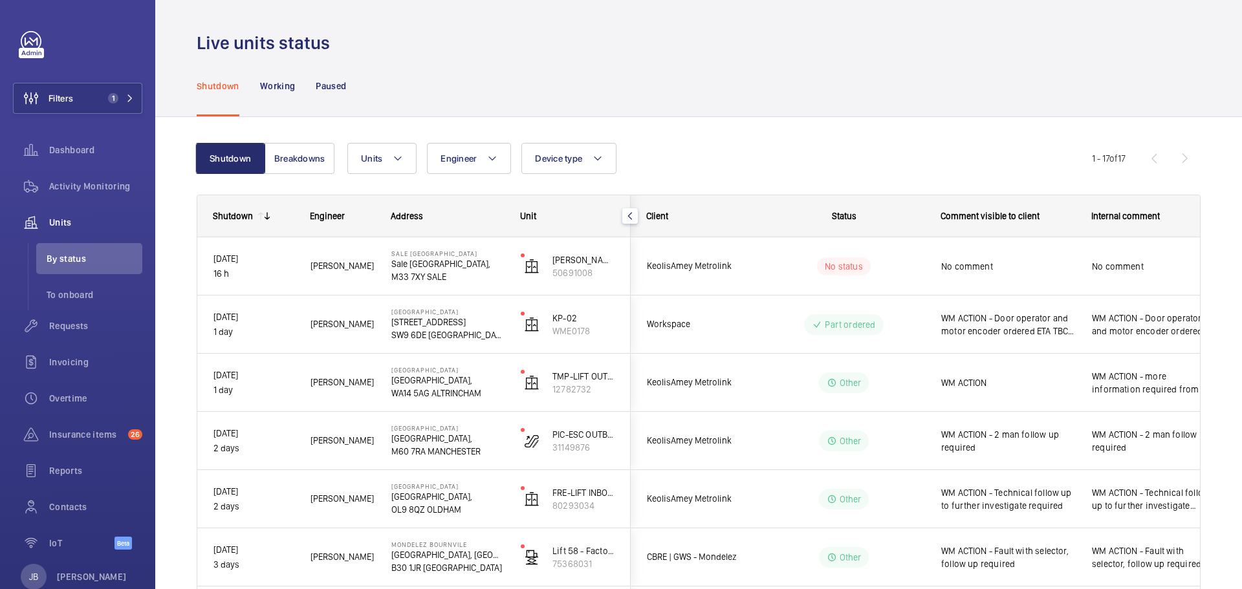
click at [76, 183] on span "Activity Monitoring" at bounding box center [95, 186] width 93 height 13
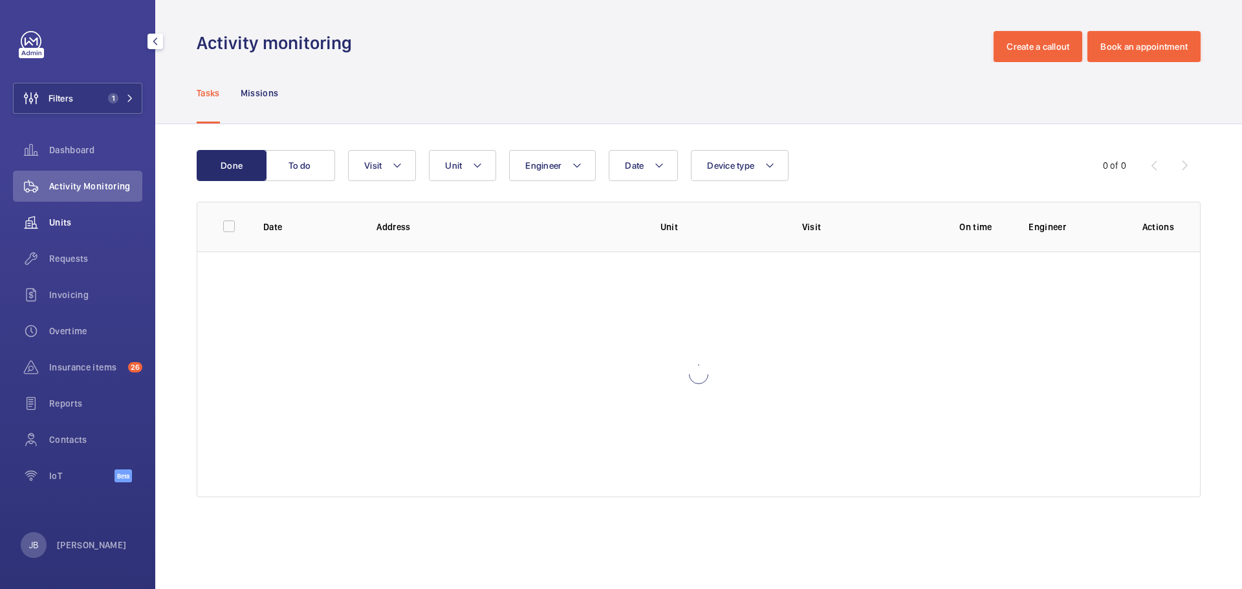
click at [60, 224] on span "Units" at bounding box center [95, 222] width 93 height 13
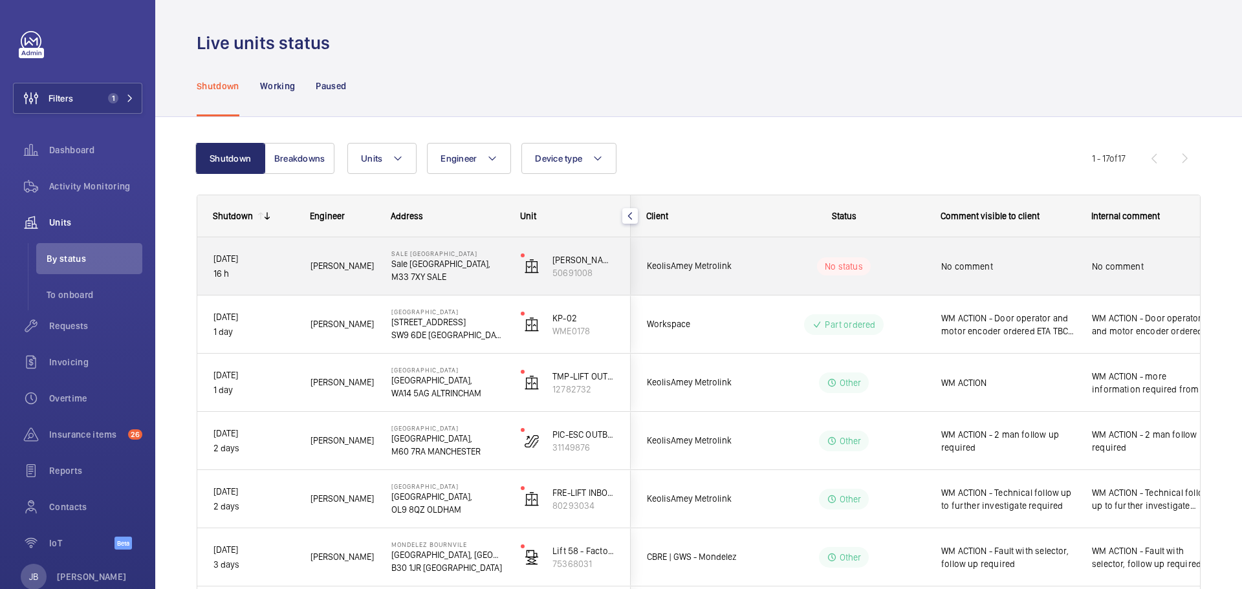
click at [1019, 269] on span "No comment" at bounding box center [1008, 266] width 134 height 13
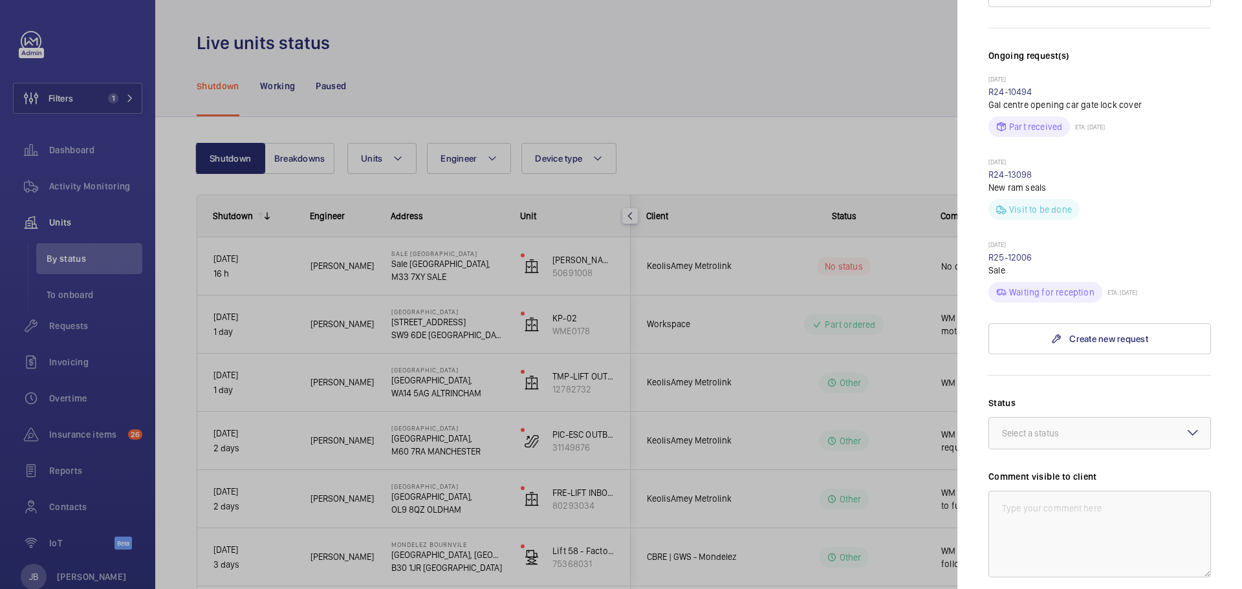
scroll to position [565, 0]
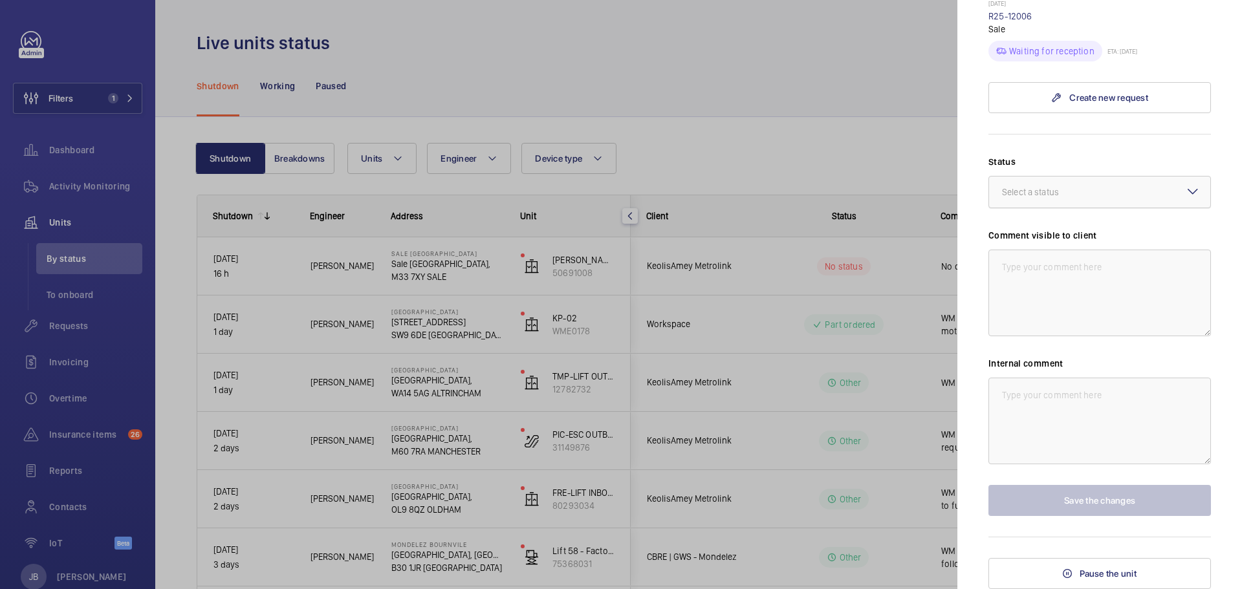
click at [1078, 184] on div at bounding box center [1099, 192] width 221 height 31
click at [1025, 345] on span "Other" at bounding box center [1099, 342] width 195 height 13
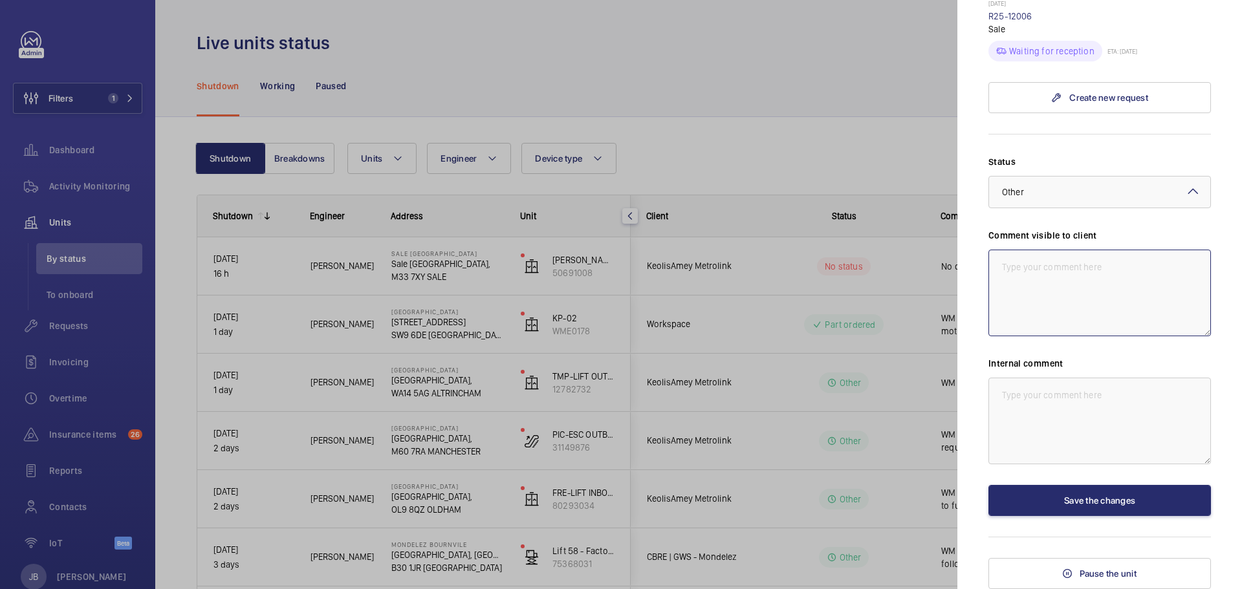
click at [1045, 279] on textarea at bounding box center [1099, 293] width 223 height 87
drag, startPoint x: 1032, startPoint y: 281, endPoint x: 985, endPoint y: 265, distance: 49.5
click at [985, 265] on mat-sidenav "Stopped unit Sale Railway Station Sale Railway Station, M33 7XY SALE KeolisAmey…" at bounding box center [1099, 294] width 285 height 589
type textarea "WM ACTION - 2 man return visit required ETA TBC"
click at [1053, 385] on textarea at bounding box center [1099, 421] width 223 height 87
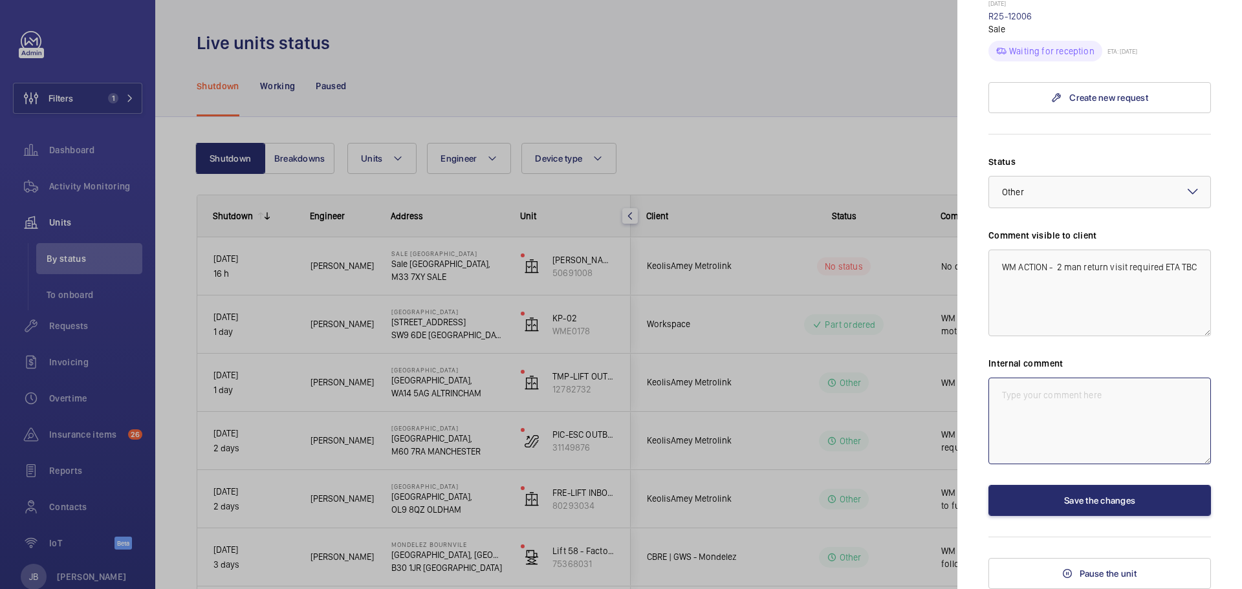
paste textarea "WM ACTION - 2 man return visit required ETA TBC"
type textarea "WM ACTION - 2 man return visit required ETA TBC"
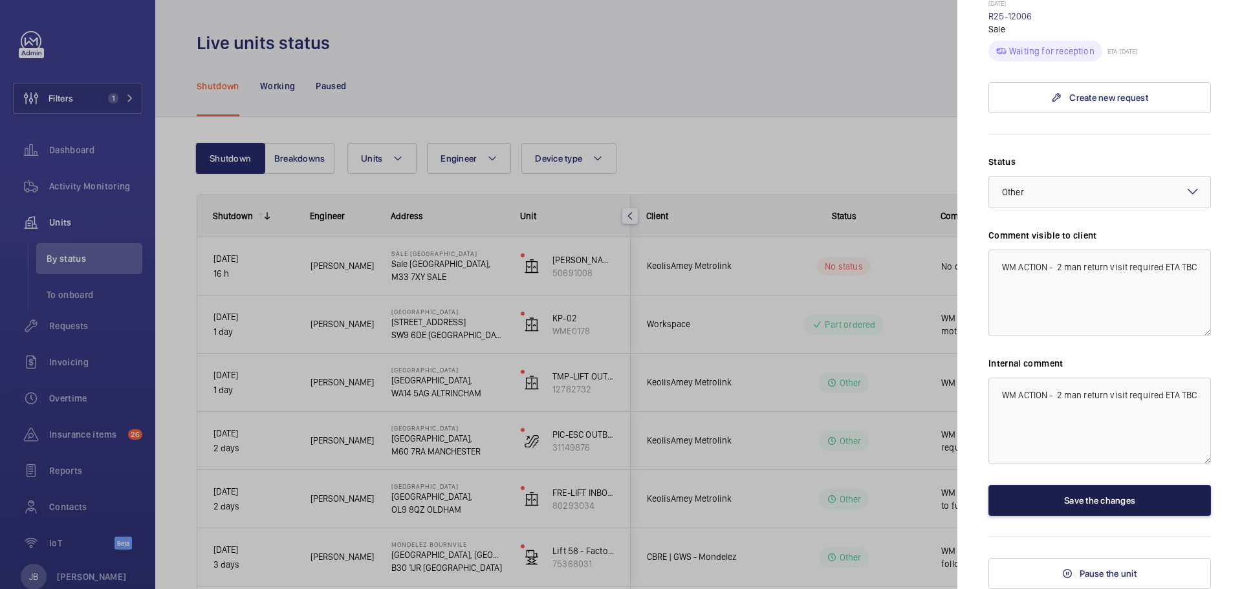
click at [1042, 500] on button "Save the changes" at bounding box center [1099, 500] width 223 height 31
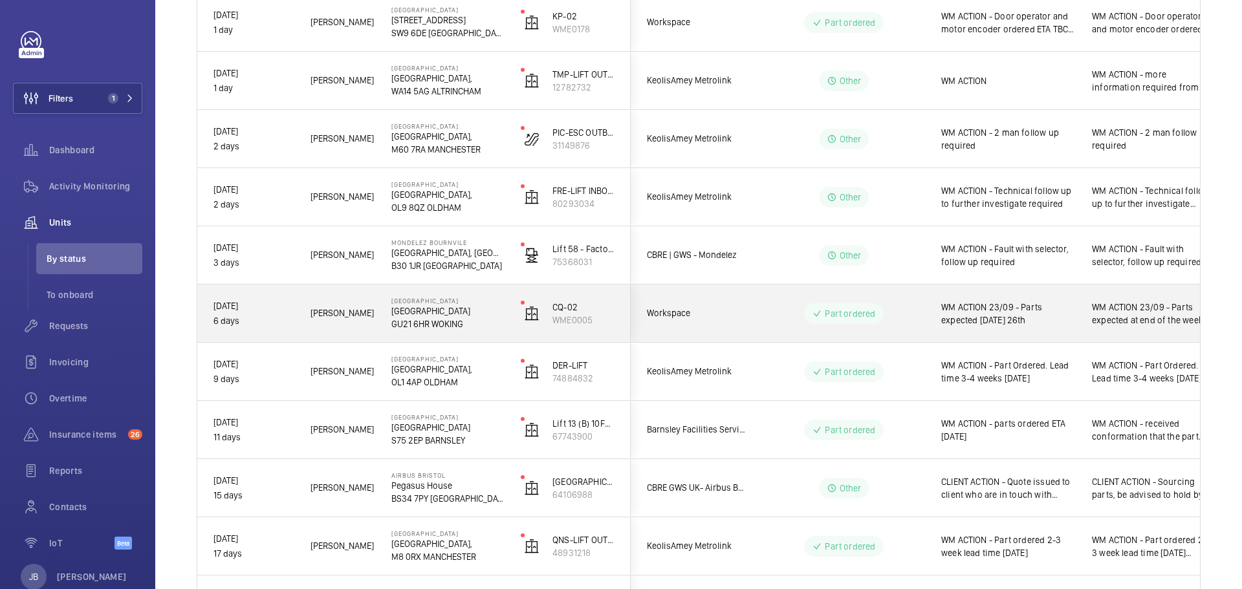
scroll to position [323, 0]
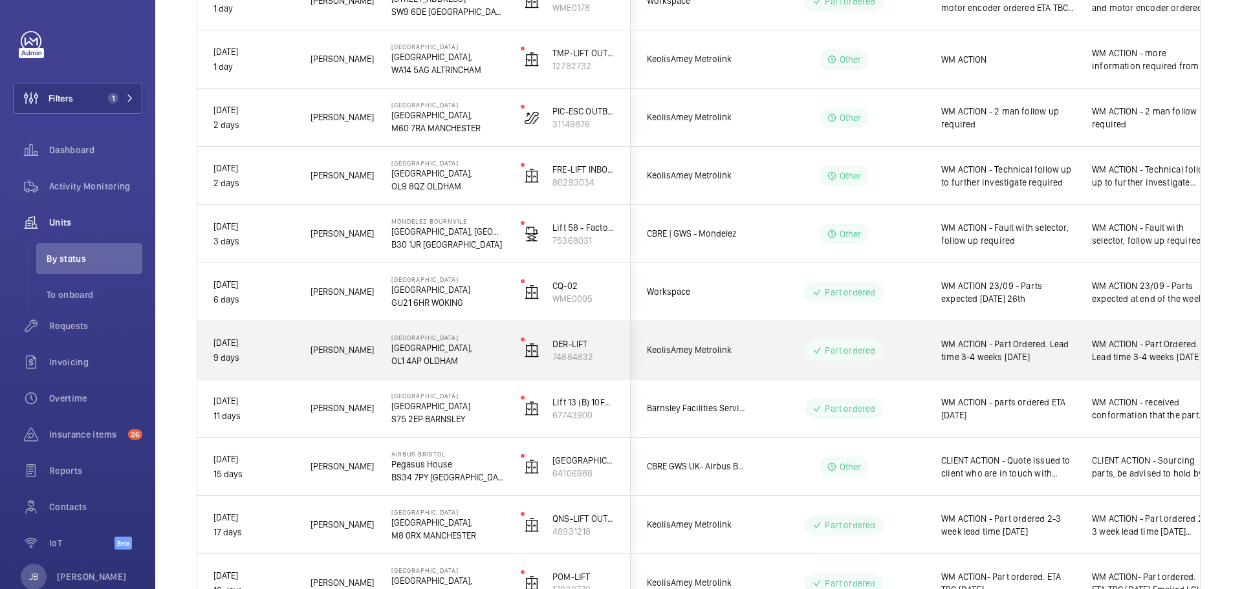
click at [1018, 362] on span "WM ACTION - Part Ordered. Lead time 3-4 weeks 18.09.25" at bounding box center [1008, 351] width 134 height 26
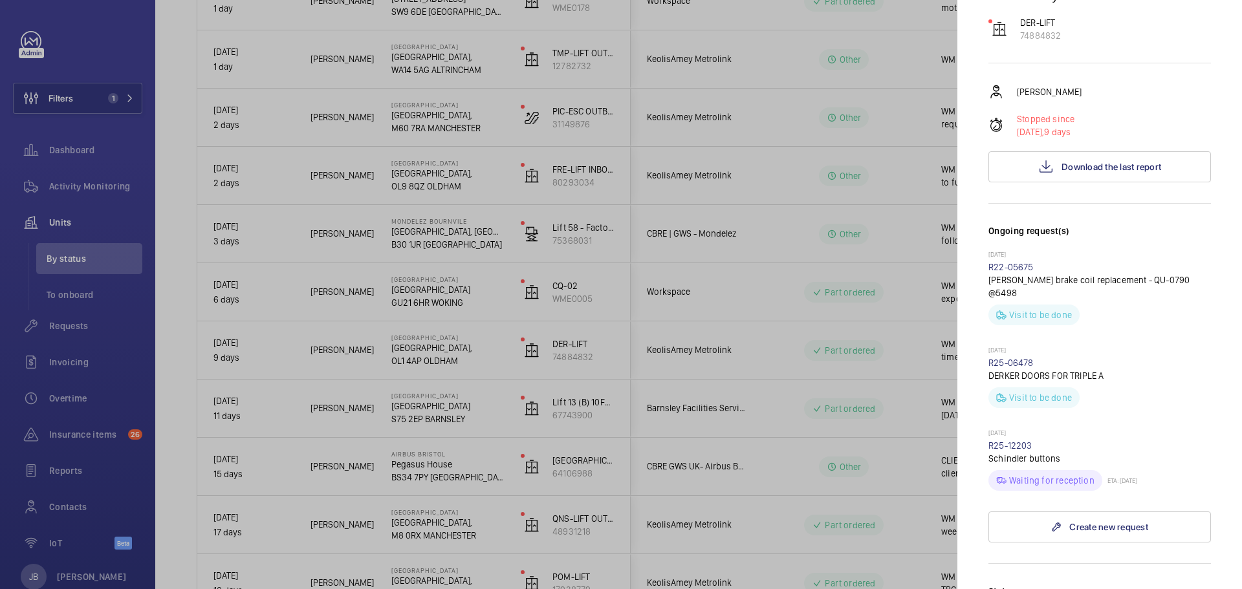
scroll to position [194, 0]
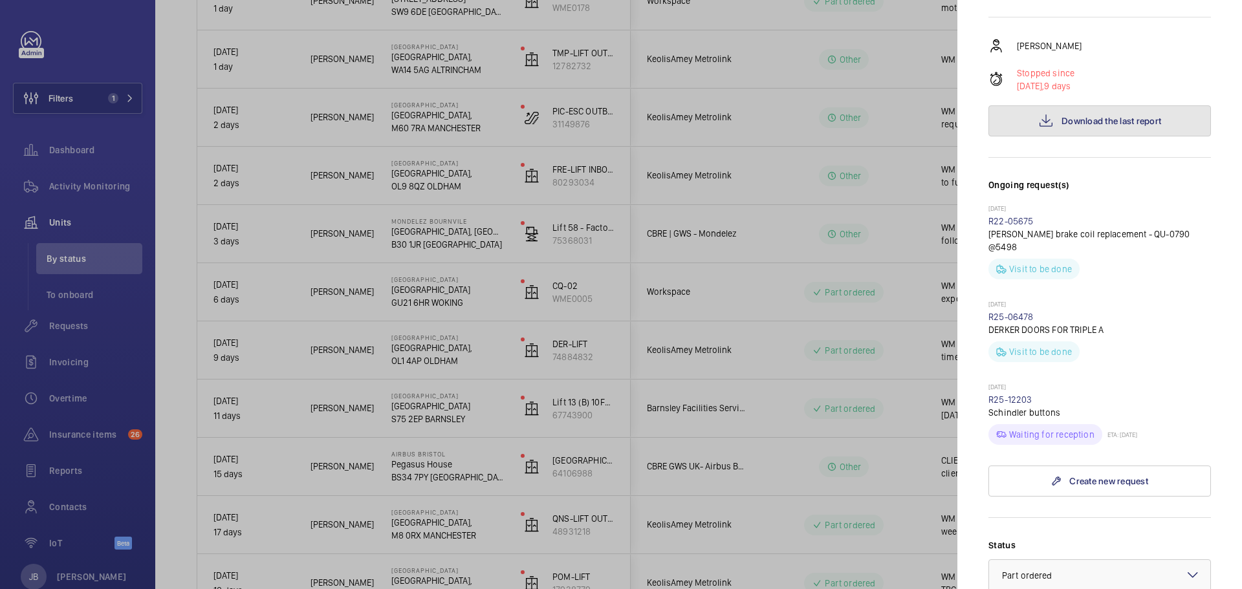
click at [1124, 111] on button "Download the last report" at bounding box center [1099, 120] width 223 height 31
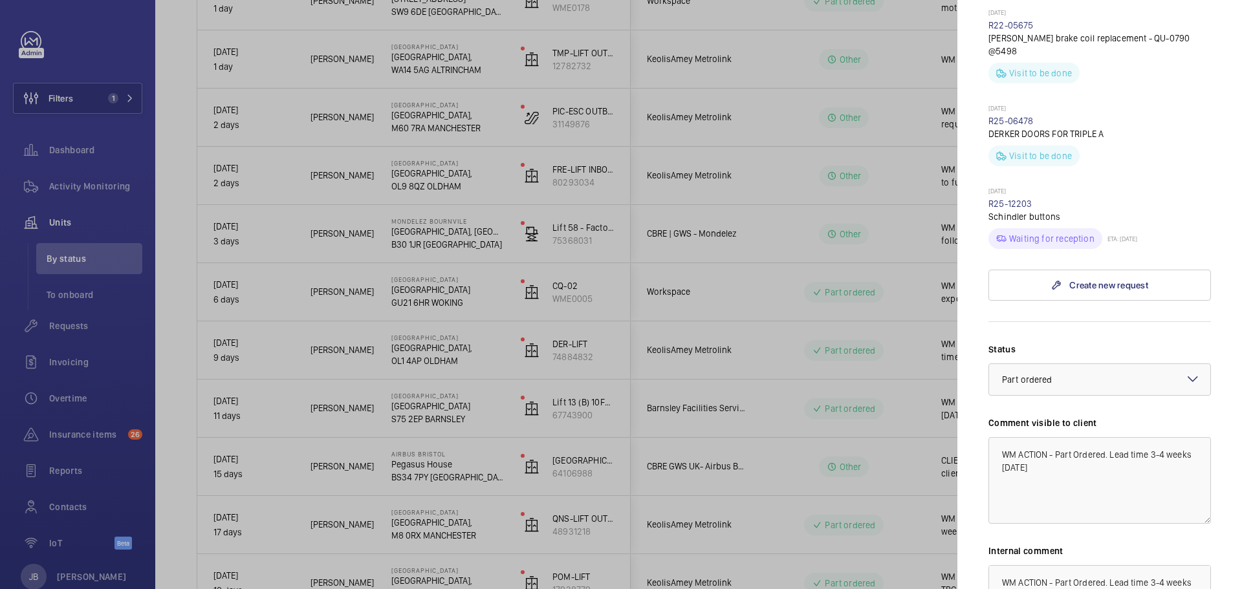
scroll to position [453, 0]
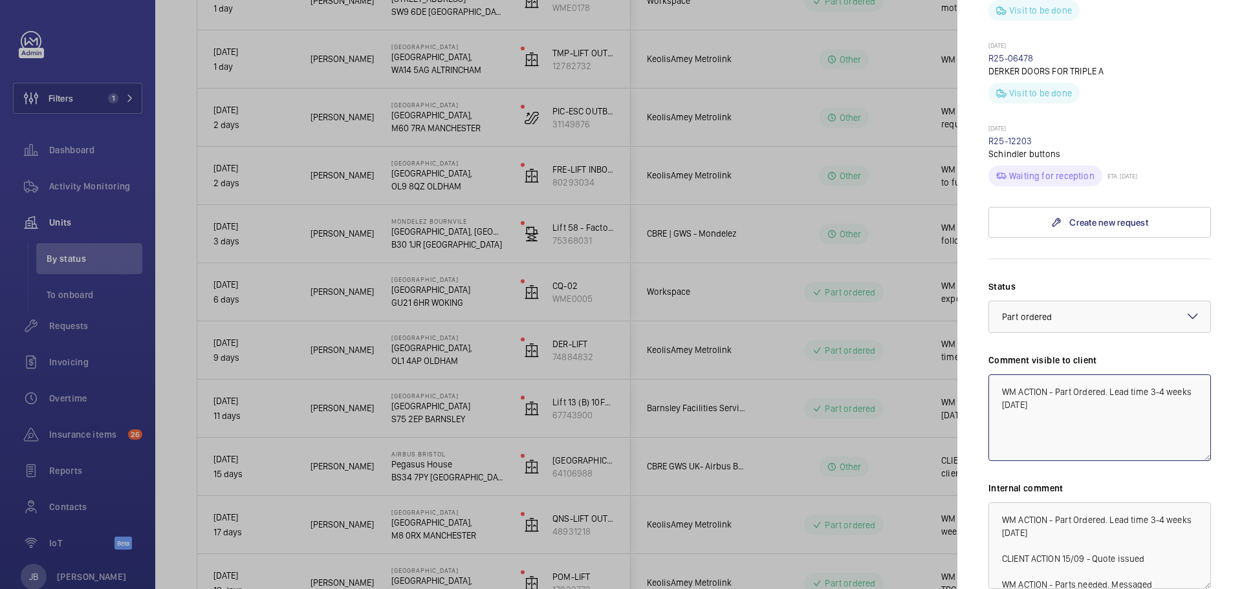
drag, startPoint x: 1058, startPoint y: 379, endPoint x: 1106, endPoint y: 375, distance: 48.0
click at [1106, 375] on textarea "WM ACTION - Part Ordered. Lead time 3-4 weeks 18.09.25" at bounding box center [1099, 418] width 223 height 87
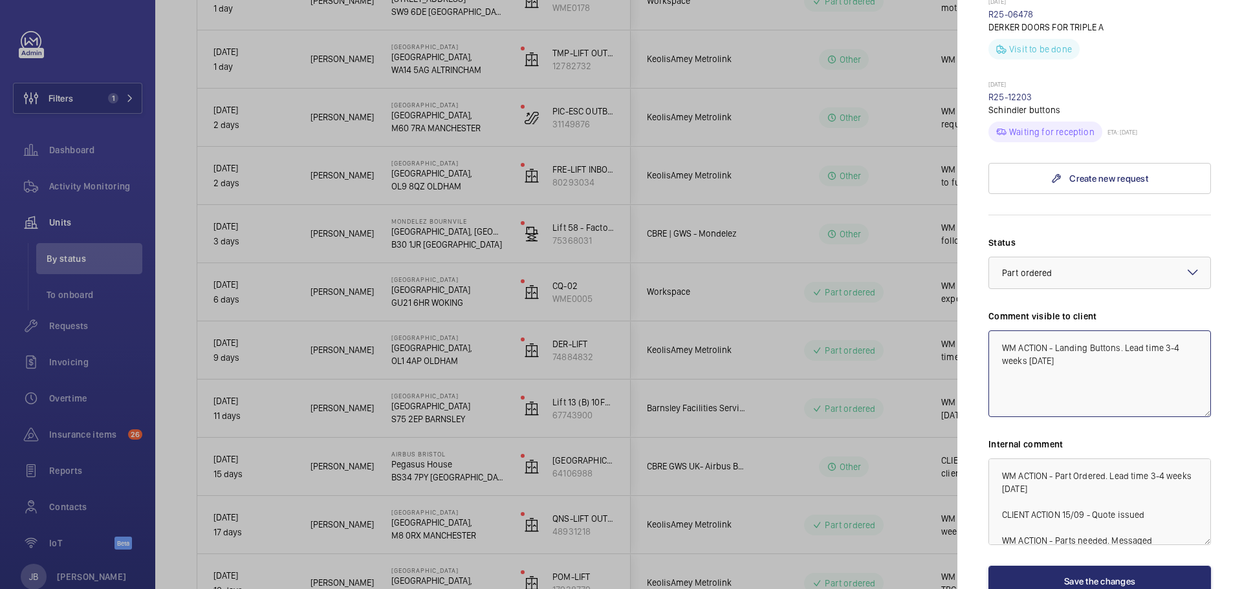
scroll to position [517, 0]
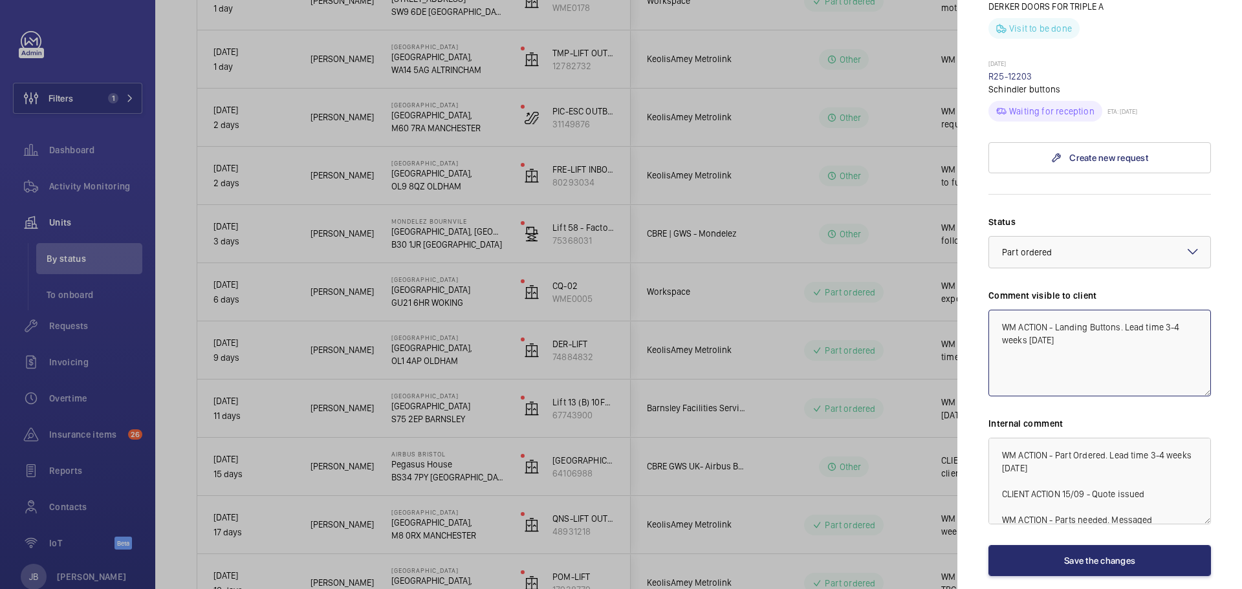
type textarea "WM ACTION - Landing Buttons. Lead time 3-4 weeks 18.09.25"
click at [1057, 441] on textarea "WM ACTION - Part Ordered. Lead time 3-4 weeks 18.09.25 CLIENT ACTION 15/09 - Qu…" at bounding box center [1099, 481] width 223 height 87
drag, startPoint x: 1057, startPoint y: 441, endPoint x: 1087, endPoint y: 439, distance: 29.8
click at [1087, 439] on textarea "WM ACTION - Part Ordered. Lead time 3-4 weeks 18.09.25 CLIENT ACTION 15/09 - Qu…" at bounding box center [1099, 481] width 223 height 87
type textarea "WM ACTION - Landing buttons. Lead time 3-4 weeks 18.09.25 CLIENT ACTION 15/09 -…"
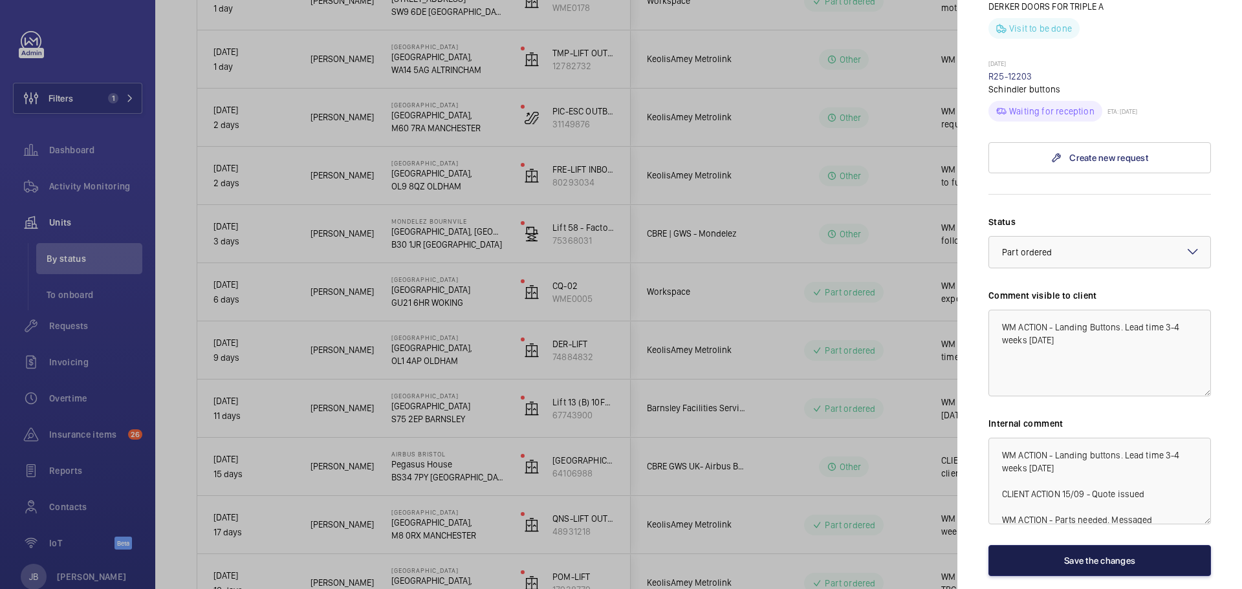
click at [1091, 545] on button "Save the changes" at bounding box center [1099, 560] width 223 height 31
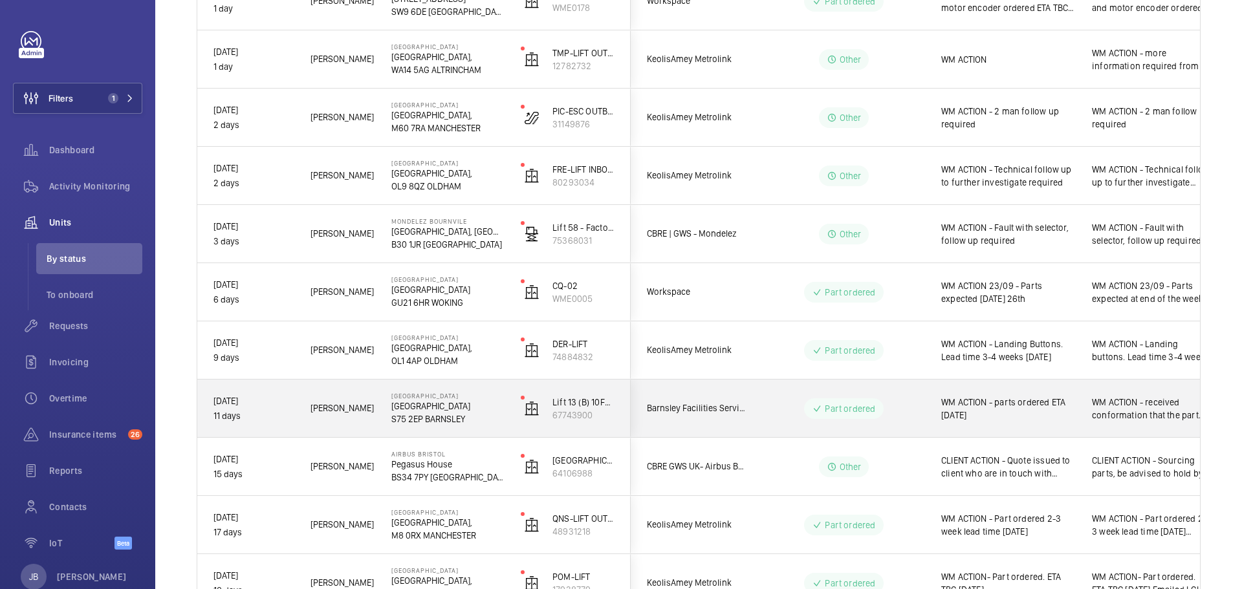
click at [983, 424] on div "WM ACTION - parts ordered ETA 26.09.25" at bounding box center [1000, 409] width 149 height 56
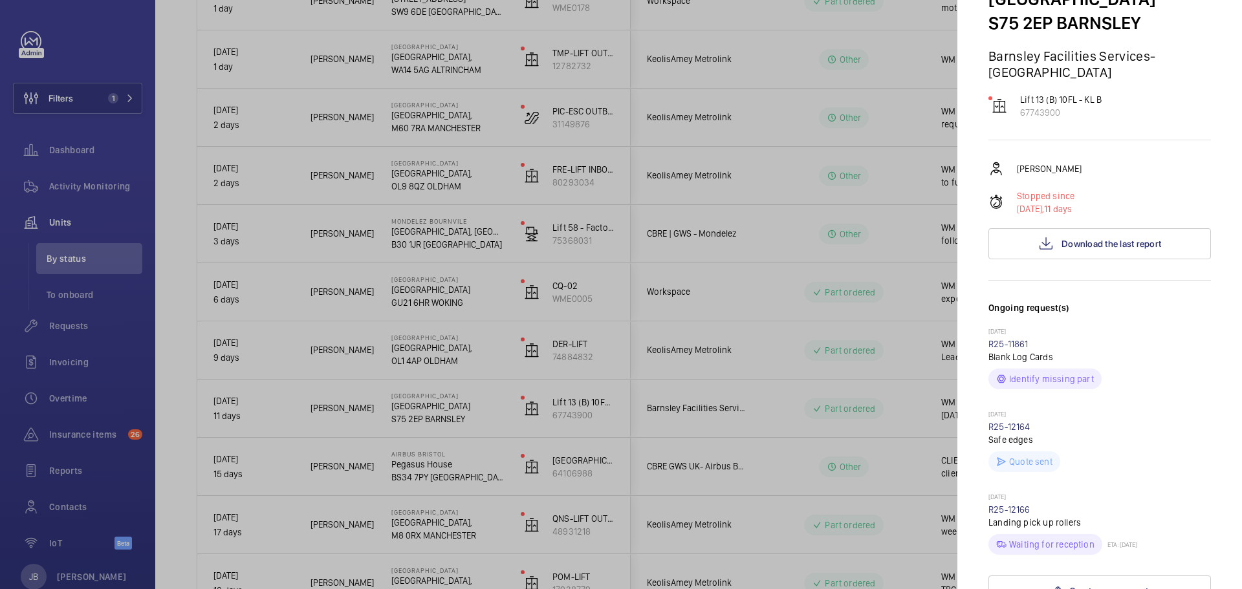
scroll to position [194, 0]
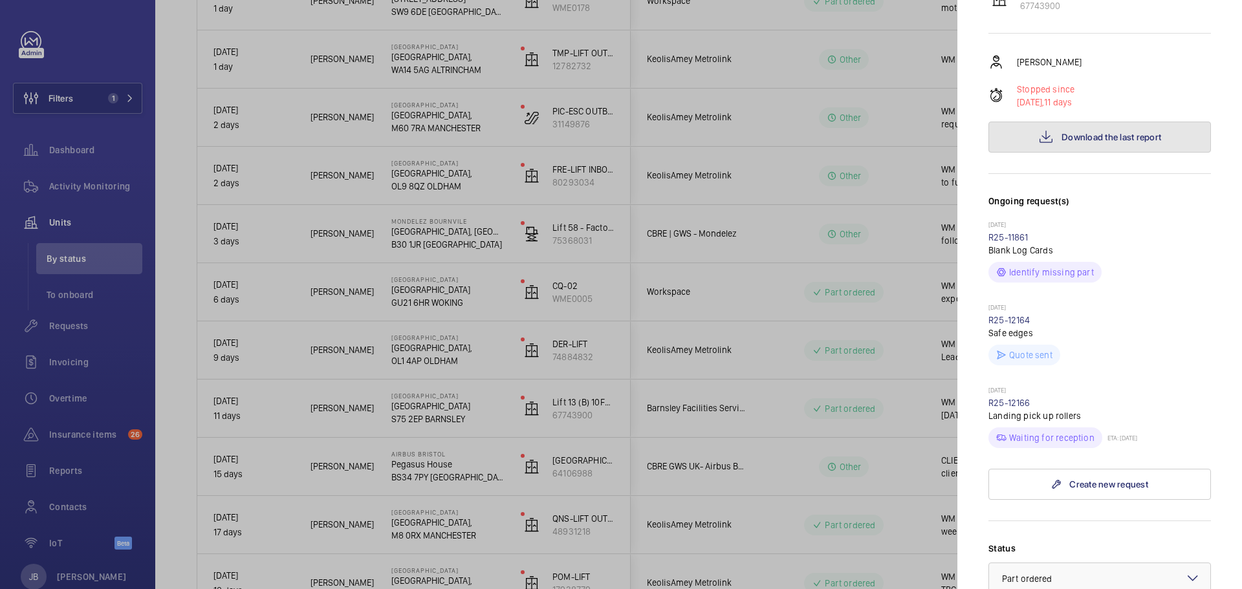
click at [1067, 126] on button "Download the last report" at bounding box center [1099, 137] width 223 height 31
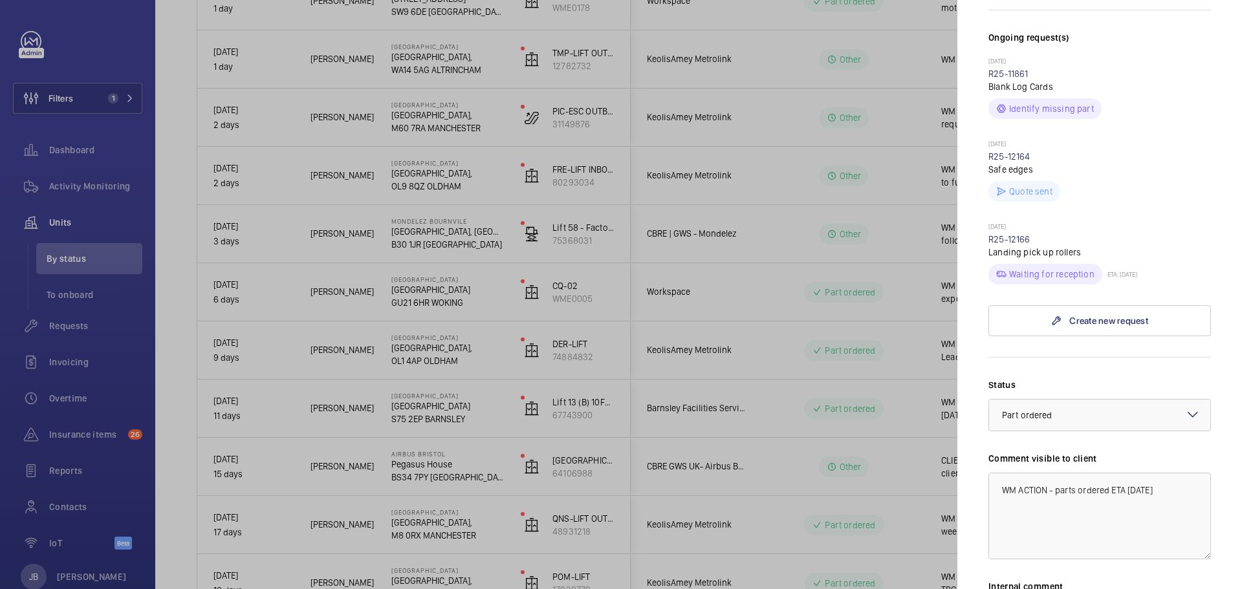
scroll to position [388, 0]
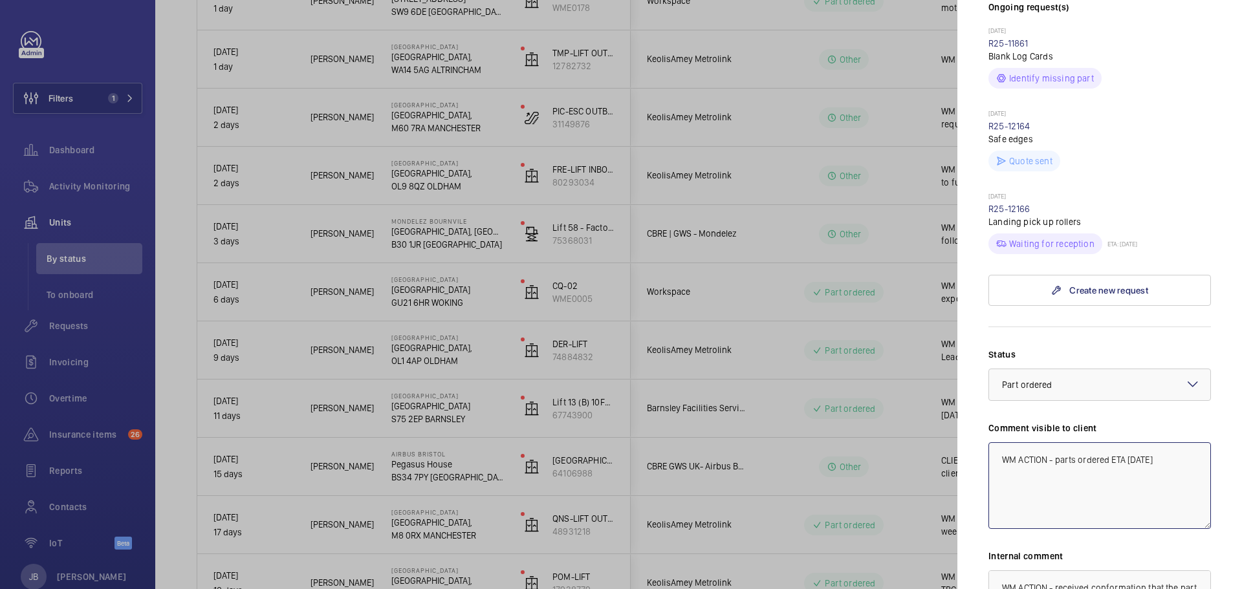
drag, startPoint x: 1056, startPoint y: 458, endPoint x: 1109, endPoint y: 459, distance: 53.0
click at [1109, 459] on textarea "WM ACTION - parts ordered ETA 26.09.25" at bounding box center [1099, 485] width 223 height 87
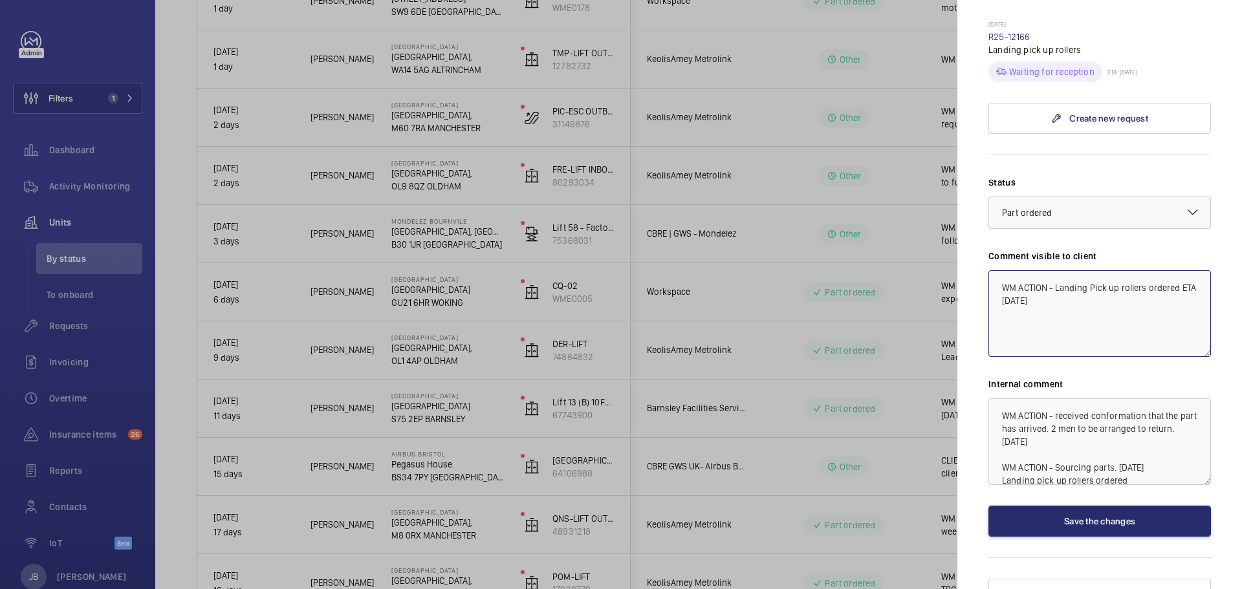
scroll to position [581, 0]
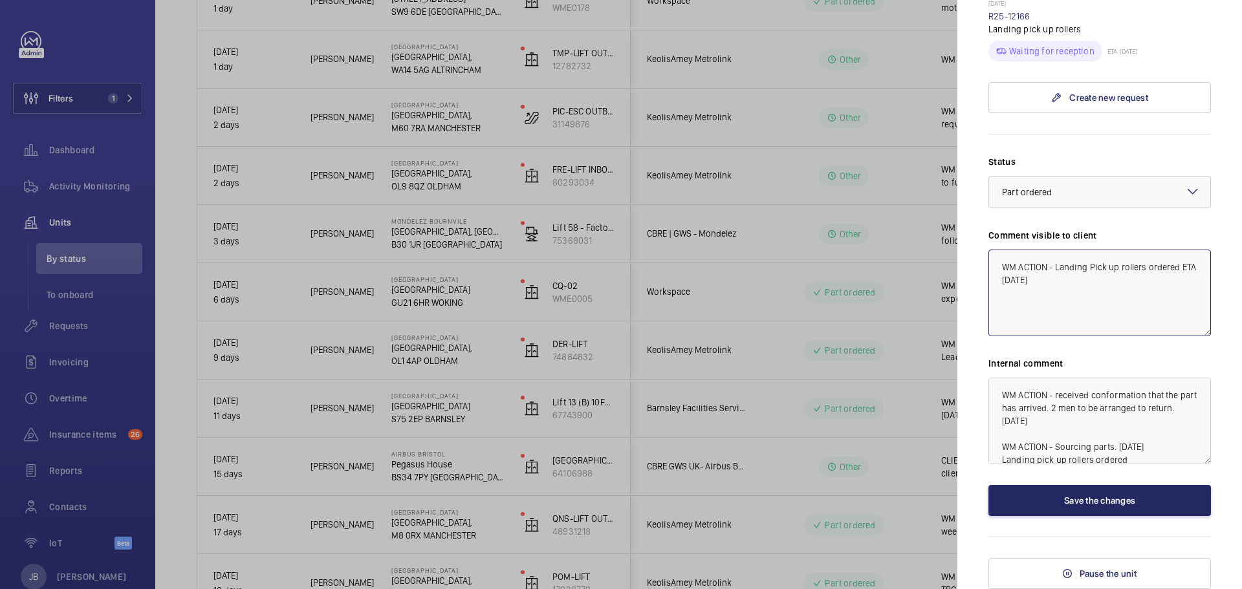
type textarea "WM ACTION - Landing Pick up rollers ordered ETA 26.09.25"
click at [1112, 503] on button "Save the changes" at bounding box center [1099, 500] width 223 height 31
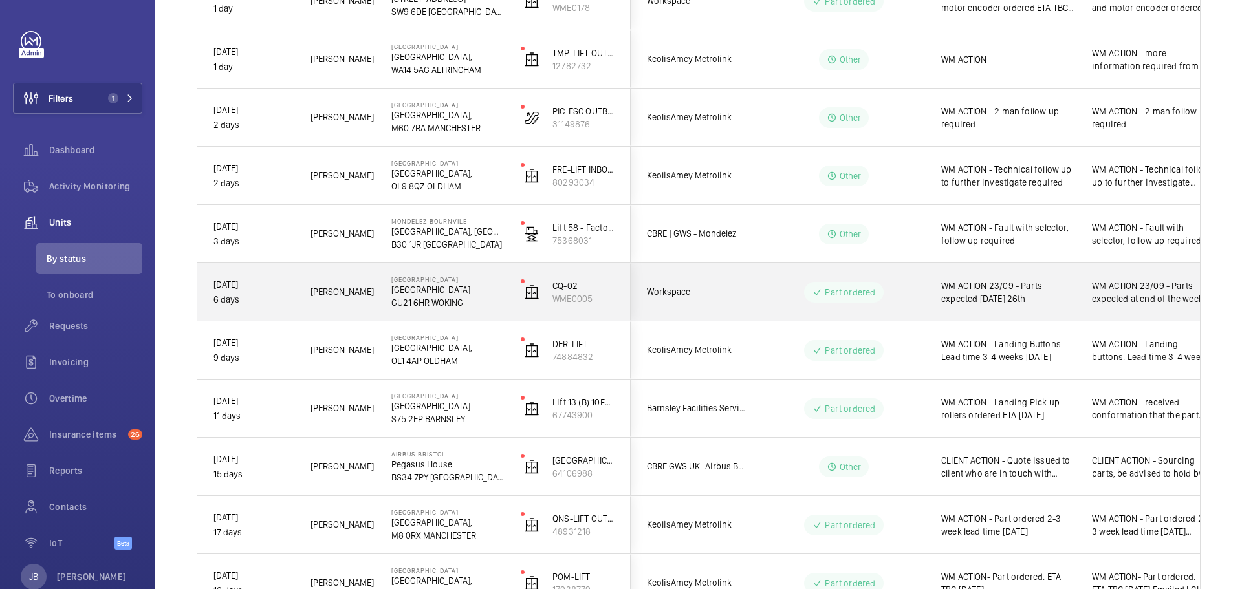
click at [986, 302] on span "WM ACTION 23/09 - Parts expected Friday 26th" at bounding box center [1008, 292] width 134 height 26
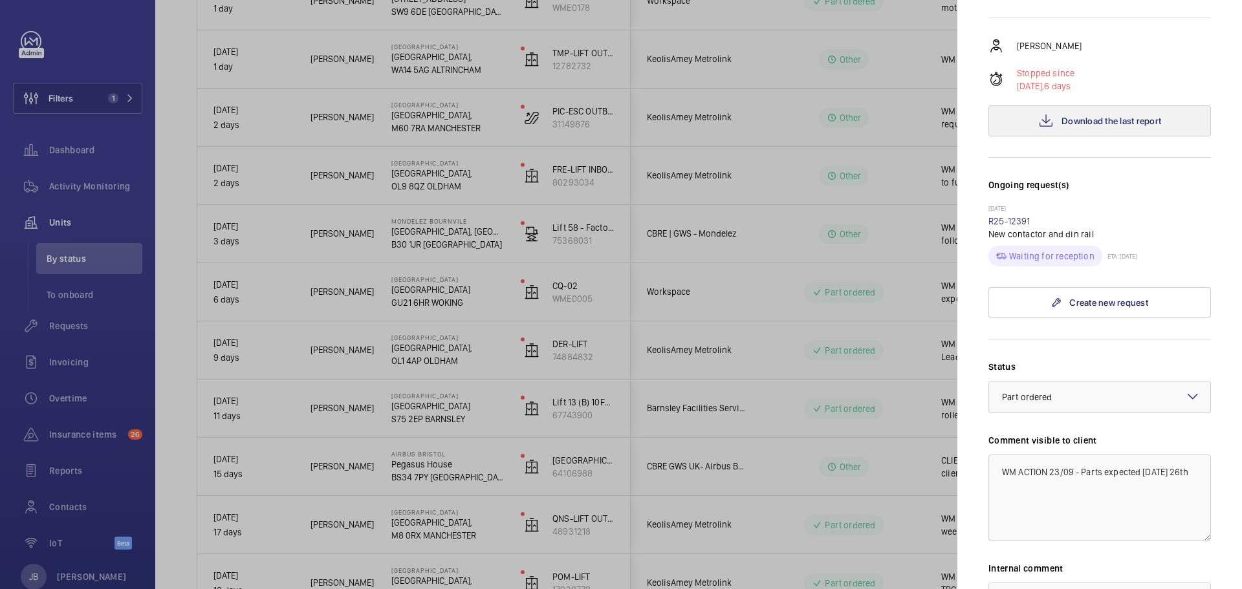
scroll to position [259, 0]
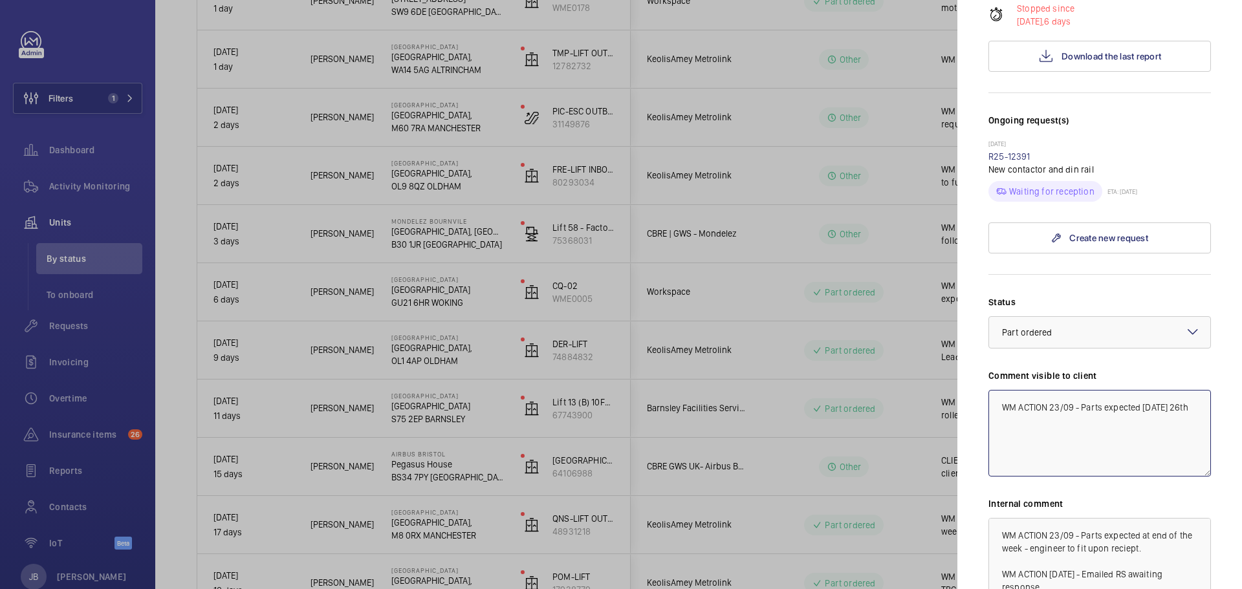
drag, startPoint x: 1082, startPoint y: 408, endPoint x: 1139, endPoint y: 409, distance: 57.6
click at [1139, 409] on textarea "WM ACTION 23/09 - Parts expected Friday 26th" at bounding box center [1099, 433] width 223 height 87
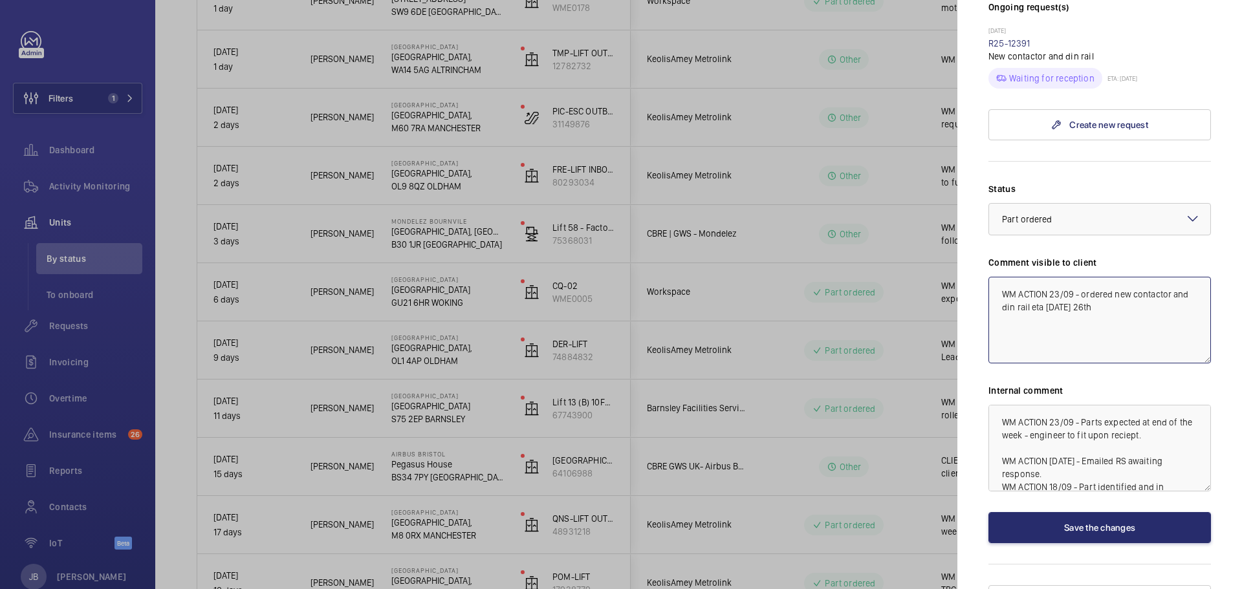
scroll to position [388, 0]
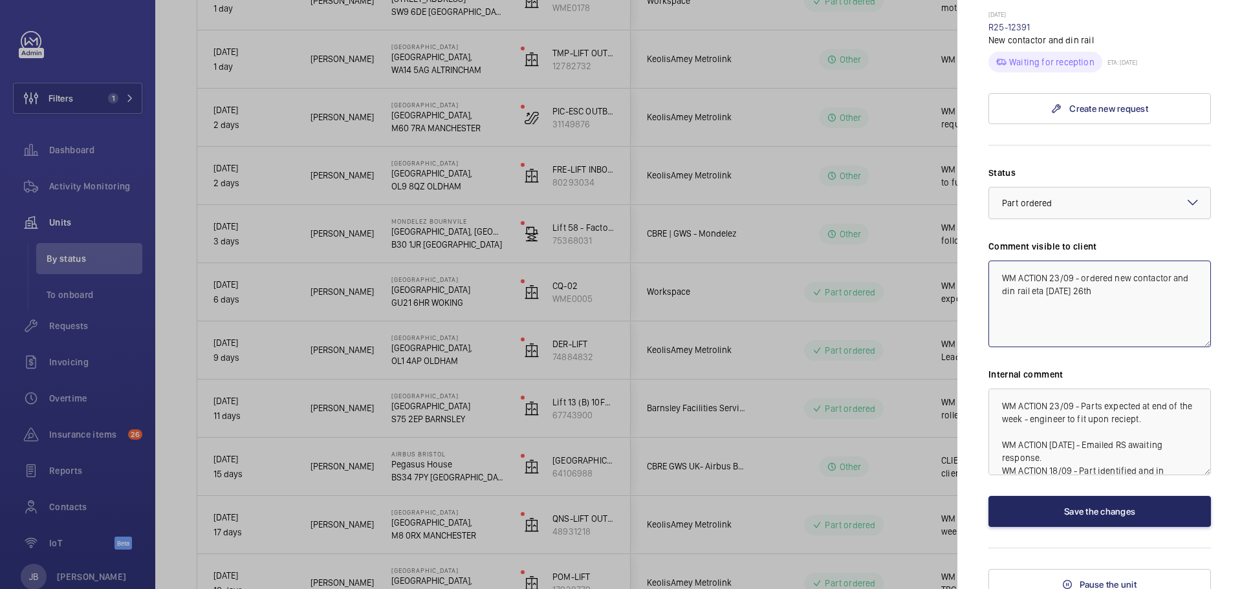
type textarea "WM ACTION 23/09 - ordered new contactor and din rail eta Friday 26th"
click at [1110, 511] on button "Save the changes" at bounding box center [1099, 511] width 223 height 31
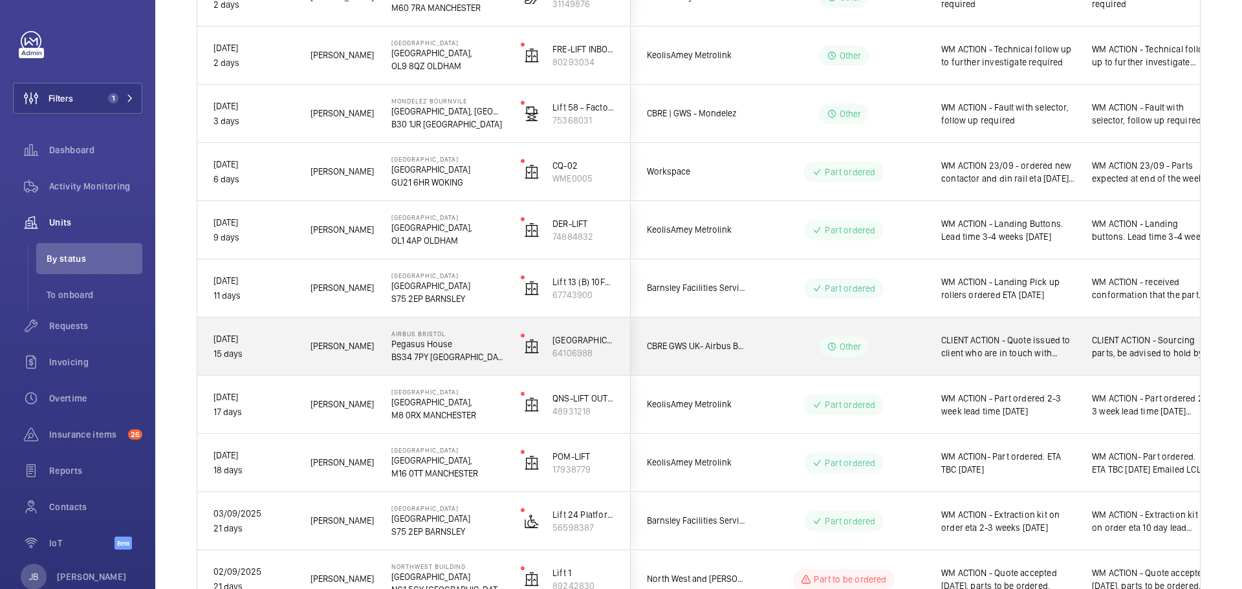
scroll to position [453, 0]
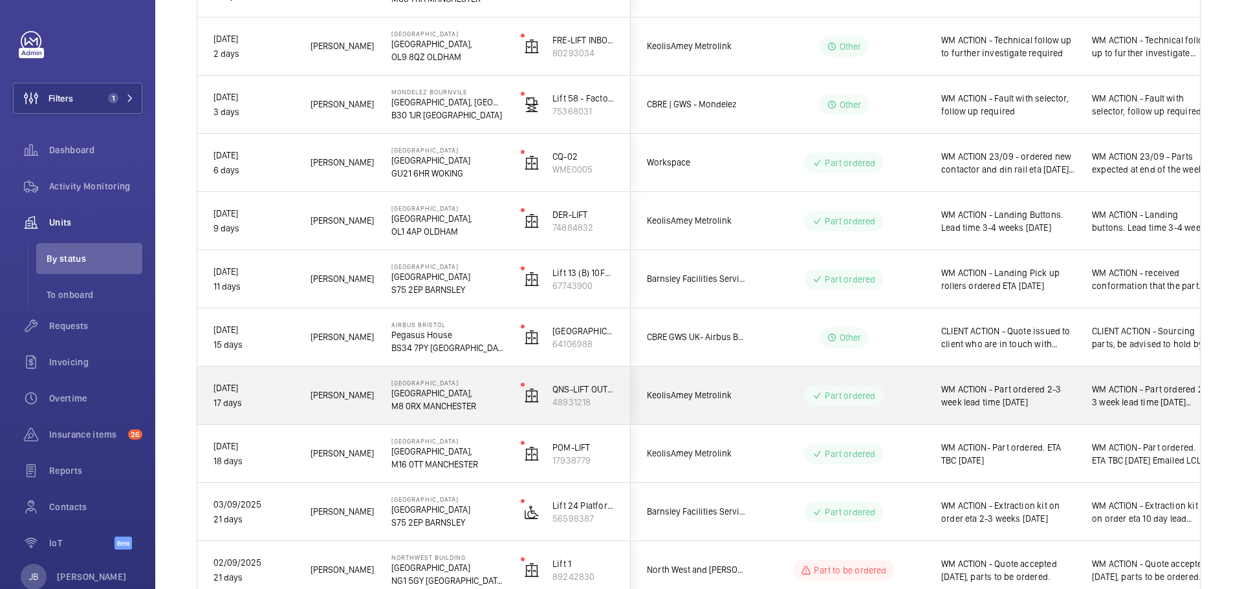
click at [997, 411] on div "WM ACTION - Part ordered 2-3 week lead time 18.09.25" at bounding box center [1000, 396] width 149 height 56
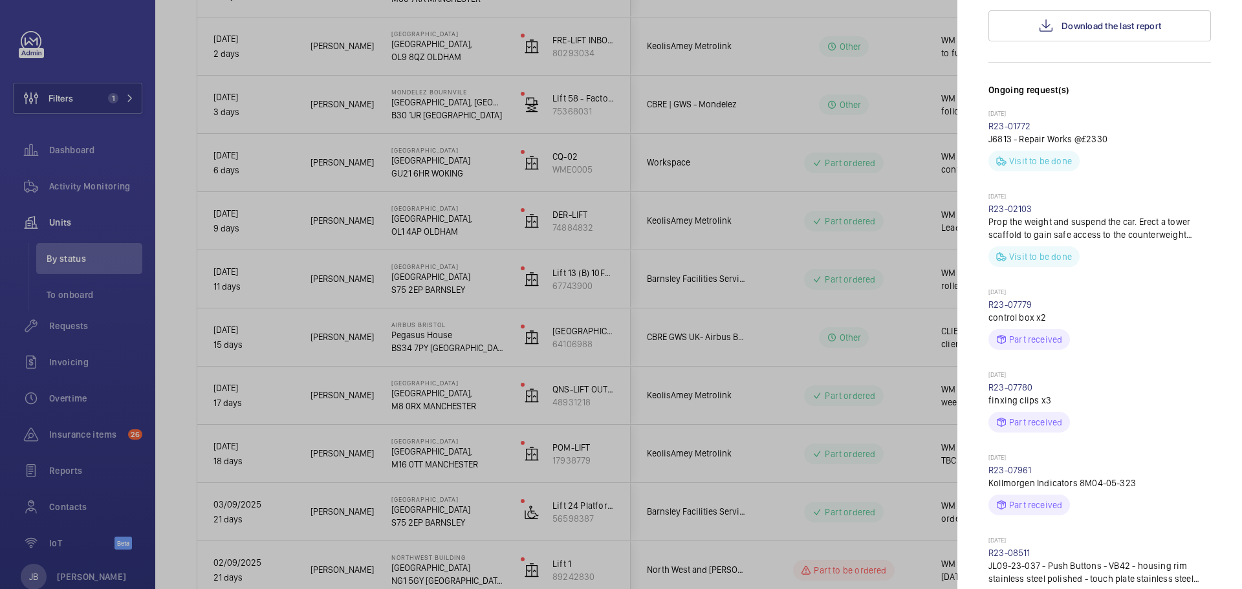
scroll to position [65, 0]
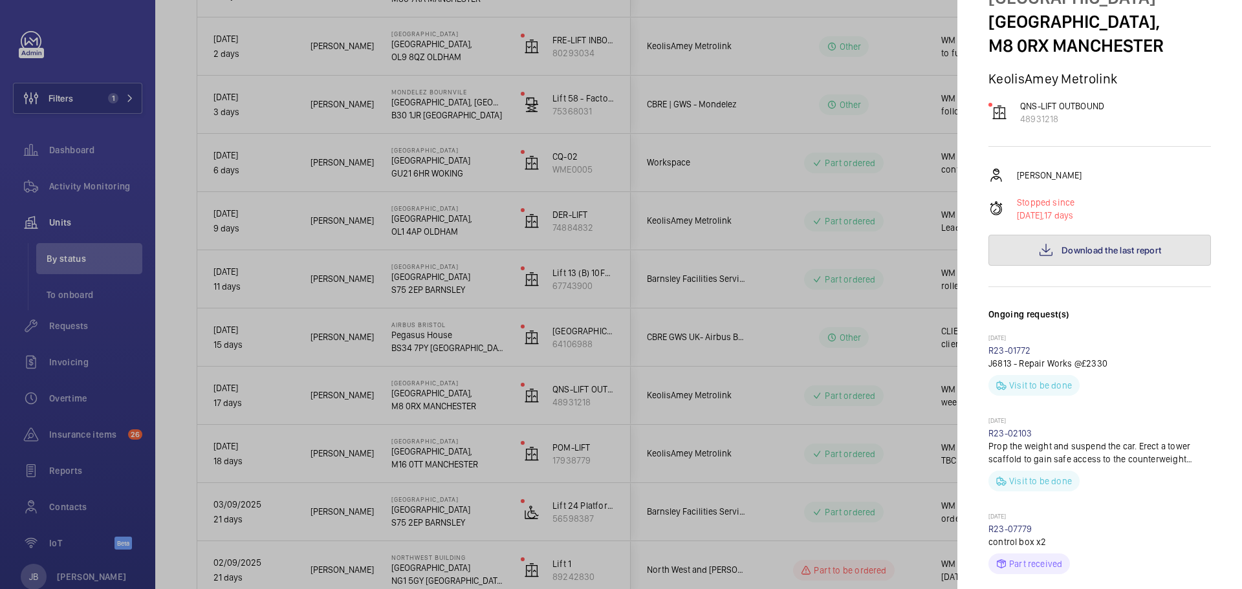
click at [1092, 256] on span "Download the last report" at bounding box center [1112, 250] width 100 height 10
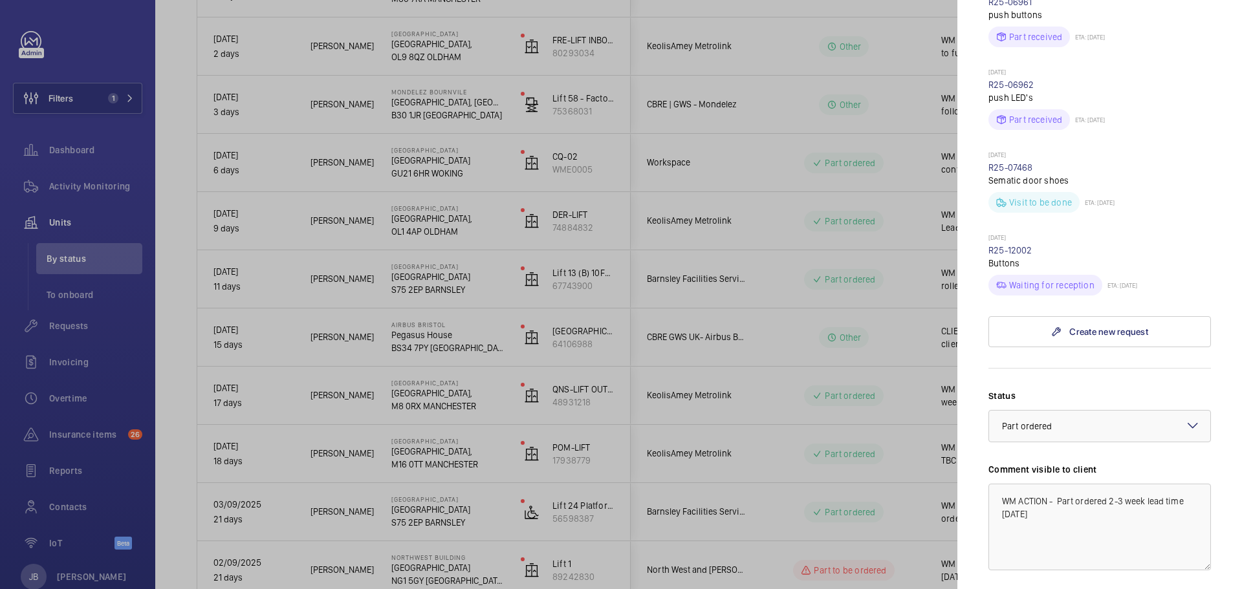
scroll to position [1682, 0]
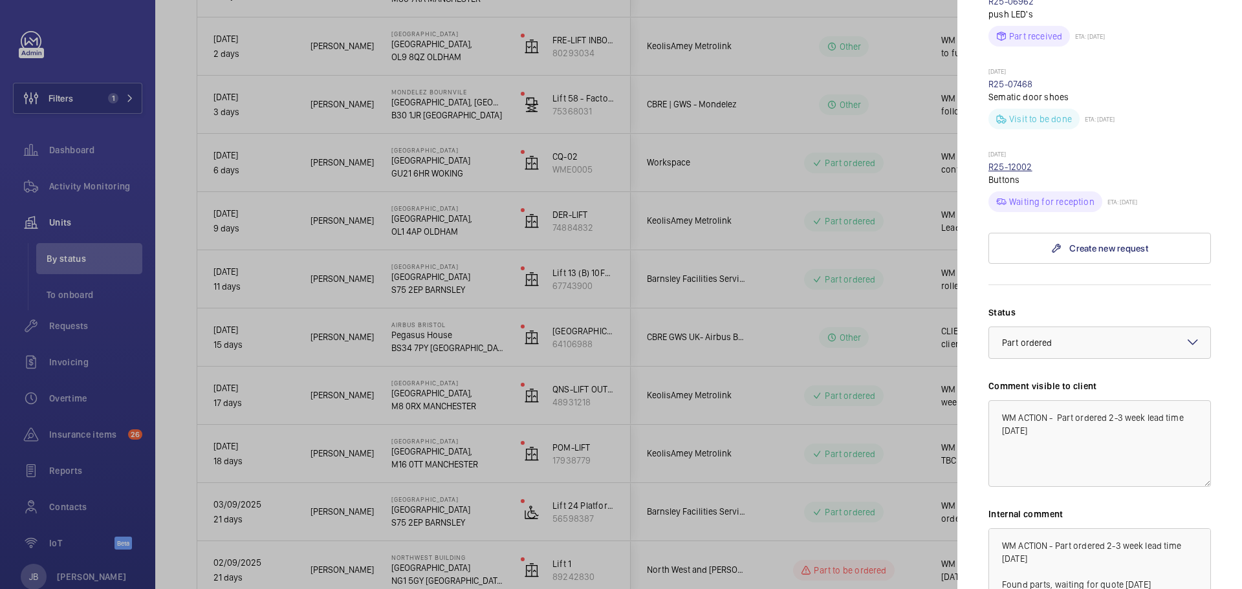
click at [1007, 172] on link "R25-12002" at bounding box center [1010, 167] width 44 height 10
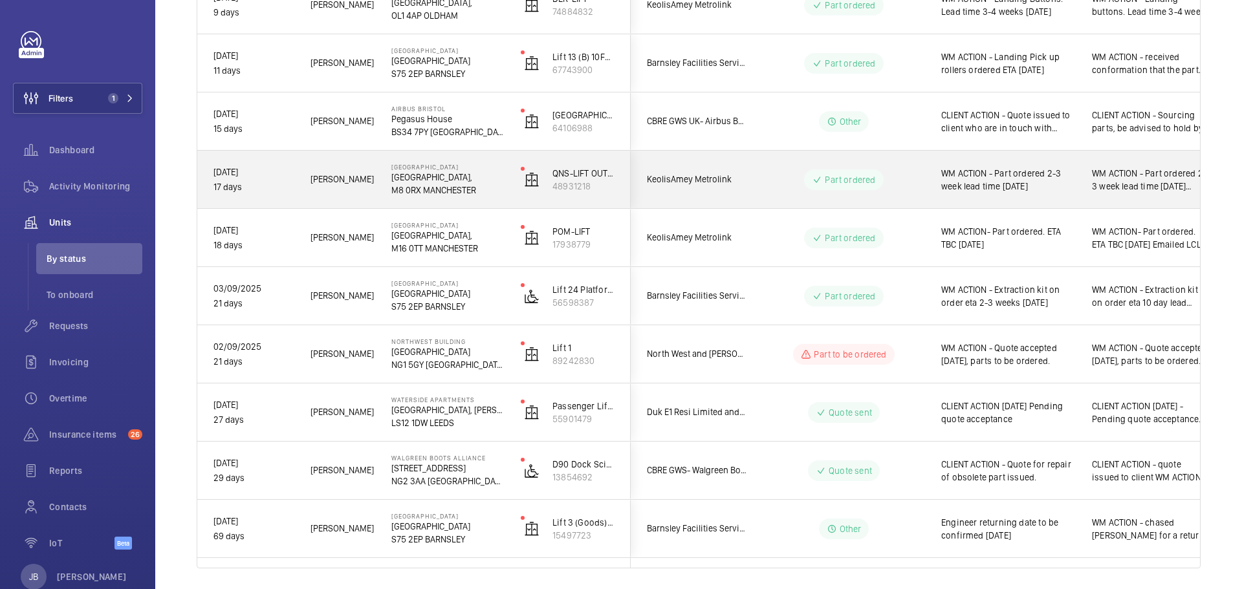
scroll to position [710, 0]
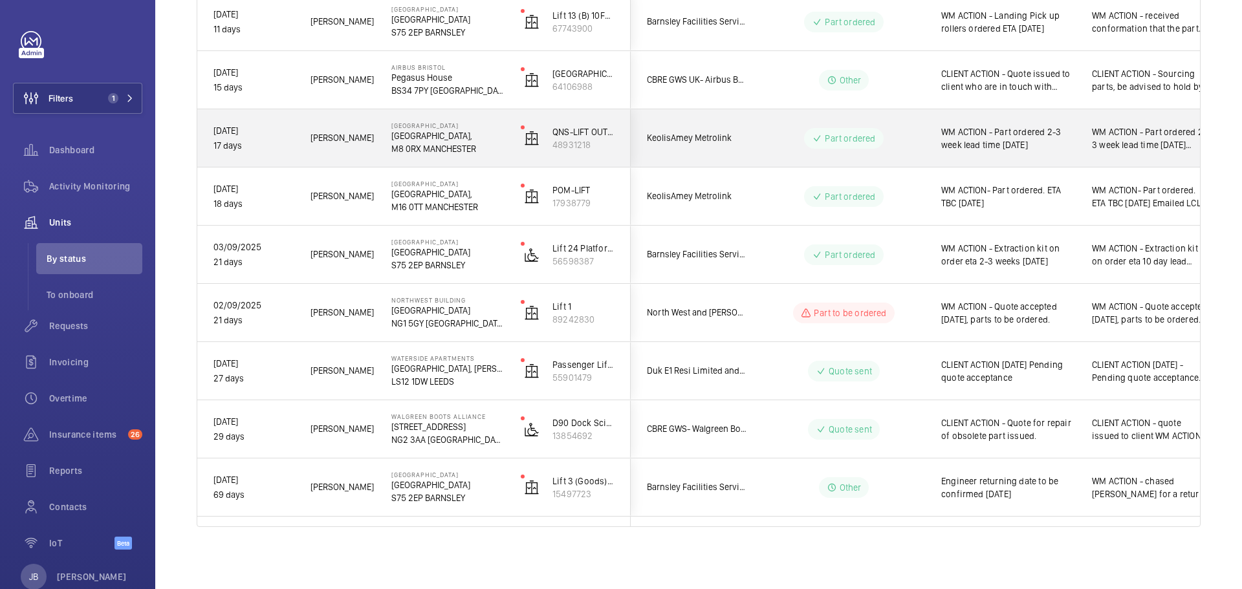
click at [974, 148] on span "WM ACTION - Part ordered 2-3 week lead time 18.09.25" at bounding box center [1008, 138] width 134 height 26
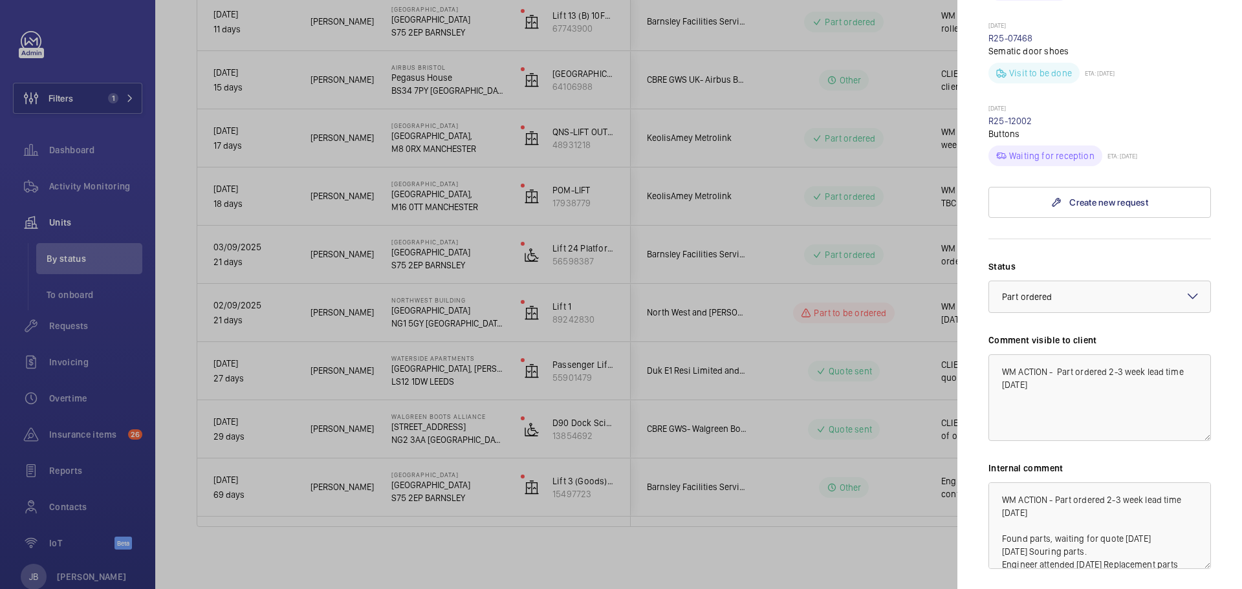
scroll to position [1747, 0]
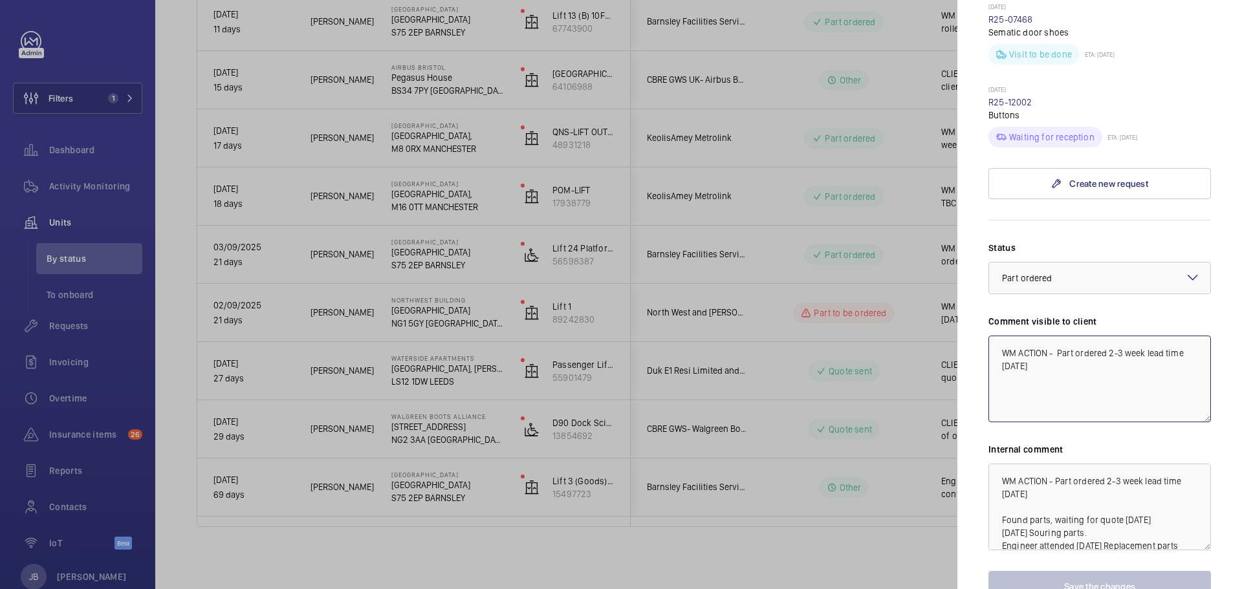
drag, startPoint x: 1056, startPoint y: 397, endPoint x: 1107, endPoint y: 397, distance: 50.5
click at [1107, 397] on textarea "WM ACTION - Part ordered 2-3 week lead time 18.09.25" at bounding box center [1099, 379] width 223 height 87
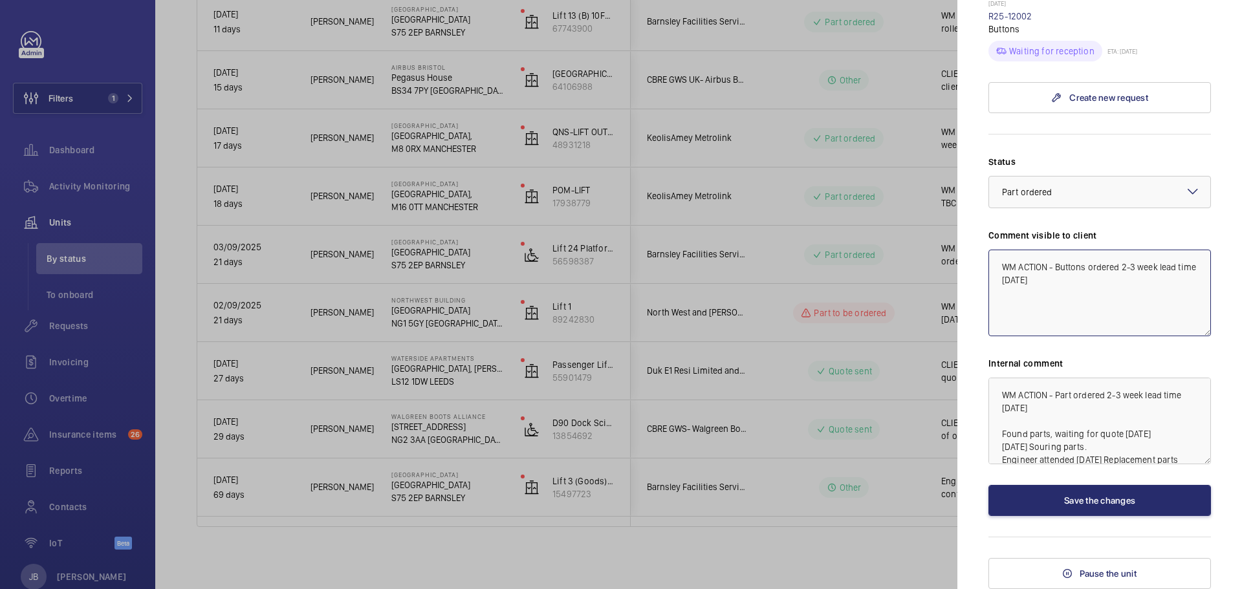
scroll to position [1876, 0]
type textarea "WM ACTION - Buttons ordered 2-3 week lead time 18.09.25"
click at [1071, 500] on button "Save the changes" at bounding box center [1099, 500] width 223 height 31
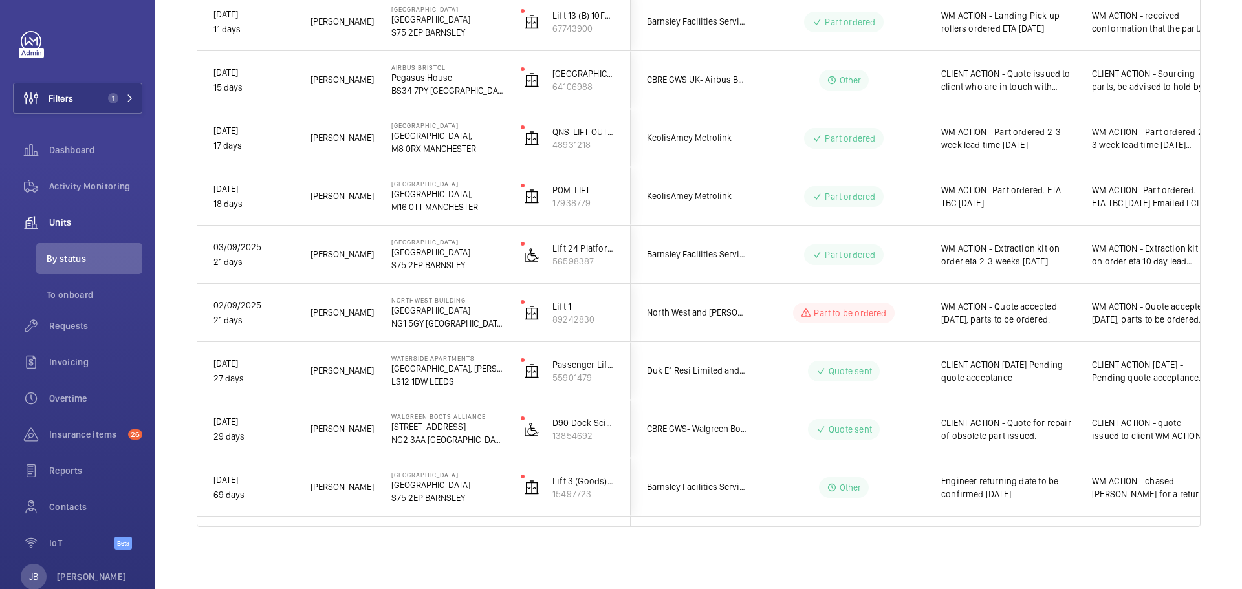
scroll to position [0, 0]
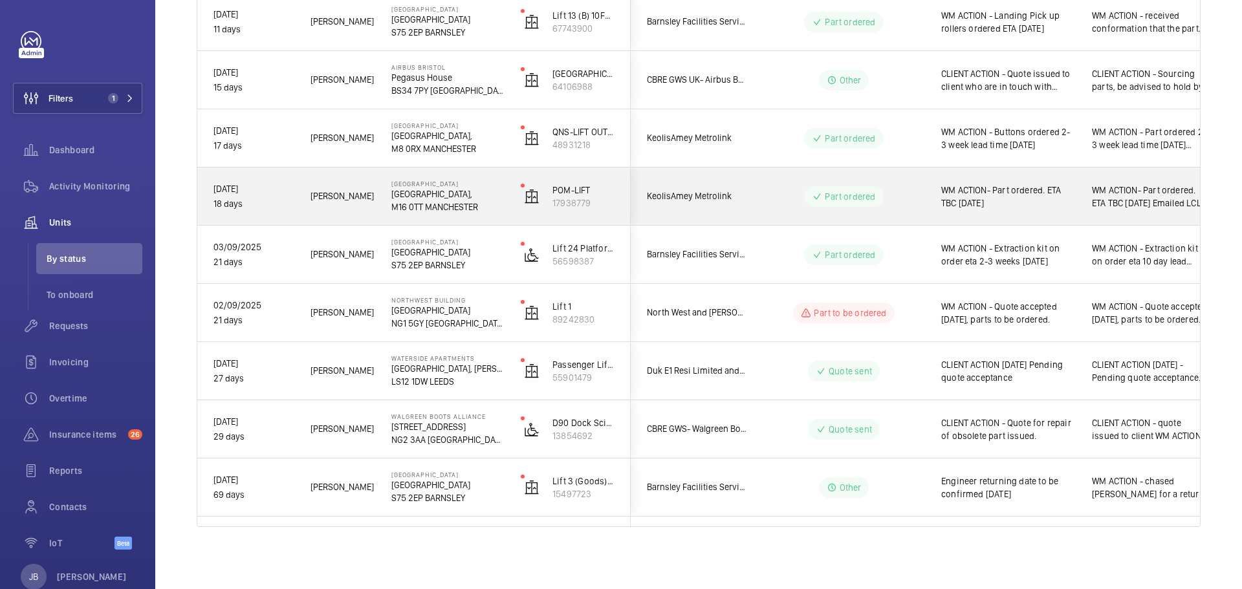
click at [1004, 212] on div "WM ACTION- Part ordered. ETA TBC 15.09.25" at bounding box center [1000, 197] width 149 height 56
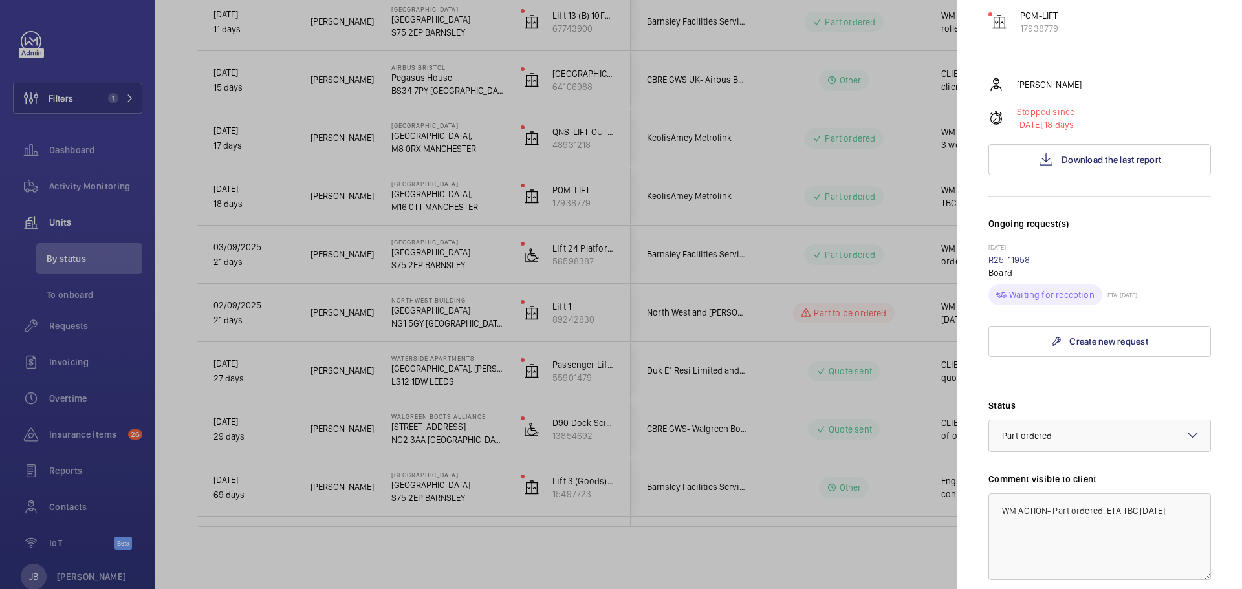
scroll to position [194, 0]
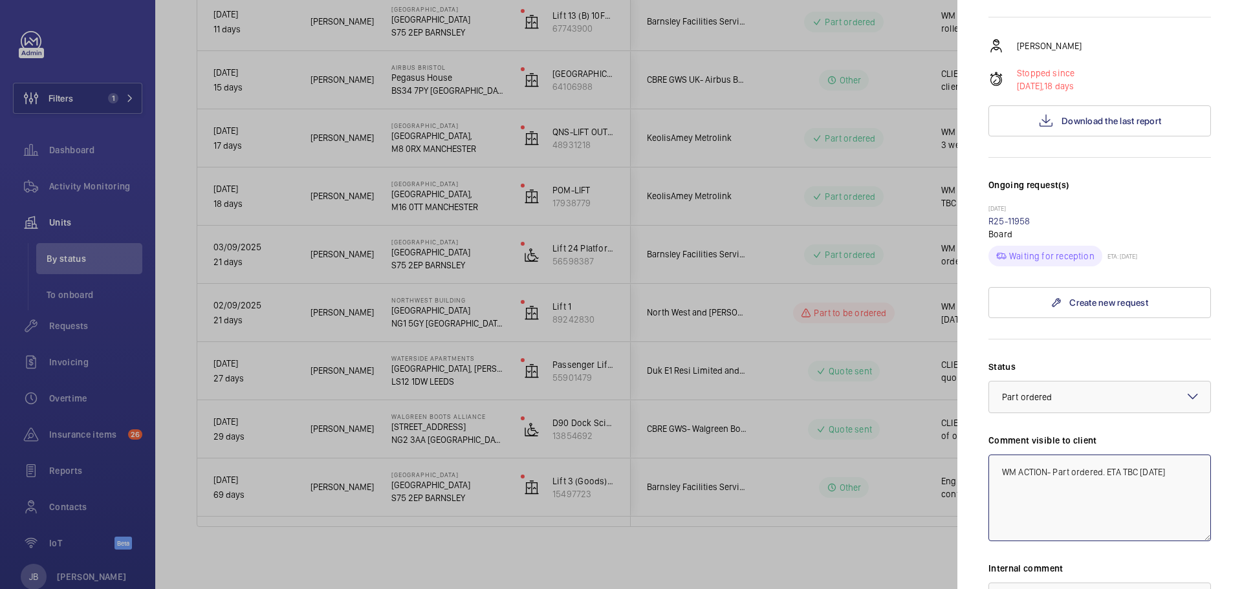
drag, startPoint x: 1055, startPoint y: 470, endPoint x: 1069, endPoint y: 470, distance: 13.6
click at [1069, 470] on textarea "WM ACTION- Part ordered. ETA TBC 15.09.25" at bounding box center [1099, 498] width 223 height 87
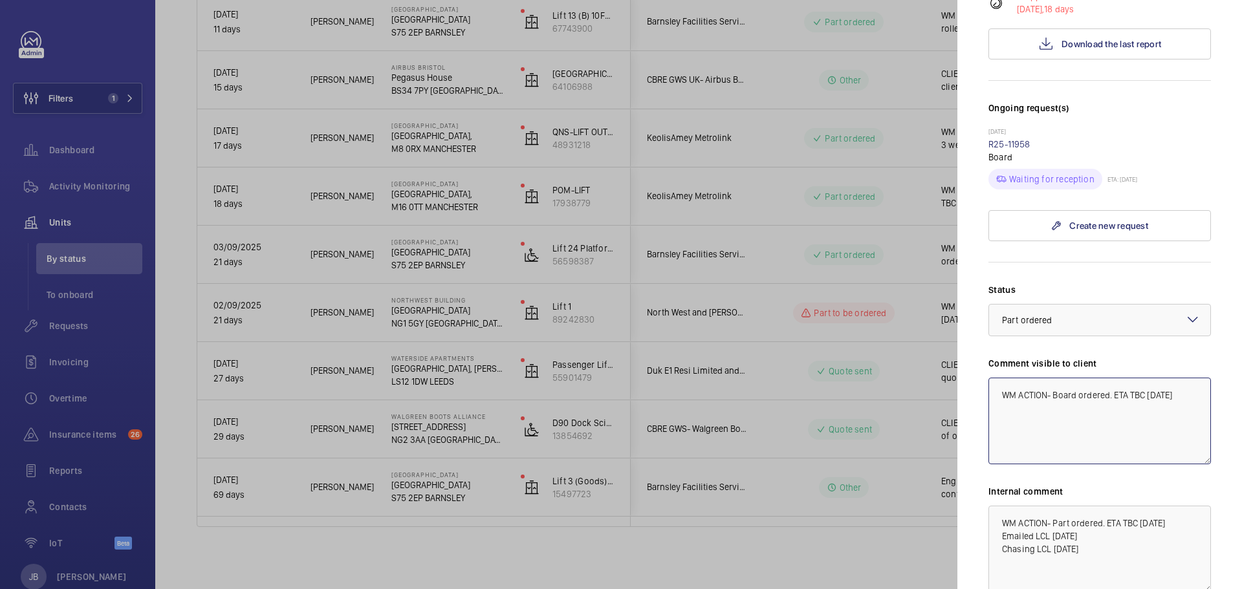
scroll to position [388, 0]
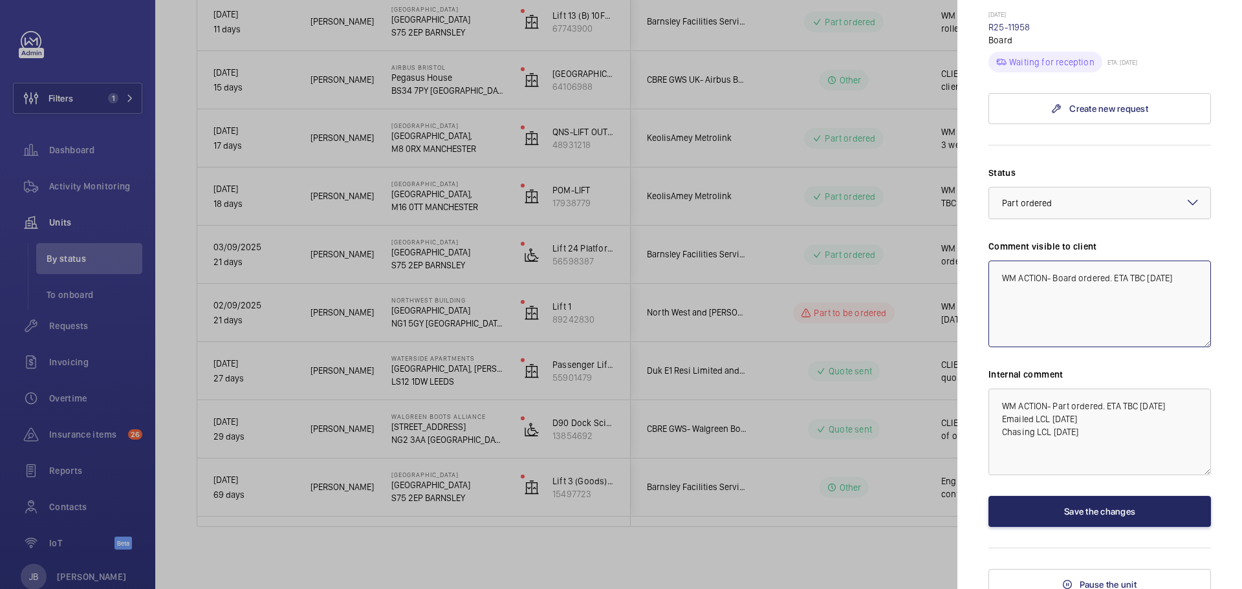
type textarea "WM ACTION- Board ordered. ETA TBC 15.09.25"
click at [1073, 501] on button "Save the changes" at bounding box center [1099, 511] width 223 height 31
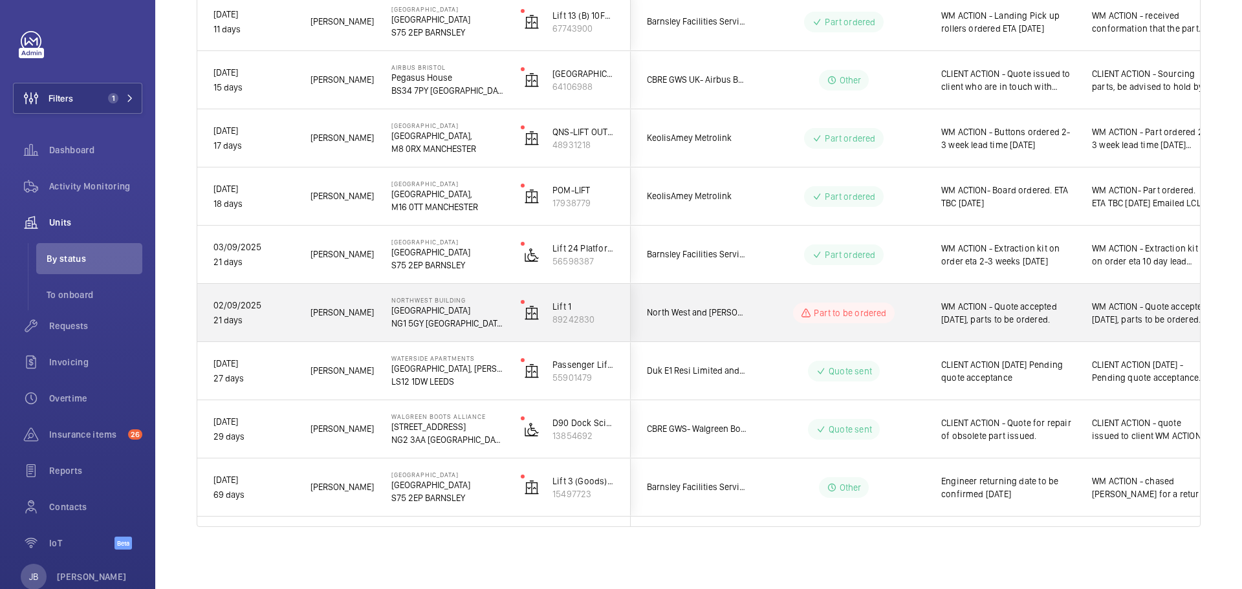
click at [991, 332] on div "WM ACTION - Quote accepted 24th September, parts to be ordered." at bounding box center [1000, 313] width 149 height 56
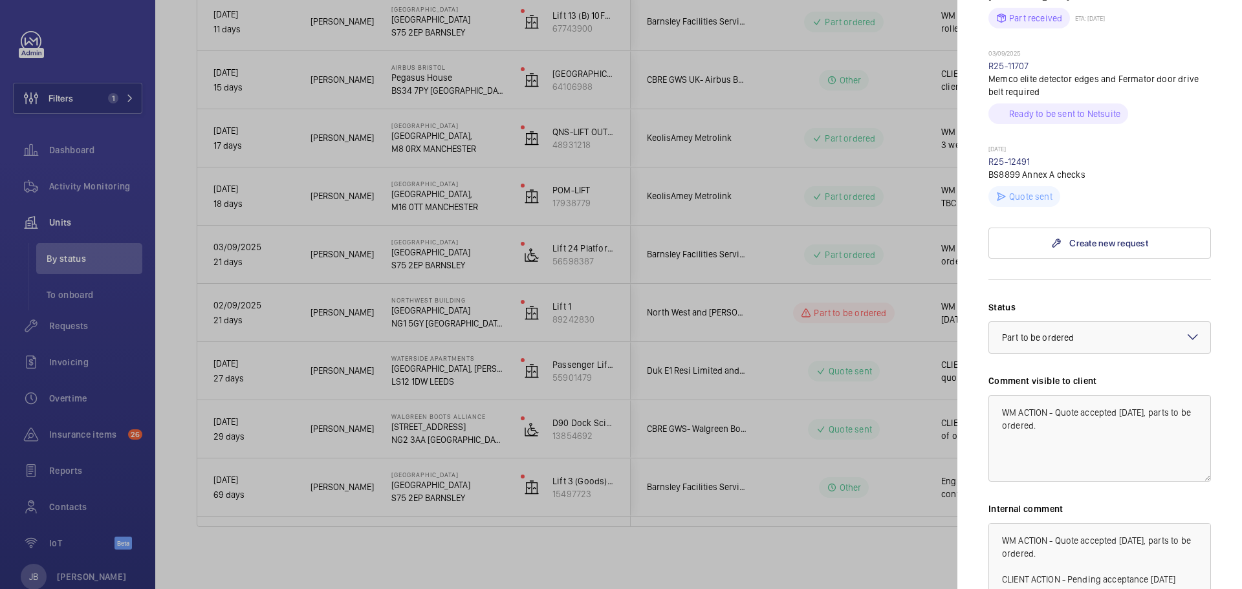
scroll to position [496, 0]
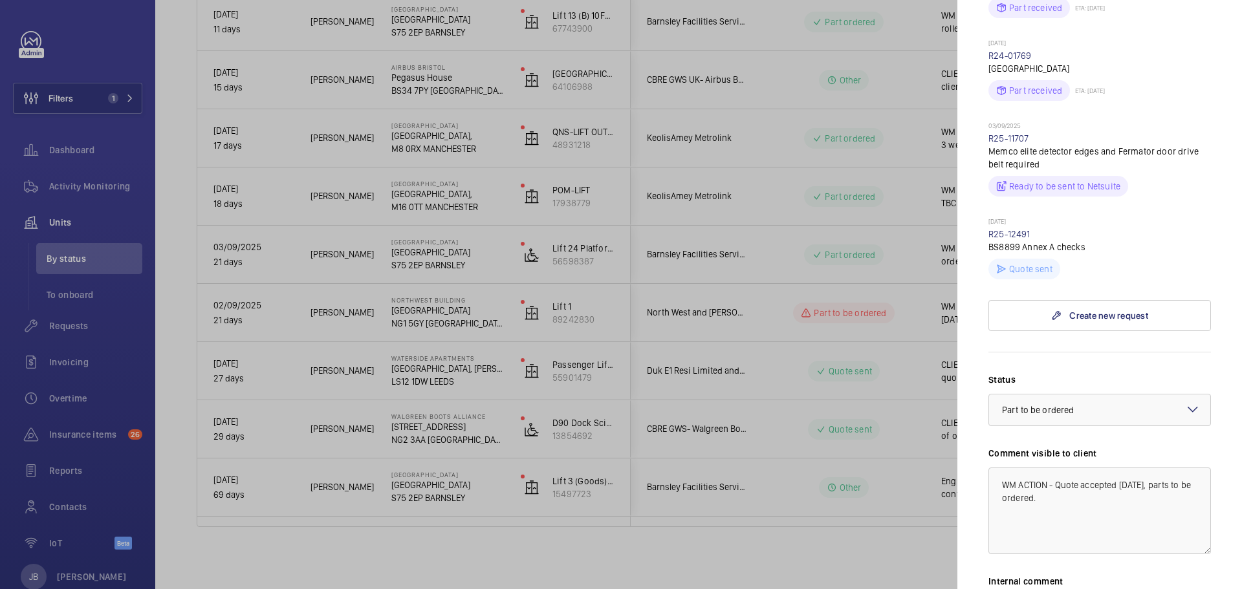
click at [903, 260] on div at bounding box center [621, 294] width 1242 height 589
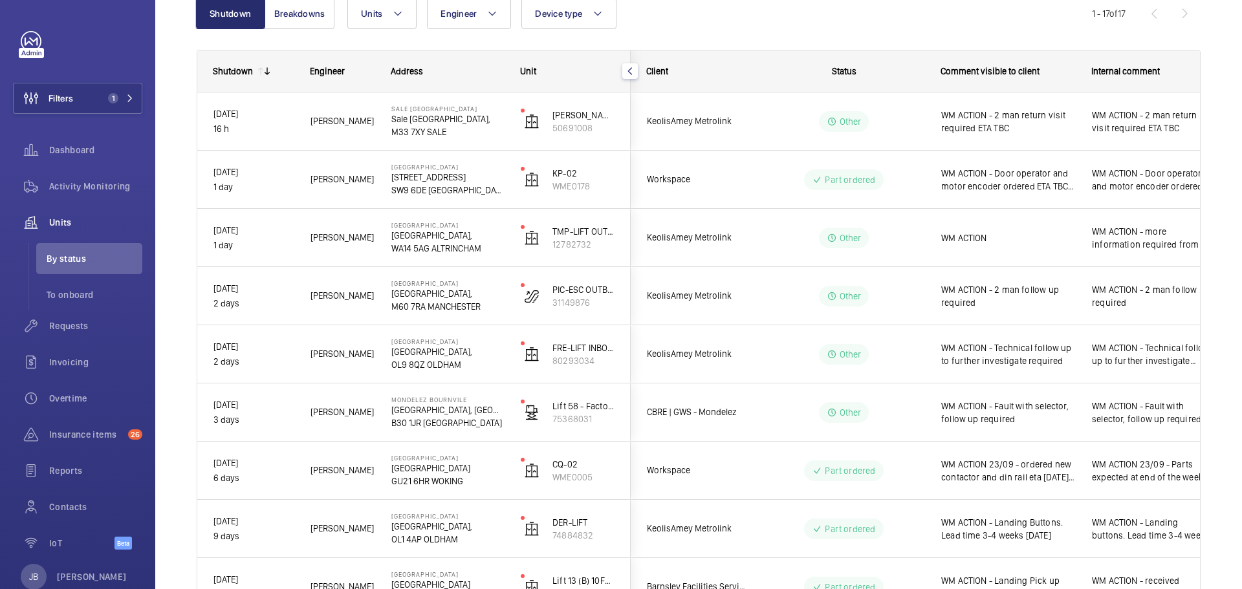
scroll to position [0, 0]
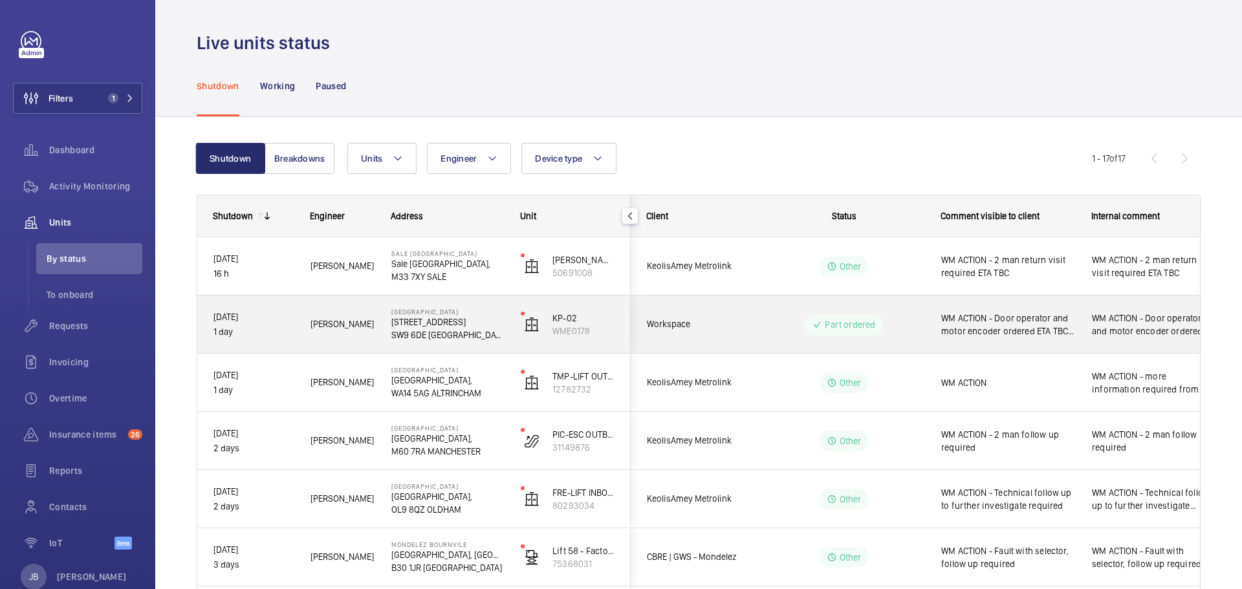
click at [1019, 329] on span "WM ACTION - Door operator and motor encoder ordered ETA TBC 24.09.25" at bounding box center [1008, 325] width 134 height 26
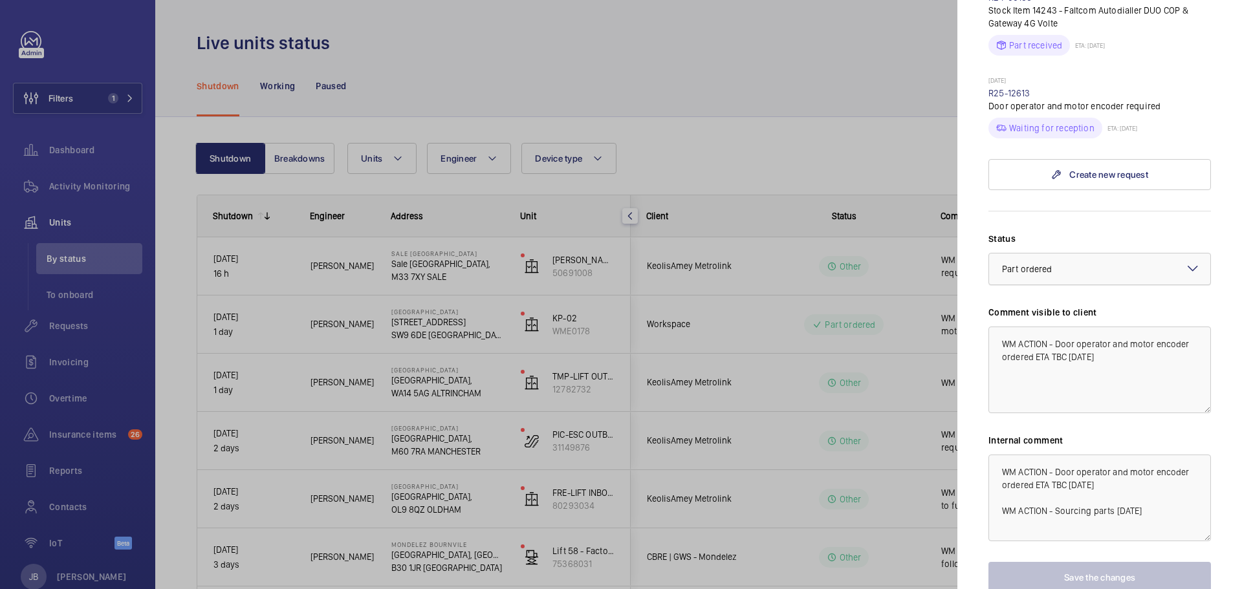
scroll to position [495, 0]
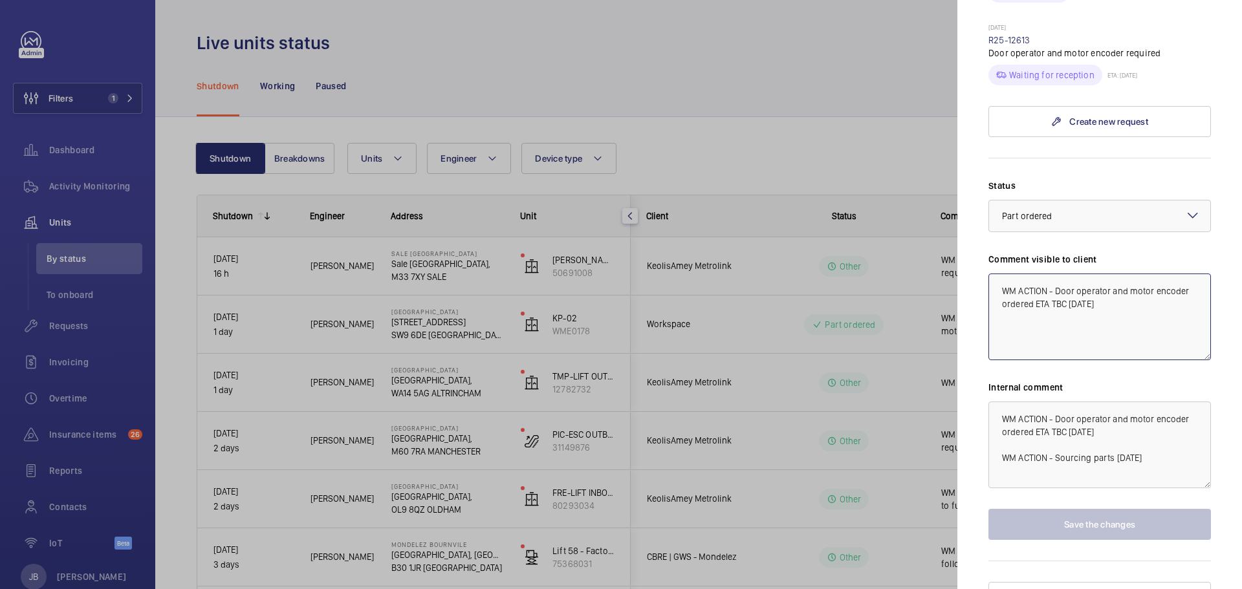
drag, startPoint x: 1106, startPoint y: 281, endPoint x: 1065, endPoint y: 281, distance: 40.1
click at [1065, 281] on textarea "WM ACTION - Door operator and motor encoder ordered ETA TBC 24.09.25" at bounding box center [1099, 317] width 223 height 87
drag, startPoint x: 1065, startPoint y: 281, endPoint x: 1056, endPoint y: 281, distance: 9.1
click at [1056, 281] on textarea "WM ACTION - Door operator and motor encoder ordered ETA TBC 24.09.25" at bounding box center [1099, 317] width 223 height 87
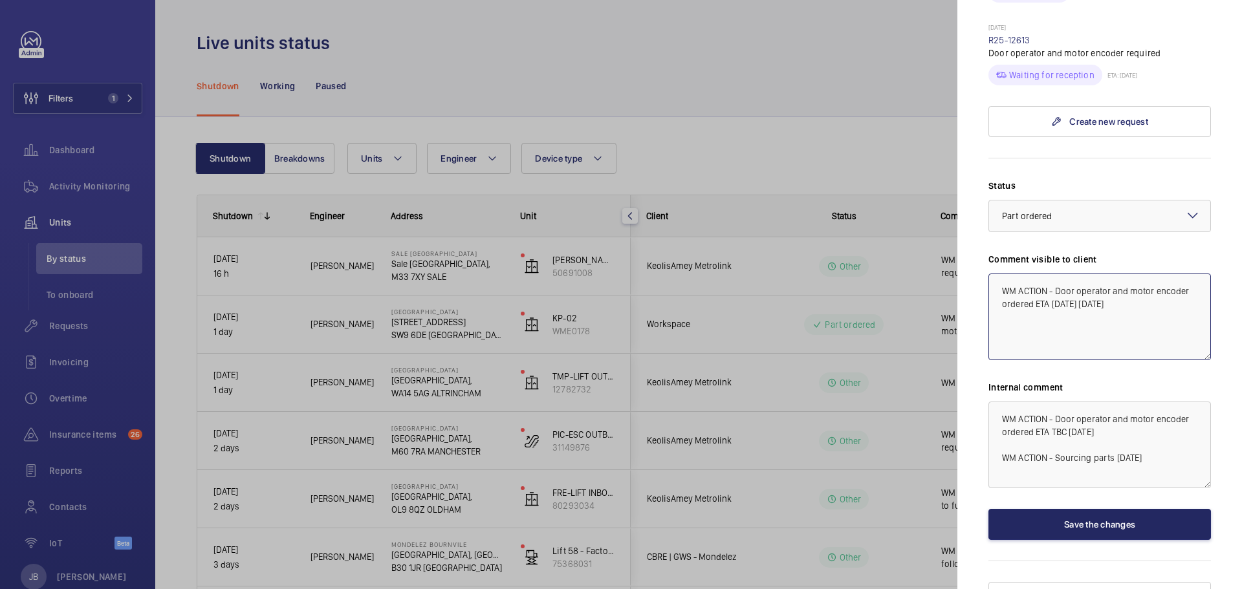
type textarea "WM ACTION - Door operator and motor encoder ordered ETA 29.09.25 24.09.25"
click at [1084, 509] on button "Save the changes" at bounding box center [1099, 524] width 223 height 31
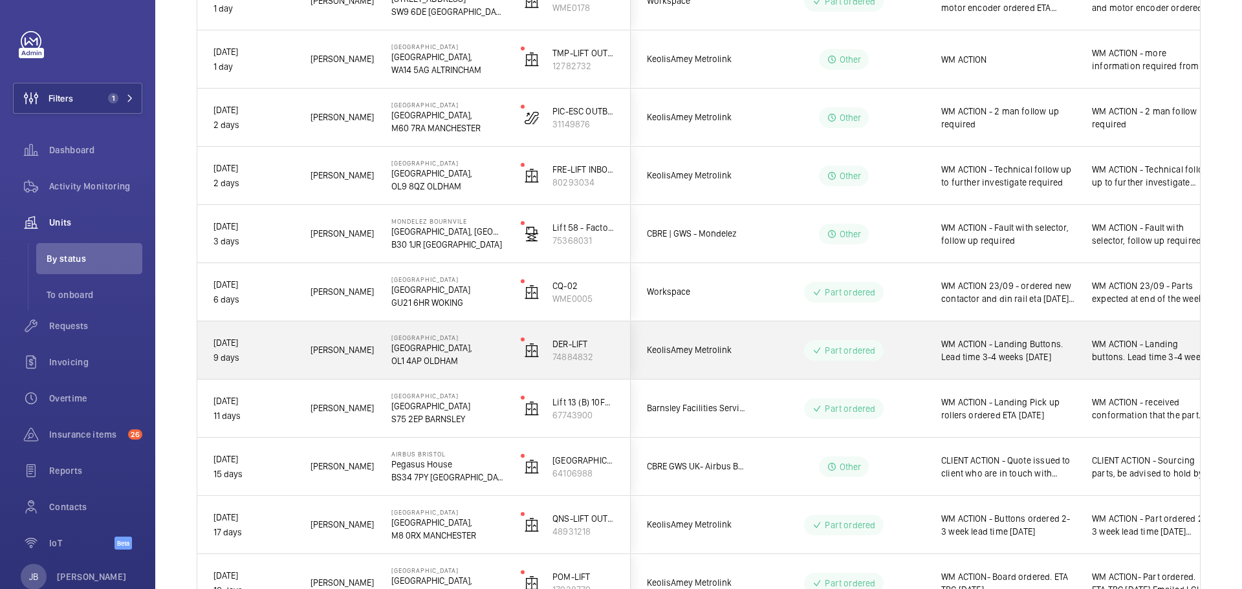
scroll to position [0, 0]
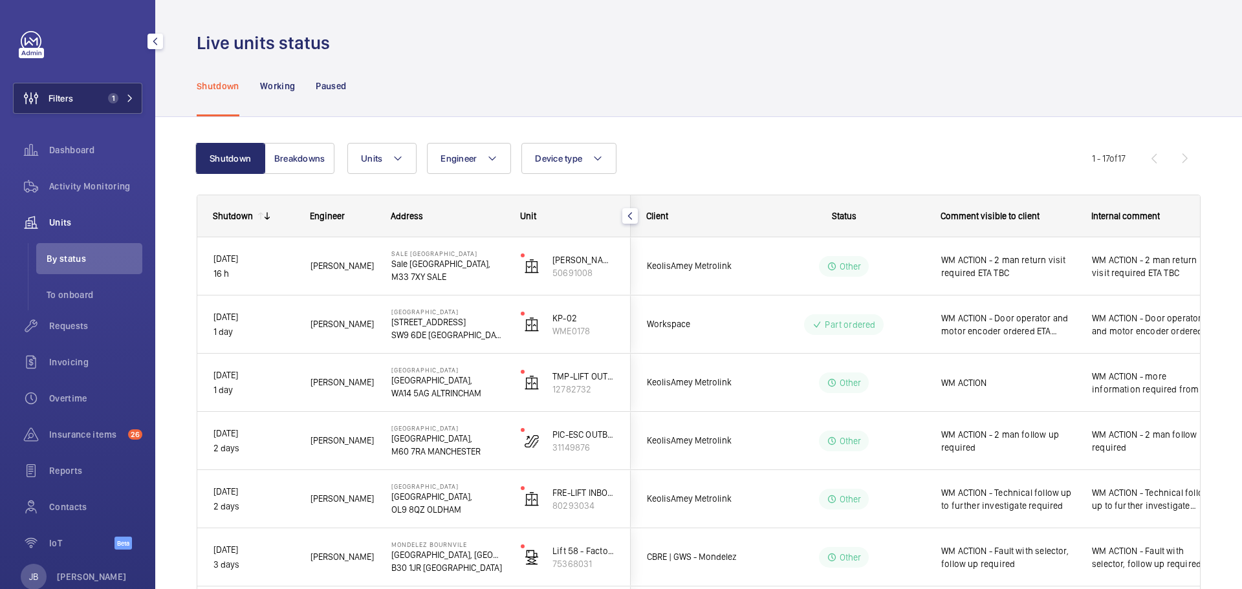
click at [90, 86] on button "Filters 1" at bounding box center [77, 98] width 129 height 31
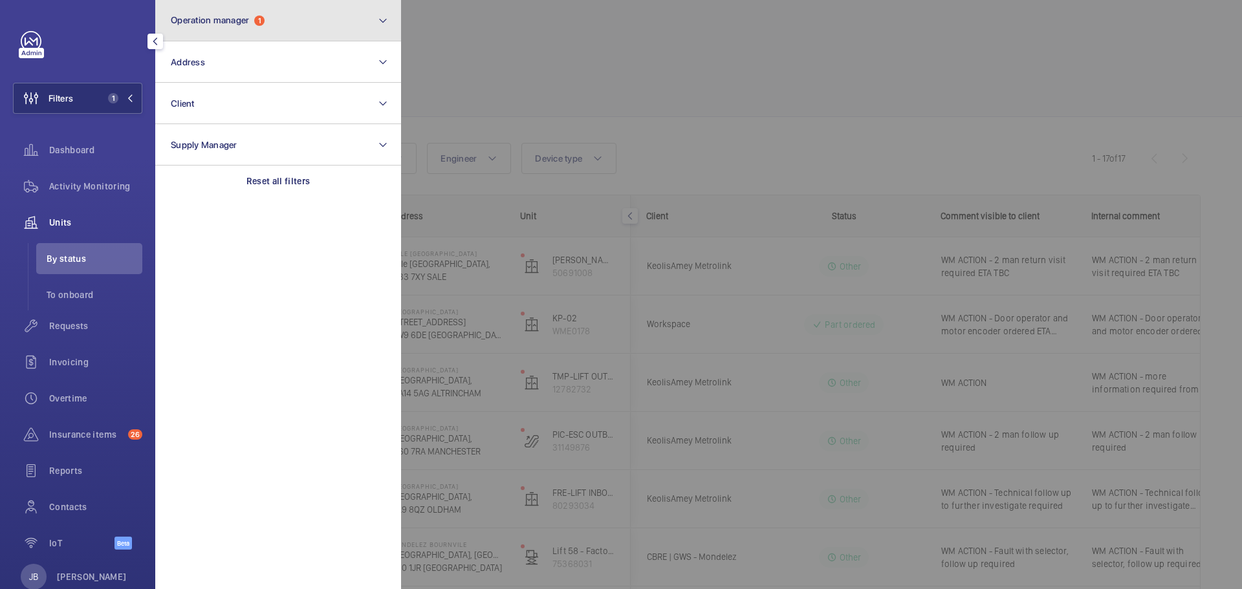
click at [330, 5] on button "Operation manager 1" at bounding box center [278, 20] width 246 height 41
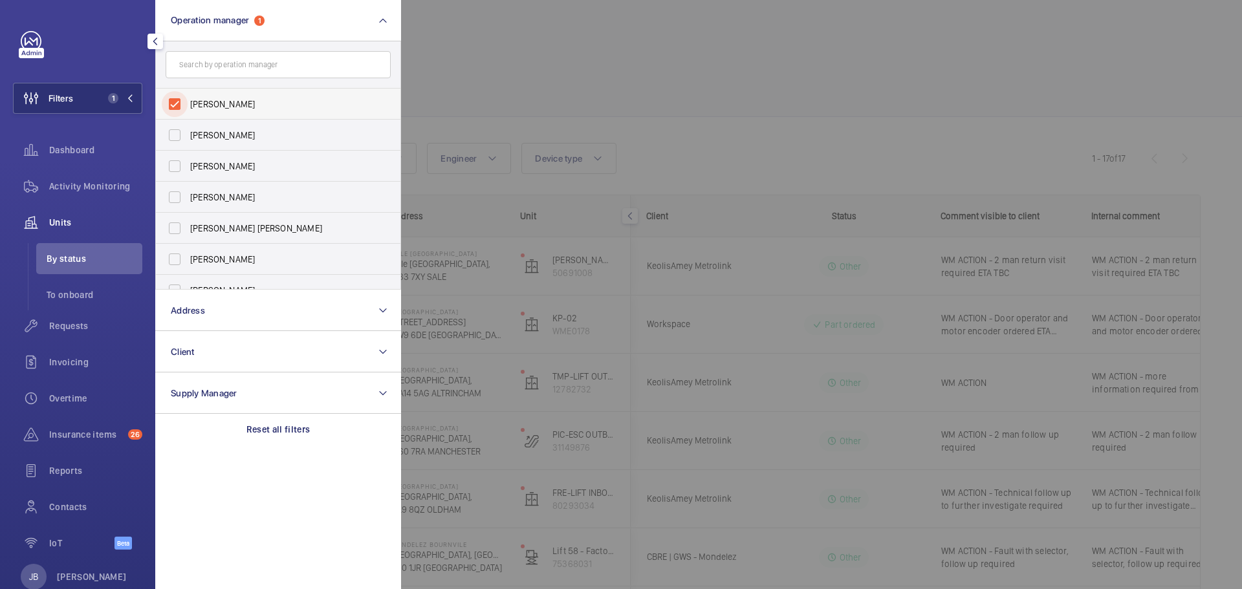
click at [178, 99] on input "[PERSON_NAME]" at bounding box center [175, 104] width 26 height 26
checkbox input "false"
click at [180, 227] on input "Connor Tarpey" at bounding box center [175, 228] width 26 height 26
checkbox input "true"
click at [506, 104] on div at bounding box center [1022, 294] width 1242 height 589
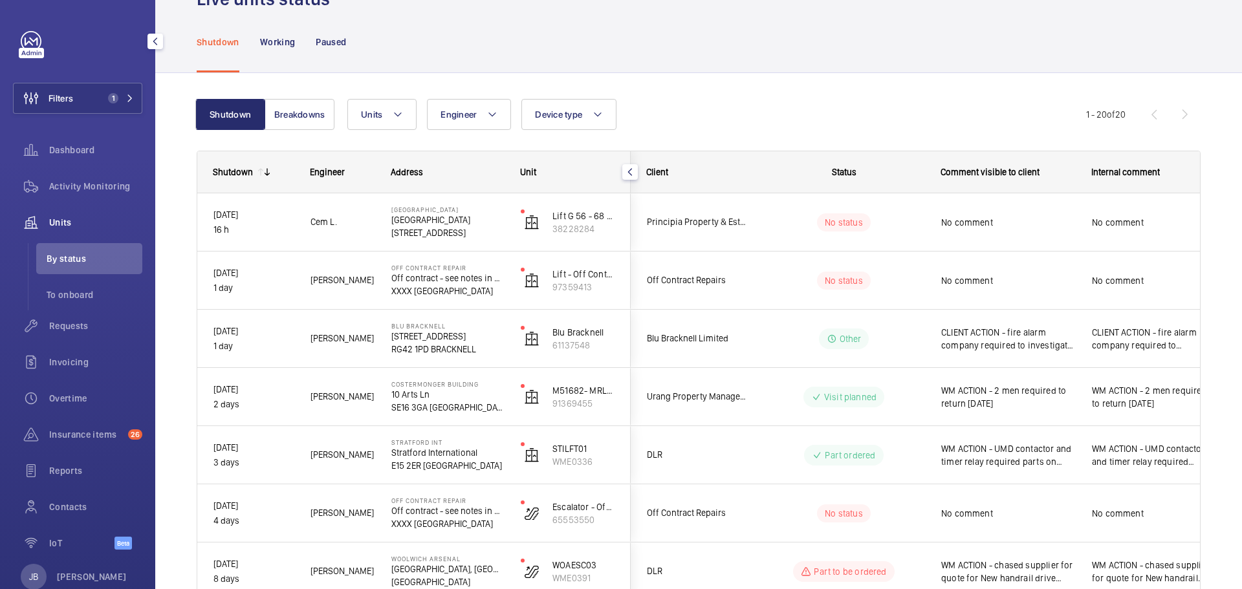
scroll to position [65, 0]
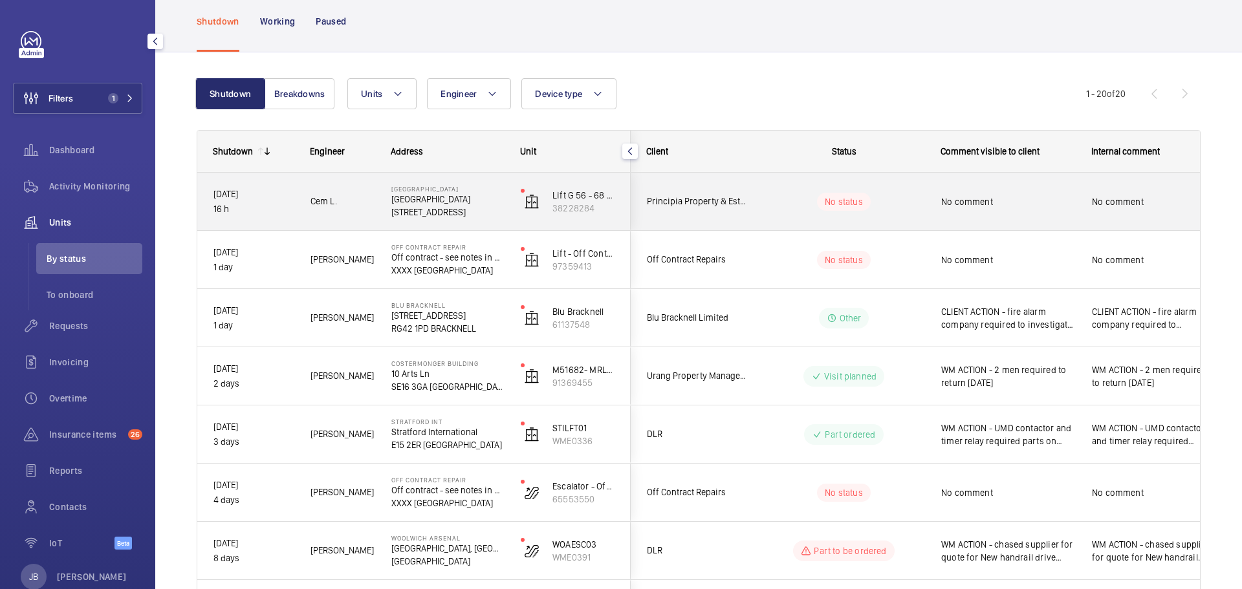
click at [1010, 199] on span "No comment" at bounding box center [1008, 201] width 134 height 13
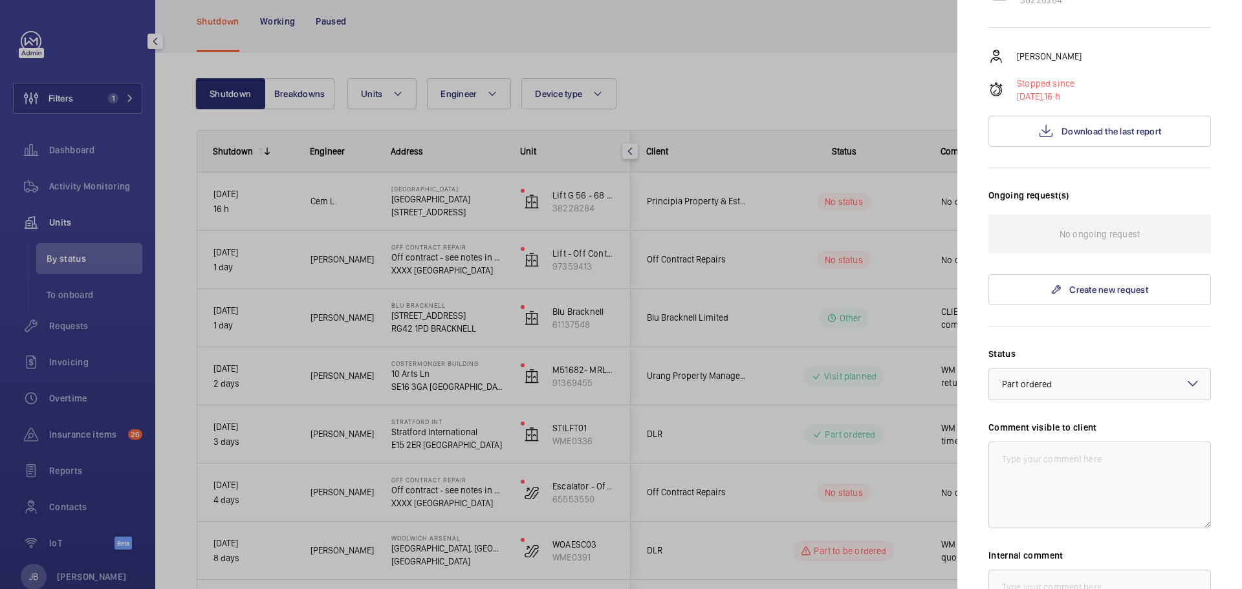
scroll to position [259, 0]
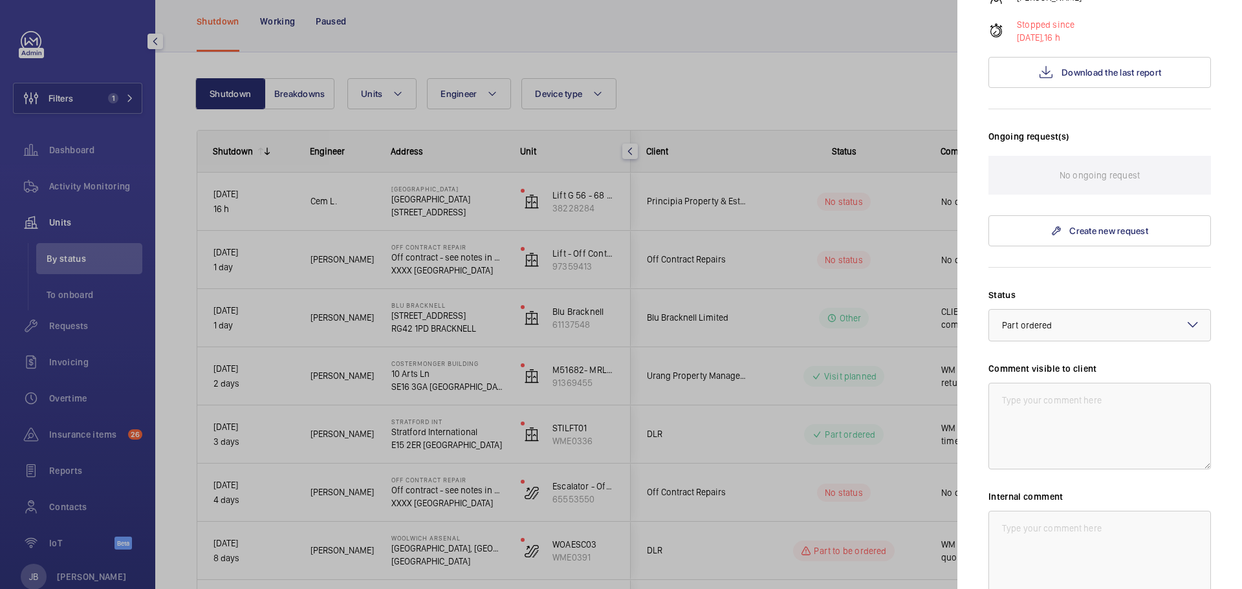
click at [820, 88] on div at bounding box center [621, 294] width 1242 height 589
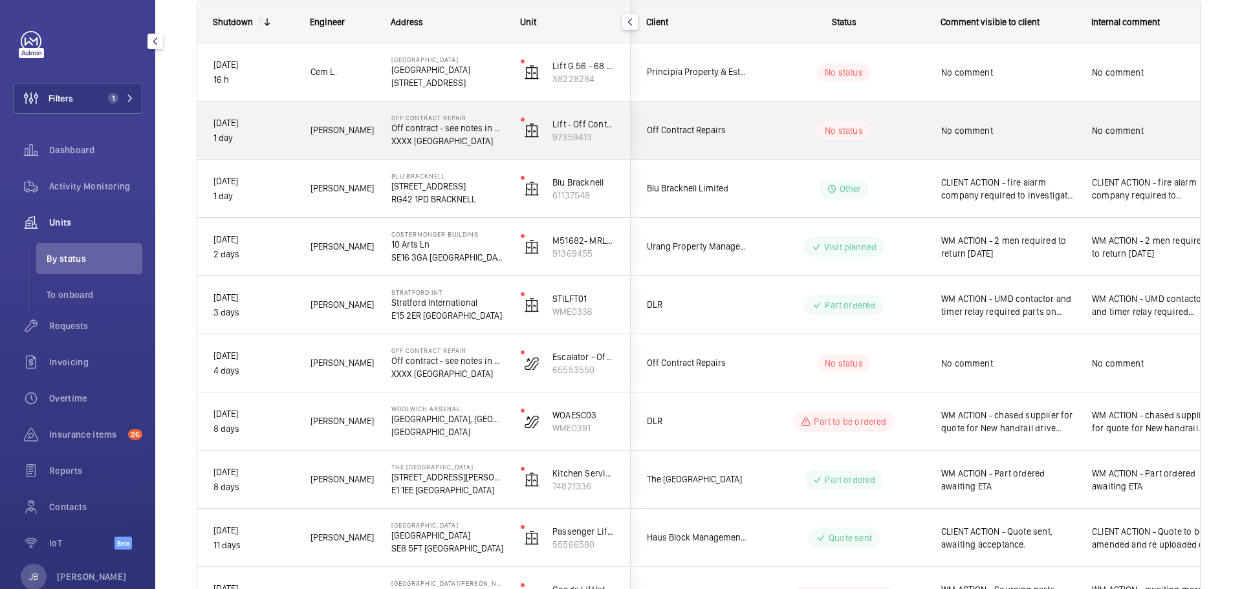
scroll to position [65, 0]
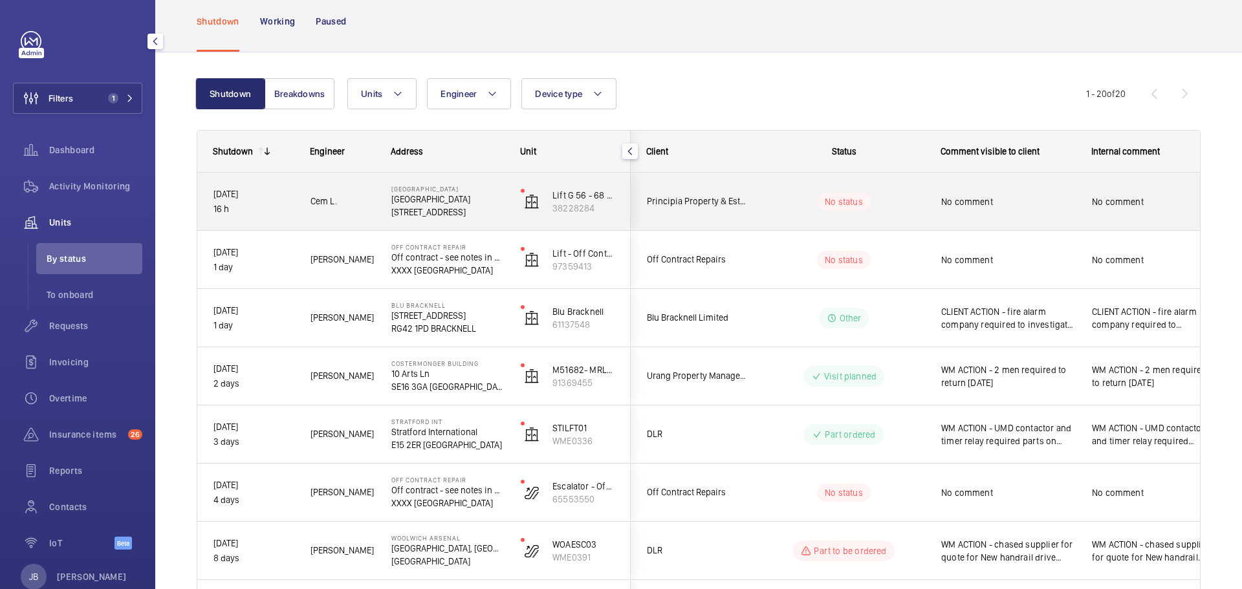
click at [944, 206] on span "No comment" at bounding box center [1008, 201] width 134 height 13
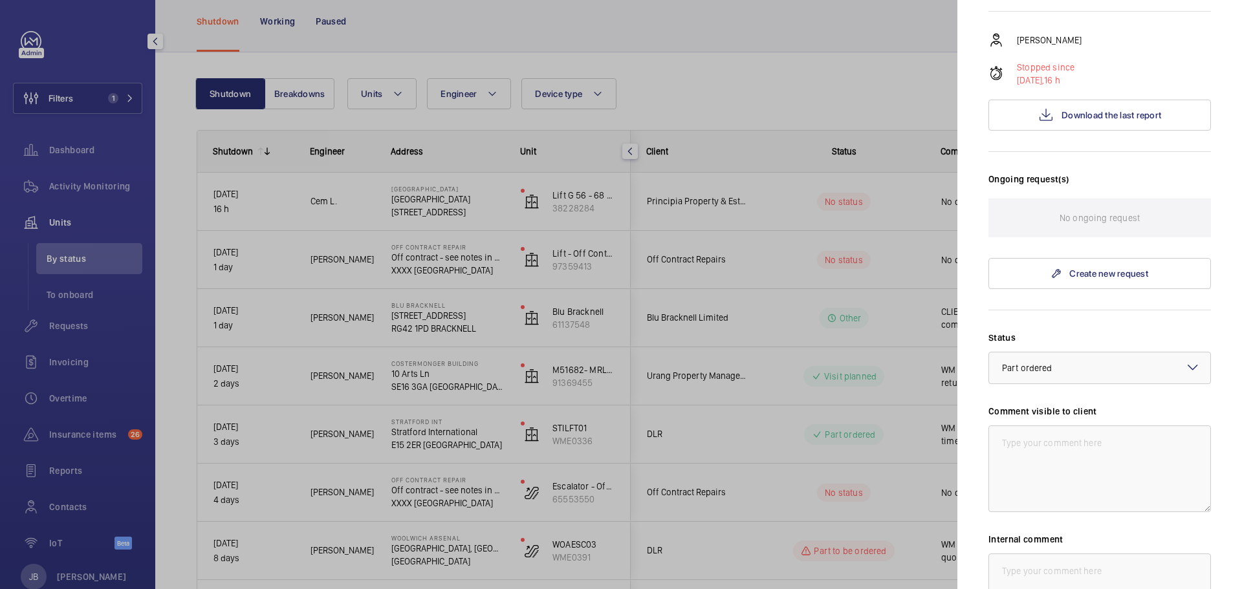
scroll to position [259, 0]
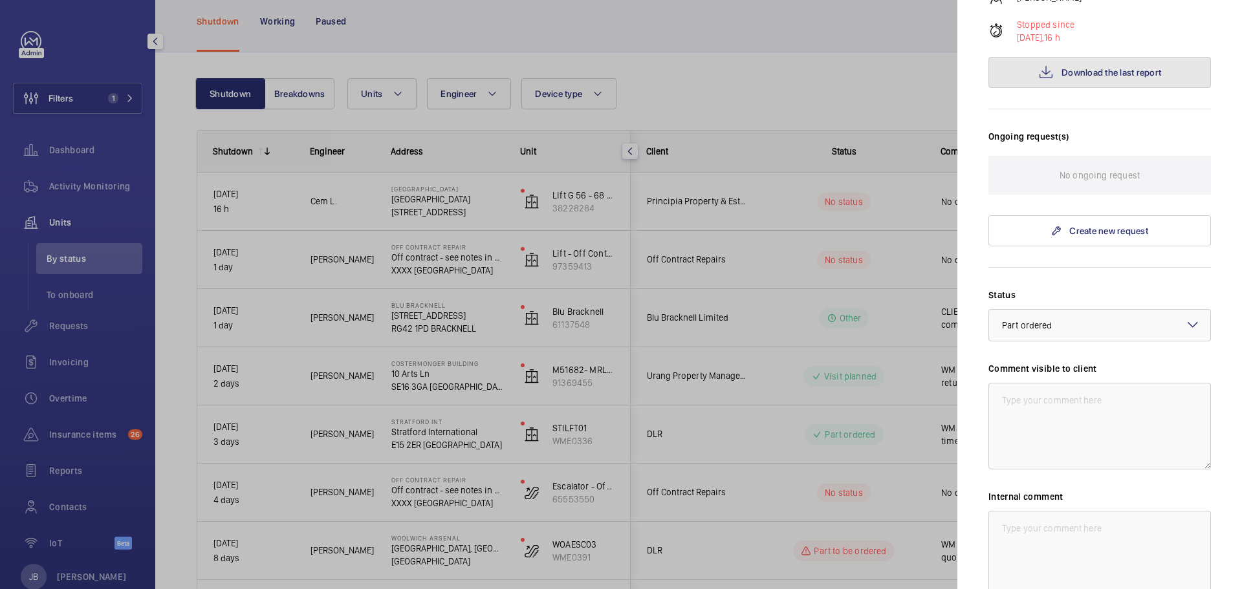
click at [1093, 78] on button "Download the last report" at bounding box center [1099, 72] width 223 height 31
click at [399, 210] on div at bounding box center [621, 294] width 1242 height 589
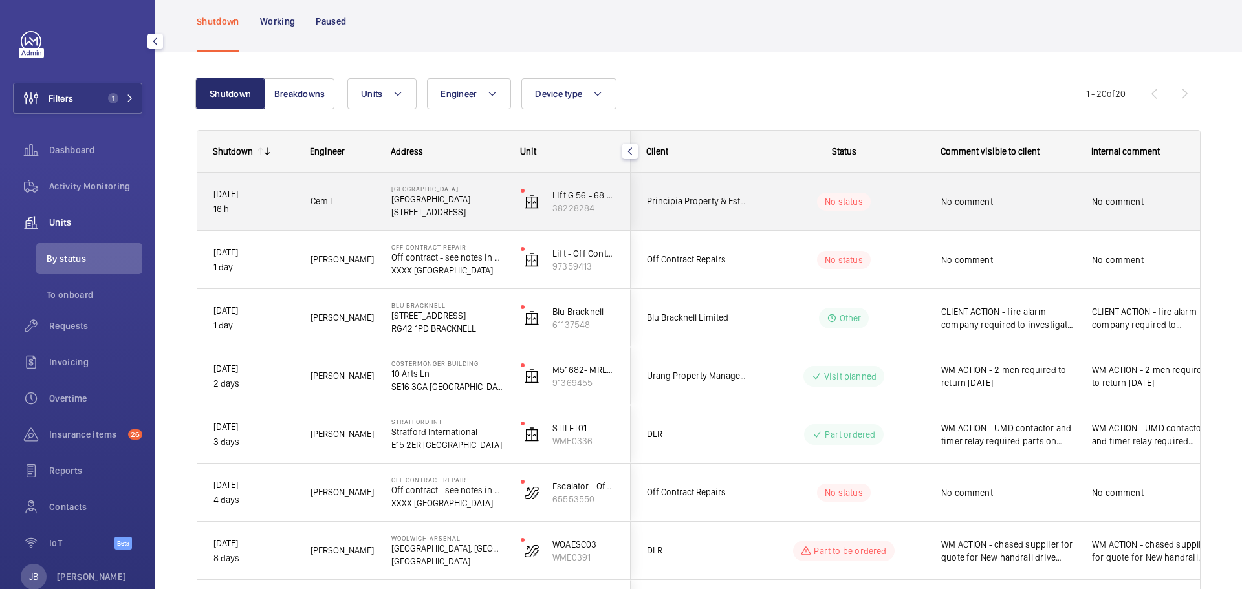
drag, startPoint x: 392, startPoint y: 210, endPoint x: 417, endPoint y: 215, distance: 25.1
click at [417, 215] on p "SW6 6HH LONDON" at bounding box center [447, 212] width 113 height 13
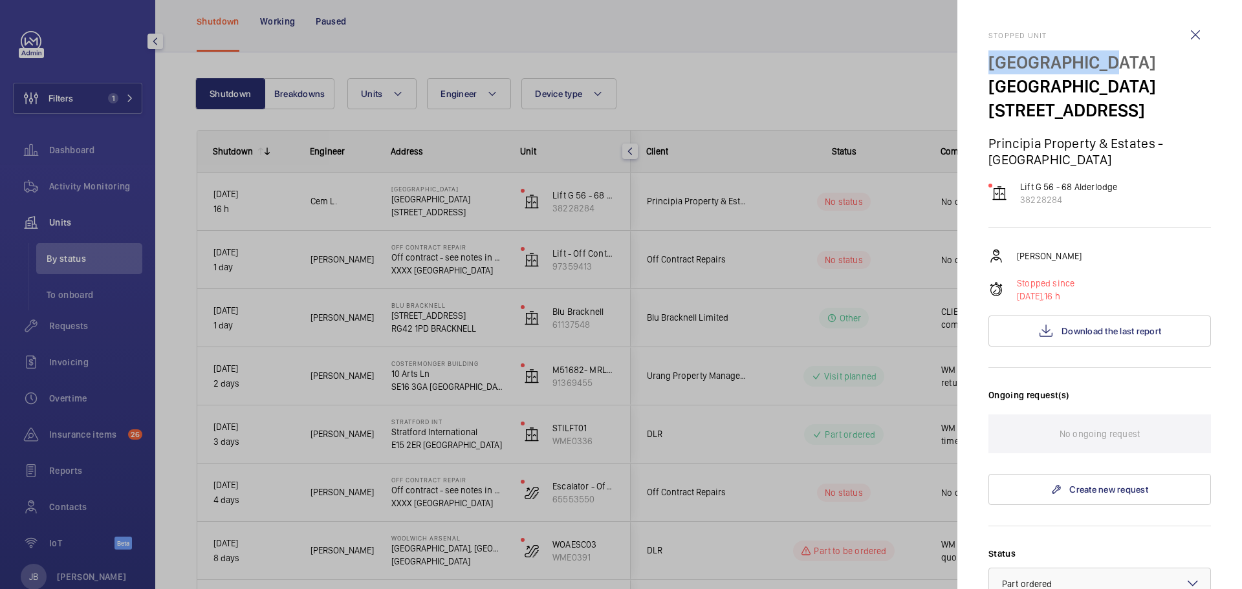
drag, startPoint x: 990, startPoint y: 63, endPoint x: 1098, endPoint y: 57, distance: 107.5
click at [1098, 57] on p "River Gardens" at bounding box center [1099, 62] width 223 height 24
copy p "River Gardens"
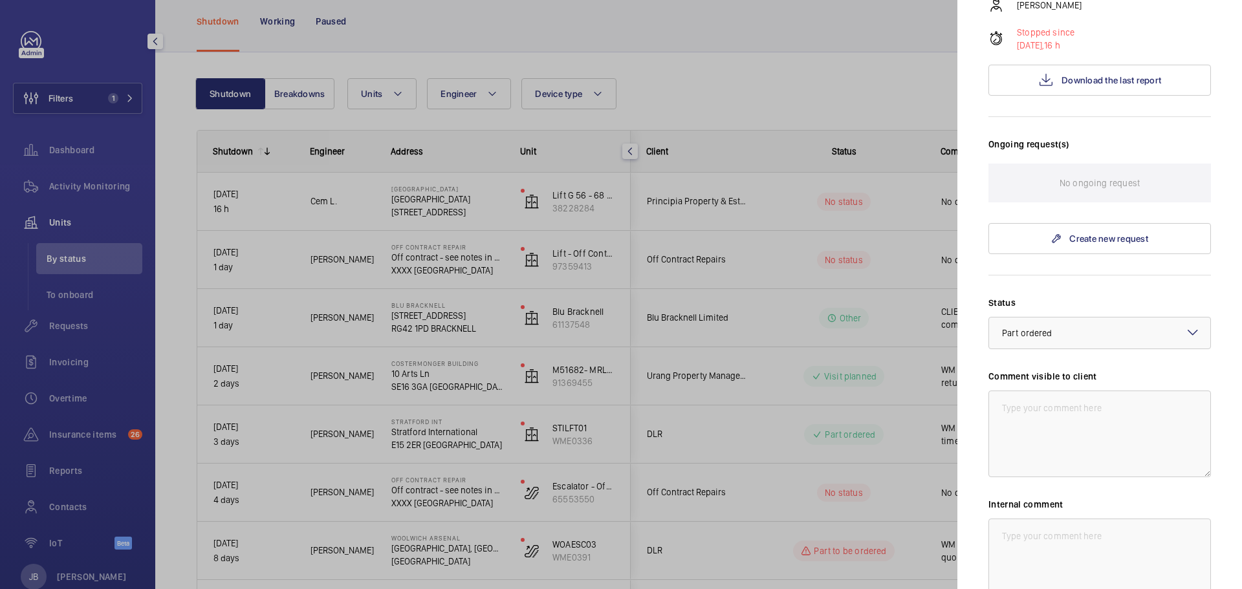
scroll to position [392, 0]
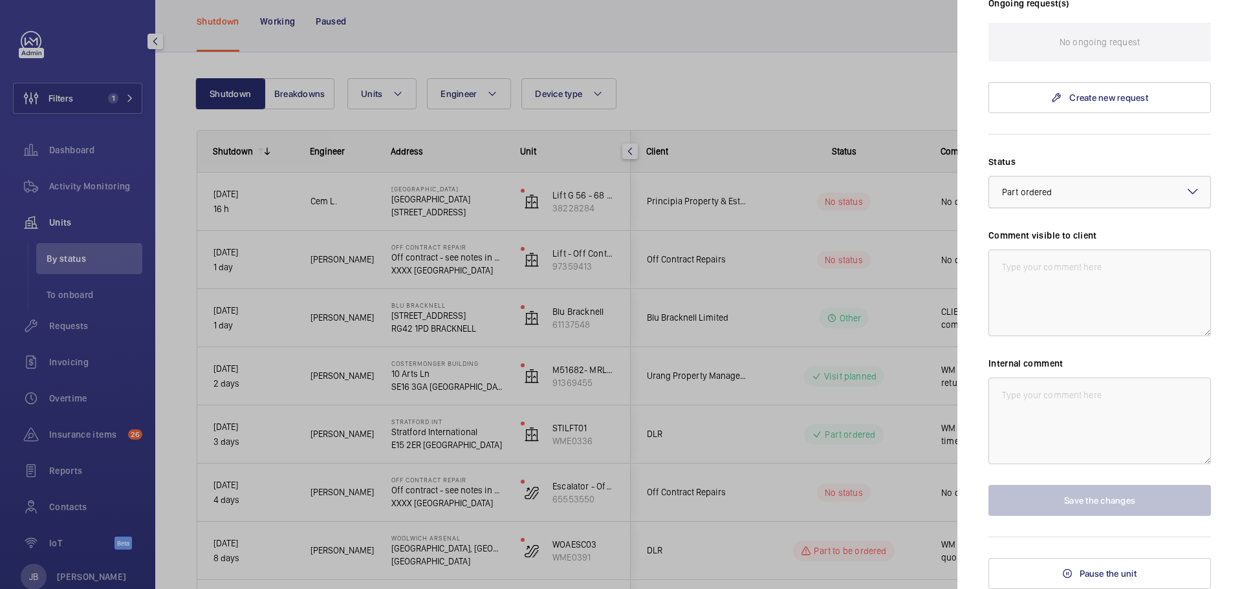
click at [1126, 191] on div at bounding box center [1099, 192] width 221 height 31
click at [1089, 305] on span "Visit planned" at bounding box center [1099, 311] width 195 height 13
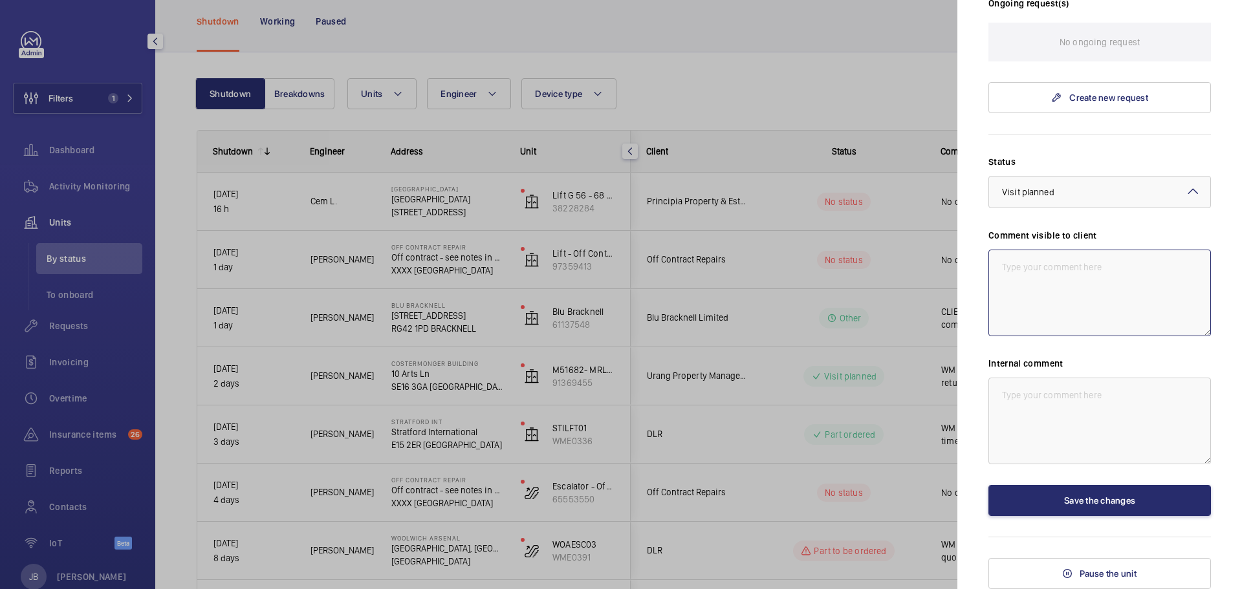
click at [1087, 304] on textarea at bounding box center [1099, 293] width 223 height 87
click at [1088, 270] on textarea "Return visit required" at bounding box center [1099, 293] width 223 height 87
click at [997, 266] on textarea "Return visit required" at bounding box center [1099, 293] width 223 height 87
click at [1152, 262] on textarea "WM ACTION - Return visit required" at bounding box center [1099, 293] width 223 height 87
drag, startPoint x: 1152, startPoint y: 262, endPoint x: 1085, endPoint y: 267, distance: 67.5
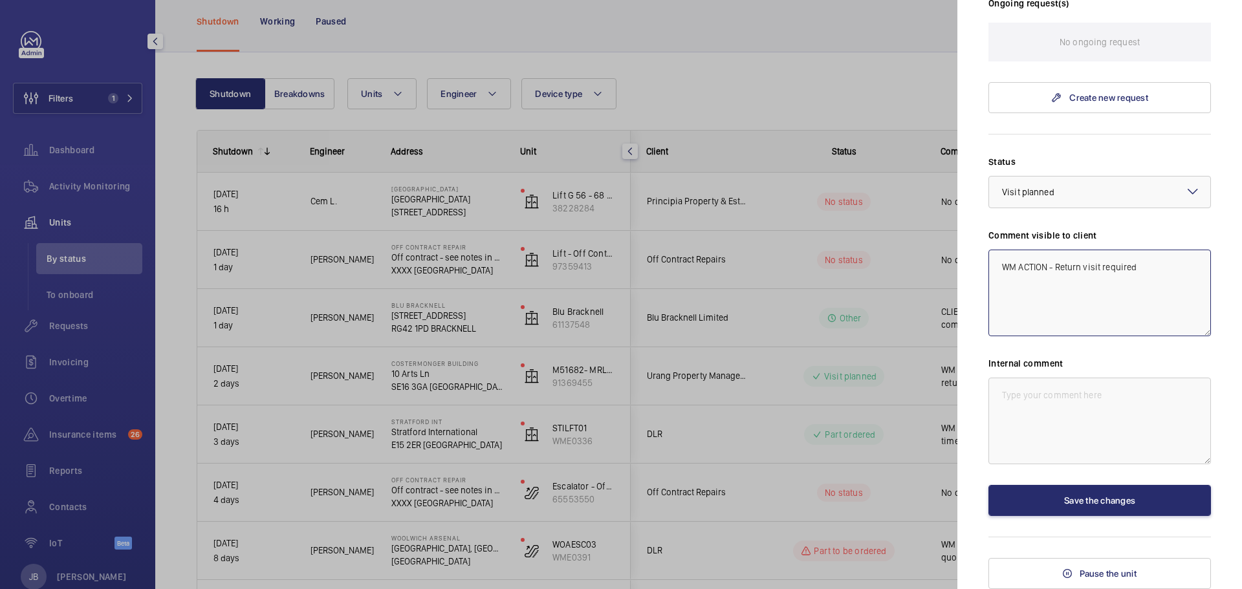
click at [1085, 267] on textarea "WM ACTION - Return visit required" at bounding box center [1099, 293] width 223 height 87
type textarea "W"
click at [832, 82] on div at bounding box center [621, 294] width 1242 height 589
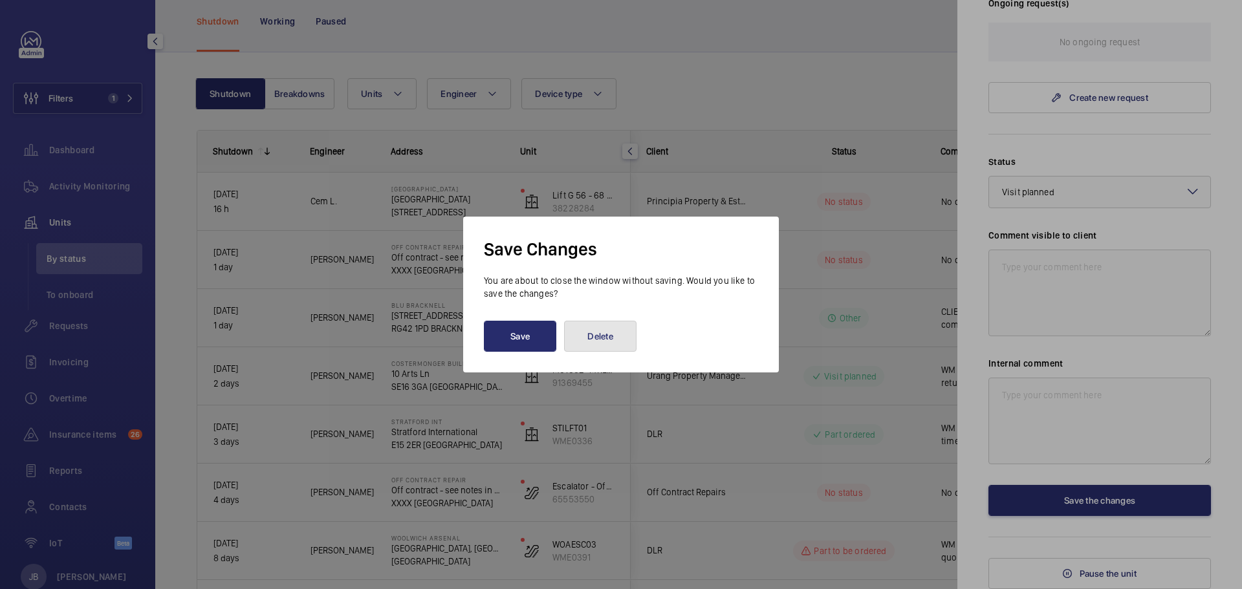
click at [600, 333] on button "Delete" at bounding box center [600, 336] width 72 height 31
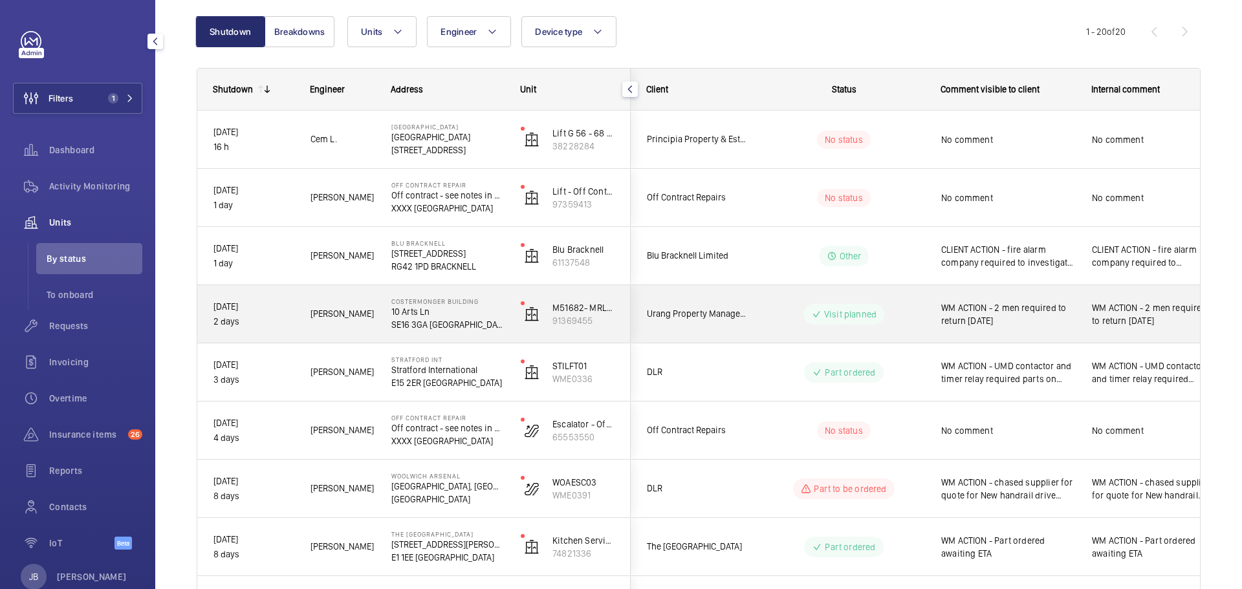
scroll to position [194, 0]
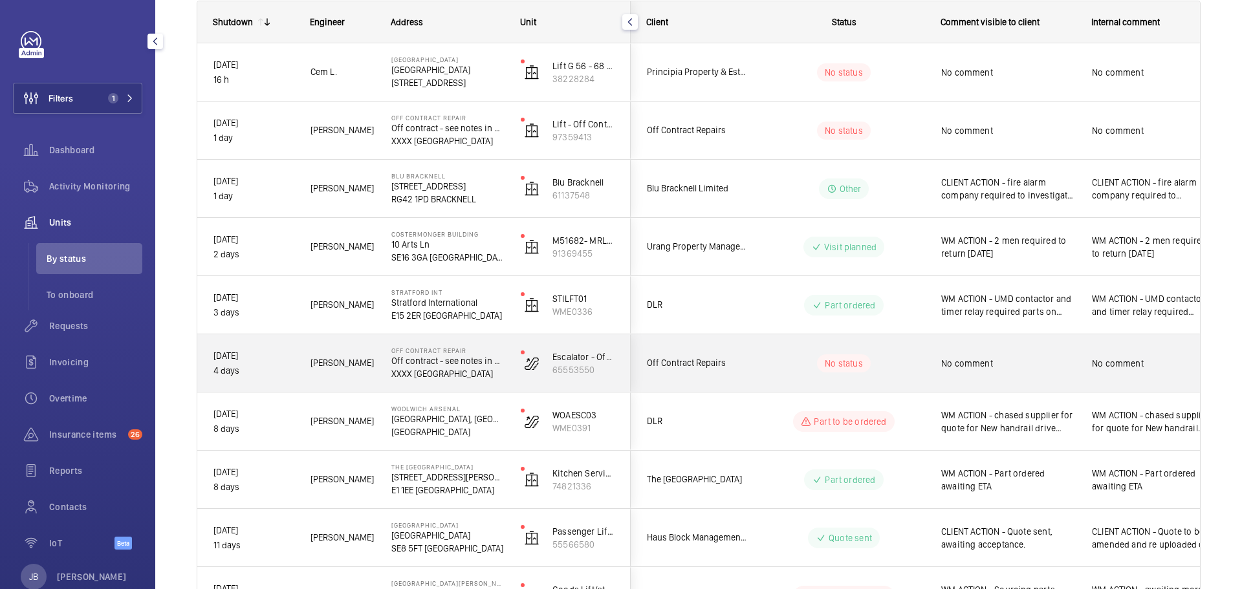
click at [746, 378] on div "Off Contract Repairs" at bounding box center [688, 363] width 115 height 41
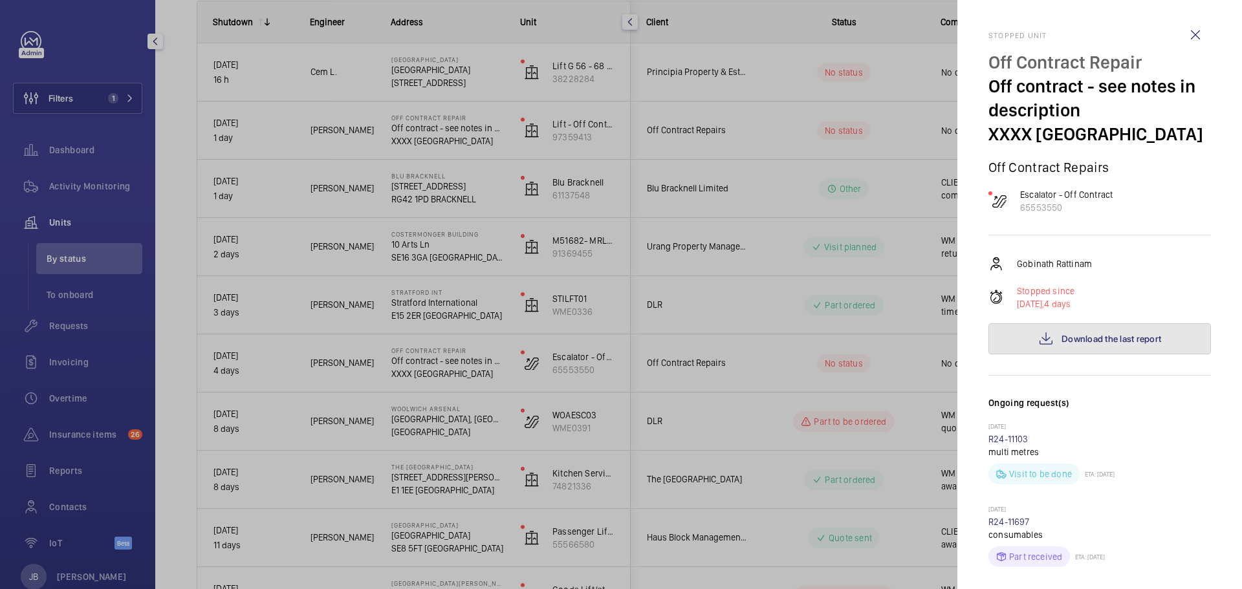
click at [1084, 353] on button "Download the last report" at bounding box center [1099, 338] width 223 height 31
click at [1084, 338] on span "Download the last report" at bounding box center [1112, 339] width 100 height 10
click at [1084, 335] on span "Download the last report" at bounding box center [1112, 339] width 100 height 10
click at [770, 136] on div at bounding box center [621, 294] width 1242 height 589
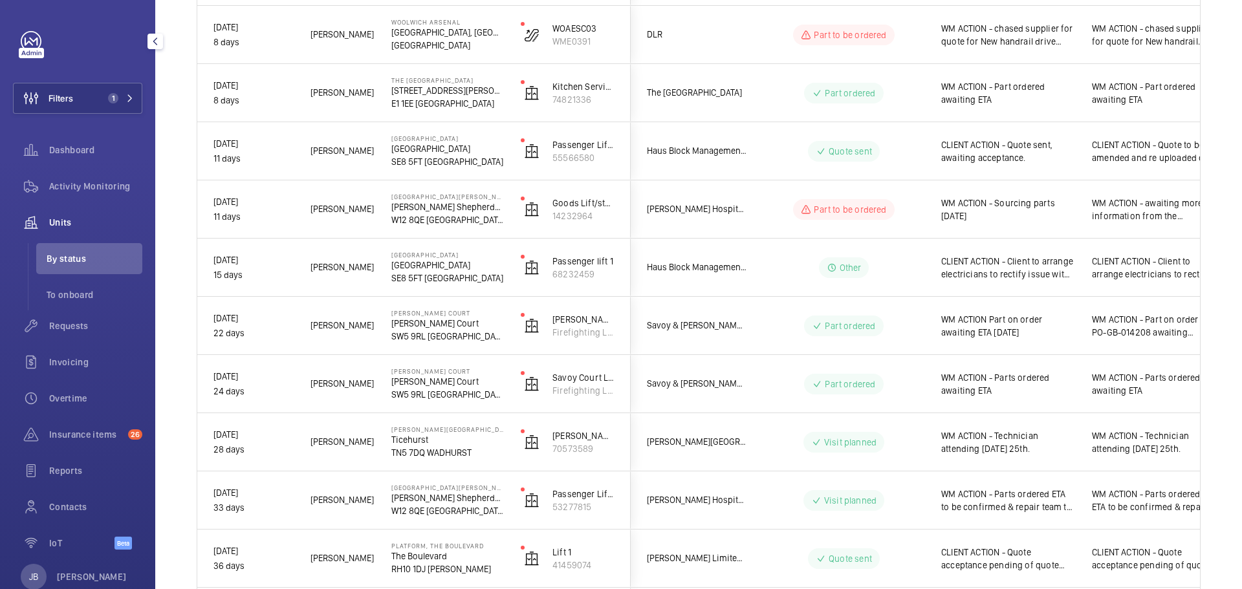
scroll to position [582, 0]
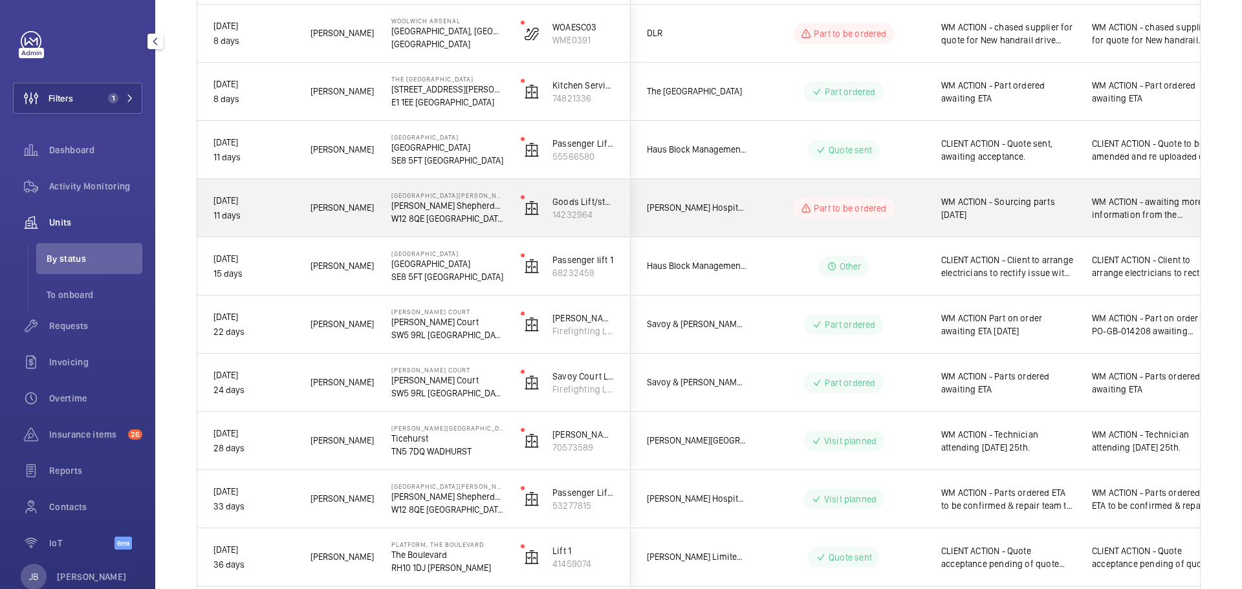
click at [1010, 217] on span "WM ACTION - Sourcing parts 18.09.25" at bounding box center [1008, 208] width 134 height 26
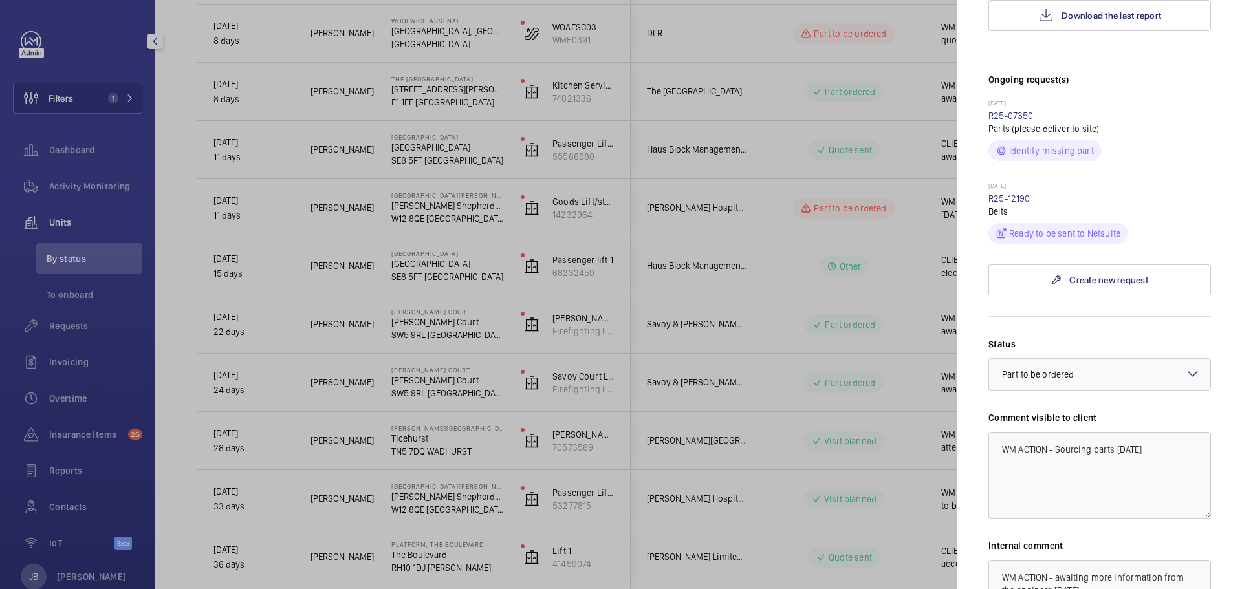
scroll to position [453, 0]
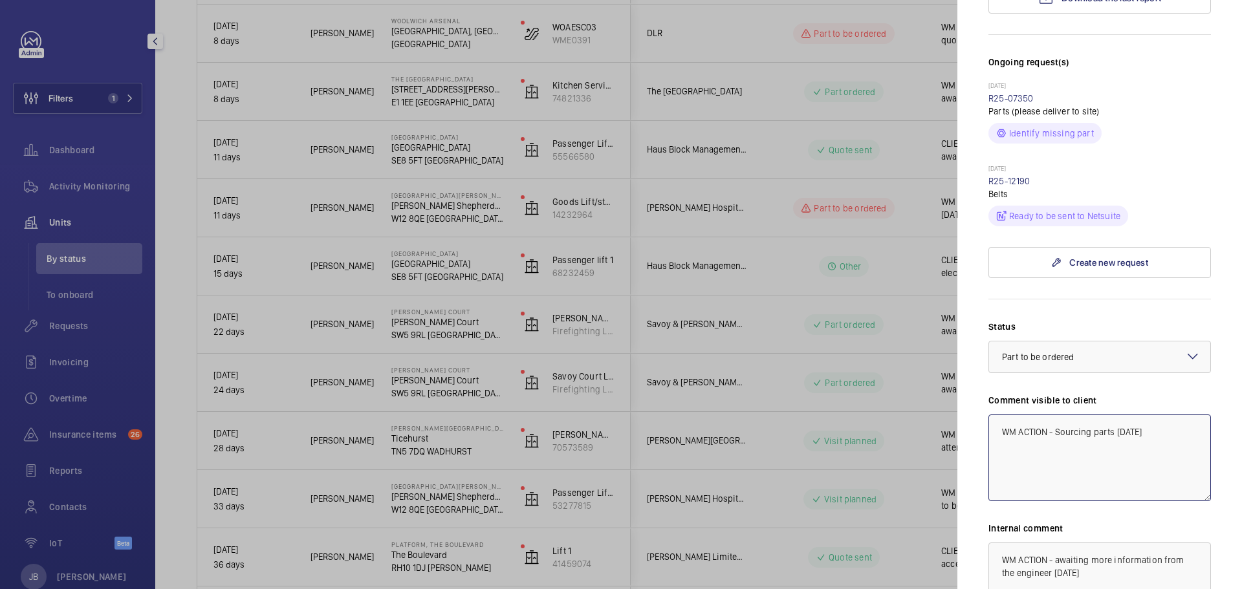
drag, startPoint x: 1055, startPoint y: 319, endPoint x: 1114, endPoint y: 317, distance: 58.9
click at [1114, 415] on textarea "WM ACTION - Sourcing parts 18.09.25" at bounding box center [1099, 458] width 223 height 87
drag, startPoint x: 1095, startPoint y: 333, endPoint x: 1106, endPoint y: 327, distance: 12.8
click at [1096, 415] on textarea "WM ACTION - in contact with manufactura regarding repair works 18.09.25" at bounding box center [1099, 458] width 223 height 87
drag, startPoint x: 1004, startPoint y: 320, endPoint x: 1130, endPoint y: 332, distance: 126.8
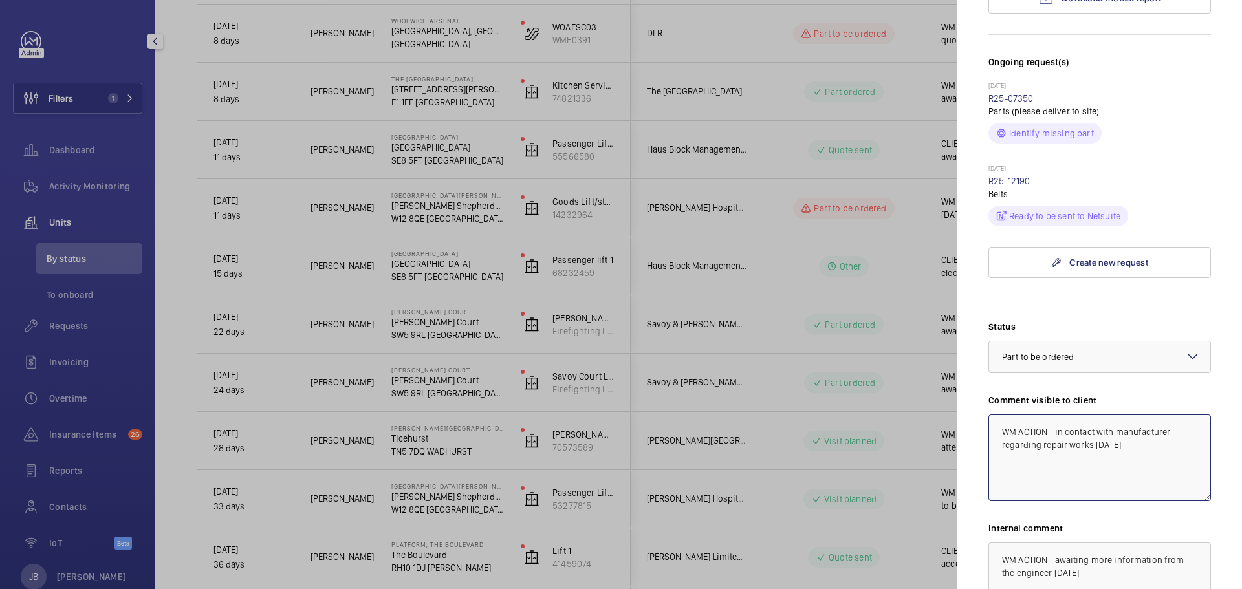
click at [1130, 415] on textarea "WM ACTION - in contact with manufacturer regarding repair works 24.09.25" at bounding box center [1099, 458] width 223 height 87
type textarea "WM ACTION - in contact with manufacturer regarding repair works 24.09.25"
click at [1000, 543] on textarea "WM ACTION - awaiting more information from the engineer 18.09.25 WM ACTION - So…" at bounding box center [1099, 586] width 223 height 87
paste textarea "WM ACTION - in contact with manufacturer regarding repair works 24.09.25"
type textarea "WM ACTION - in contact with manufacturer regarding repair works 24.09.25 WM ACT…"
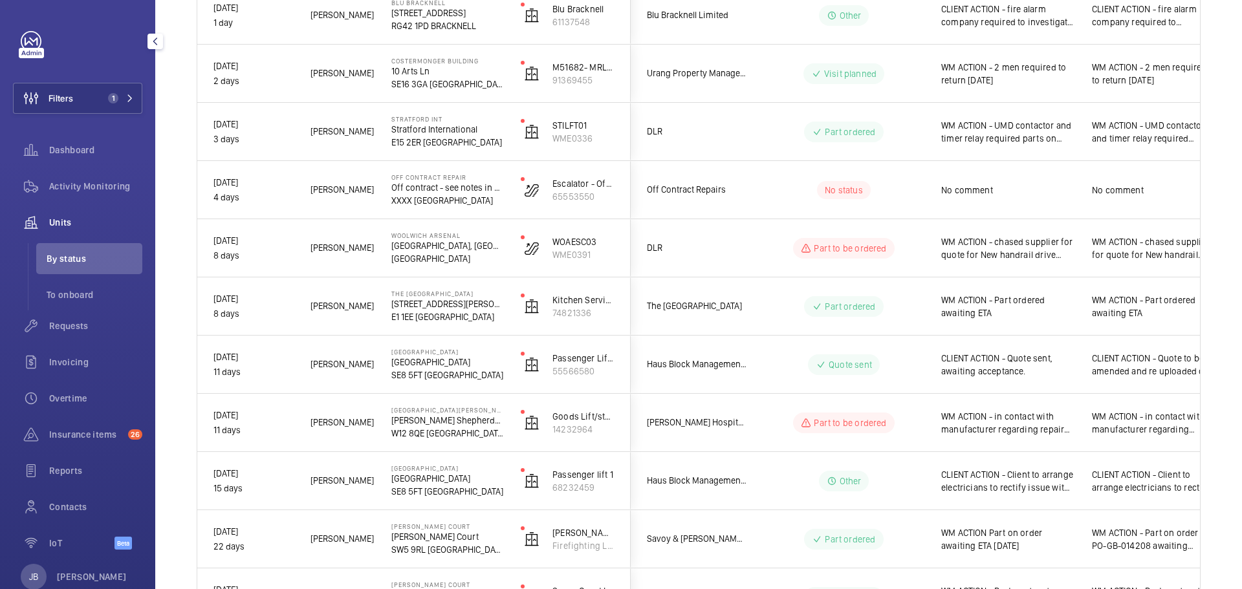
scroll to position [0, 0]
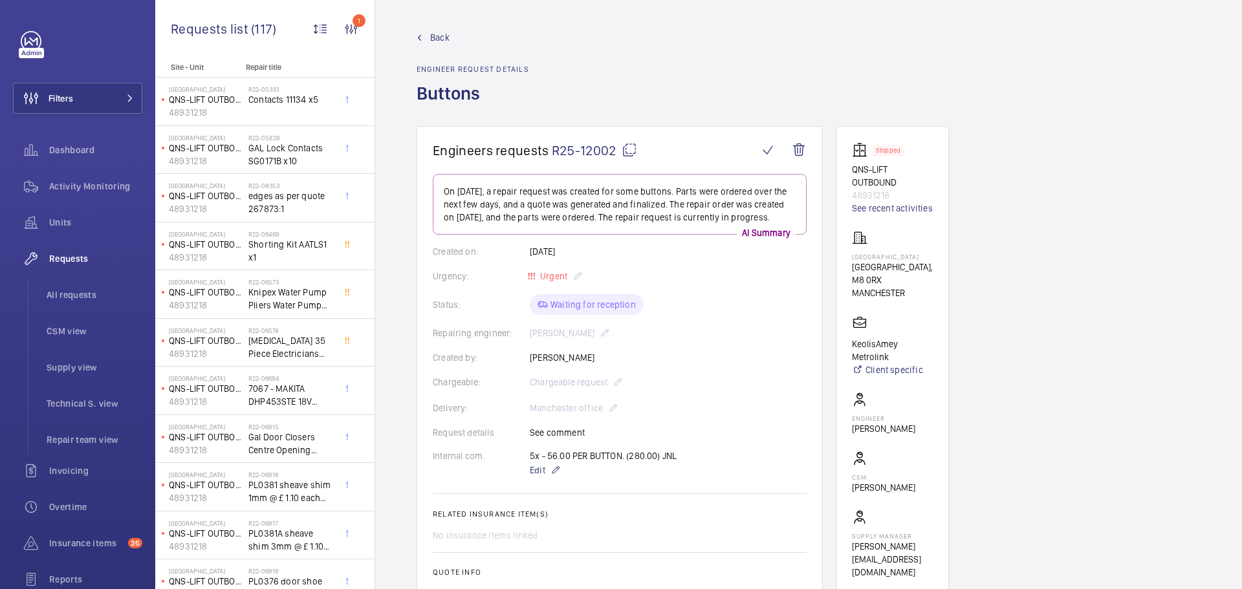
click at [444, 39] on span "Back" at bounding box center [439, 37] width 19 height 13
click at [435, 41] on span "Back" at bounding box center [439, 37] width 19 height 13
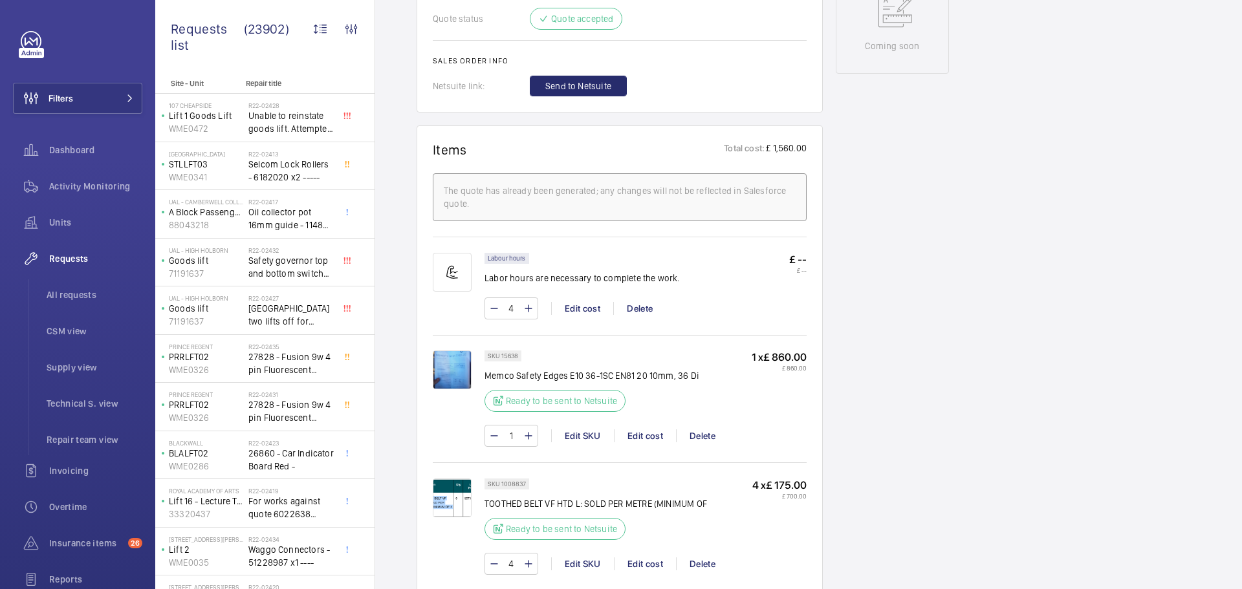
scroll to position [776, 0]
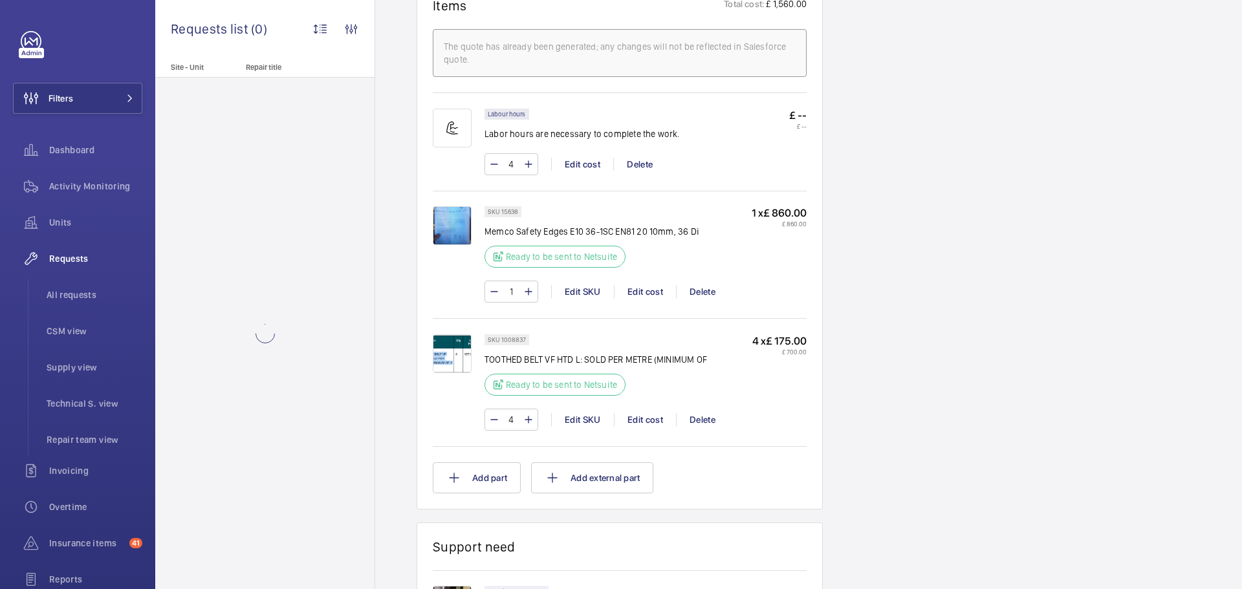
scroll to position [906, 0]
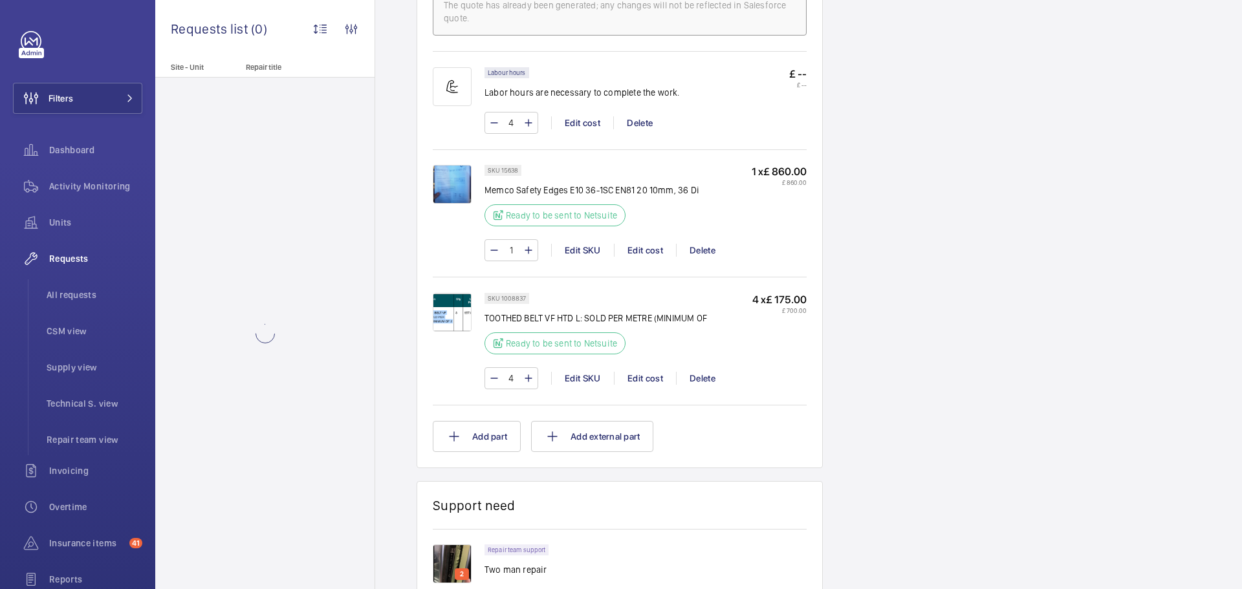
click at [450, 313] on img at bounding box center [452, 312] width 39 height 39
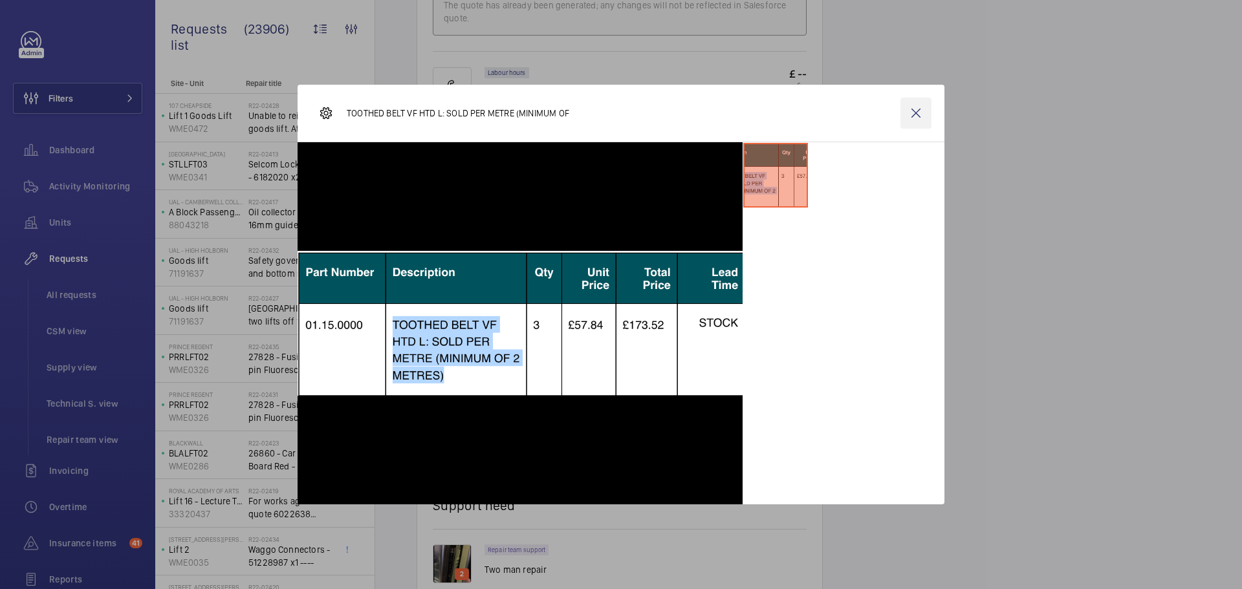
click at [917, 109] on wm-front-icon-button at bounding box center [915, 113] width 31 height 31
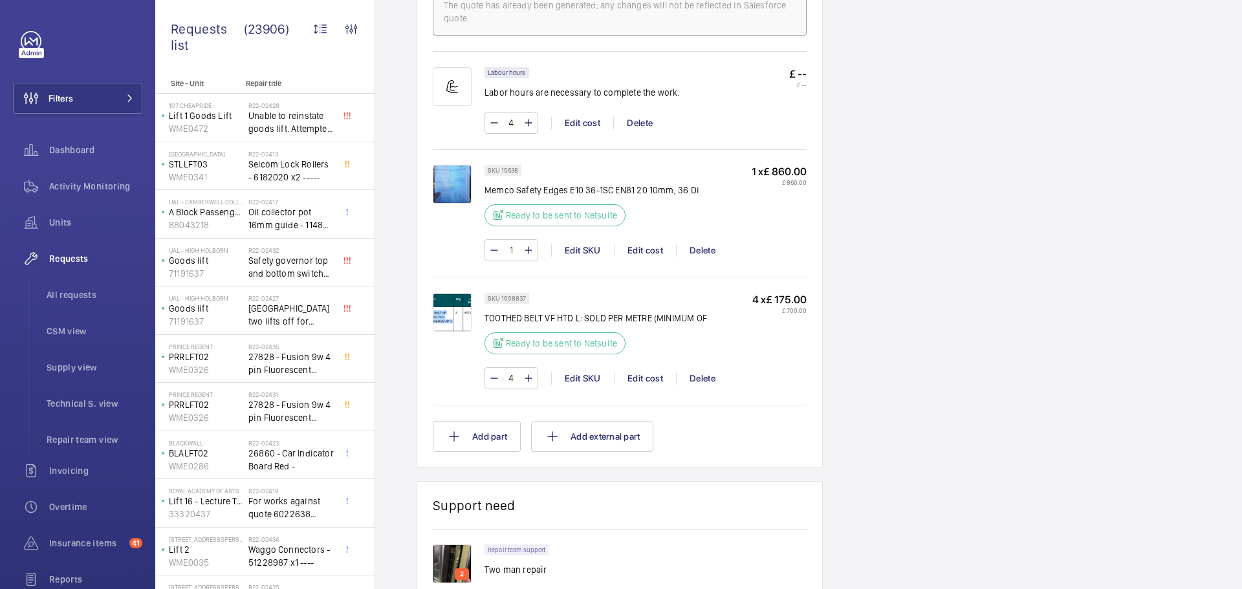
click at [452, 182] on img at bounding box center [452, 184] width 39 height 39
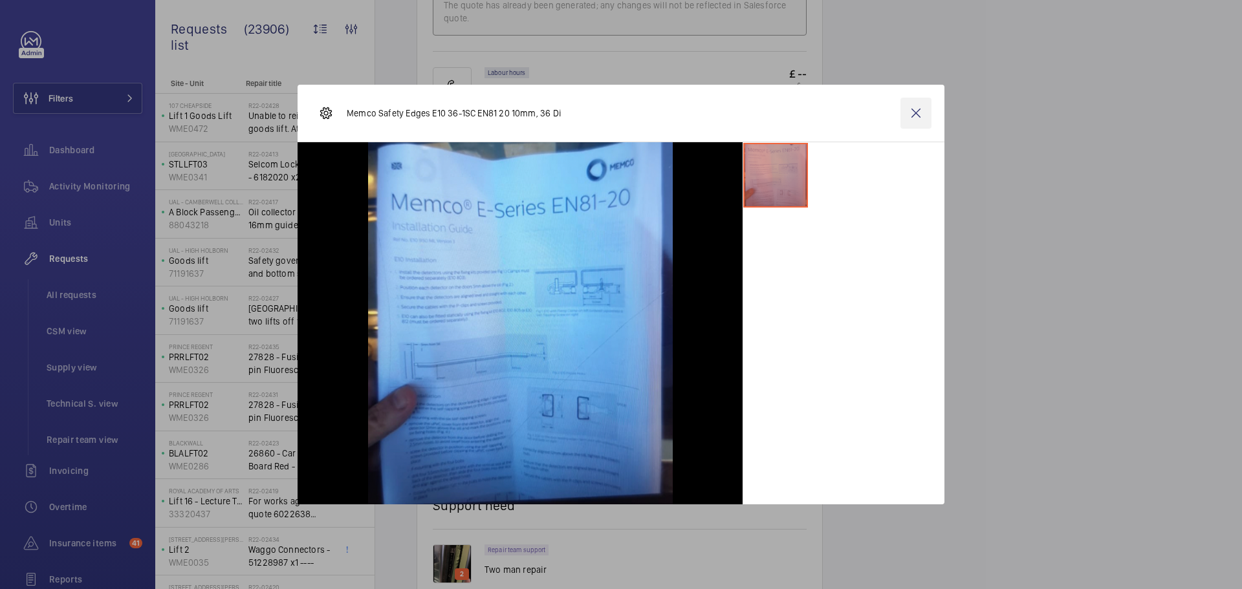
click at [921, 114] on wm-front-icon-button at bounding box center [915, 113] width 31 height 31
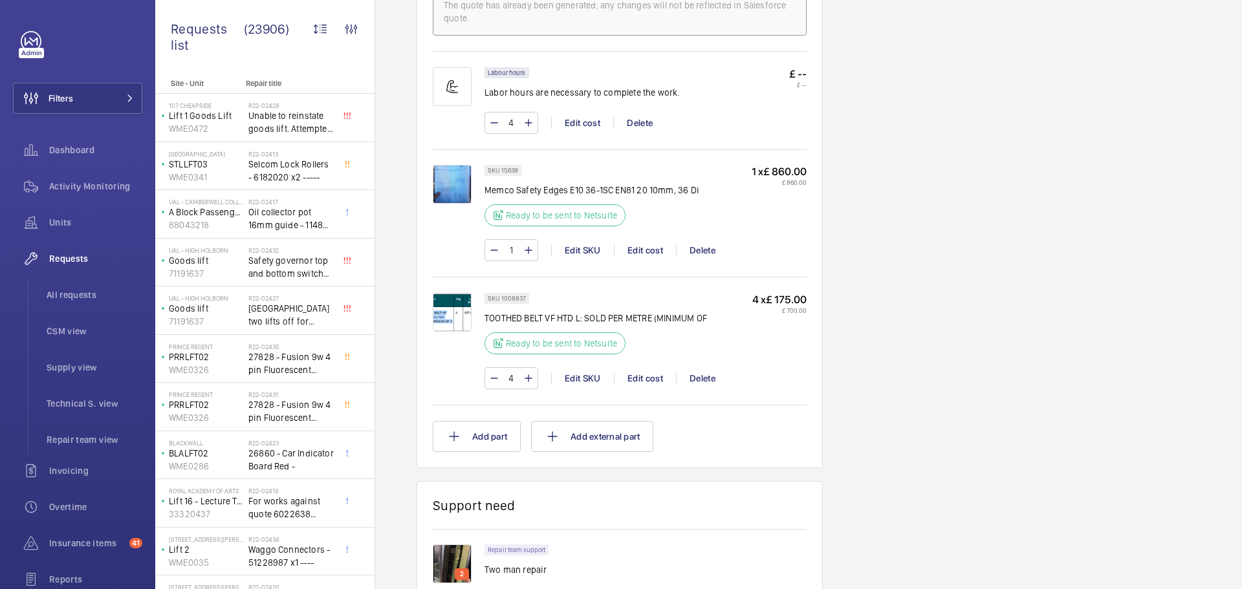
click at [453, 317] on img at bounding box center [452, 312] width 39 height 39
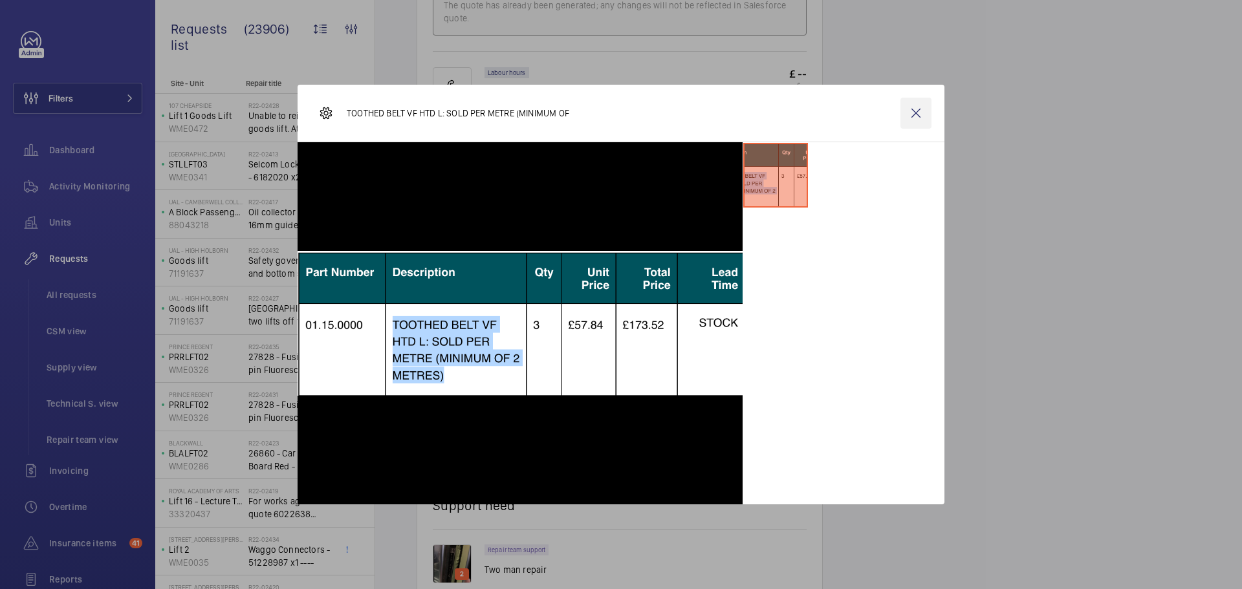
click at [904, 111] on wm-front-icon-button at bounding box center [915, 113] width 31 height 31
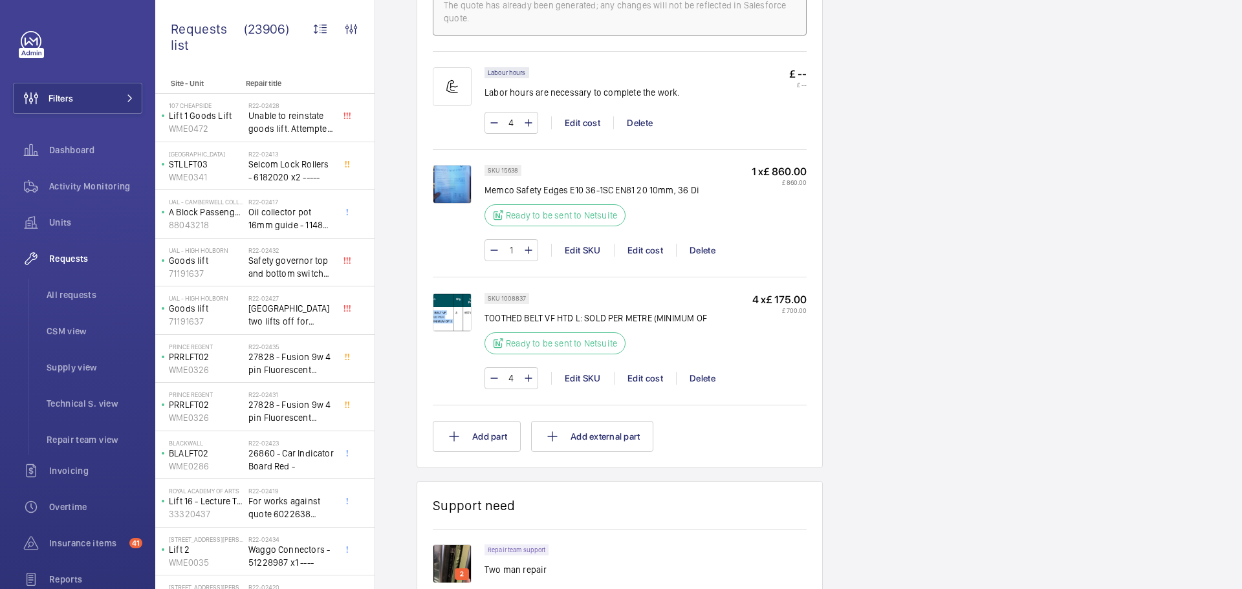
click at [448, 320] on img at bounding box center [452, 312] width 39 height 39
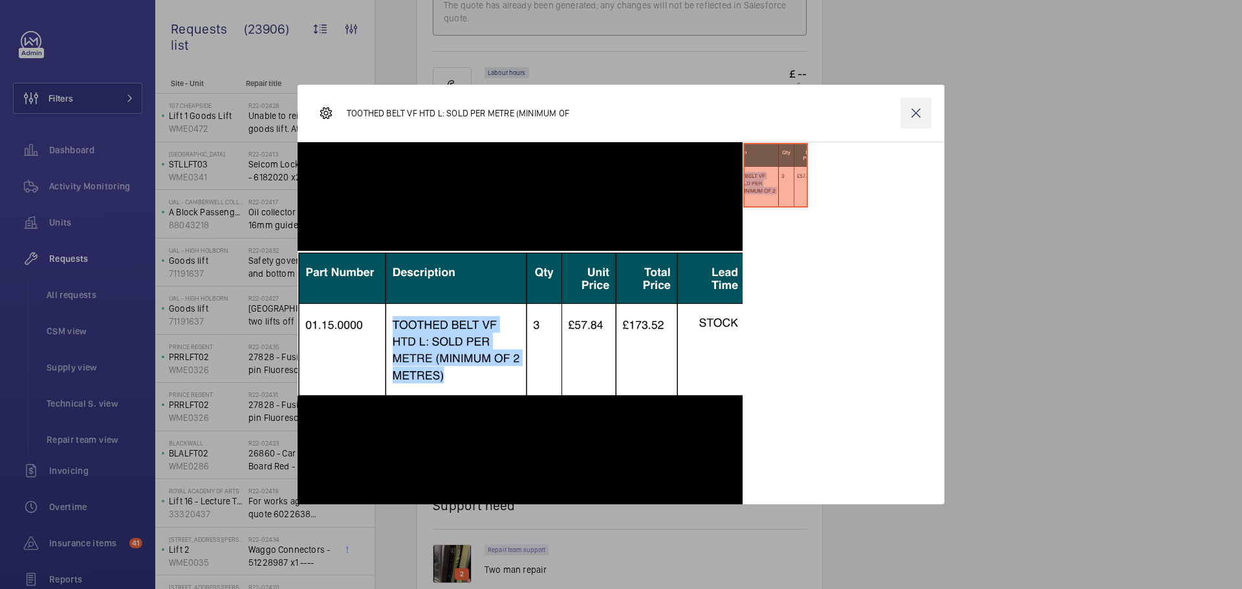
click at [918, 109] on wm-front-icon-button at bounding box center [915, 113] width 31 height 31
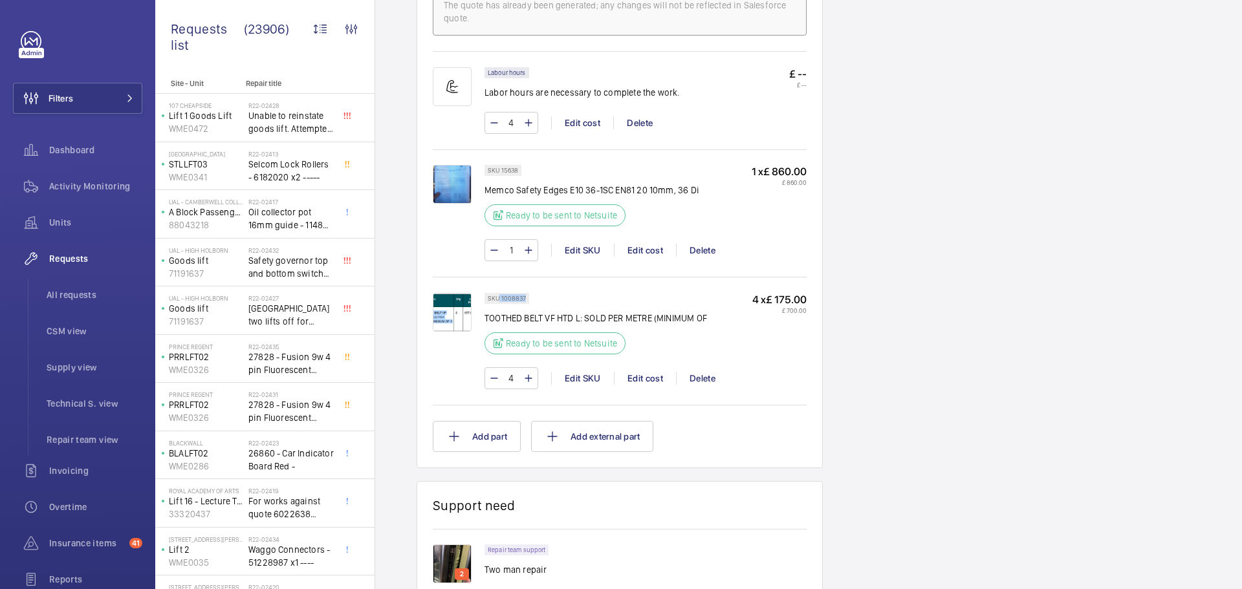
drag, startPoint x: 500, startPoint y: 298, endPoint x: 526, endPoint y: 296, distance: 25.9
click at [526, 296] on div "SKU 1008837" at bounding box center [507, 298] width 45 height 11
copy p "1008837"
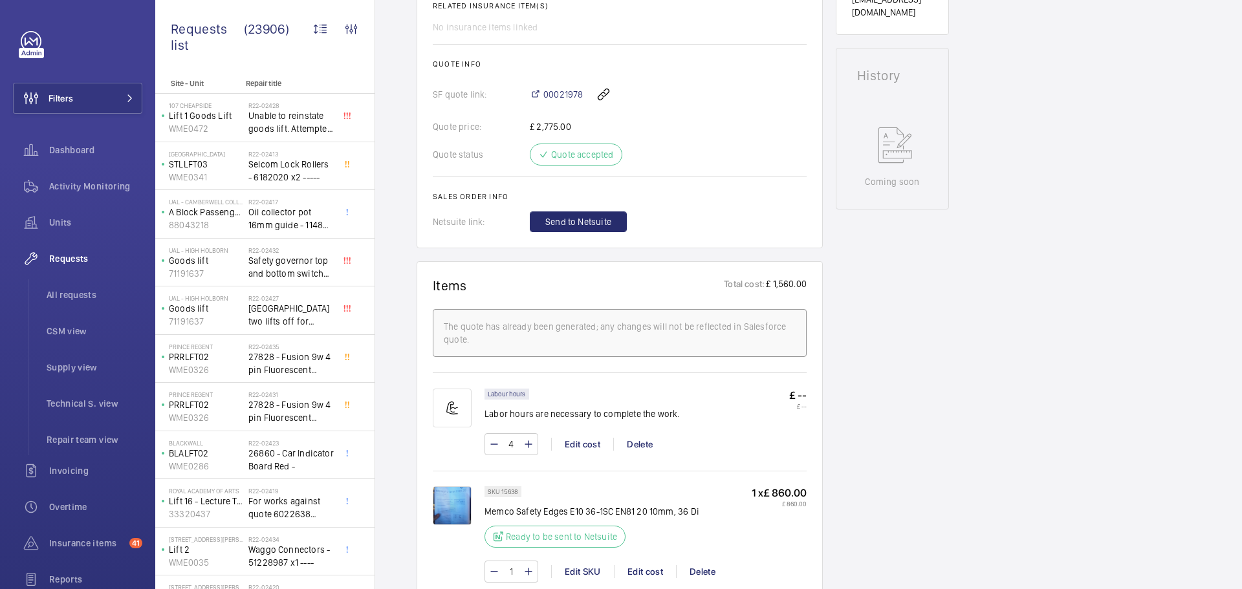
scroll to position [582, 0]
click at [575, 222] on span "Send to Netsuite" at bounding box center [578, 223] width 66 height 13
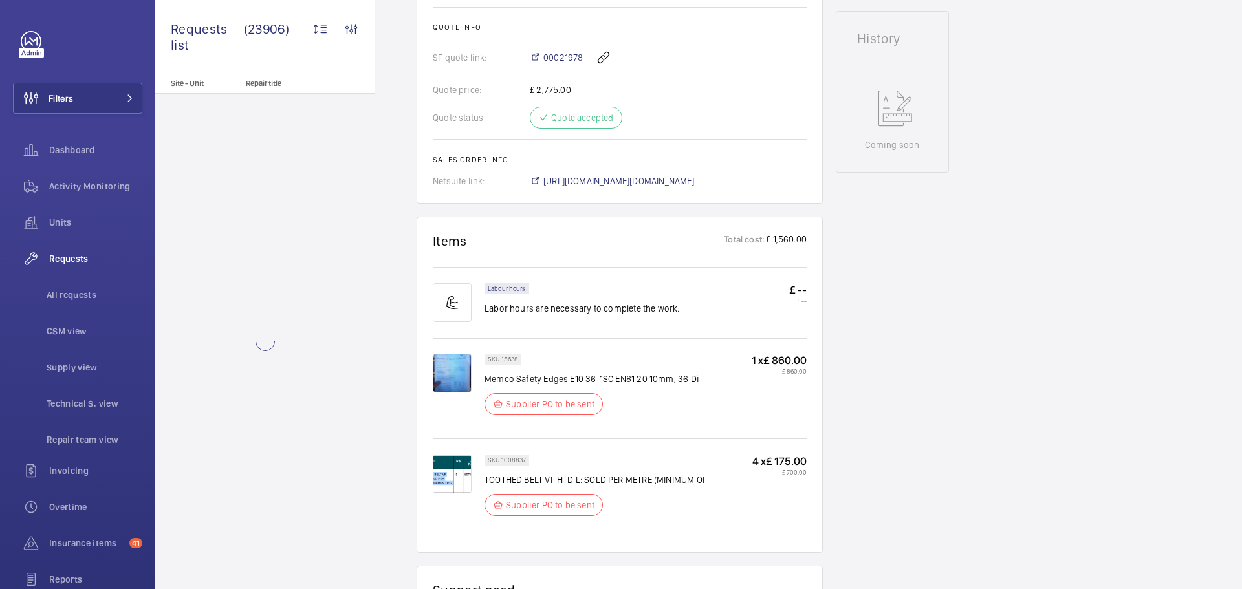
scroll to position [634, 0]
click at [687, 179] on span "[URL][DOMAIN_NAME][DOMAIN_NAME]" at bounding box center [618, 181] width 151 height 13
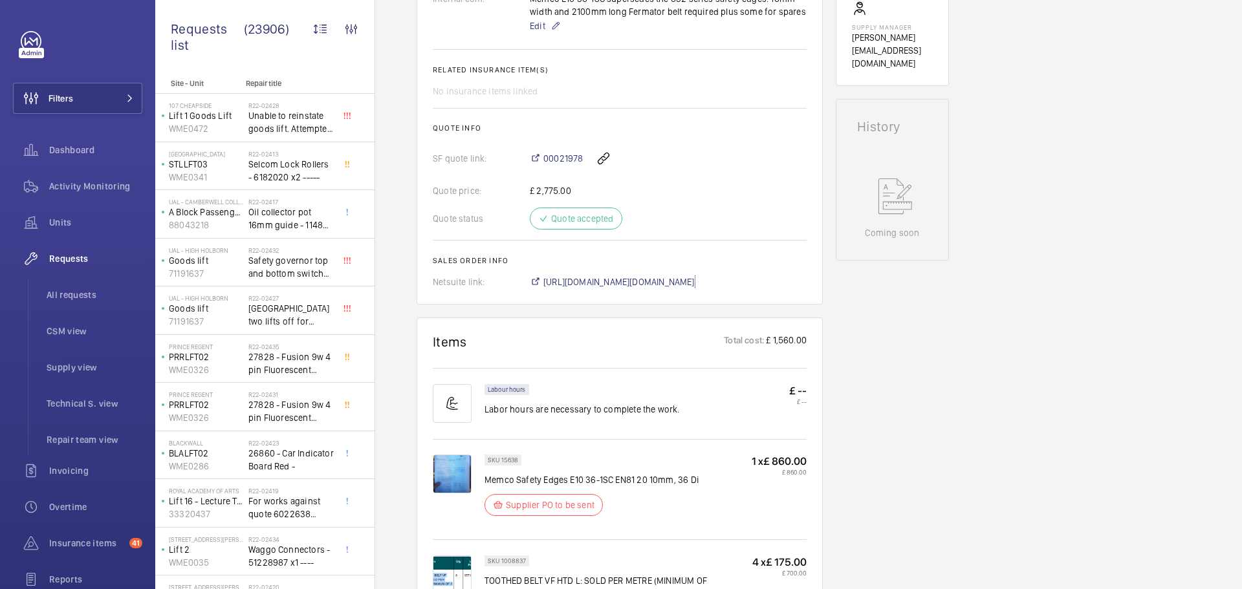
scroll to position [763, 0]
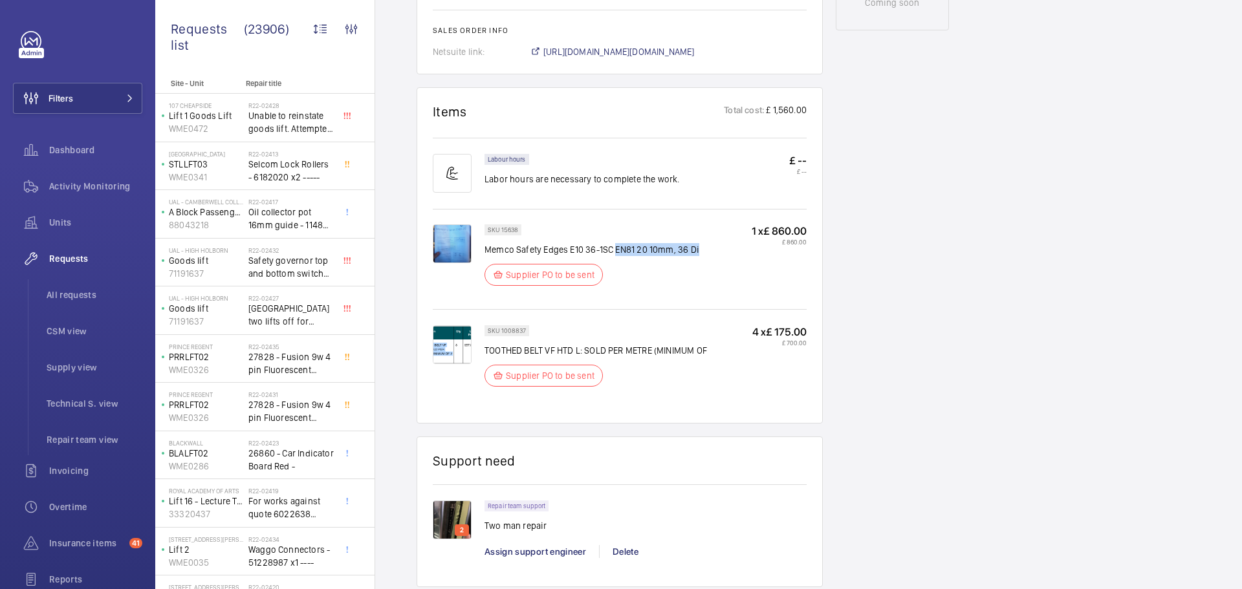
drag, startPoint x: 616, startPoint y: 250, endPoint x: 697, endPoint y: 249, distance: 81.5
click at [697, 249] on div "SKU 15638 Memco Safety Edges E10 36-1SC EN81 20 10mm, 36 Di Supplier PO to be s…" at bounding box center [646, 258] width 322 height 69
drag, startPoint x: 485, startPoint y: 245, endPoint x: 705, endPoint y: 245, distance: 219.9
click at [705, 245] on div "SKU 15638 Memco Safety Edges E10 36-1SC EN81 20 10mm, 36 Di Supplier PO to be s…" at bounding box center [646, 258] width 322 height 69
copy p "Memco Safety Edges E10 36-1SC EN81 20 10mm, 36 Di"
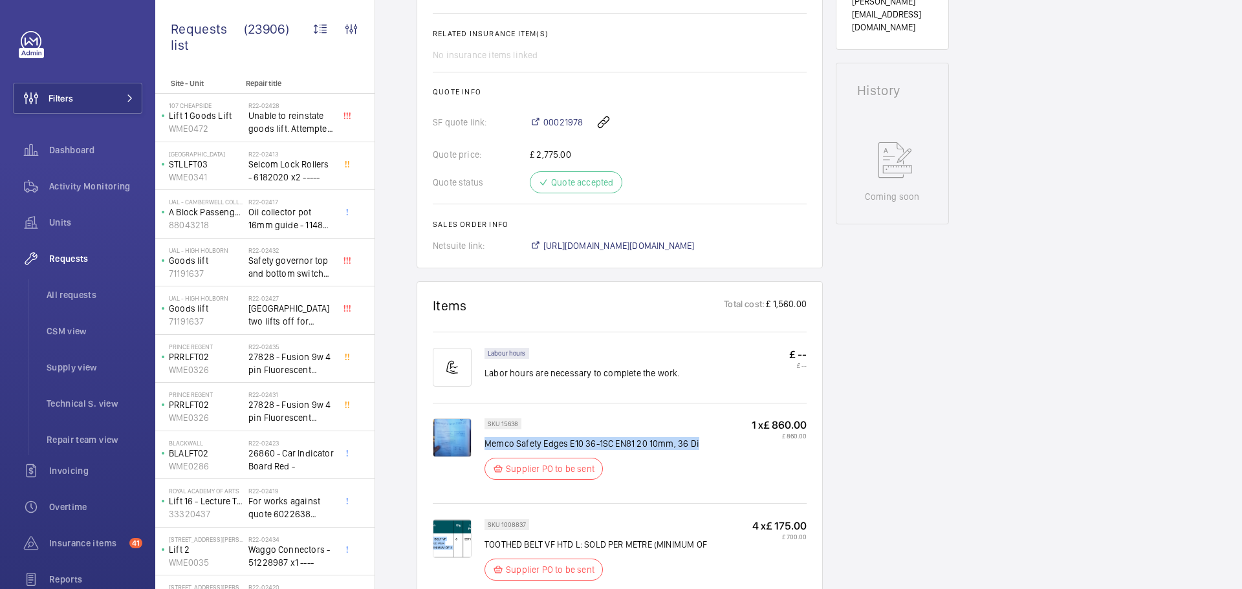
scroll to position [828, 0]
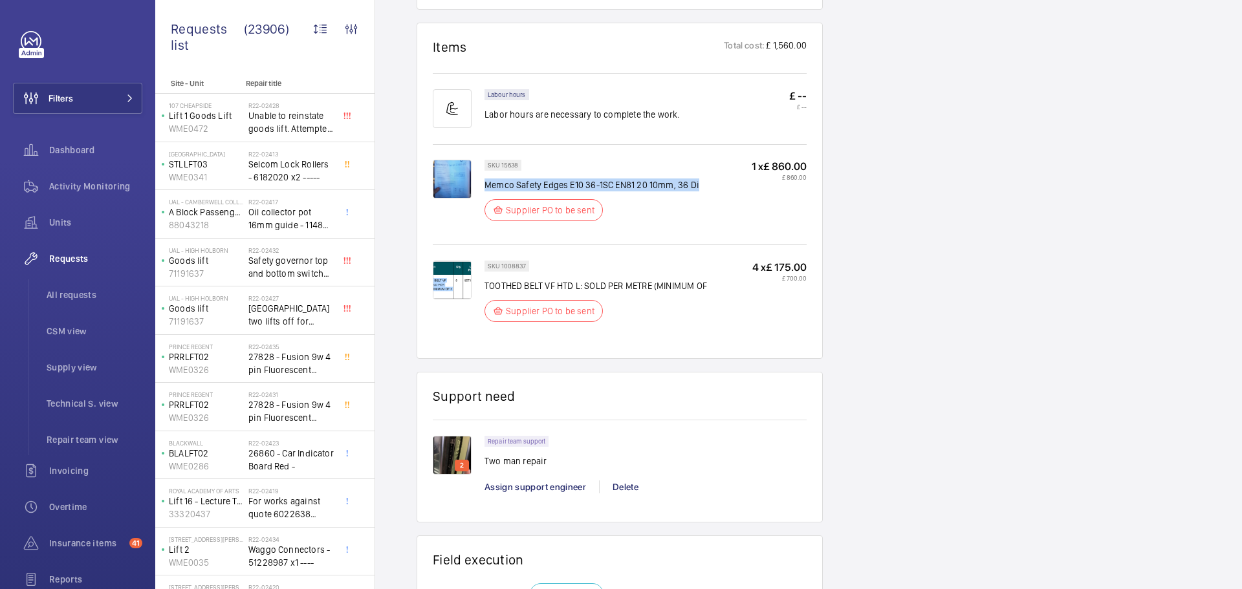
click at [437, 282] on img at bounding box center [452, 280] width 39 height 39
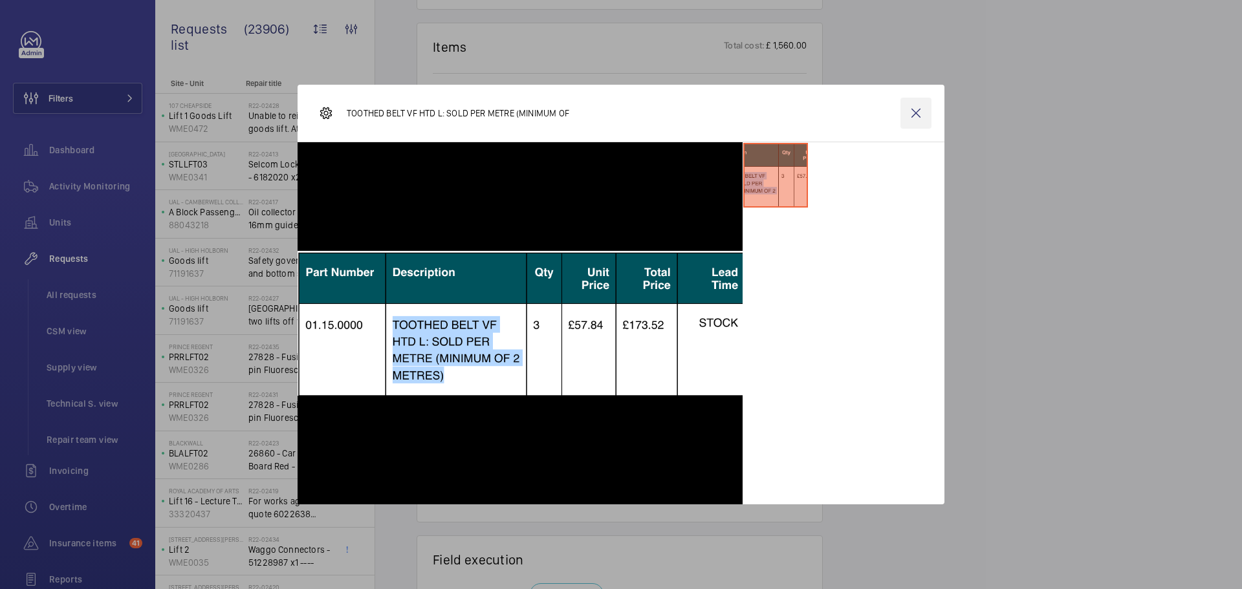
click at [913, 114] on wm-front-icon-button at bounding box center [915, 113] width 31 height 31
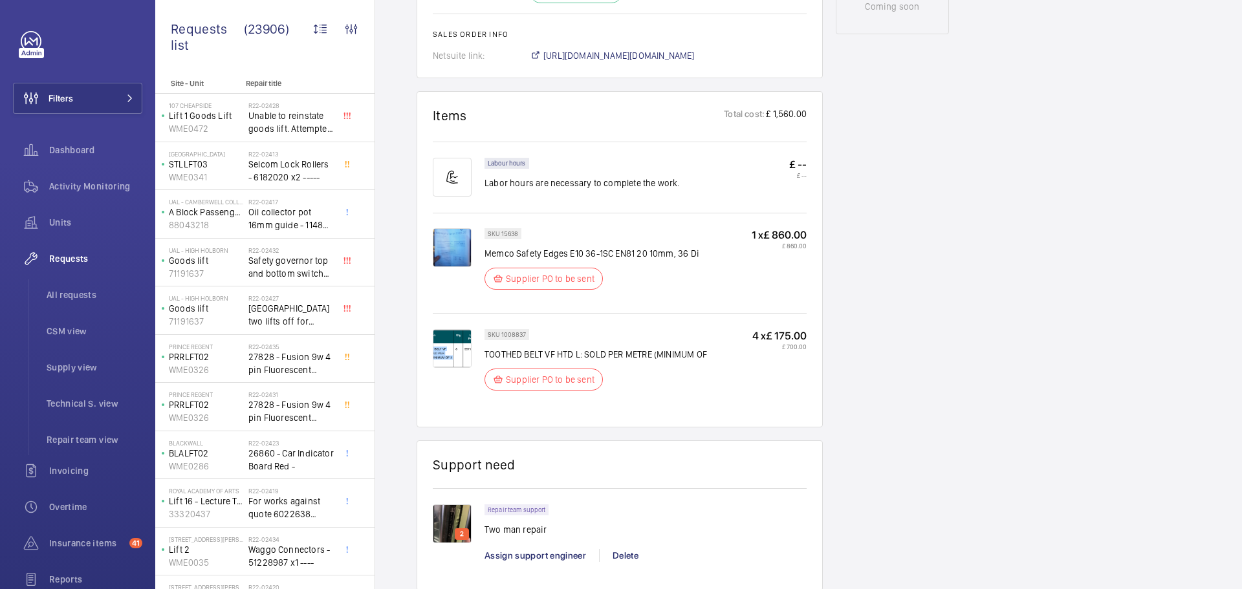
scroll to position [776, 0]
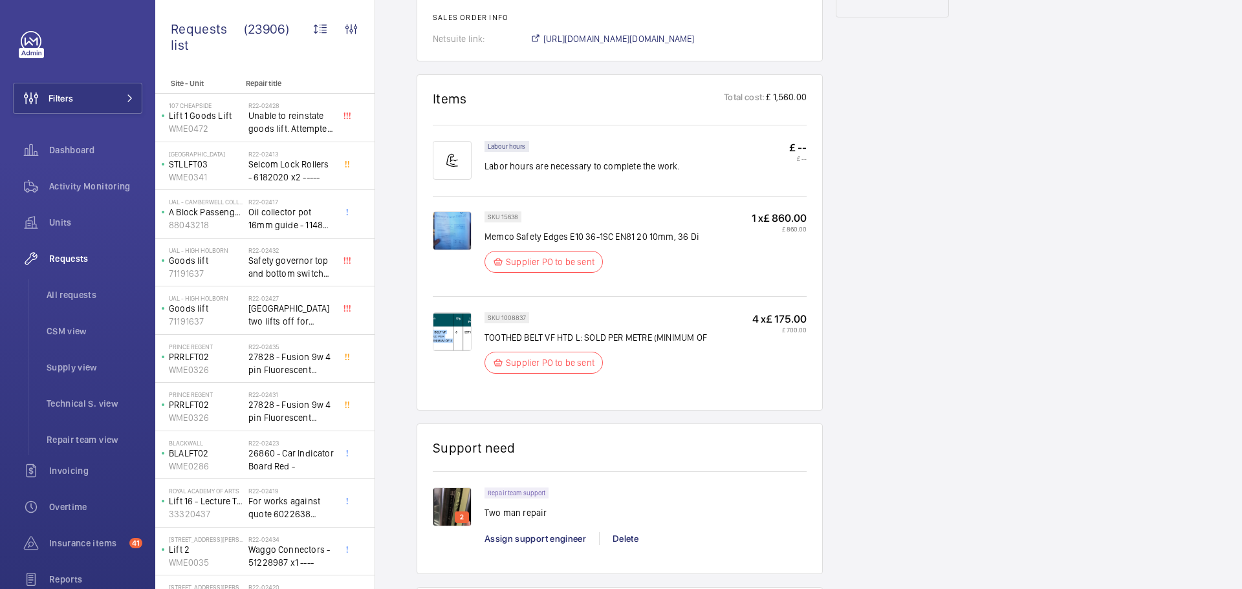
click at [442, 323] on img at bounding box center [452, 331] width 39 height 39
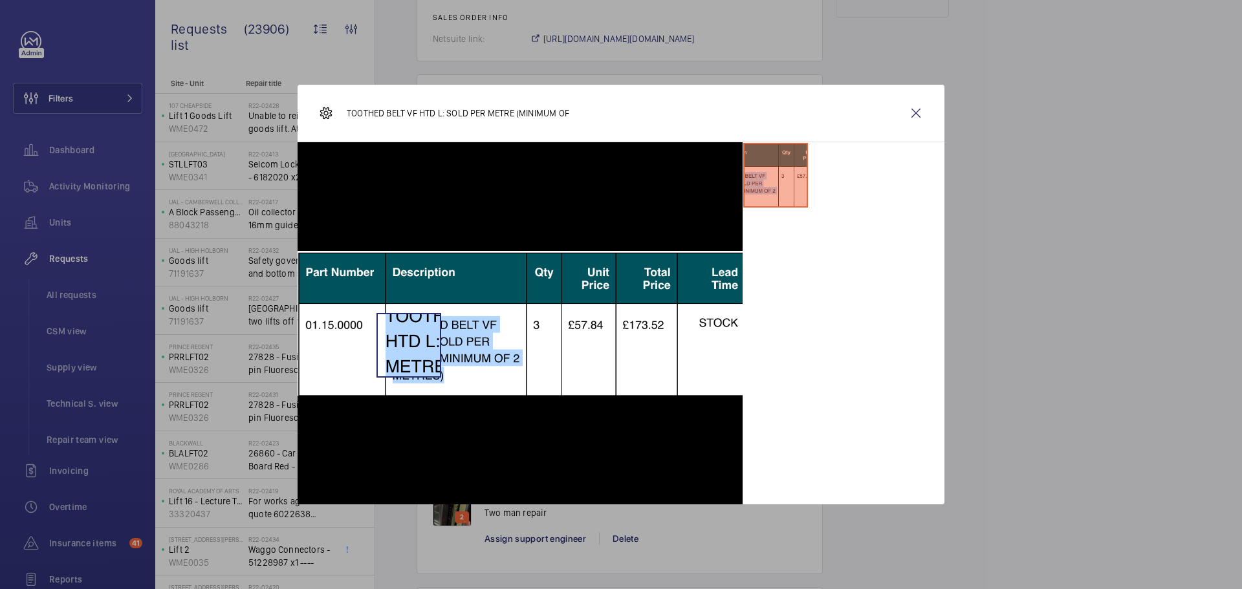
drag, startPoint x: 409, startPoint y: 345, endPoint x: 409, endPoint y: 337, distance: 8.4
click at [409, 345] on img at bounding box center [520, 323] width 445 height 145
click at [902, 103] on div "TOOTHED BELT VF HTD L: SOLD PER METRE (MINIMUM OF" at bounding box center [621, 114] width 647 height 58
click at [915, 109] on wm-front-icon-button at bounding box center [915, 113] width 31 height 31
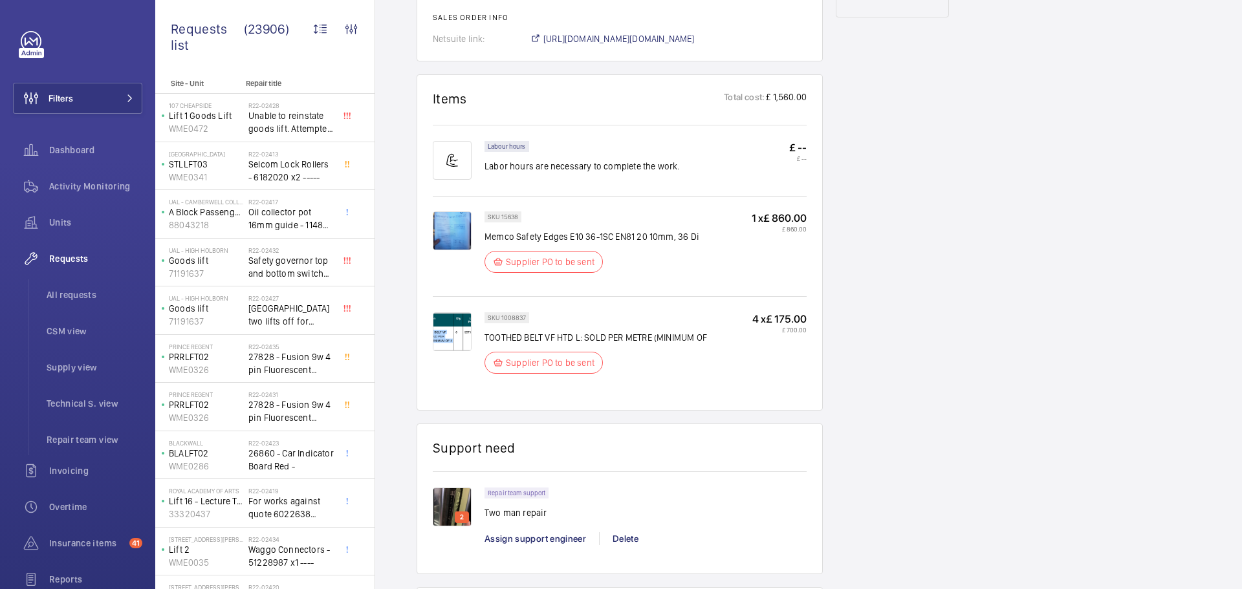
click at [457, 233] on img at bounding box center [452, 231] width 39 height 39
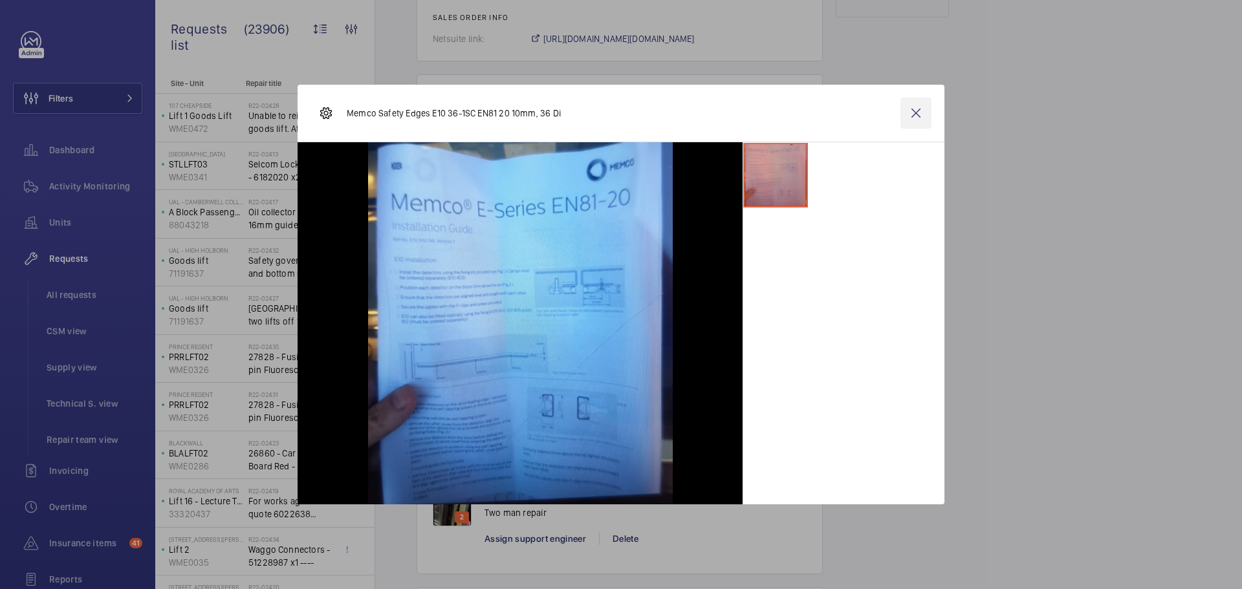
click at [919, 111] on wm-front-icon-button at bounding box center [915, 113] width 31 height 31
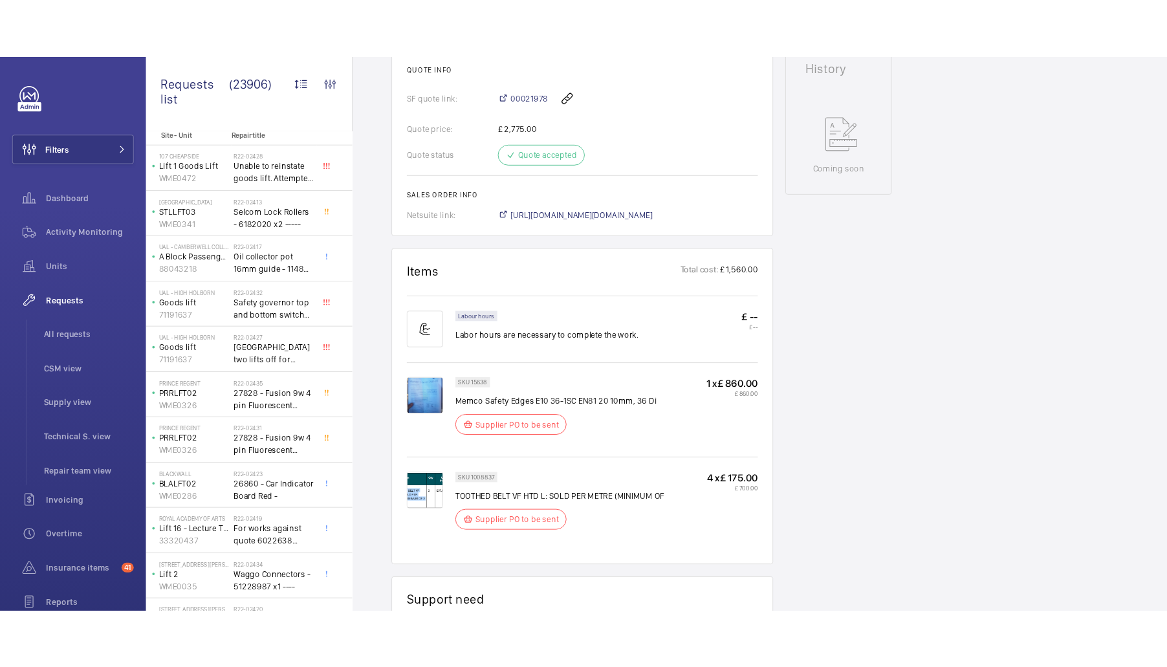
scroll to position [712, 0]
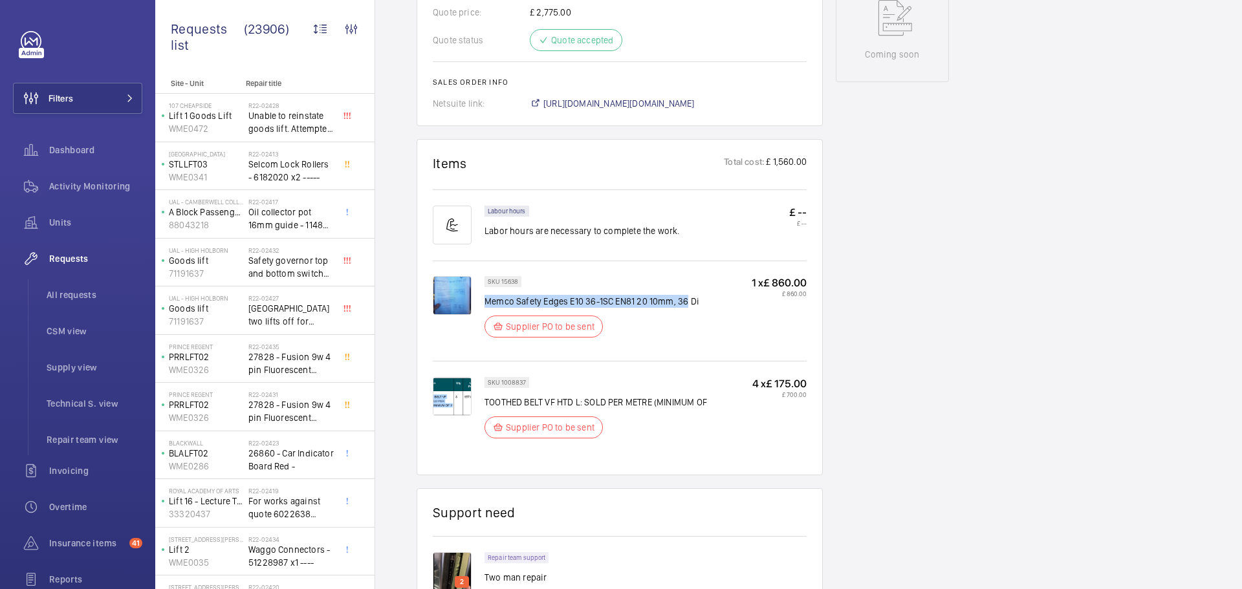
drag, startPoint x: 487, startPoint y: 301, endPoint x: 688, endPoint y: 303, distance: 200.5
click at [688, 303] on p "Memco Safety Edges E10 36-1SC EN81 20 10mm, 36 Di" at bounding box center [592, 301] width 215 height 13
copy p "Memco Safety Edges E10 36-1SC EN81 20 10mm, 36"
click at [452, 287] on img at bounding box center [452, 295] width 39 height 39
